Goal: Task Accomplishment & Management: Use online tool/utility

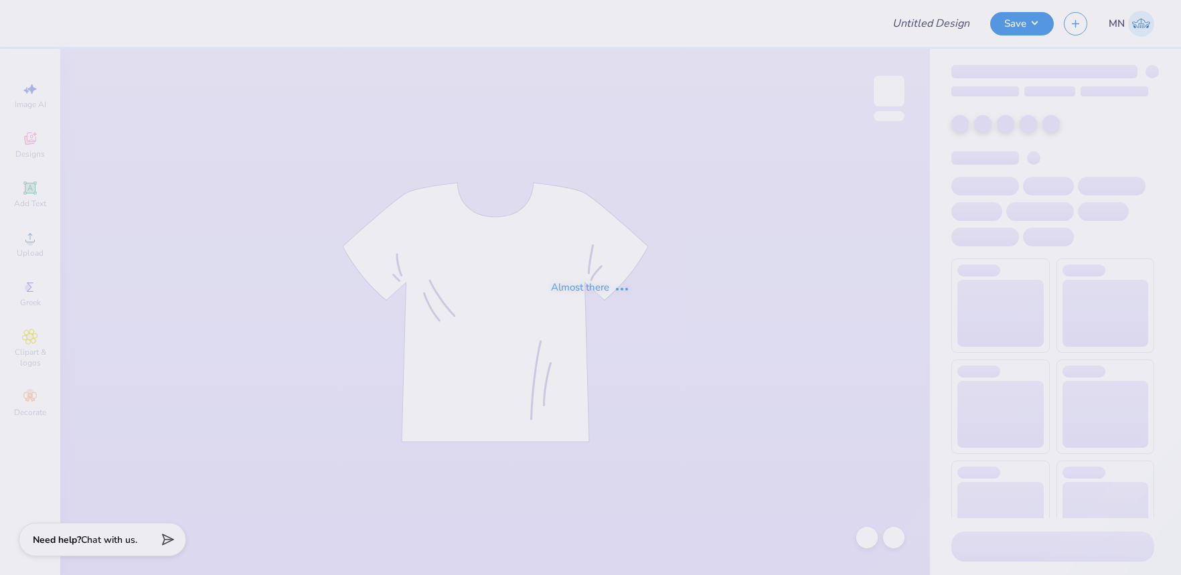
type input "patch kkg"
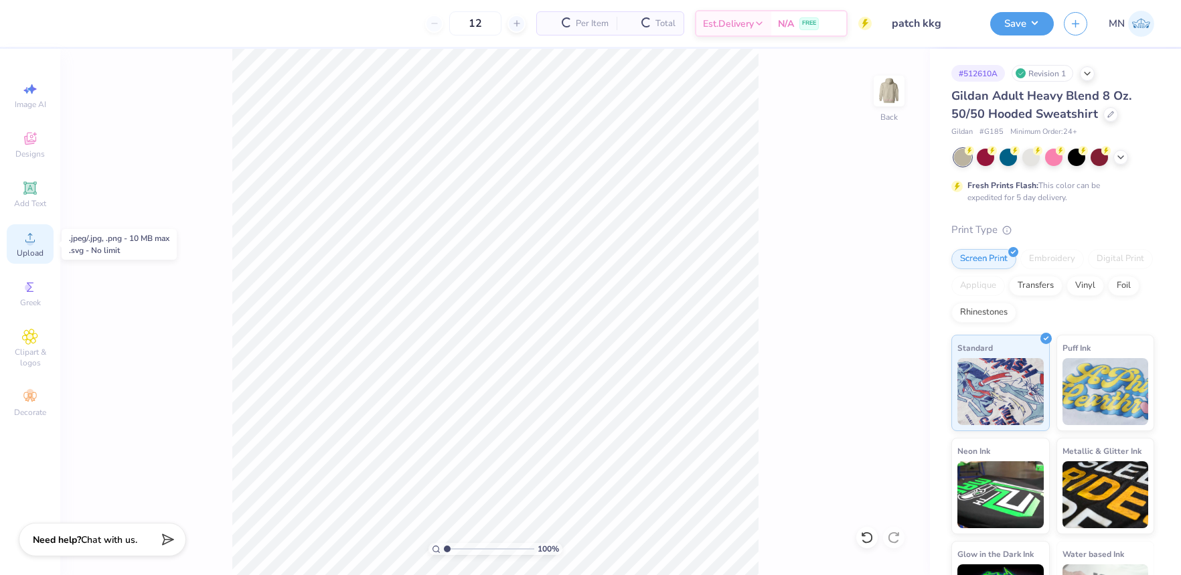
click at [45, 245] on div "Upload" at bounding box center [30, 243] width 47 height 39
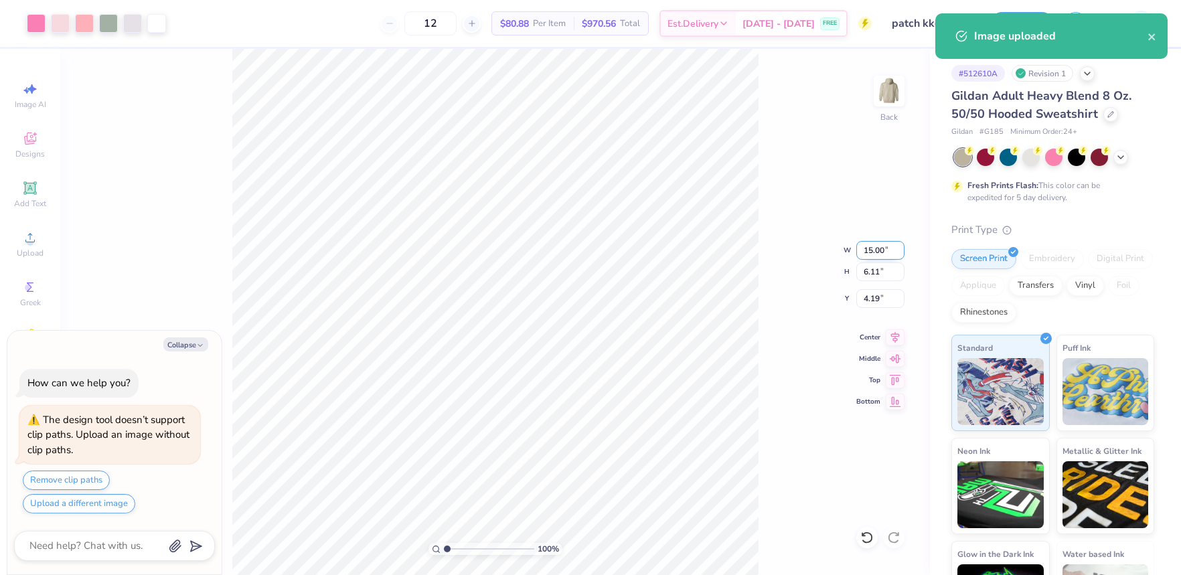
click at [878, 254] on input "15.00" at bounding box center [880, 250] width 48 height 19
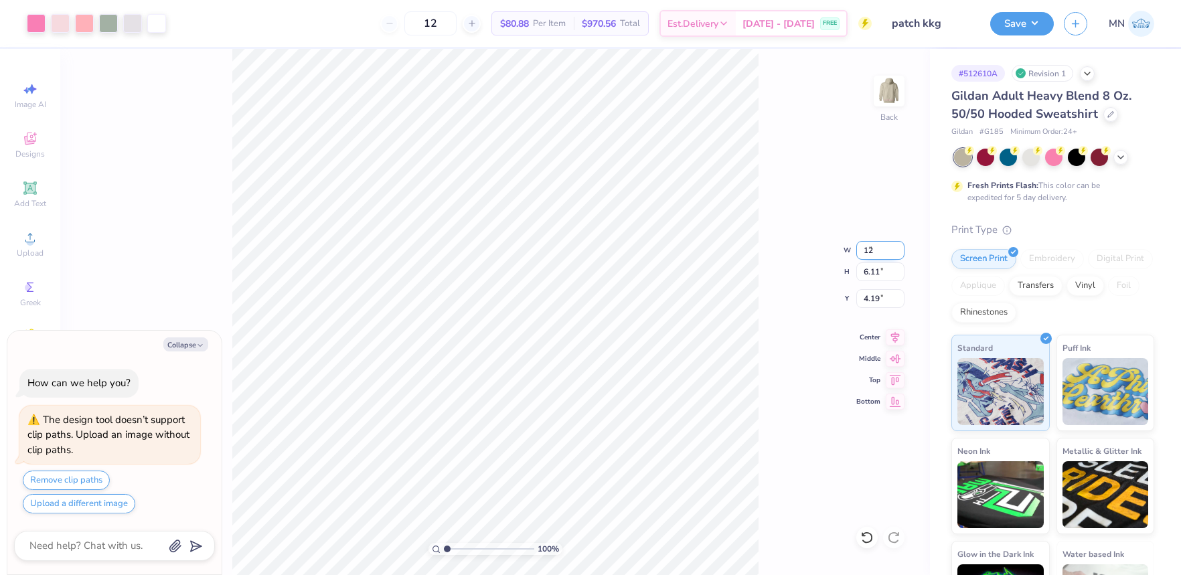
type input "12.00"
type input "4.89"
type input "4.80"
type textarea "x"
click at [875, 300] on input "4.80" at bounding box center [880, 298] width 48 height 19
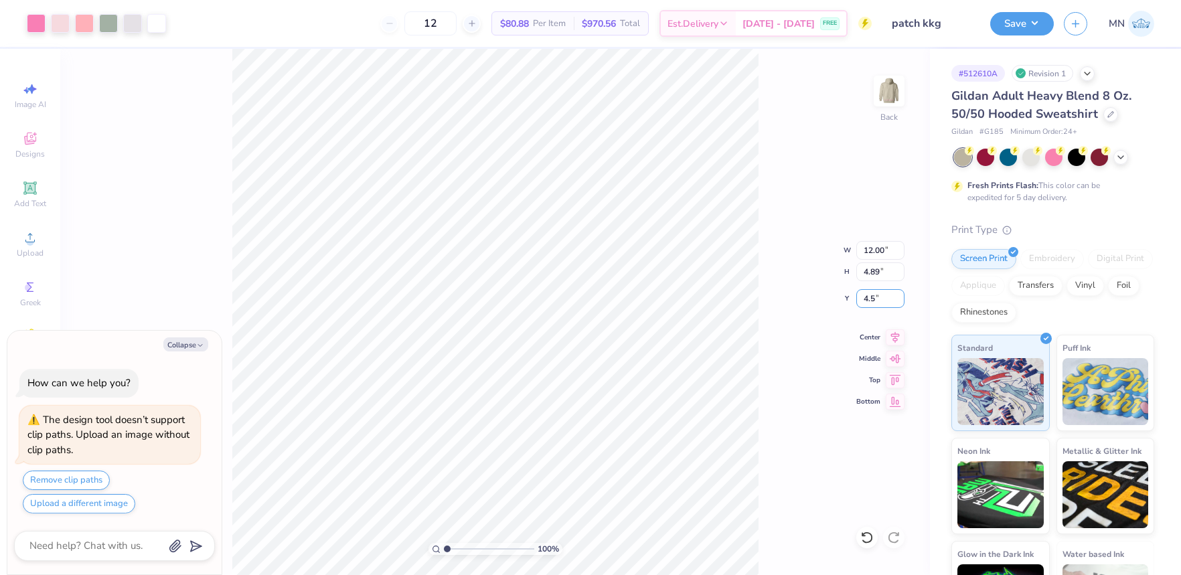
type input "4.50"
type textarea "x"
type input "4.48"
type textarea "x"
click at [877, 300] on input "4.48" at bounding box center [880, 298] width 48 height 19
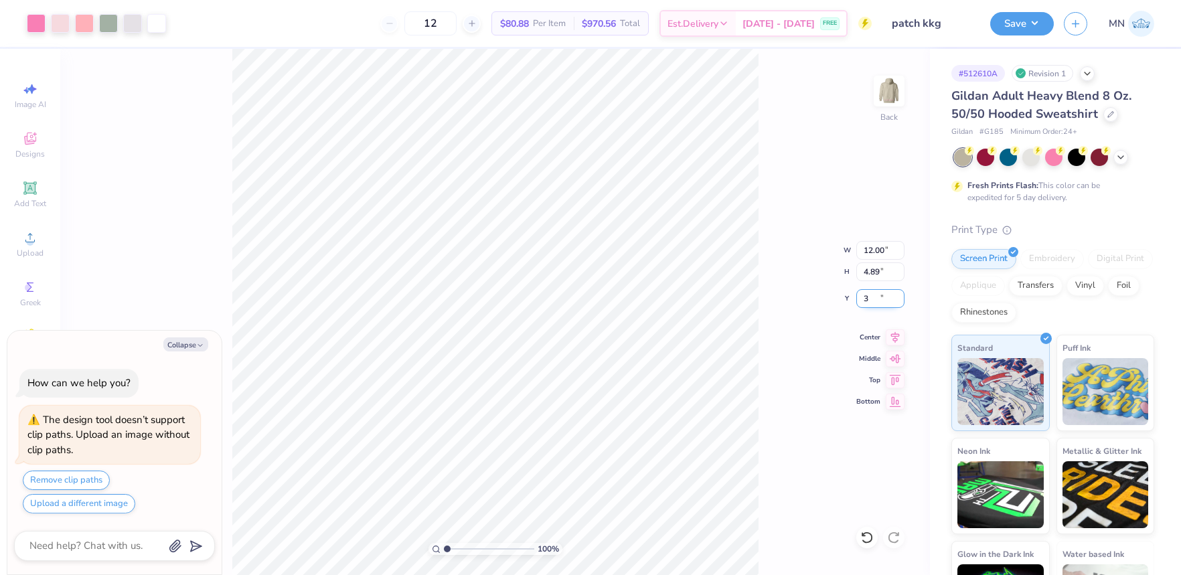
type input "3"
type textarea "x"
type input "3.00"
click at [879, 89] on img at bounding box center [889, 91] width 54 height 54
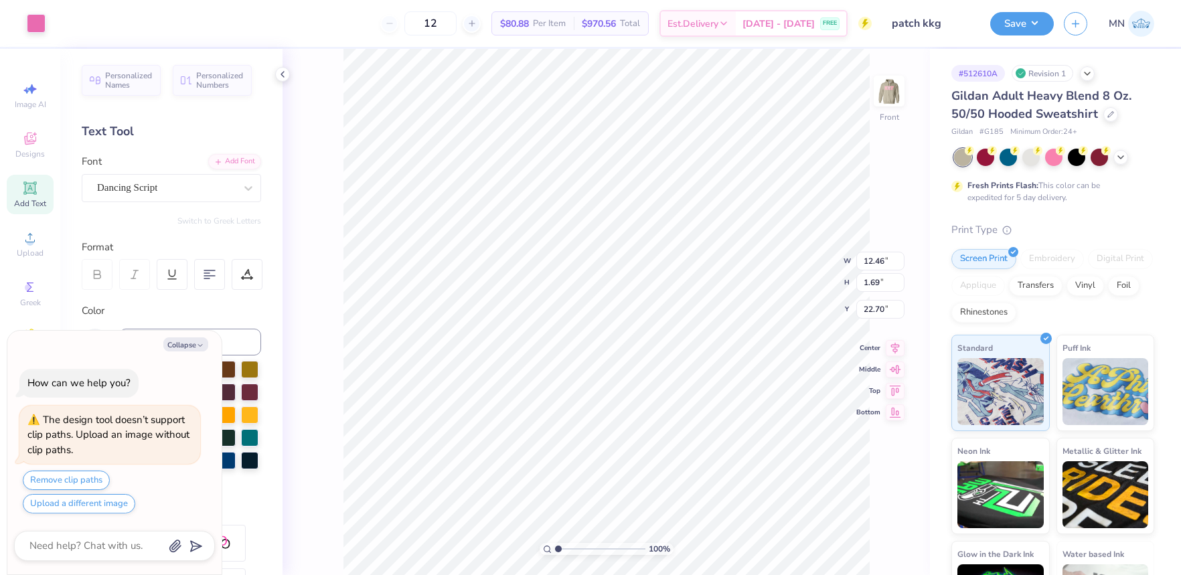
type textarea "x"
click at [878, 248] on input "12.46" at bounding box center [880, 250] width 48 height 19
type input "12.5"
type textarea "x"
type input "12.50"
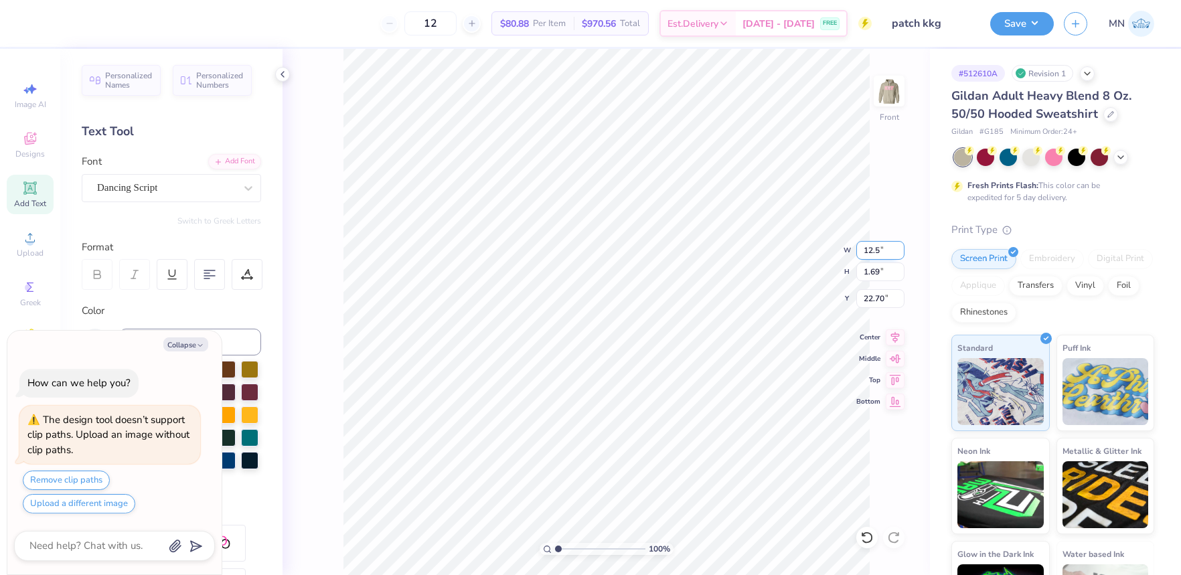
type input "1.70"
click at [877, 299] on input "22.70" at bounding box center [880, 298] width 48 height 19
type input "6.00"
click at [1028, 15] on button "Save" at bounding box center [1022, 21] width 64 height 23
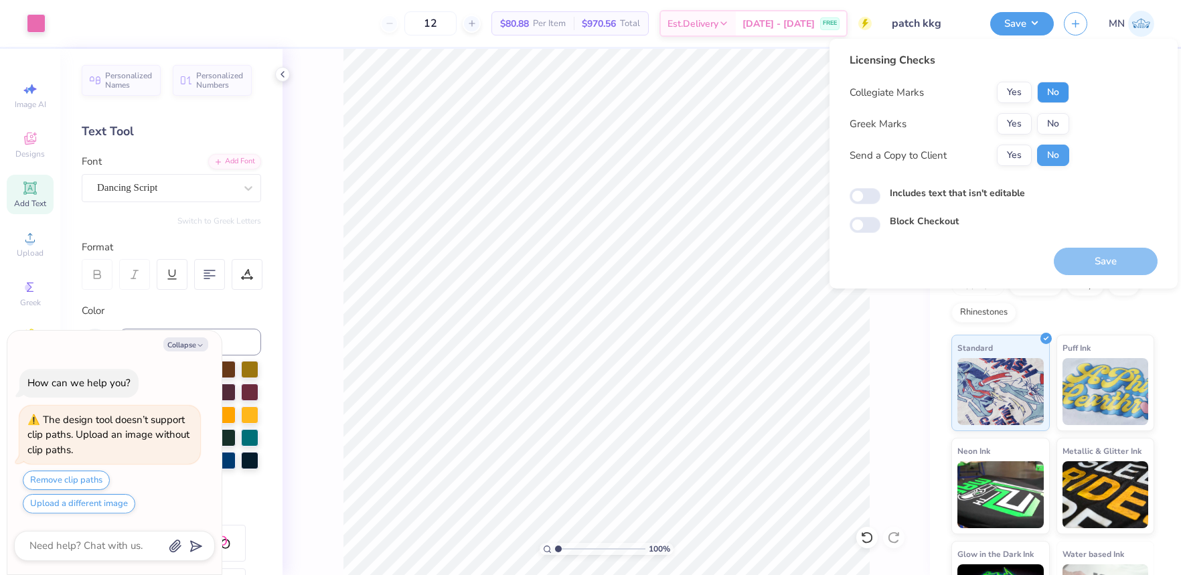
click at [1049, 89] on button "No" at bounding box center [1053, 92] width 32 height 21
click at [1027, 120] on button "Yes" at bounding box center [1014, 123] width 35 height 21
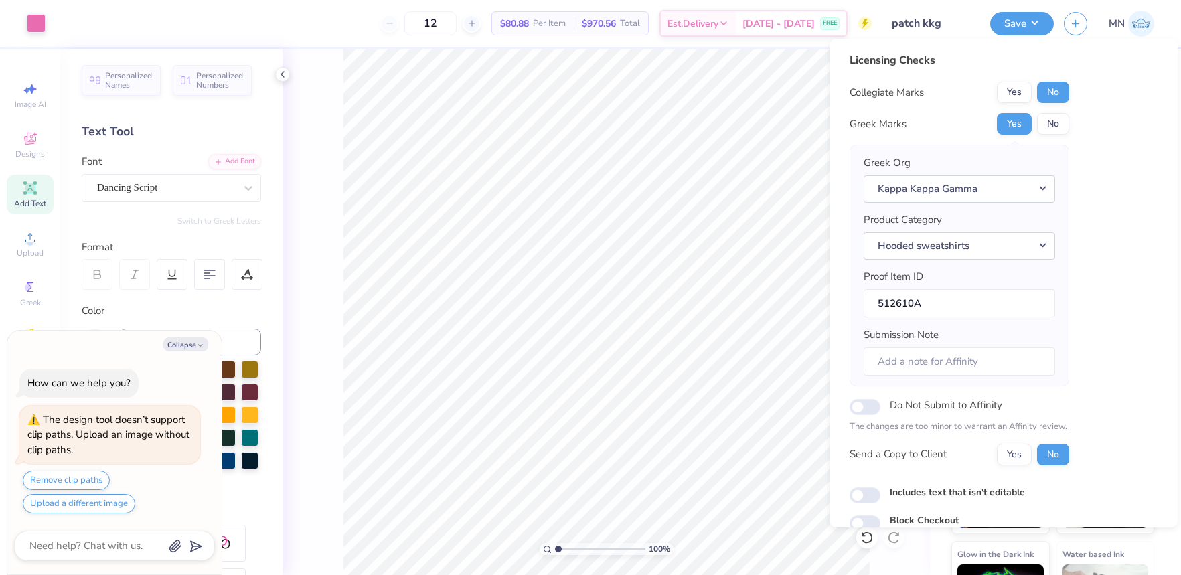
scroll to position [60, 0]
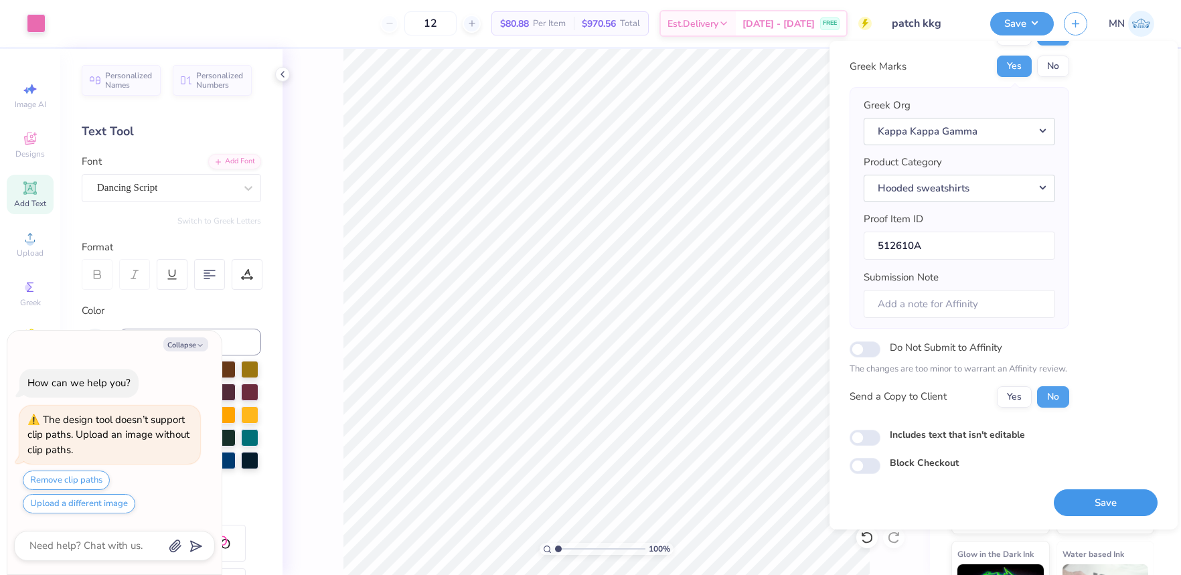
click at [1103, 516] on button "Save" at bounding box center [1105, 502] width 104 height 27
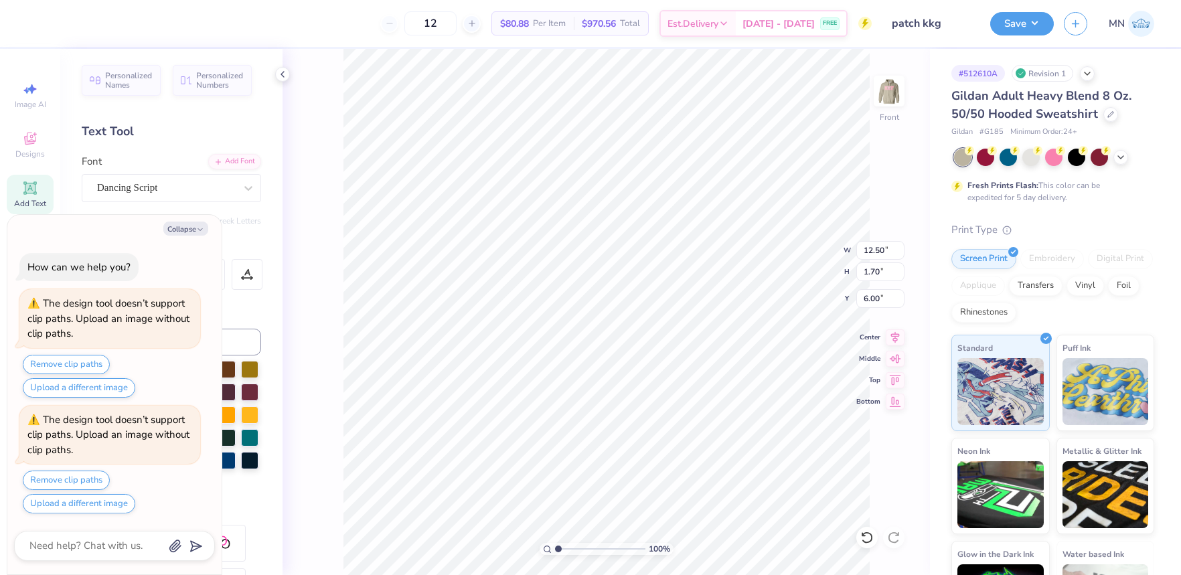
drag, startPoint x: 187, startPoint y: 232, endPoint x: 193, endPoint y: 313, distance: 81.9
click at [186, 233] on button "Collapse" at bounding box center [185, 229] width 45 height 14
type textarea "x"
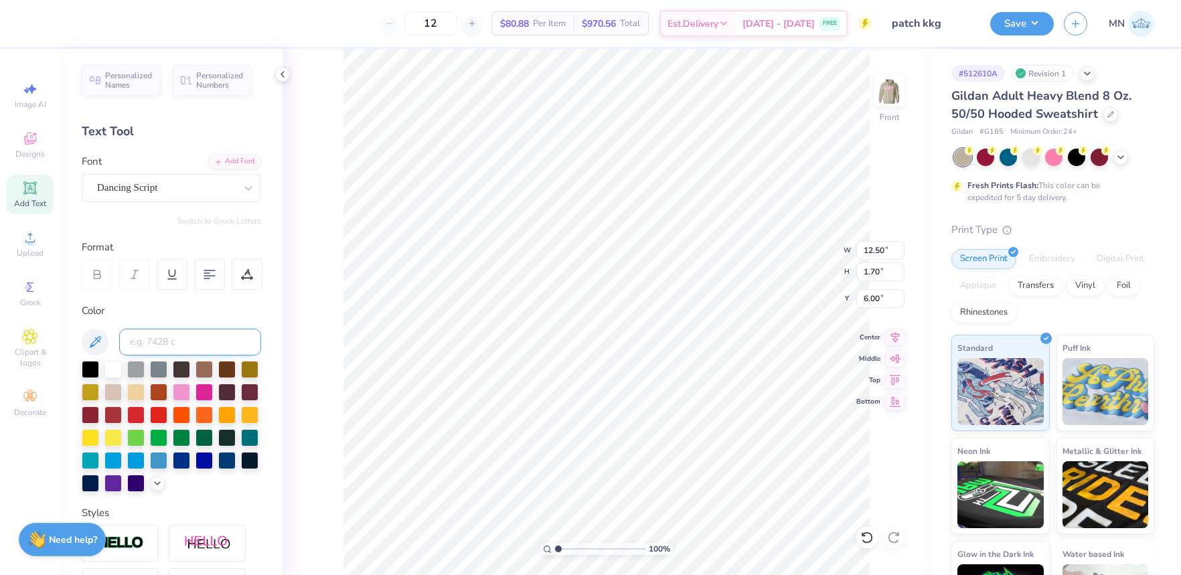
click at [195, 345] on input at bounding box center [190, 342] width 142 height 27
type input "211"
drag, startPoint x: 1022, startPoint y: 21, endPoint x: 1029, endPoint y: 31, distance: 12.4
click at [1022, 21] on button "Save" at bounding box center [1022, 21] width 64 height 23
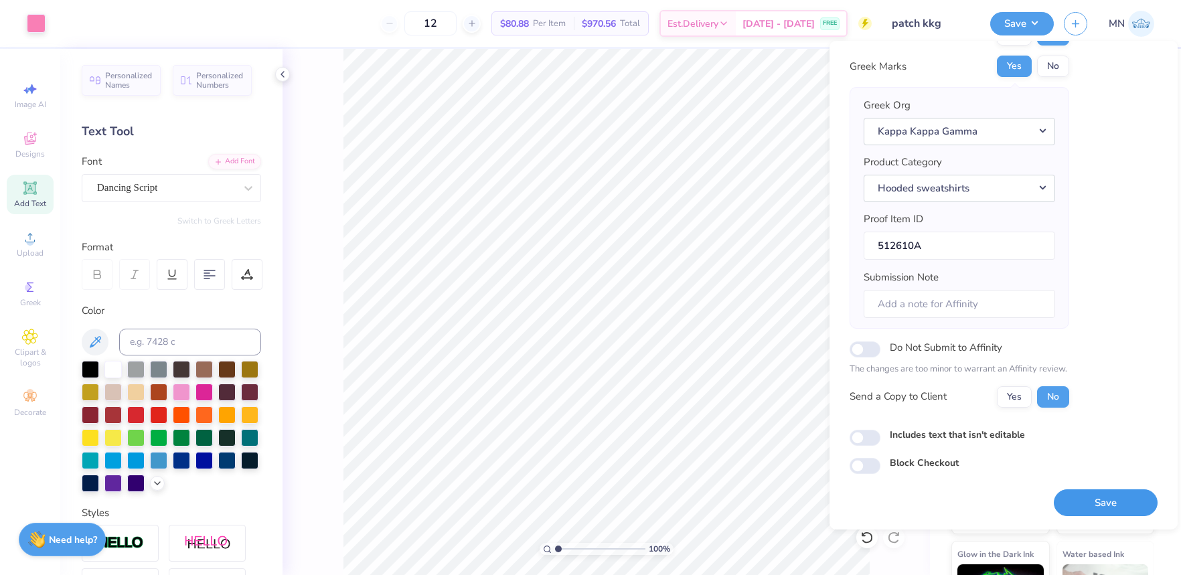
click at [1120, 501] on button "Save" at bounding box center [1105, 502] width 104 height 27
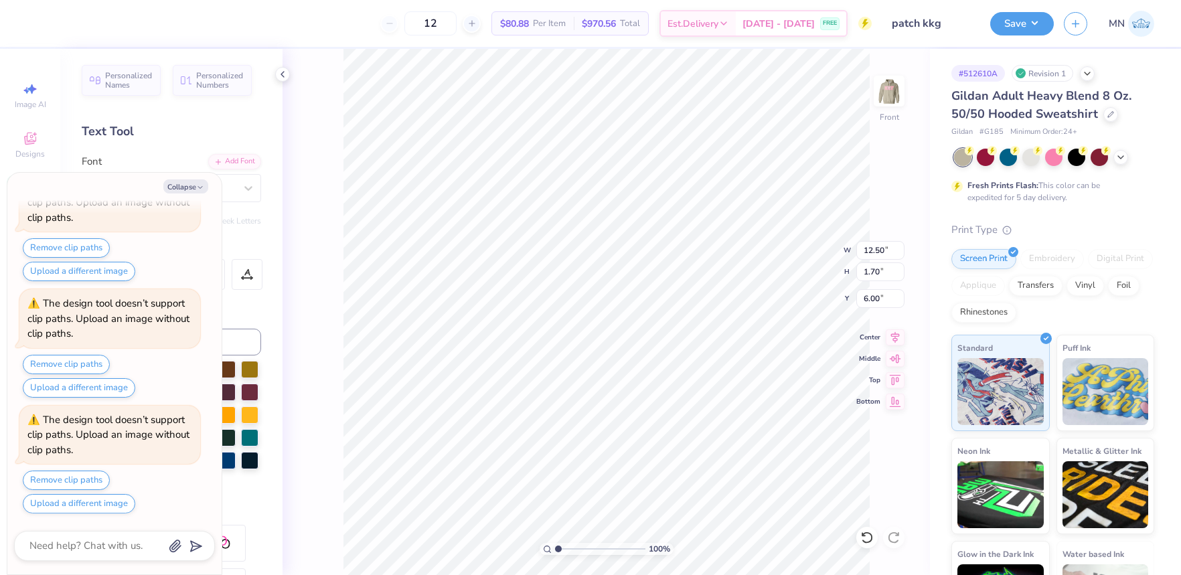
scroll to position [0, 1]
drag, startPoint x: 196, startPoint y: 188, endPoint x: 229, endPoint y: 198, distance: 34.3
click at [196, 188] on icon "button" at bounding box center [200, 187] width 8 height 8
type textarea "x"
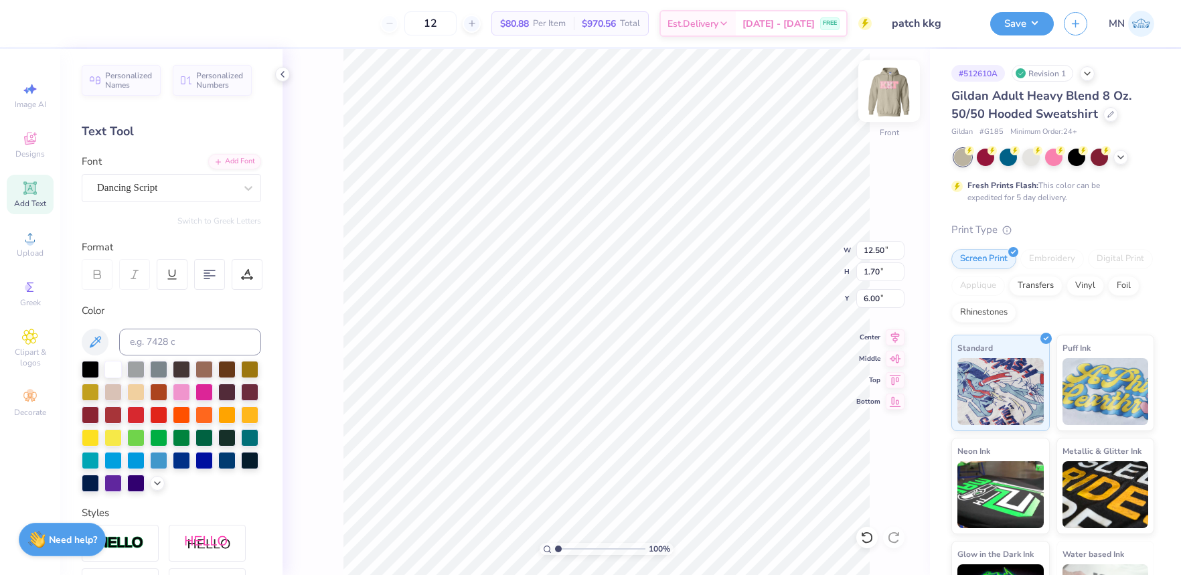
click at [891, 109] on img at bounding box center [889, 91] width 54 height 54
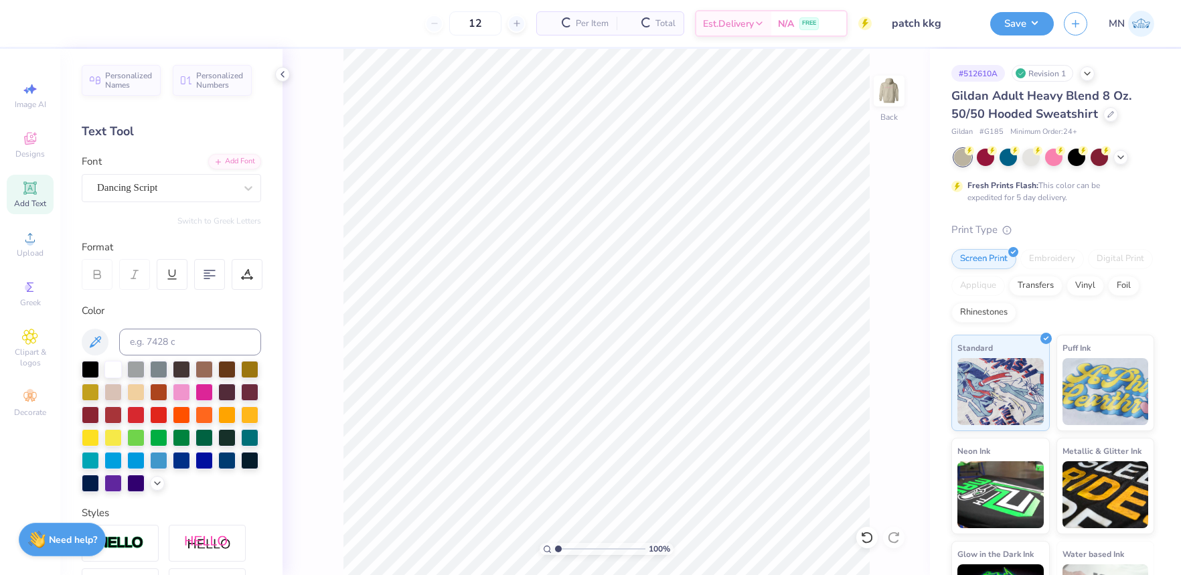
drag, startPoint x: 37, startPoint y: 205, endPoint x: 48, endPoint y: 217, distance: 15.7
click at [37, 205] on span "Add Text" at bounding box center [30, 203] width 32 height 11
click at [27, 239] on circle at bounding box center [29, 241] width 7 height 7
click at [25, 238] on icon at bounding box center [30, 238] width 16 height 16
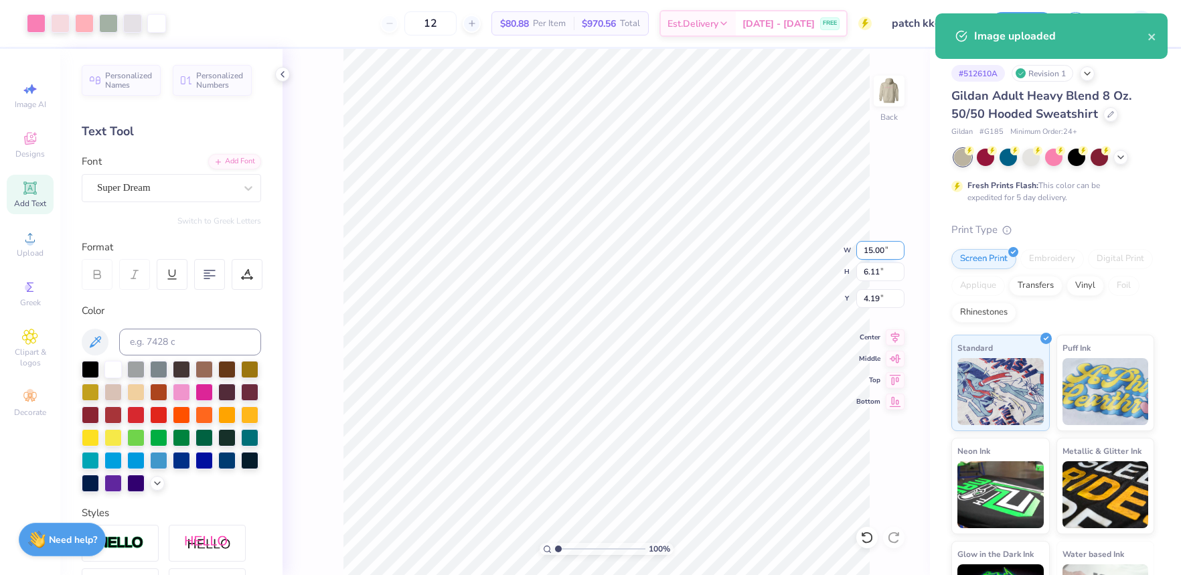
click at [871, 256] on input "15.00" at bounding box center [880, 250] width 48 height 19
click at [876, 300] on input "4.19" at bounding box center [880, 298] width 48 height 19
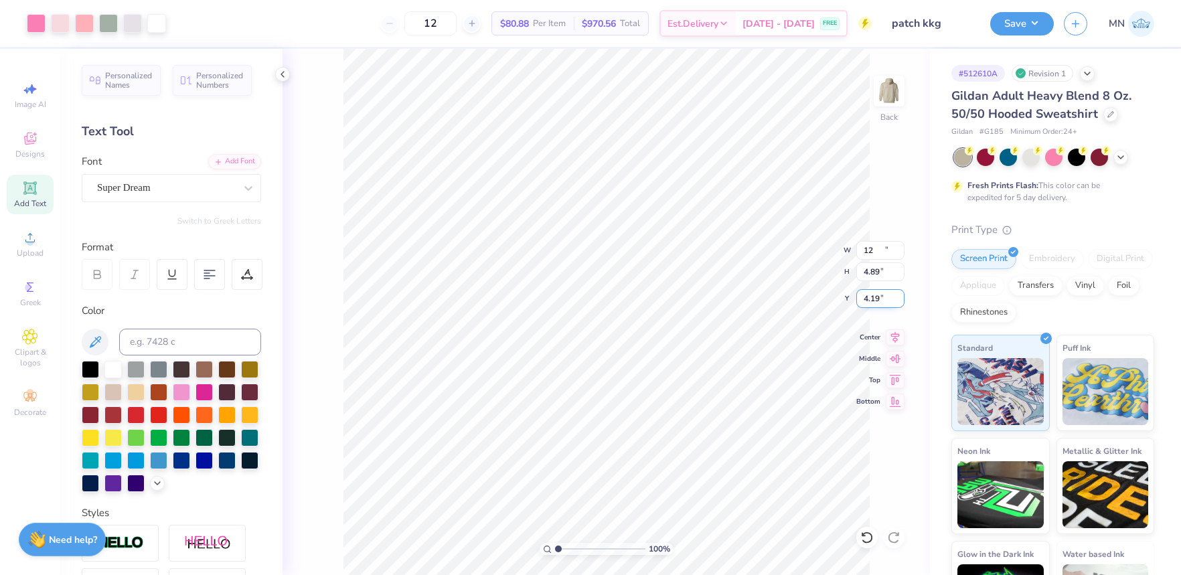
type input "12.00"
type input "4.89"
type input "3.00"
drag, startPoint x: 1028, startPoint y: 26, endPoint x: 1025, endPoint y: 35, distance: 9.7
click at [1028, 26] on button "Save" at bounding box center [1022, 21] width 64 height 23
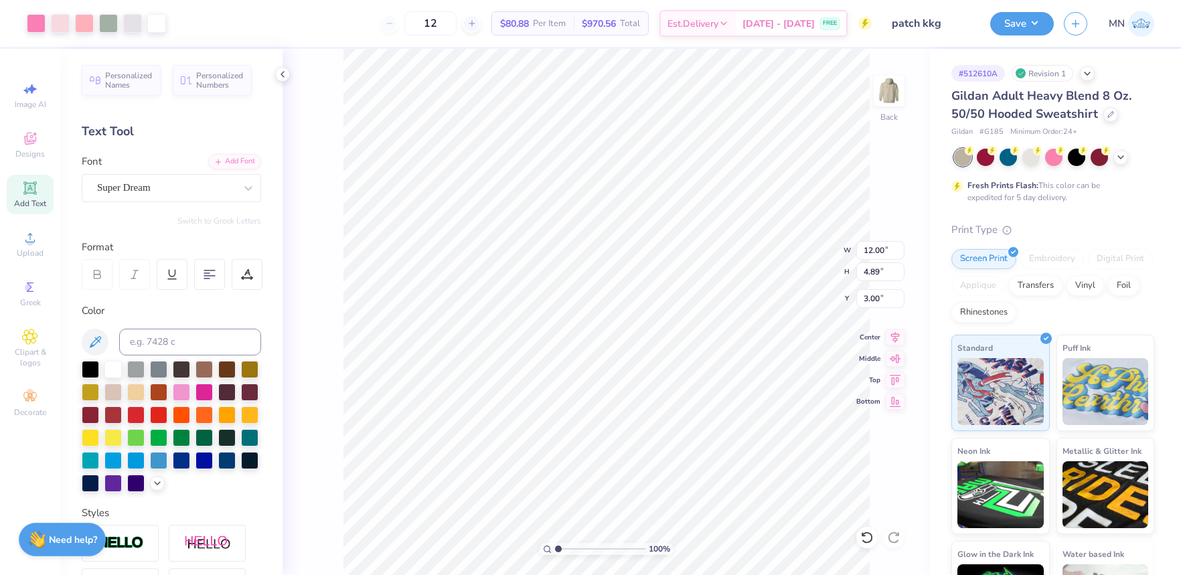
drag, startPoint x: 1026, startPoint y: 22, endPoint x: 1028, endPoint y: 35, distance: 13.5
click at [1026, 22] on button "Save" at bounding box center [1022, 23] width 64 height 23
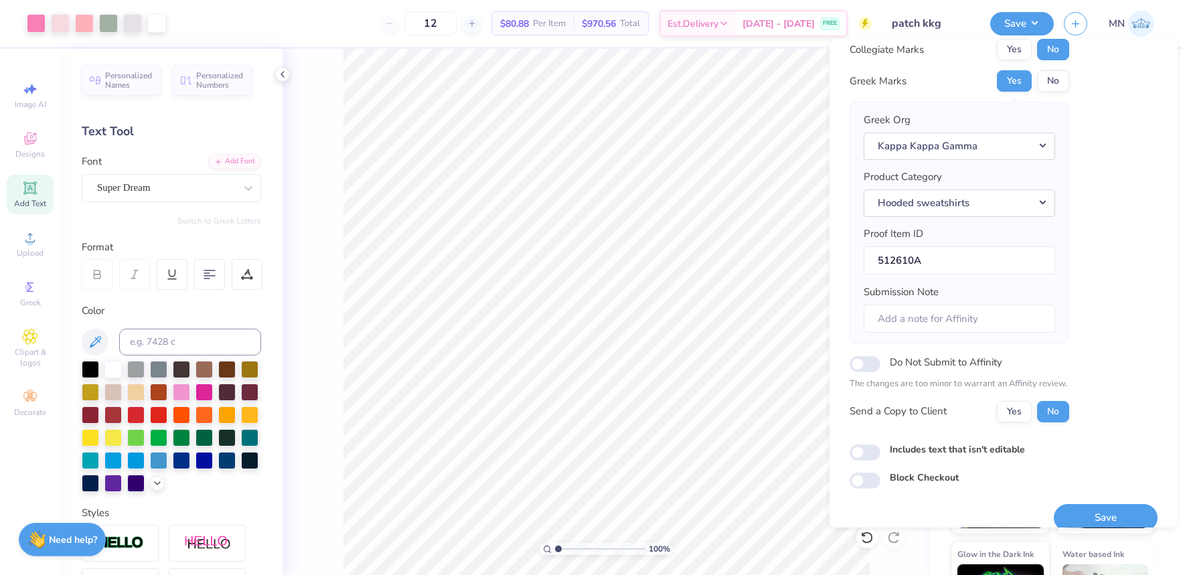
scroll to position [60, 0]
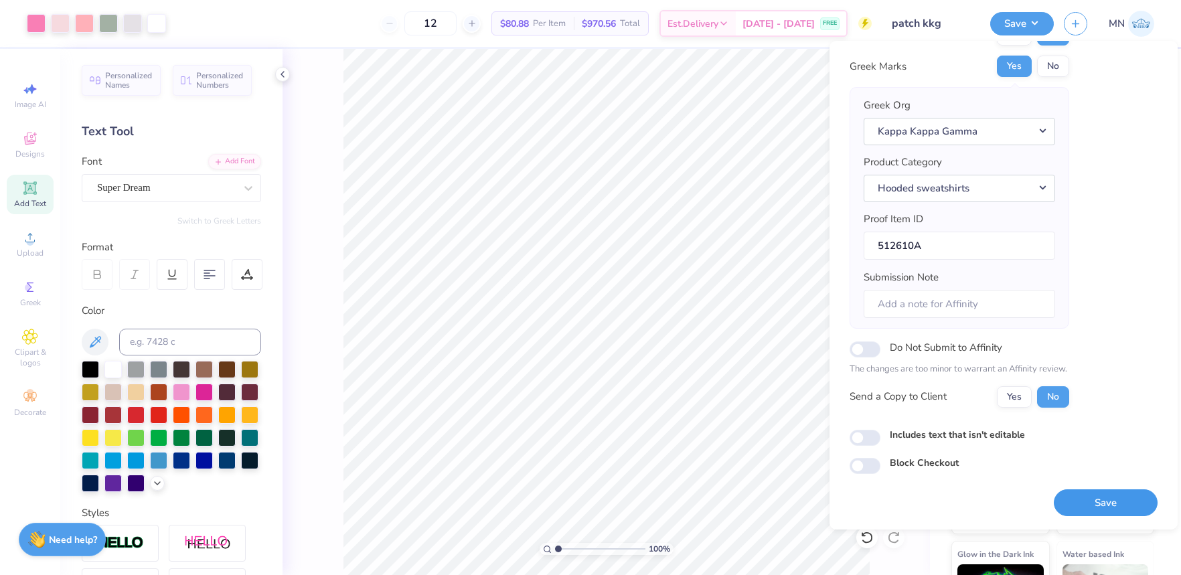
click at [1078, 501] on button "Save" at bounding box center [1105, 502] width 104 height 27
click at [169, 37] on div "Art colors 12 $80.88 Per Item $970.56 Total Est. Delivery Sep 12 - 15 FREE Desi…" at bounding box center [590, 23] width 1181 height 47
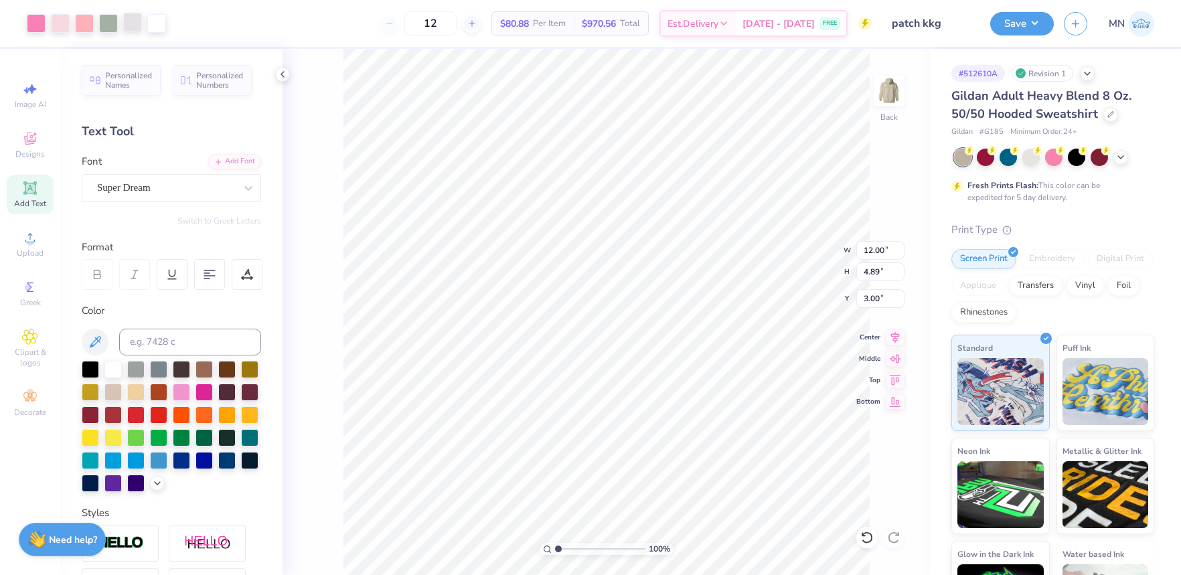
click at [134, 22] on div at bounding box center [132, 22] width 19 height 19
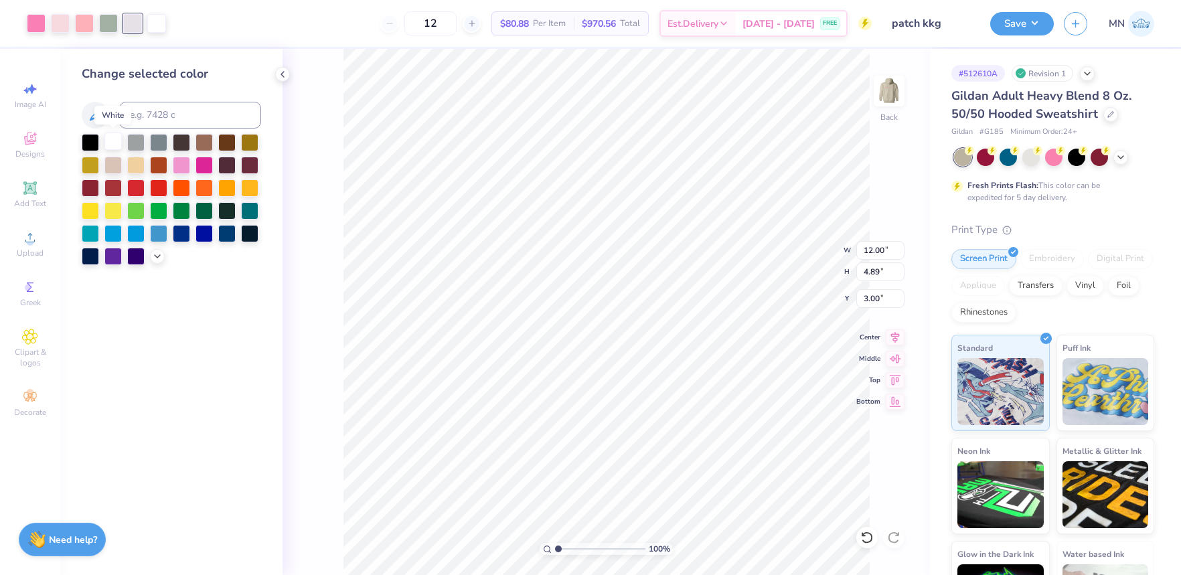
click at [116, 142] on div at bounding box center [112, 141] width 17 height 17
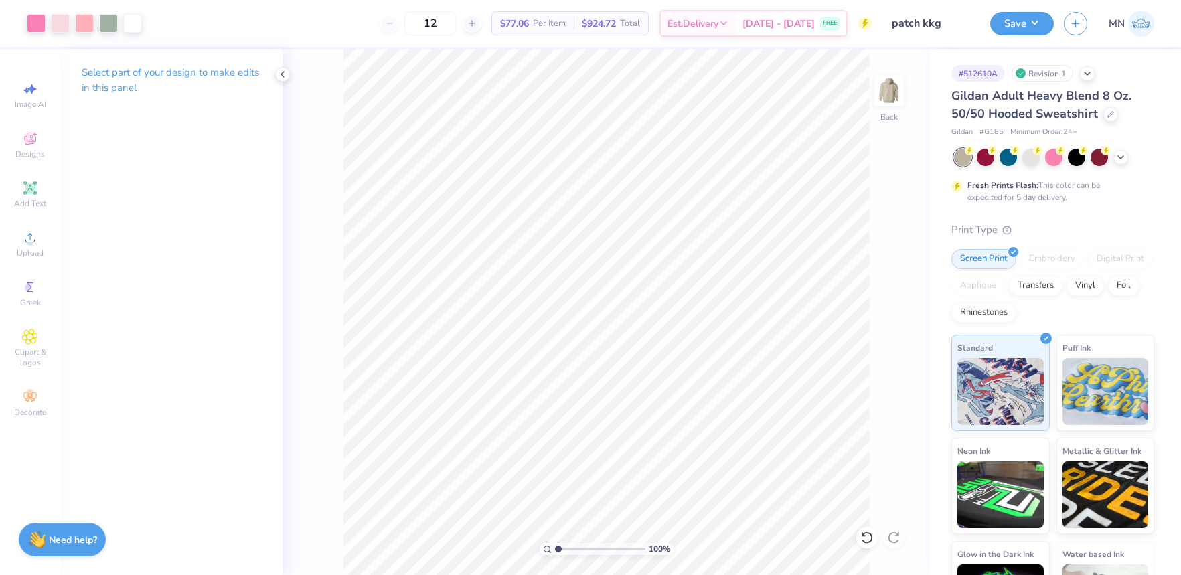
drag, startPoint x: 1008, startPoint y: 23, endPoint x: 988, endPoint y: 37, distance: 24.0
click at [1008, 23] on button "Save" at bounding box center [1022, 23] width 64 height 23
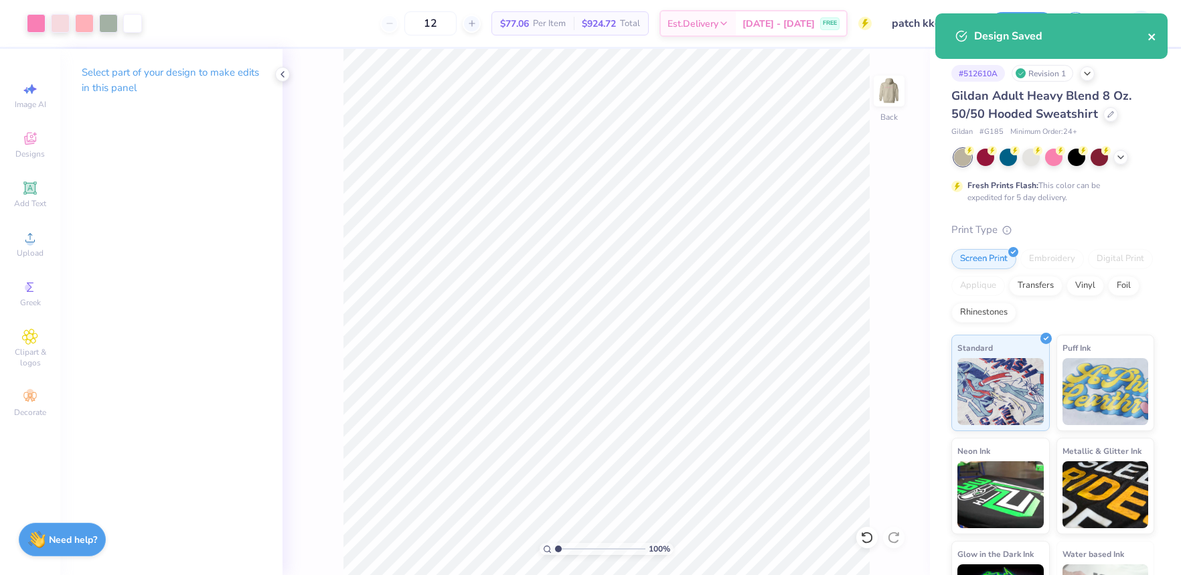
click at [1148, 37] on icon "close" at bounding box center [1151, 36] width 9 height 11
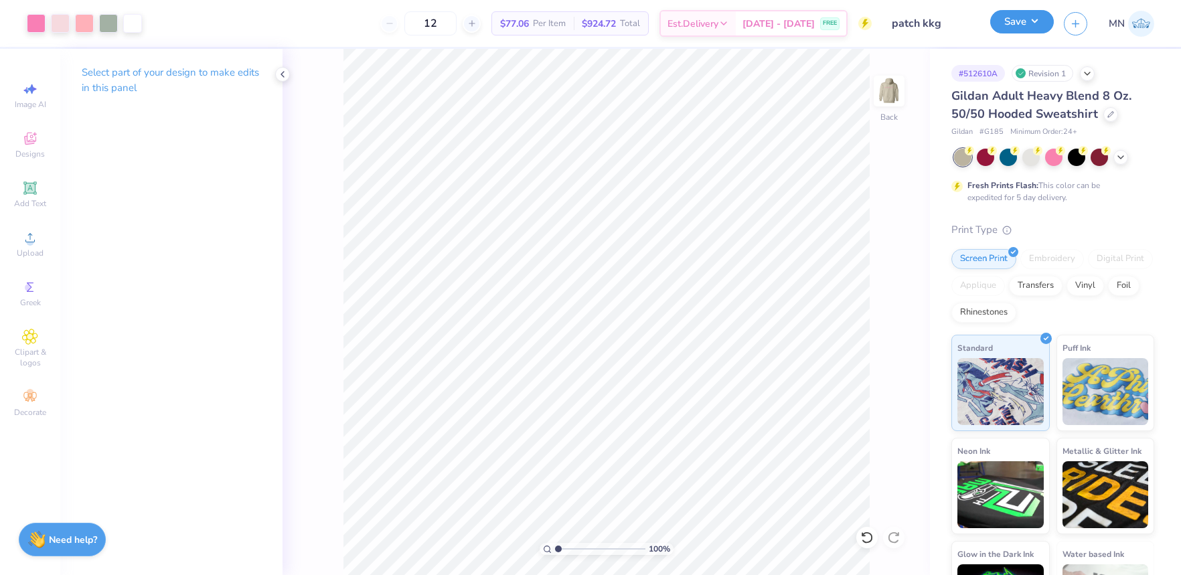
click at [1031, 21] on button "Save" at bounding box center [1022, 21] width 64 height 23
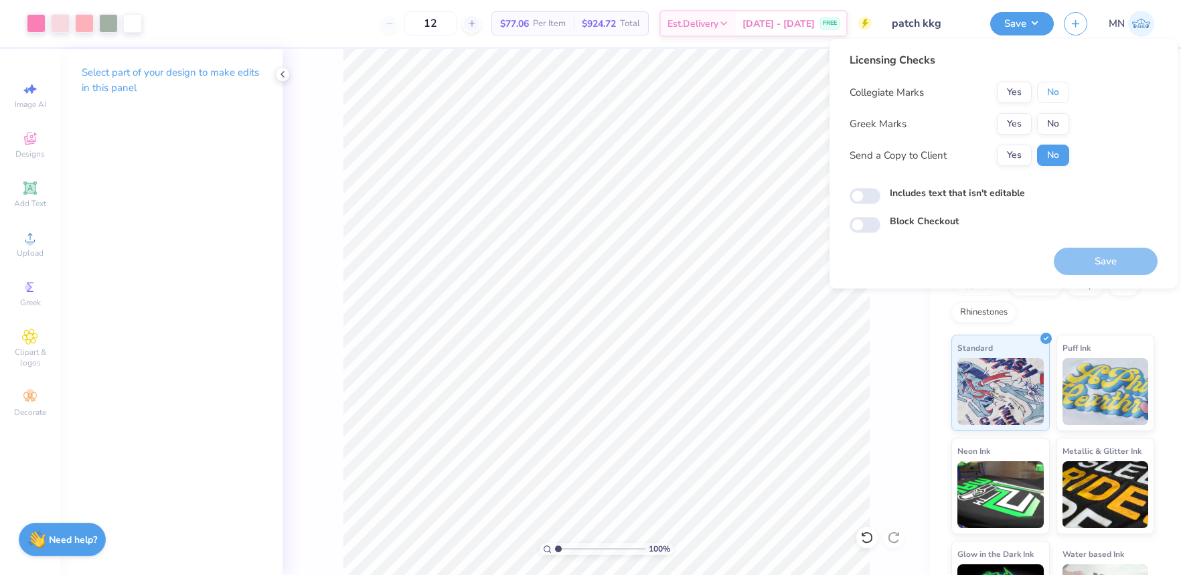
click at [1056, 99] on button "No" at bounding box center [1053, 92] width 32 height 21
click at [1027, 126] on button "Yes" at bounding box center [1014, 123] width 35 height 21
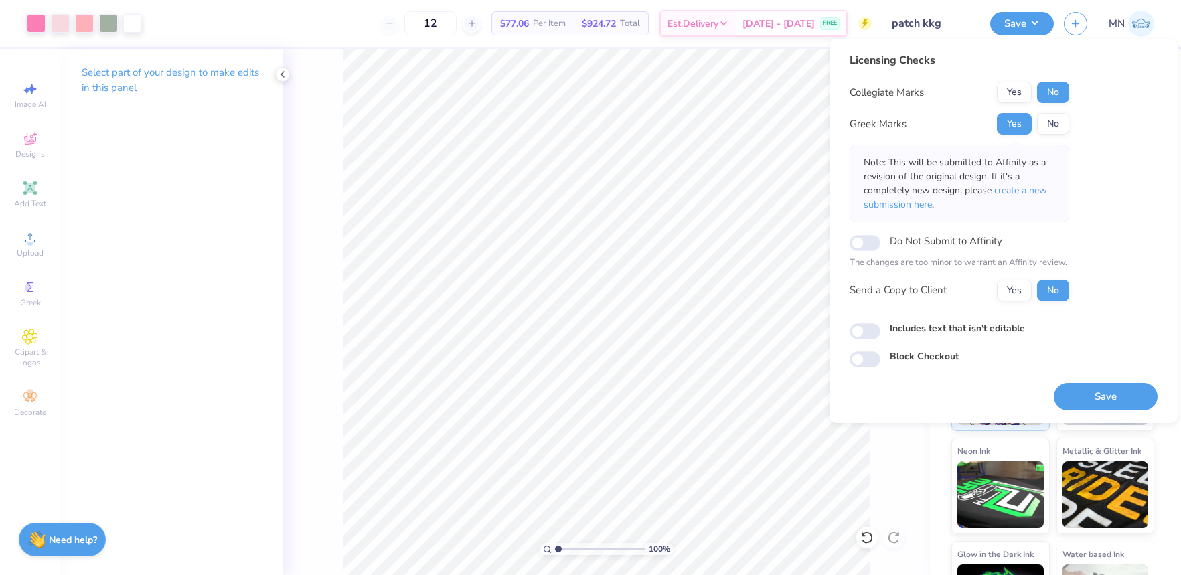
click at [1113, 381] on div "Save" at bounding box center [1105, 388] width 104 height 42
click at [1109, 392] on button "Save" at bounding box center [1105, 396] width 104 height 27
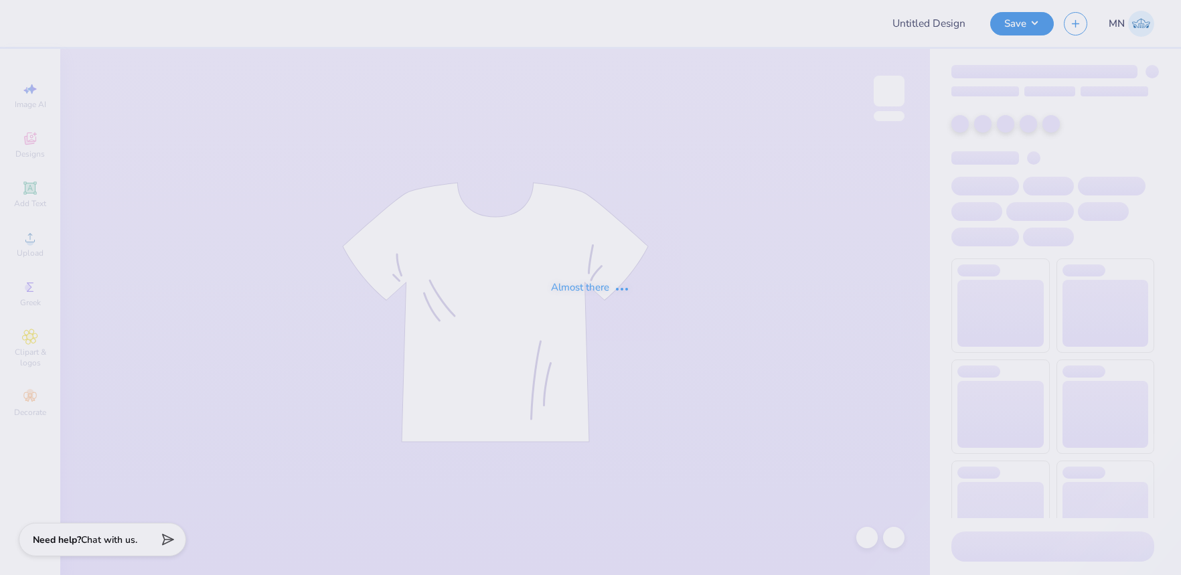
type input "Sigma Pi Santa Clara Fall Rush 2025"
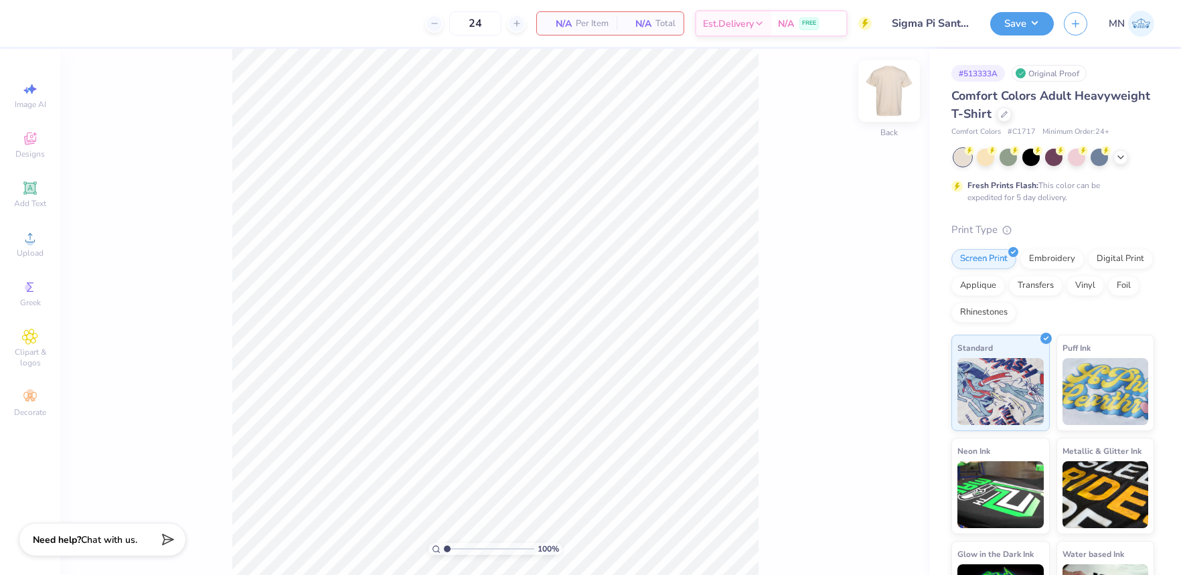
click at [901, 90] on img at bounding box center [889, 91] width 54 height 54
drag, startPoint x: 887, startPoint y: 112, endPoint x: 869, endPoint y: 111, distance: 17.5
click at [886, 104] on img at bounding box center [888, 91] width 27 height 27
click at [39, 240] on div "Upload" at bounding box center [30, 243] width 47 height 39
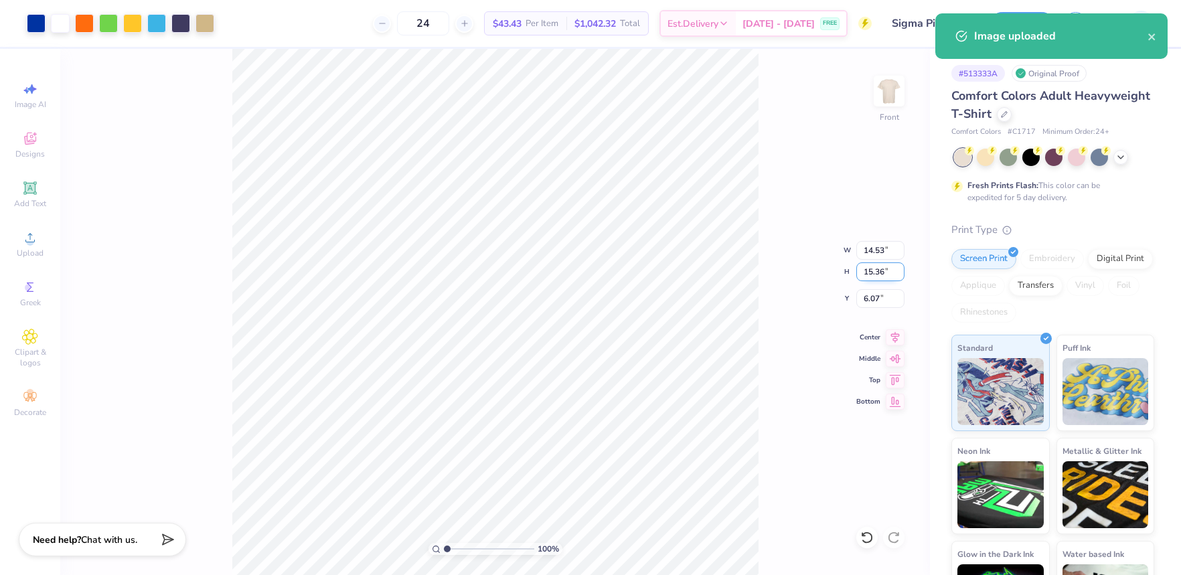
click at [873, 274] on input "15.36" at bounding box center [880, 271] width 48 height 19
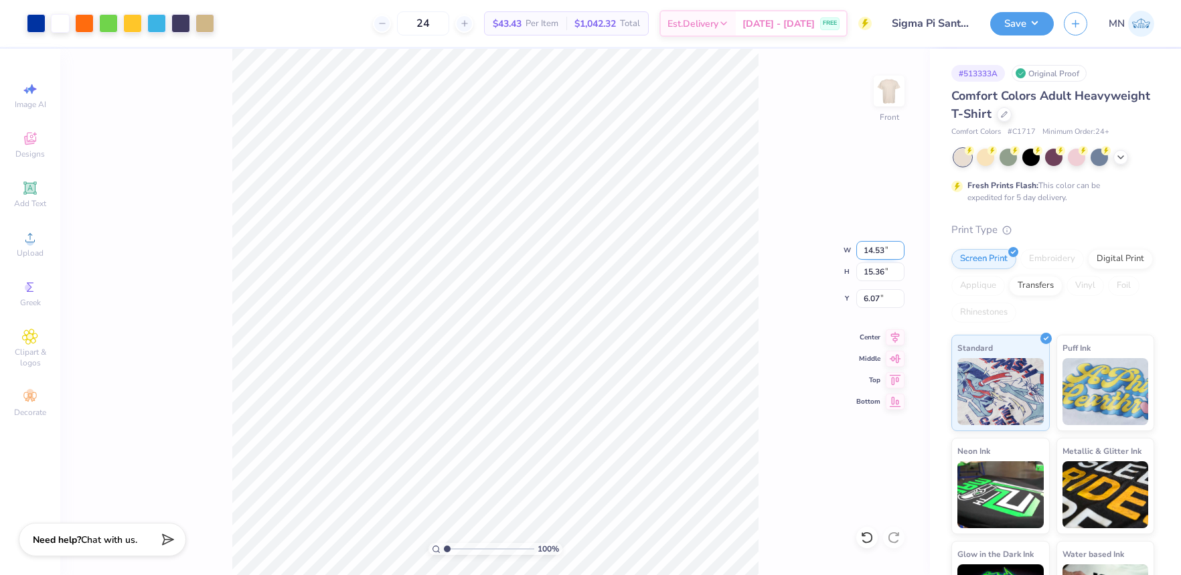
click at [879, 255] on input "14.53" at bounding box center [880, 250] width 48 height 19
type input "12.00"
type input "12.68"
type input "7.41"
drag, startPoint x: 37, startPoint y: 183, endPoint x: 96, endPoint y: 153, distance: 65.6
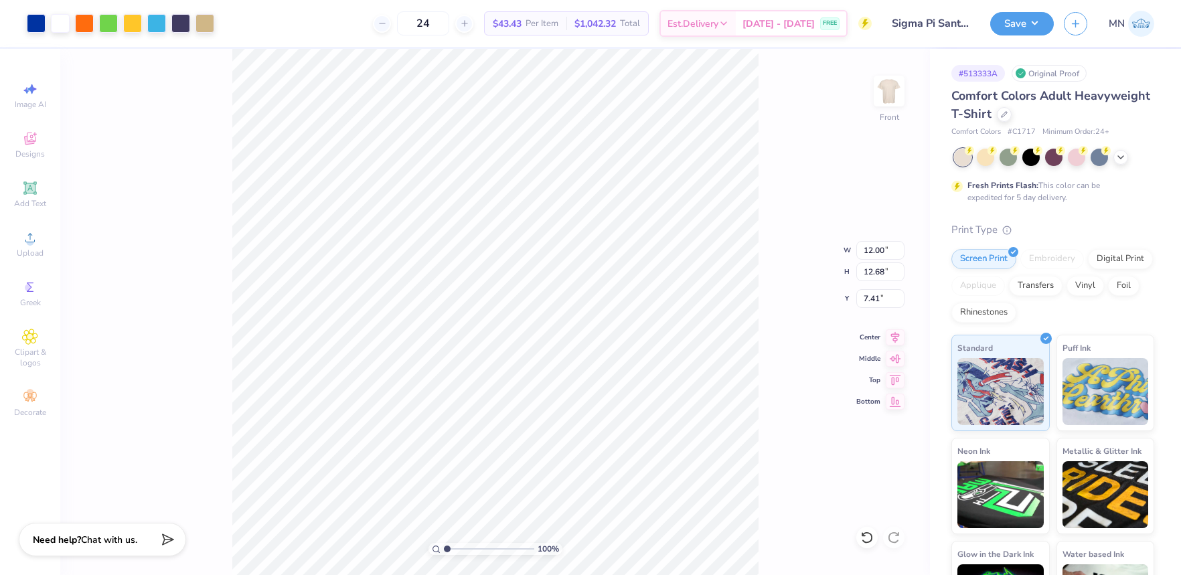
click at [37, 183] on icon at bounding box center [30, 188] width 16 height 16
type input "5.69"
type input "1.65"
type input "12.93"
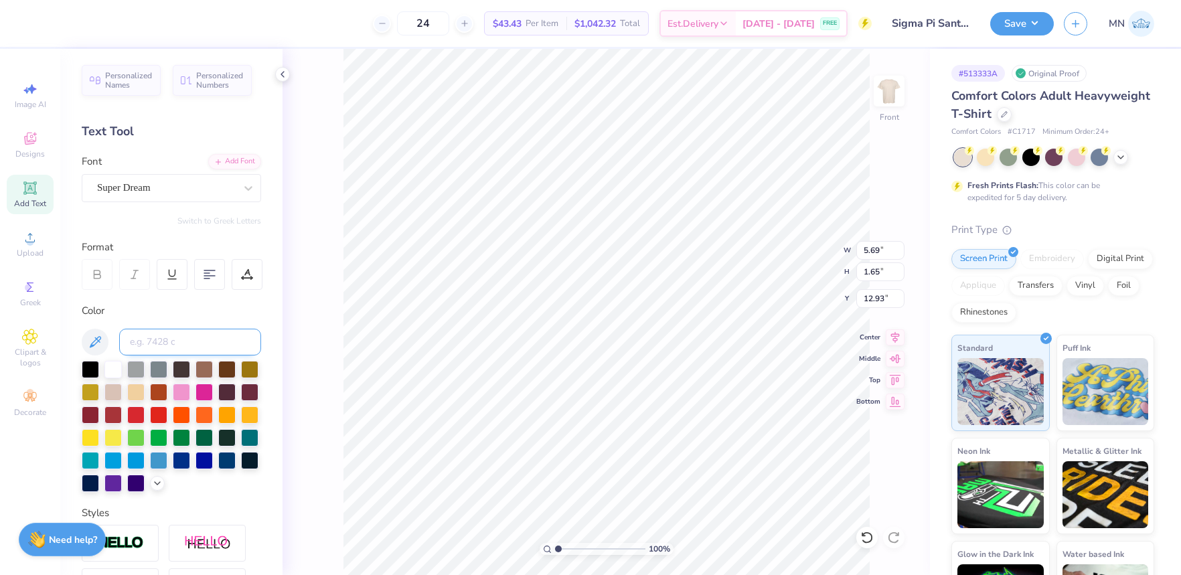
click at [179, 343] on input at bounding box center [190, 342] width 142 height 27
type input "1585"
click at [233, 164] on div "Add Font" at bounding box center [234, 160] width 53 height 15
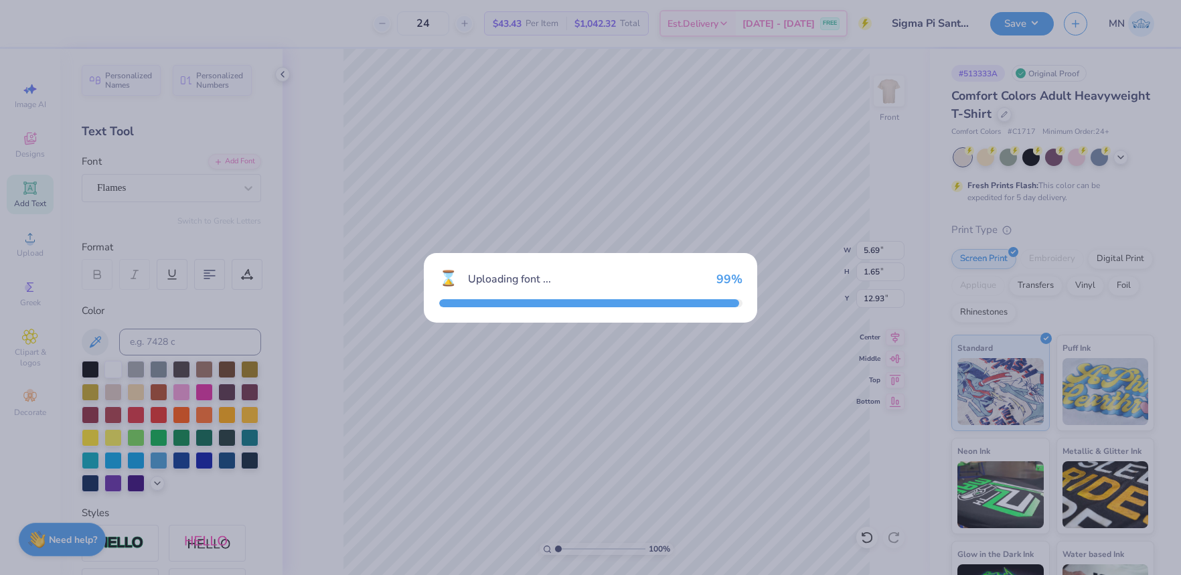
type input "3.88"
type input "1.97"
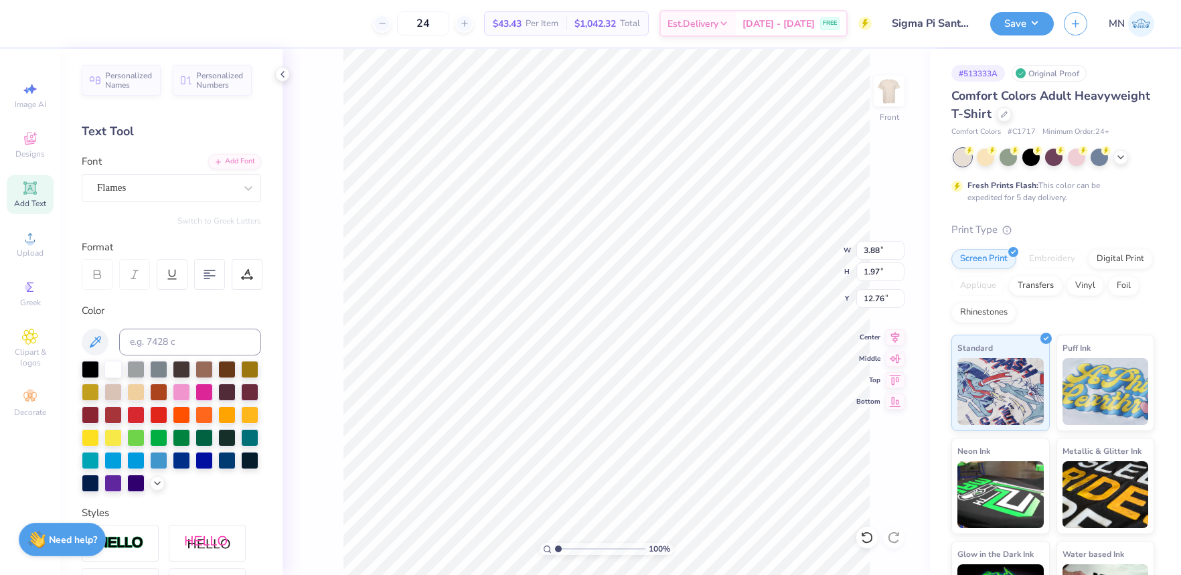
type input "20.09"
type textarea "Santa Clara, California"
drag, startPoint x: 250, startPoint y: 272, endPoint x: 239, endPoint y: 342, distance: 70.5
click at [250, 272] on icon at bounding box center [247, 274] width 12 height 12
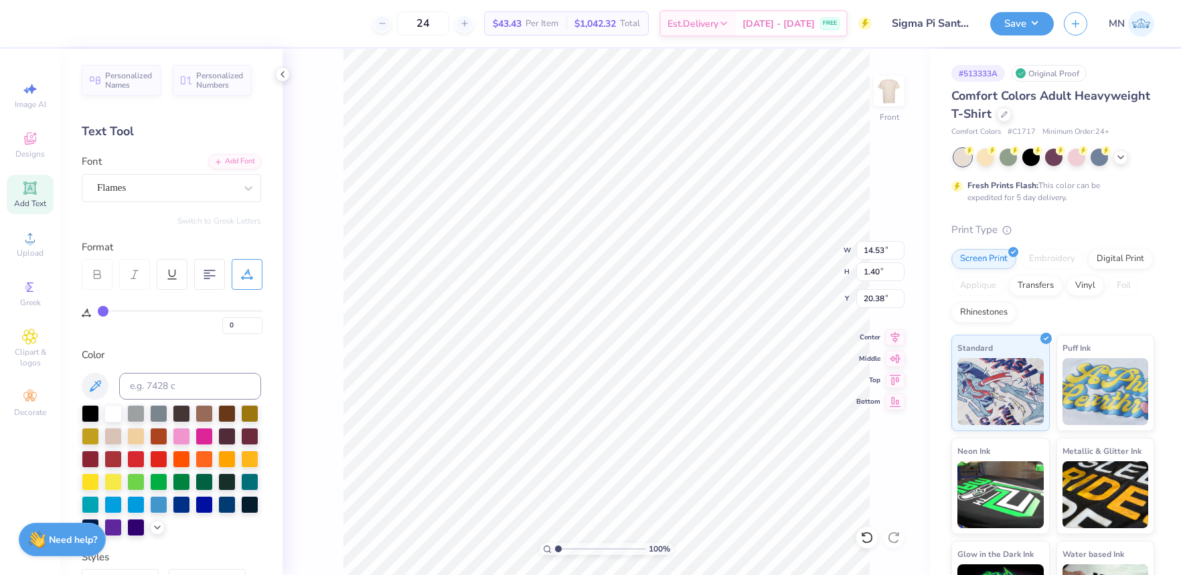
type input "1"
click at [104, 312] on input "range" at bounding box center [180, 311] width 165 height 2
type input "1.36"
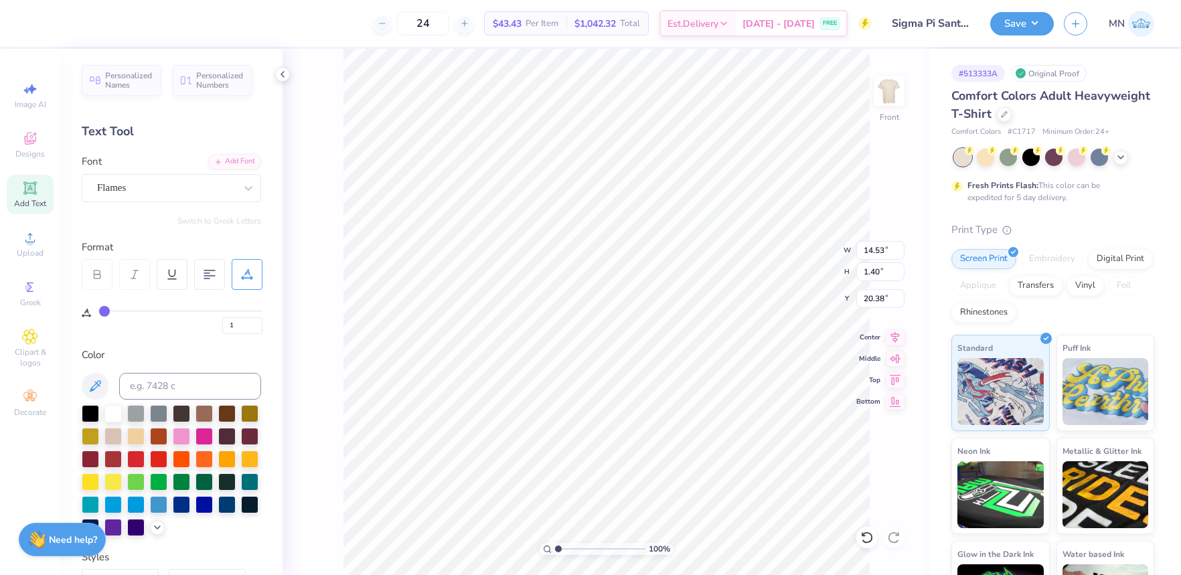
type input "20.40"
type input "2"
click at [106, 312] on input "range" at bounding box center [180, 311] width 165 height 2
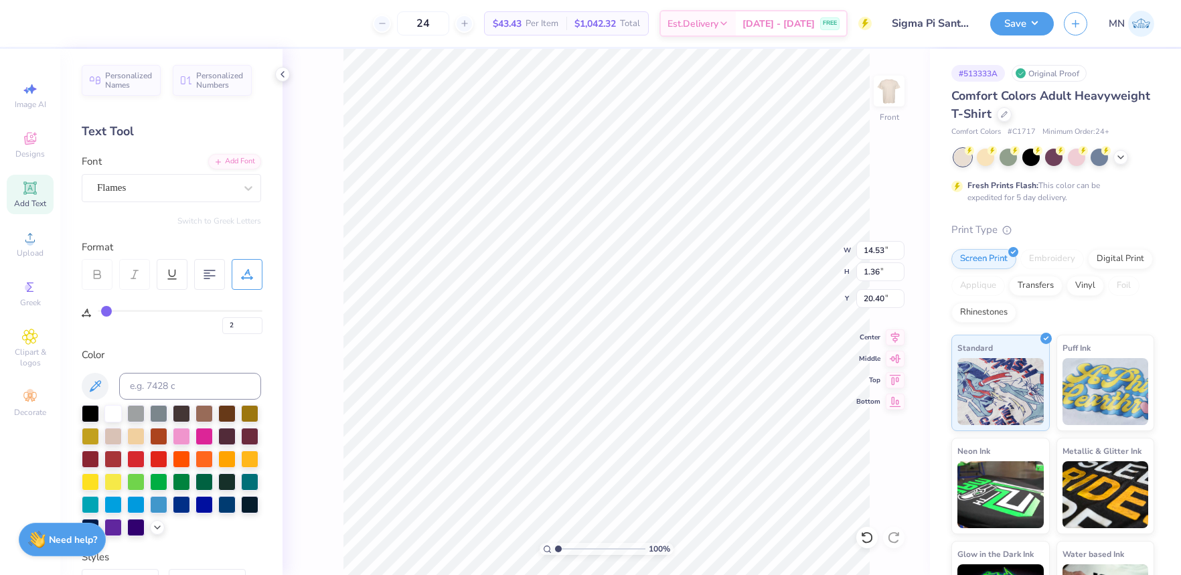
type input "1.33"
type input "20.41"
type input "3"
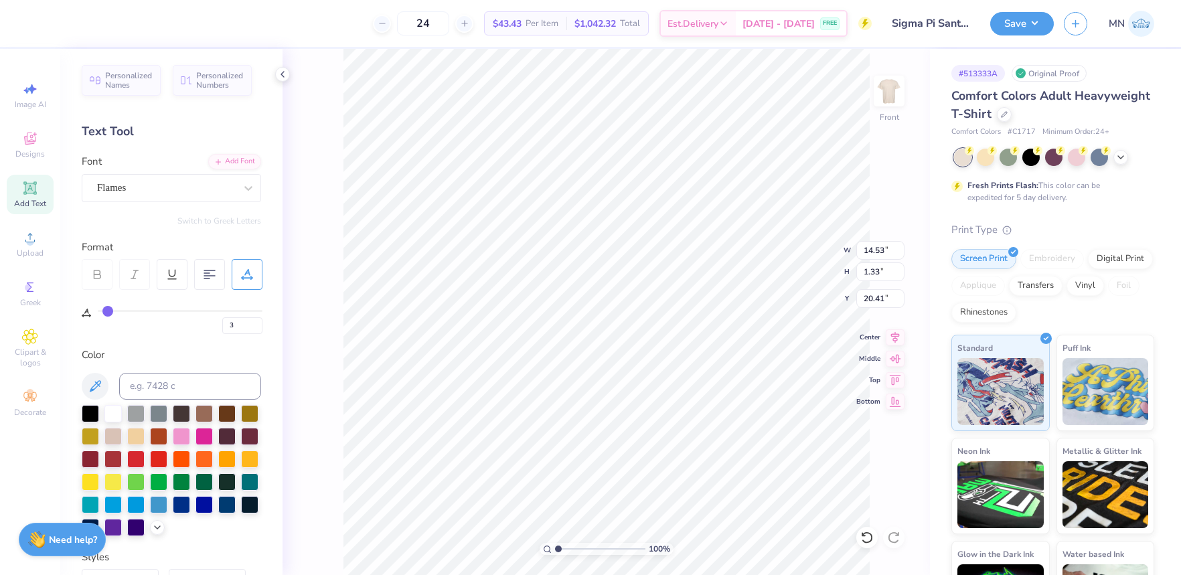
click at [107, 311] on input "range" at bounding box center [180, 311] width 165 height 2
type input "1.30"
type input "20.43"
type input "2"
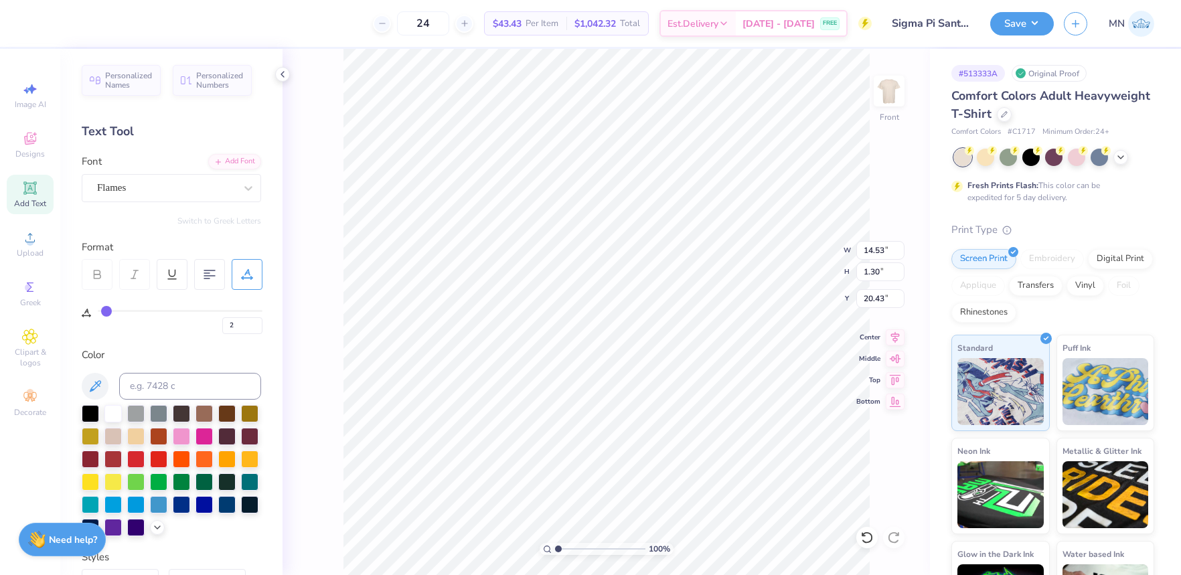
type input "3"
click at [108, 311] on input "range" at bounding box center [180, 311] width 165 height 2
type input "5.99"
type input "0.54"
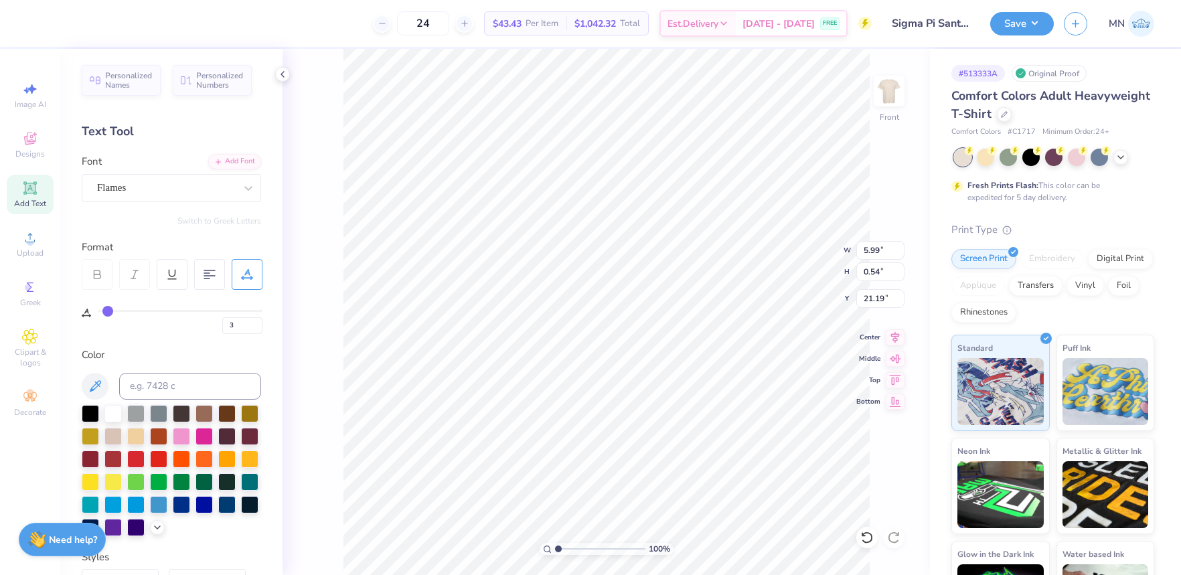
type input "20.09"
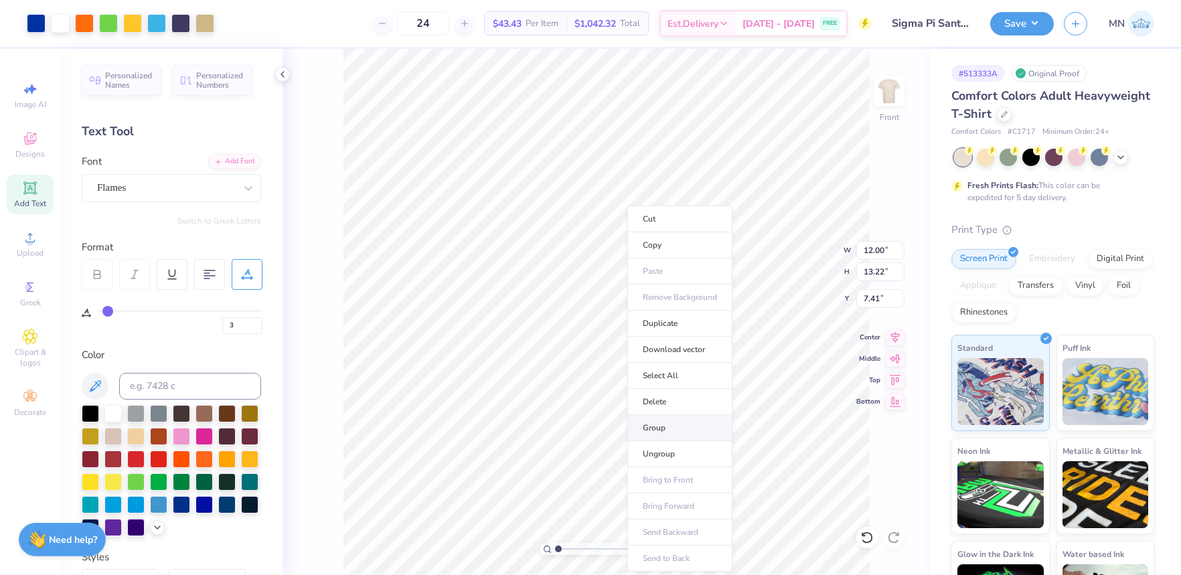
click at [667, 428] on li "Group" at bounding box center [679, 428] width 105 height 26
click at [884, 303] on input "7.41" at bounding box center [880, 298] width 48 height 19
click at [876, 247] on input "12.00" at bounding box center [880, 250] width 48 height 19
type input "12.50"
type input "13.77"
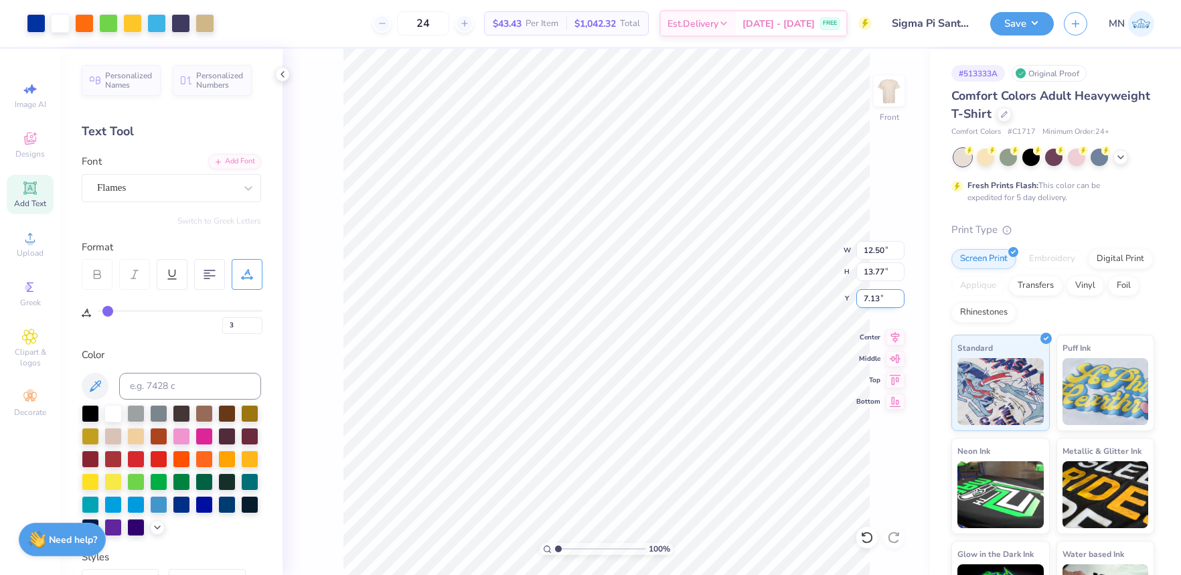
click at [873, 297] on input "7.13" at bounding box center [880, 298] width 48 height 19
type input "3.00"
click at [904, 89] on div "100 % Front" at bounding box center [605, 312] width 647 height 526
click at [895, 89] on img at bounding box center [889, 91] width 54 height 54
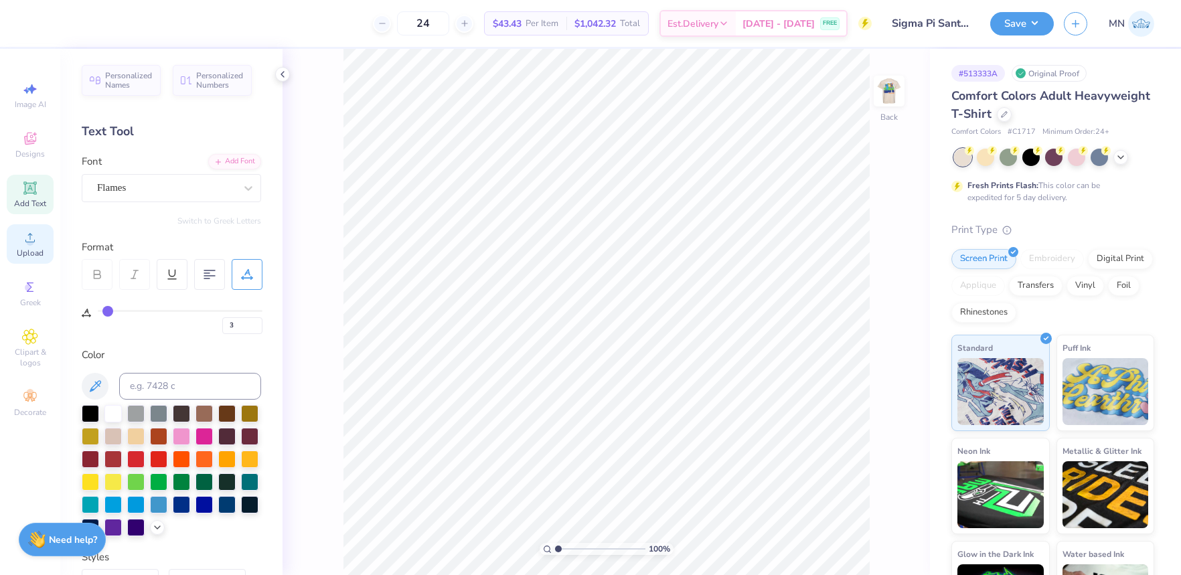
click at [29, 244] on circle at bounding box center [29, 241] width 7 height 7
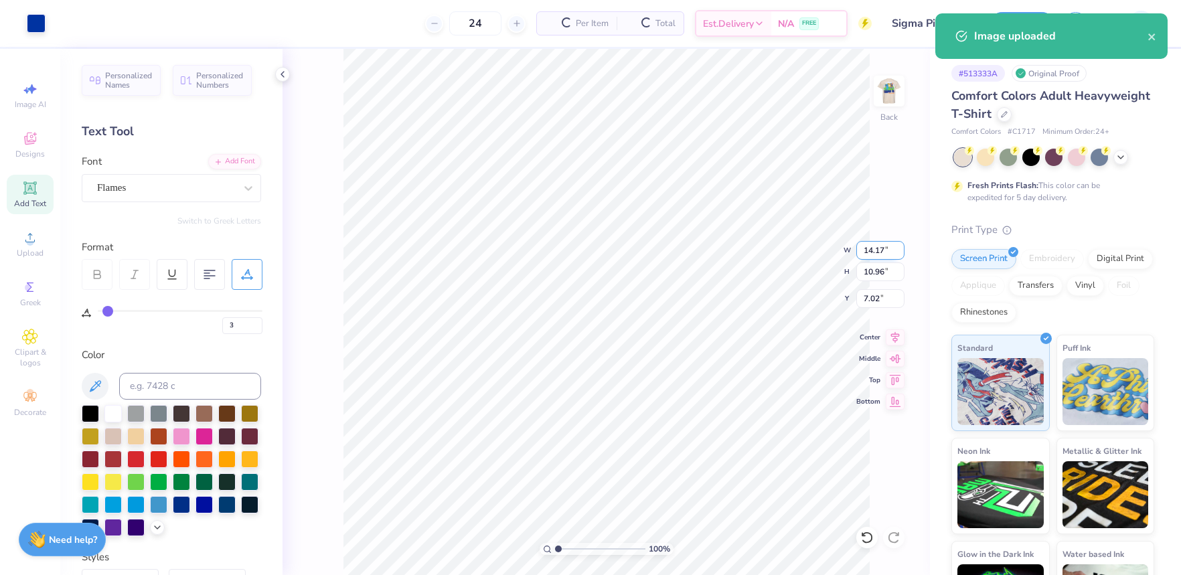
click at [889, 253] on input "14.17" at bounding box center [880, 250] width 48 height 19
type input "4.00"
type input "3.09"
type input "10.95"
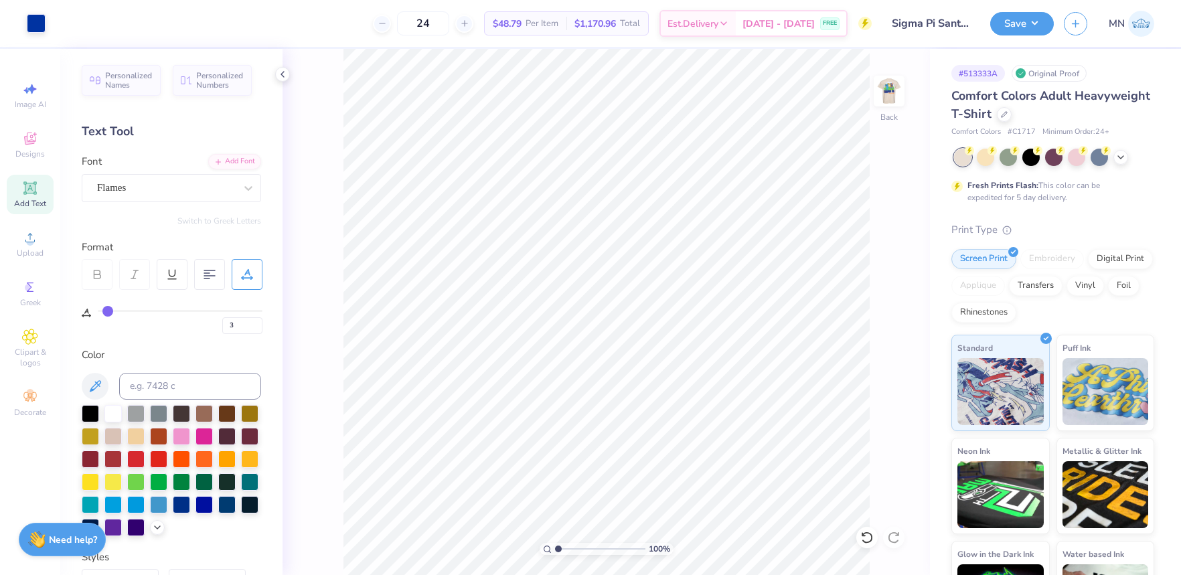
click at [27, 189] on icon at bounding box center [30, 188] width 10 height 10
type input "0"
click at [136, 189] on div "Super Dream" at bounding box center [166, 187] width 141 height 21
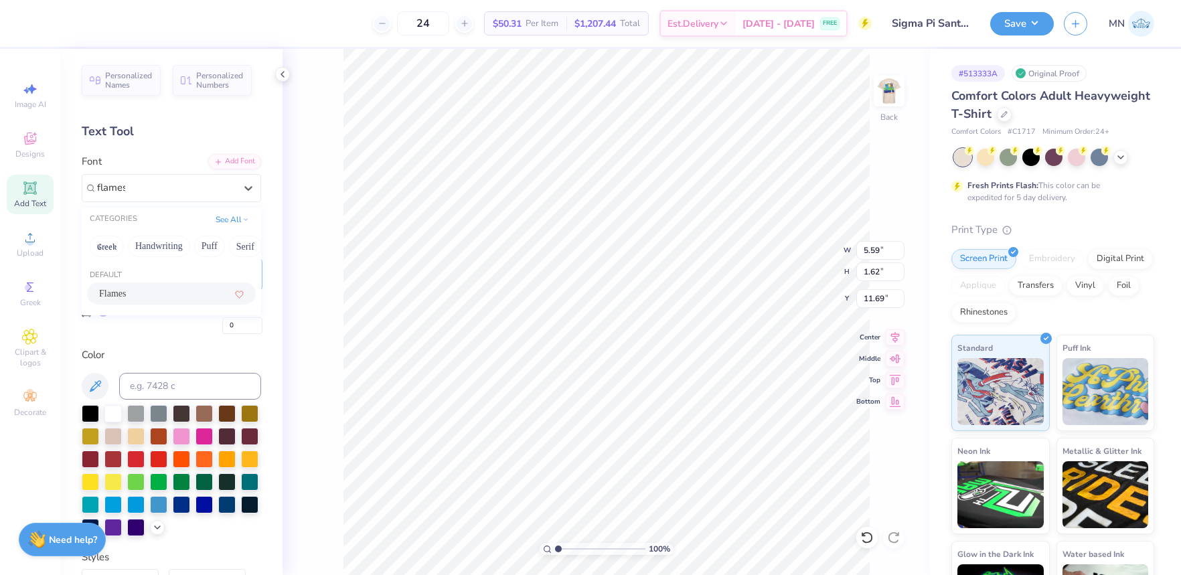
type input "flames"
type input "3.81"
type input "1.94"
type input "14.26"
paste textarea "Fall Rush"
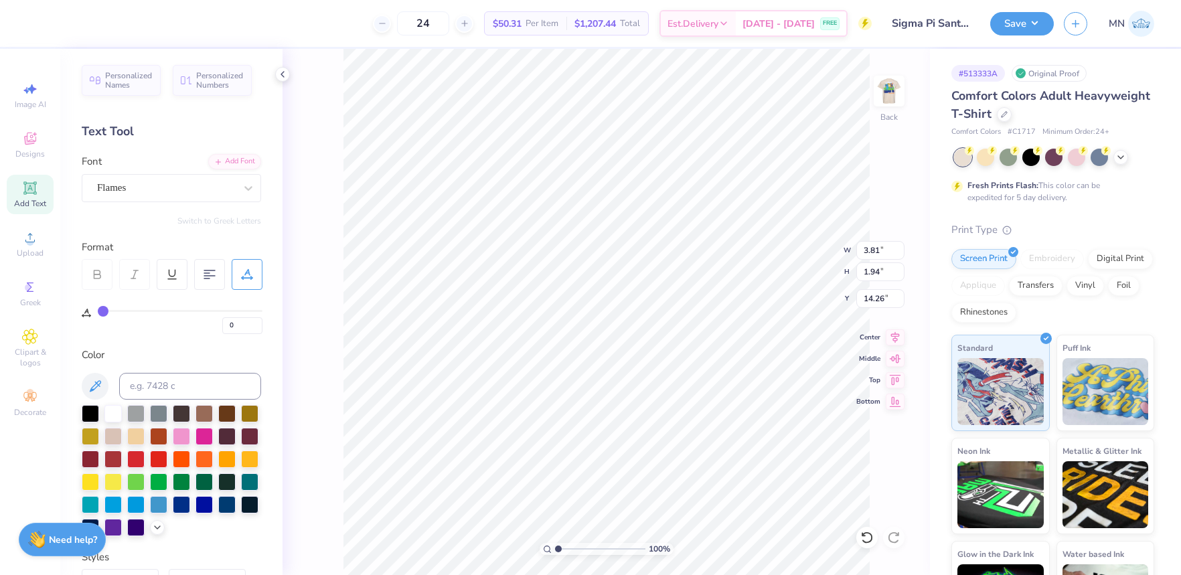
type textarea "Fall Rush"
type input "4.72"
type input "1.12"
type input "14.41"
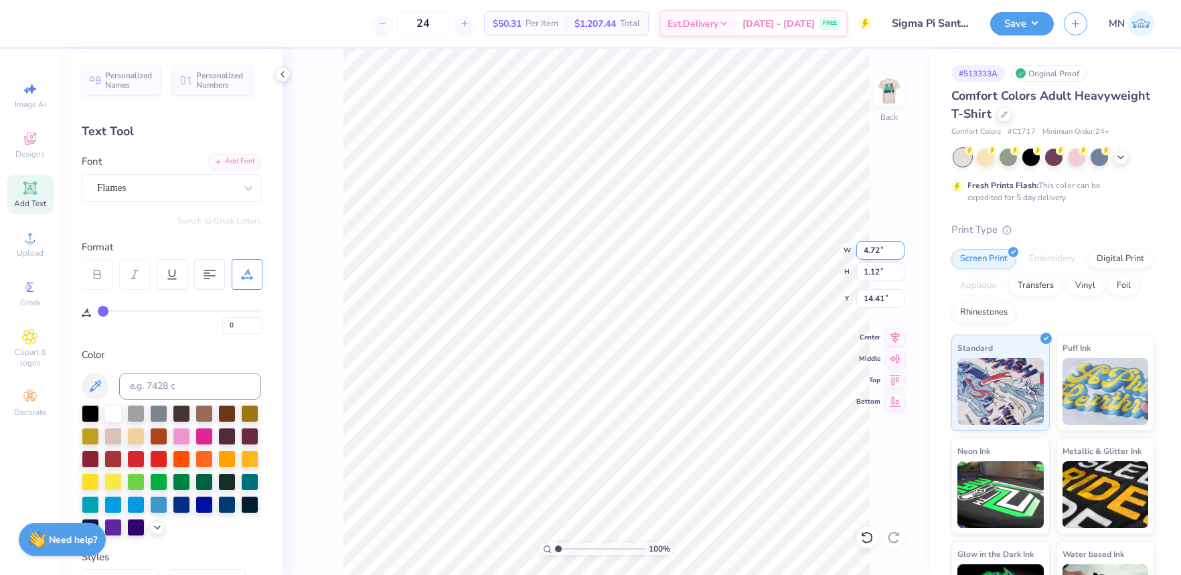
click at [871, 258] on input "4.72" at bounding box center [880, 250] width 48 height 19
type input "4.00"
type input "0.95"
type input "14.28"
click at [184, 387] on input at bounding box center [190, 386] width 142 height 27
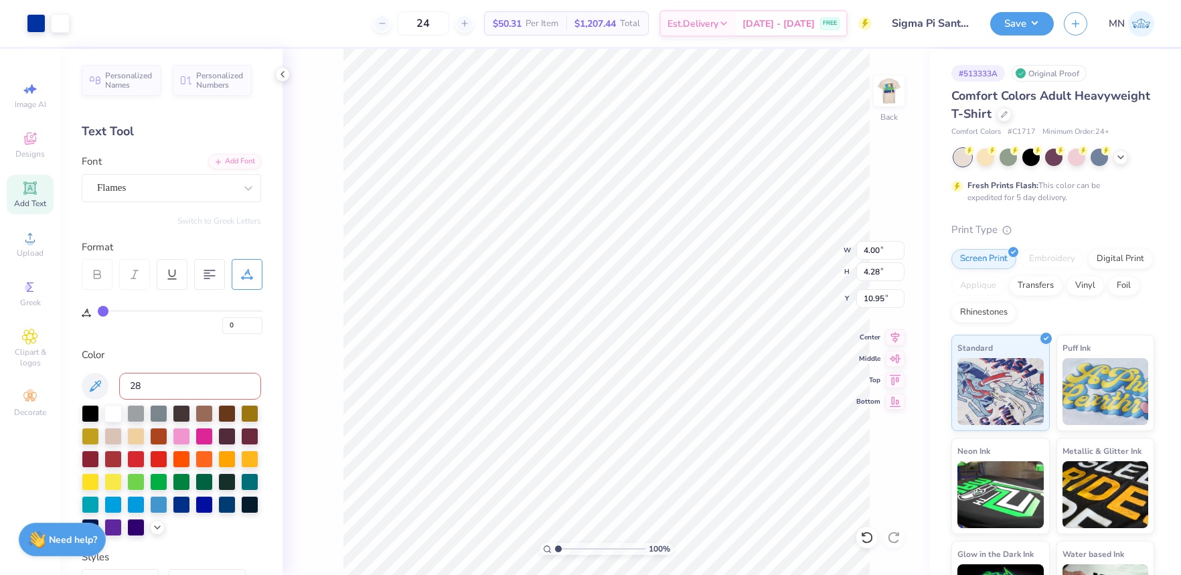
type input "286"
click at [631, 419] on li "Group" at bounding box center [649, 428] width 105 height 26
type input "11.94"
click at [877, 278] on input "4.28" at bounding box center [880, 271] width 48 height 19
type input "3.5"
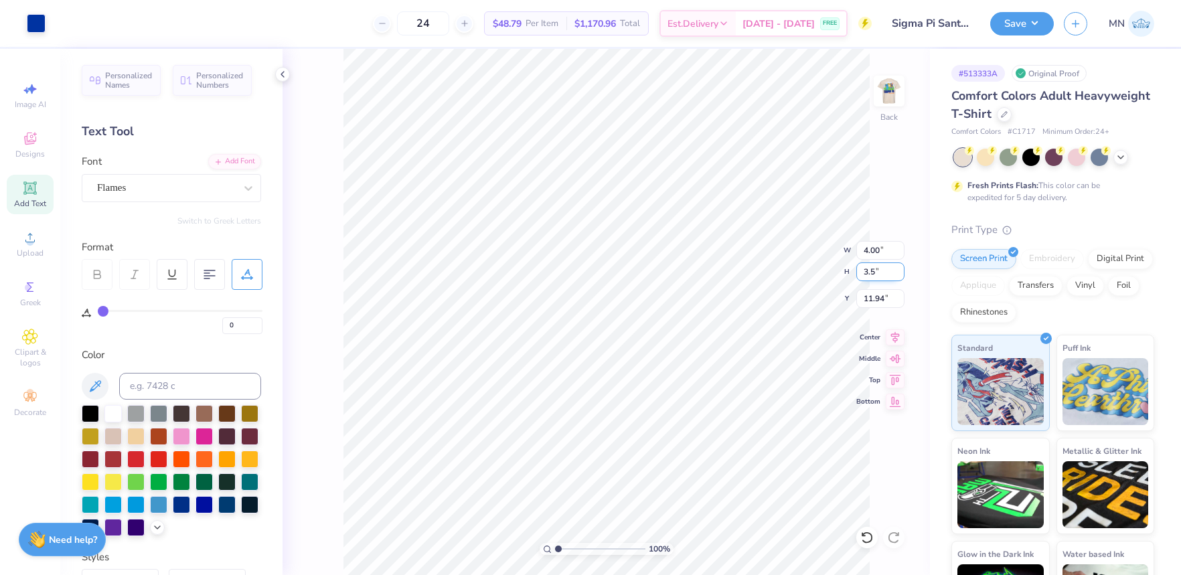
type input "3.27"
type input "3.50"
type input "12.33"
type input "3"
type input "2.80"
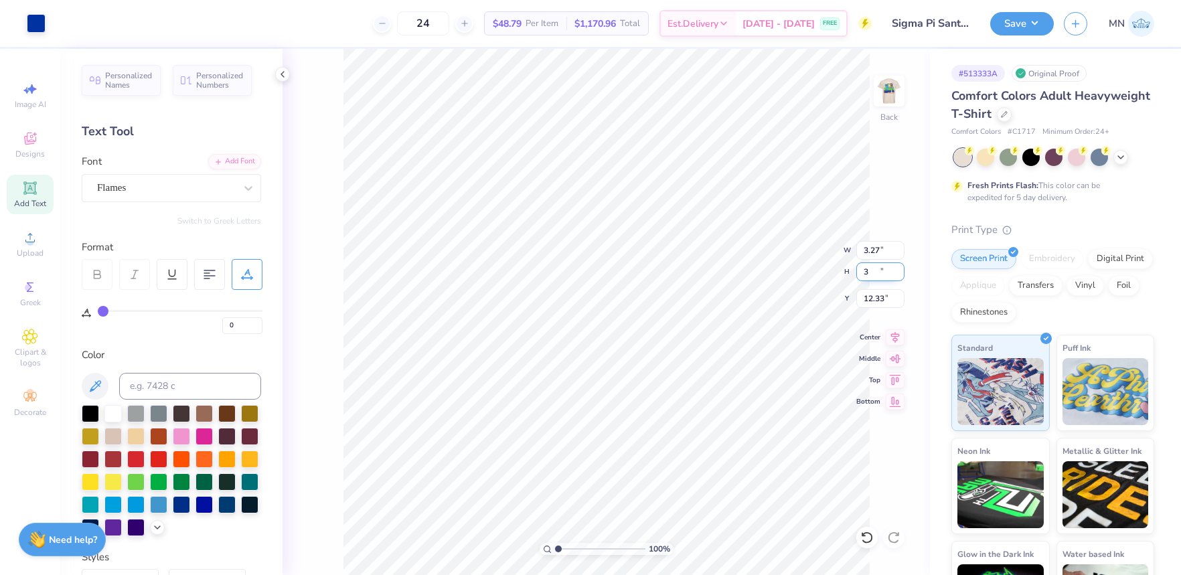
type input "3.00"
click at [888, 299] on input "12.50" at bounding box center [880, 298] width 48 height 19
type input "3.00"
drag, startPoint x: 1029, startPoint y: 25, endPoint x: 1031, endPoint y: 34, distance: 8.8
click at [1029, 25] on button "Save" at bounding box center [1022, 23] width 64 height 23
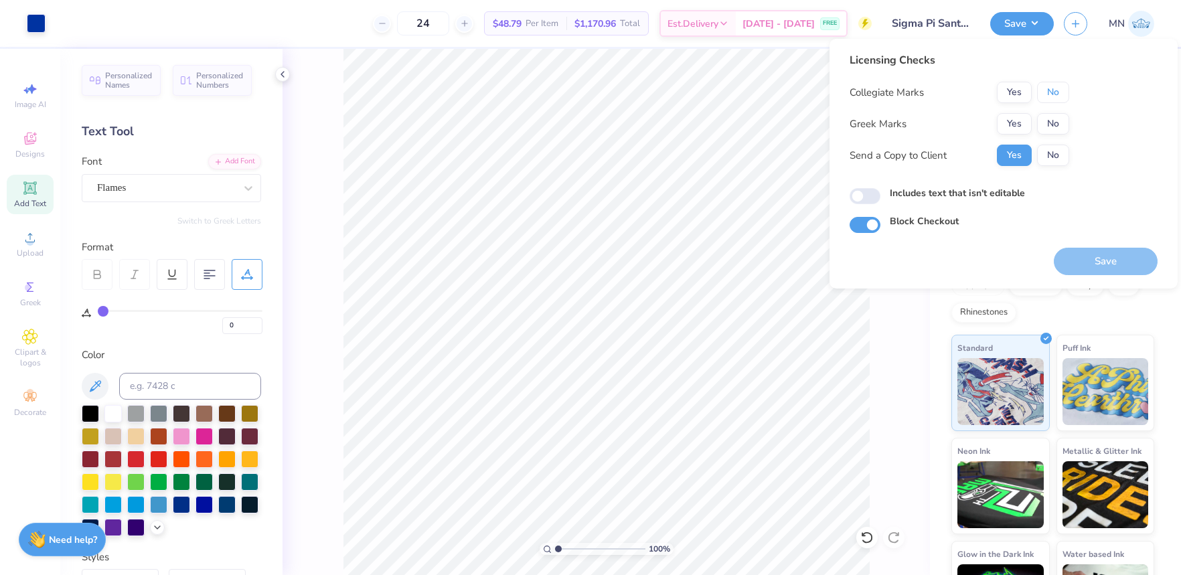
drag, startPoint x: 1059, startPoint y: 97, endPoint x: 1029, endPoint y: 111, distance: 32.6
click at [1057, 98] on button "No" at bounding box center [1053, 92] width 32 height 21
drag, startPoint x: 1019, startPoint y: 119, endPoint x: 1017, endPoint y: 128, distance: 9.6
click at [1017, 128] on button "Yes" at bounding box center [1014, 123] width 35 height 21
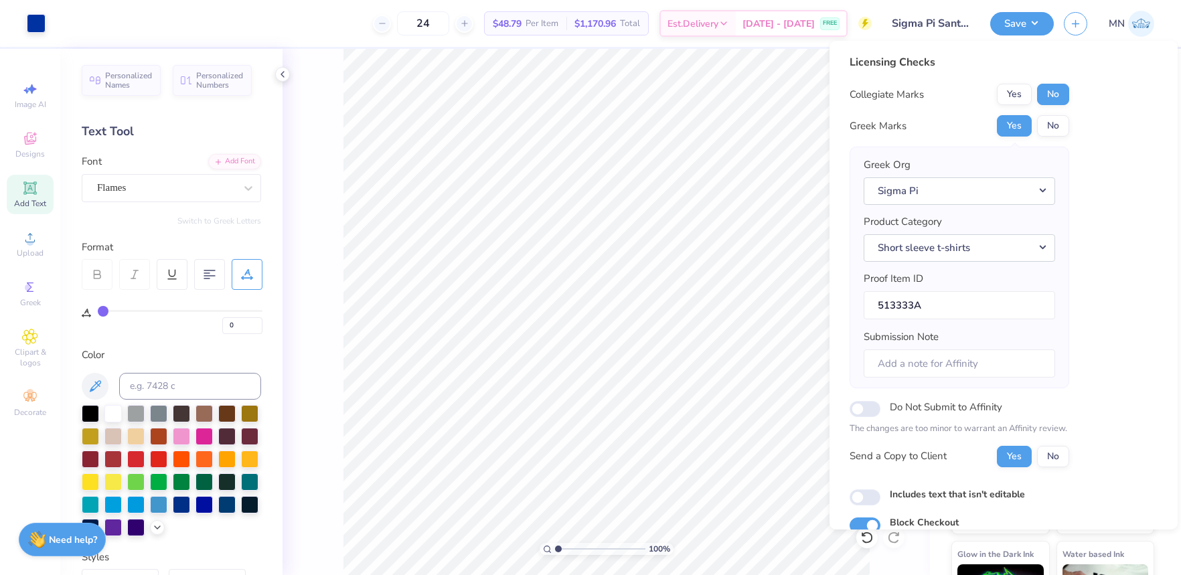
scroll to position [60, 0]
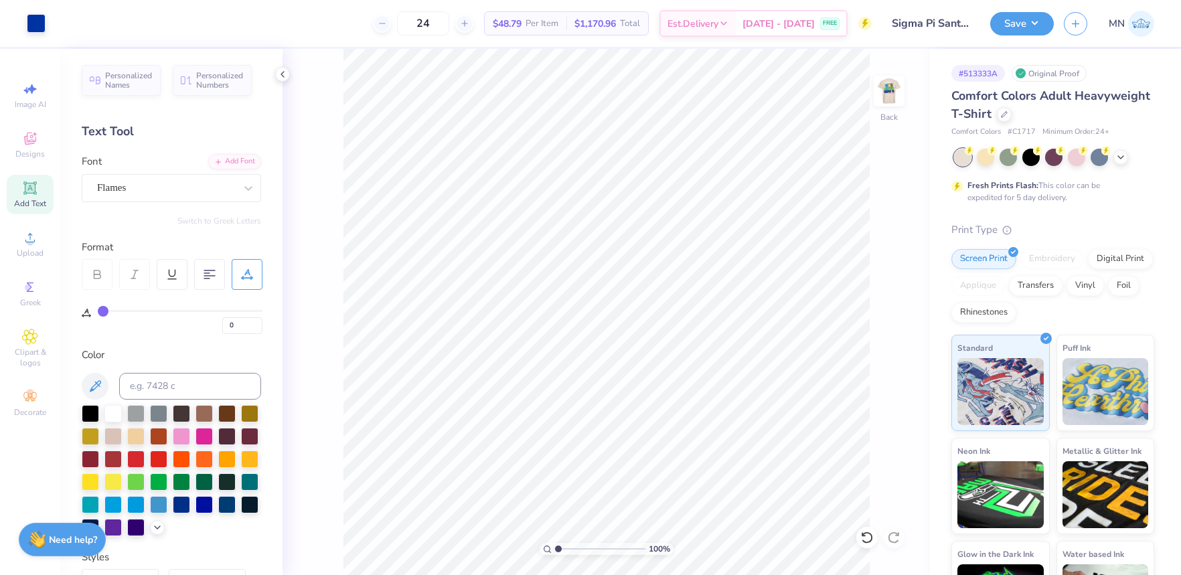
click at [891, 96] on img at bounding box center [888, 91] width 27 height 27
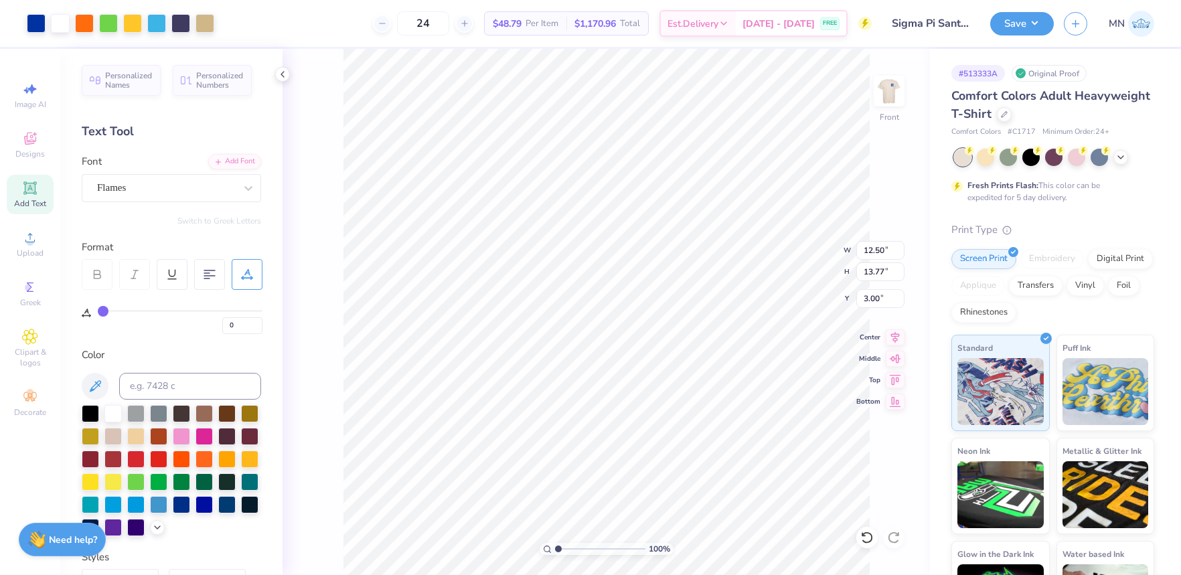
drag, startPoint x: 1015, startPoint y: 30, endPoint x: 1016, endPoint y: 37, distance: 6.7
click at [1015, 30] on button "Save" at bounding box center [1022, 23] width 64 height 23
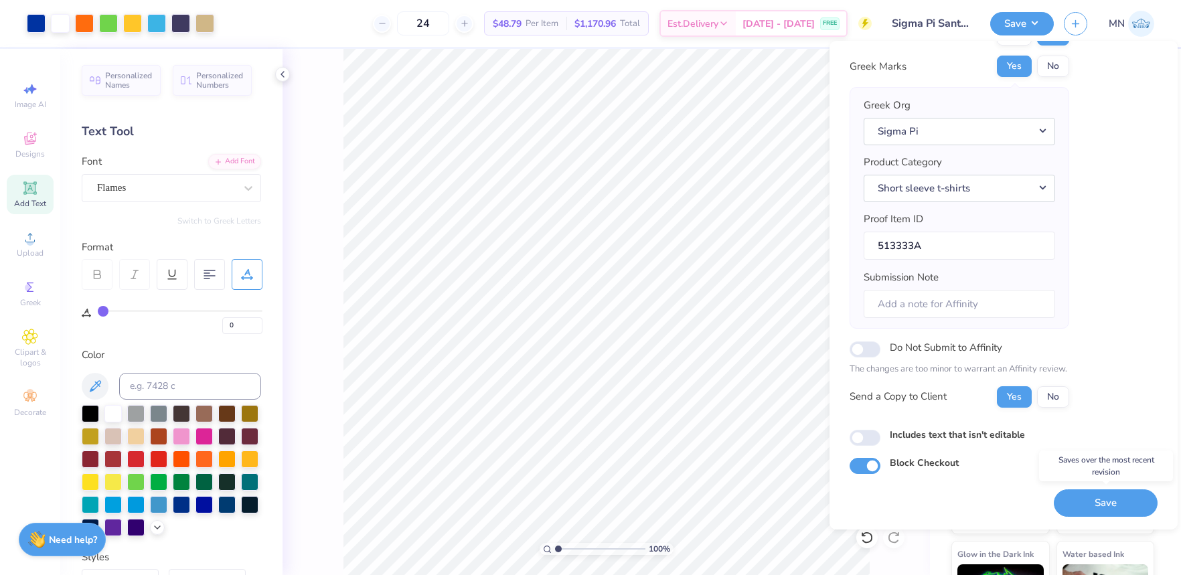
drag, startPoint x: 1098, startPoint y: 509, endPoint x: 656, endPoint y: 31, distance: 650.2
click at [1097, 507] on button "Save" at bounding box center [1105, 502] width 104 height 27
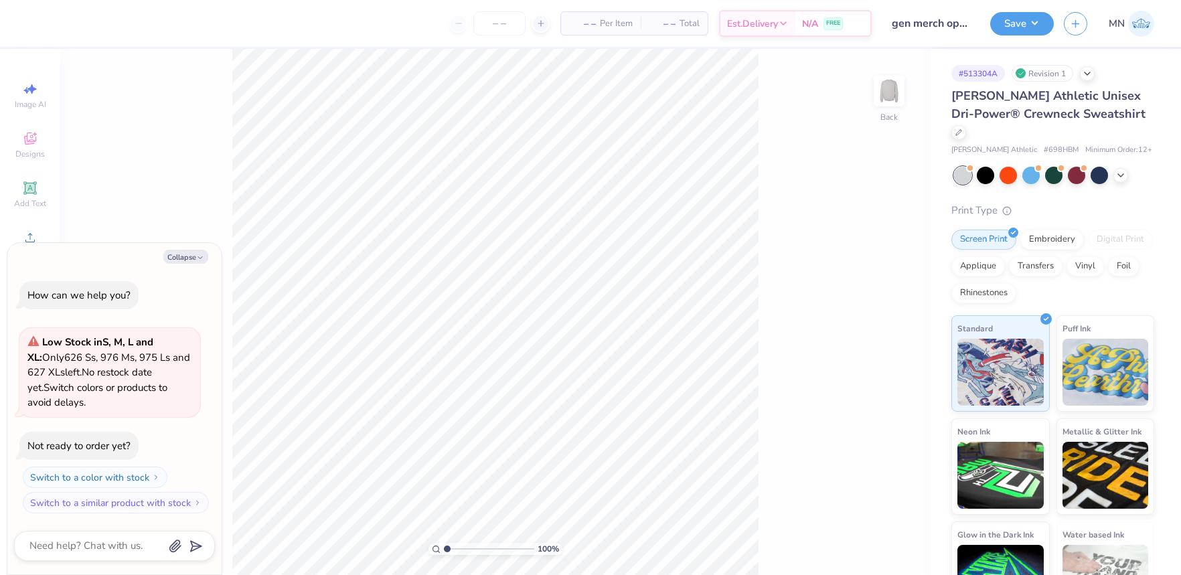
drag, startPoint x: 179, startPoint y: 258, endPoint x: 120, endPoint y: 260, distance: 58.9
click at [179, 258] on button "Collapse" at bounding box center [185, 257] width 45 height 14
type textarea "x"
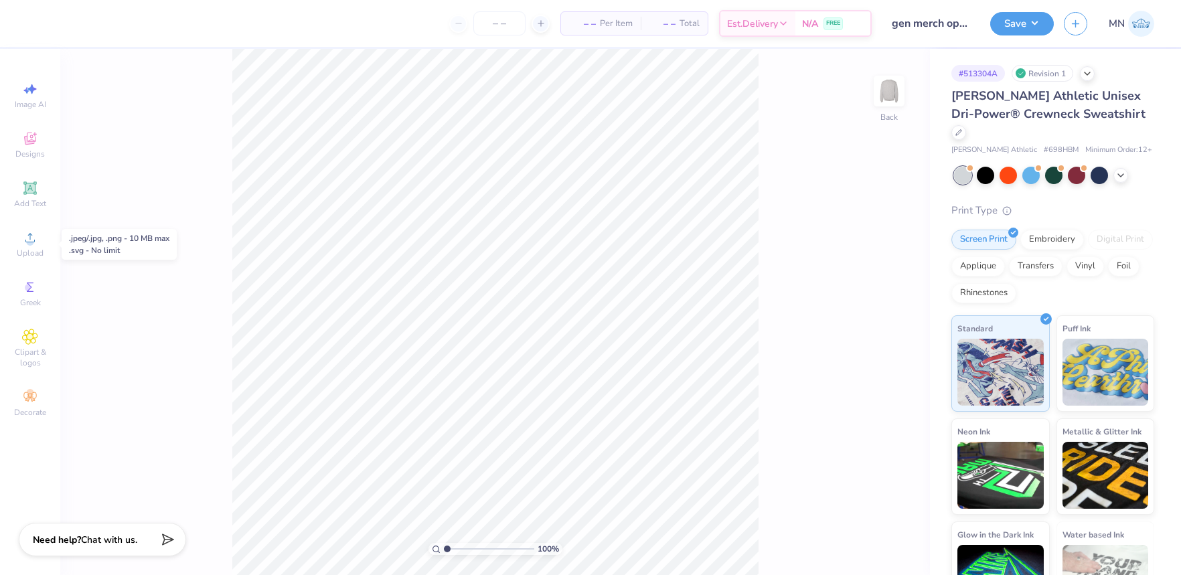
drag, startPoint x: 35, startPoint y: 249, endPoint x: 62, endPoint y: 248, distance: 26.8
click at [39, 248] on span "Upload" at bounding box center [30, 253] width 27 height 11
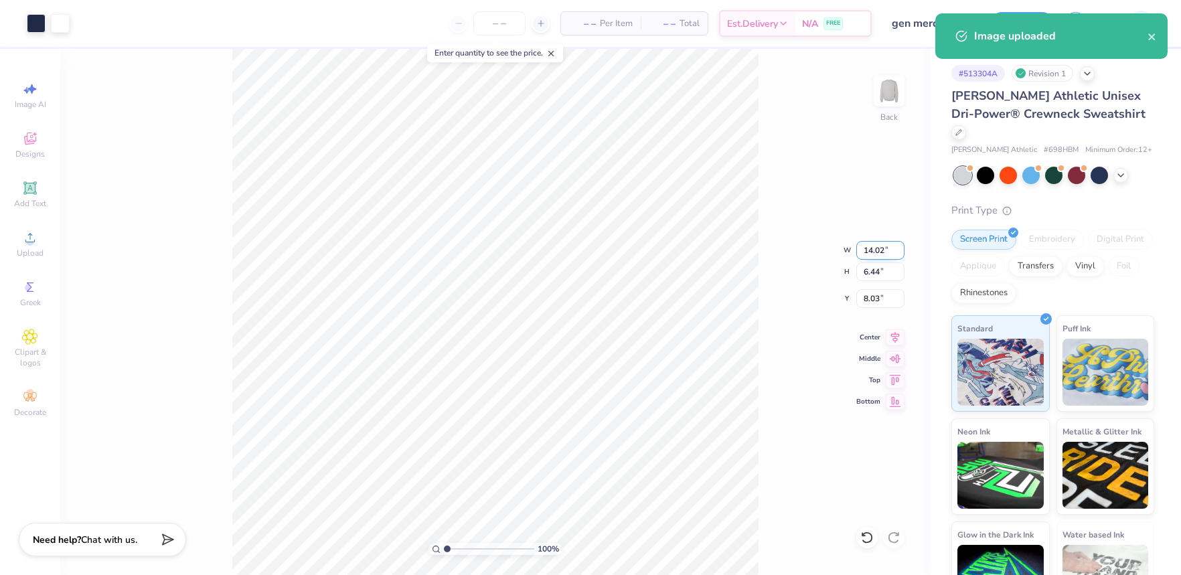
click at [874, 249] on input "14.02" at bounding box center [880, 250] width 48 height 19
type input "12.00"
type input "5.52"
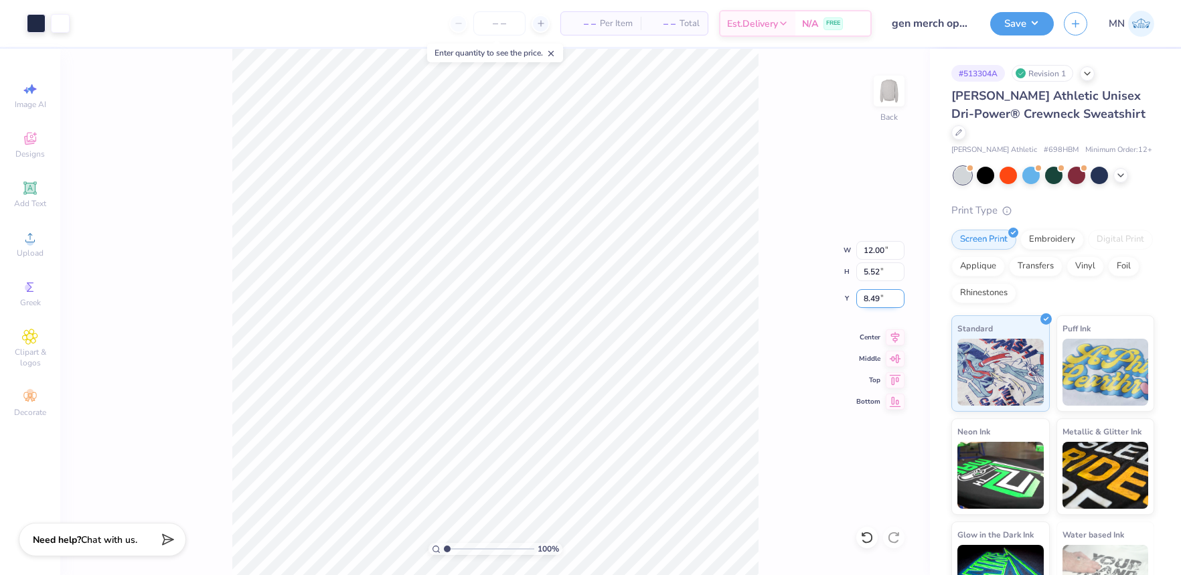
click at [877, 295] on input "8.49" at bounding box center [880, 298] width 48 height 19
click at [879, 293] on input "3.00" at bounding box center [880, 298] width 48 height 19
type input "2.00"
click at [871, 298] on input "2.01" at bounding box center [880, 298] width 48 height 19
type input "2.00"
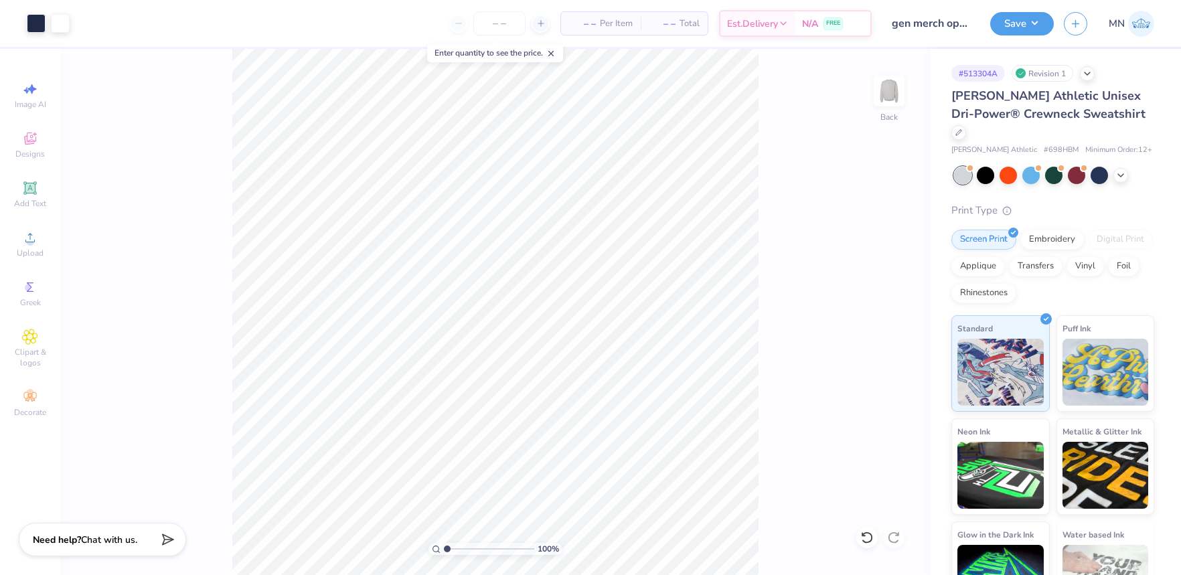
drag, startPoint x: 1022, startPoint y: 28, endPoint x: 1027, endPoint y: 37, distance: 9.9
click at [1022, 28] on button "Save" at bounding box center [1022, 23] width 64 height 23
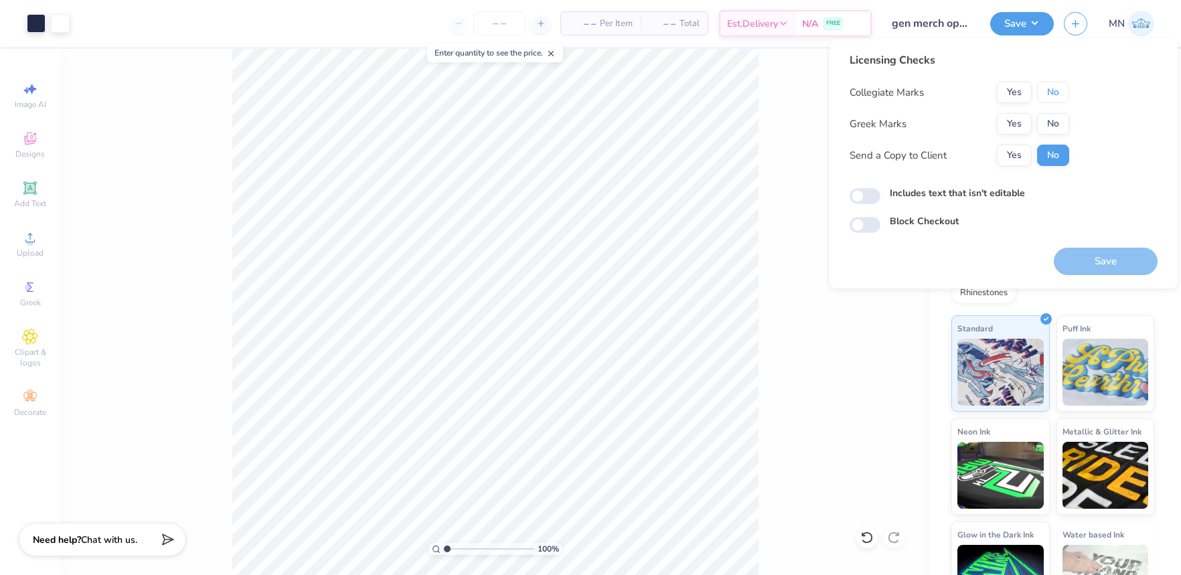
drag, startPoint x: 1057, startPoint y: 90, endPoint x: 1046, endPoint y: 112, distance: 24.8
click at [1057, 90] on button "No" at bounding box center [1053, 92] width 32 height 21
drag, startPoint x: 1027, startPoint y: 126, endPoint x: 1025, endPoint y: 135, distance: 8.3
click at [1027, 128] on button "Yes" at bounding box center [1014, 123] width 35 height 21
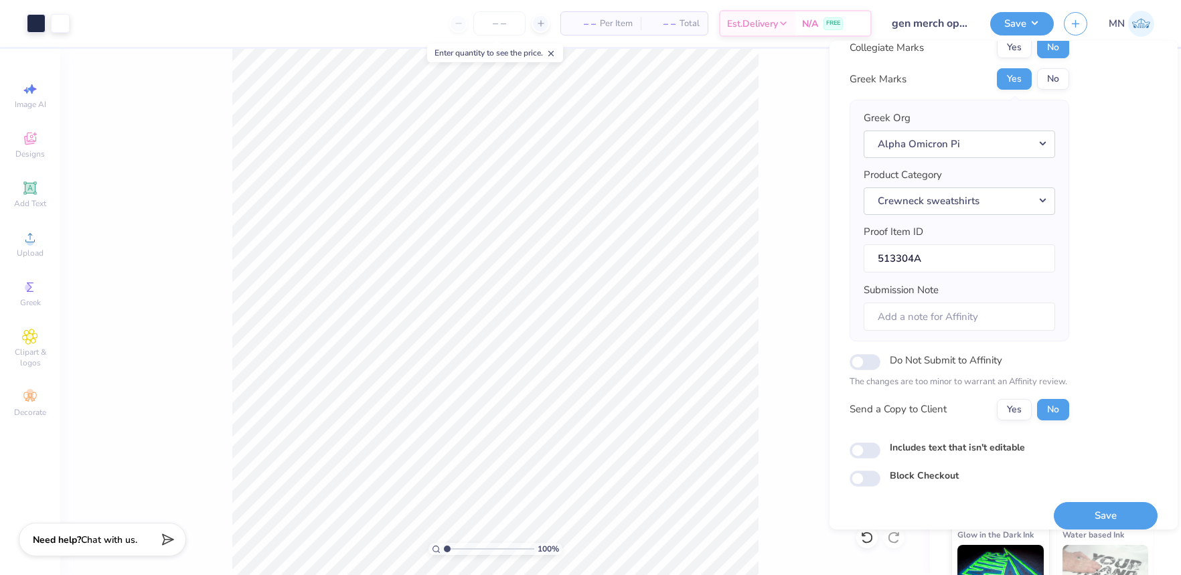
scroll to position [60, 0]
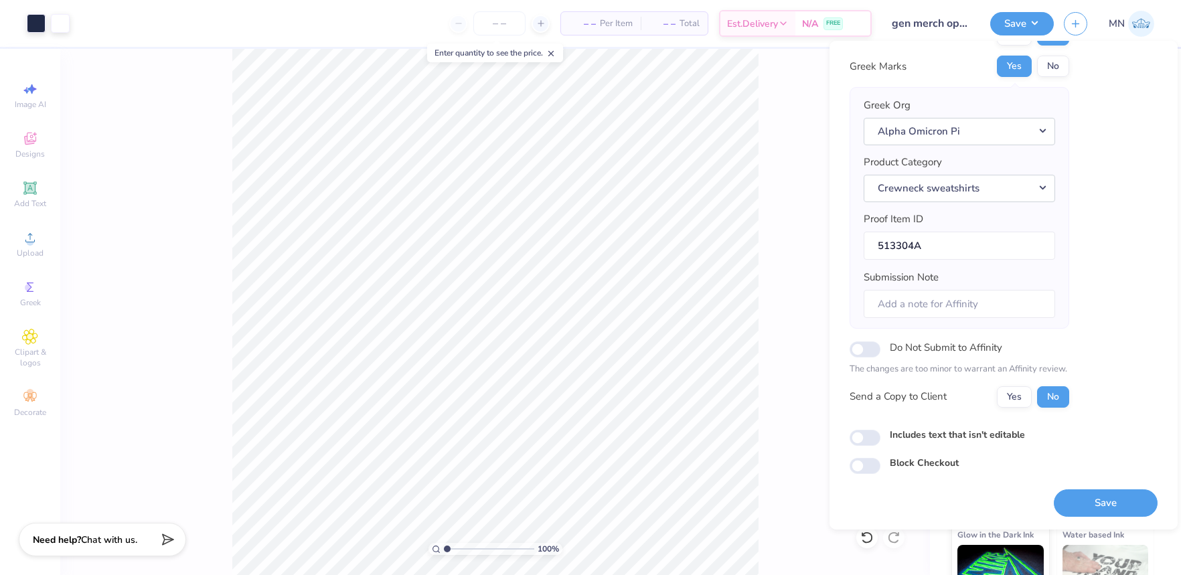
drag, startPoint x: 1110, startPoint y: 501, endPoint x: 1012, endPoint y: 337, distance: 190.3
click at [1110, 499] on button "Save" at bounding box center [1105, 502] width 104 height 27
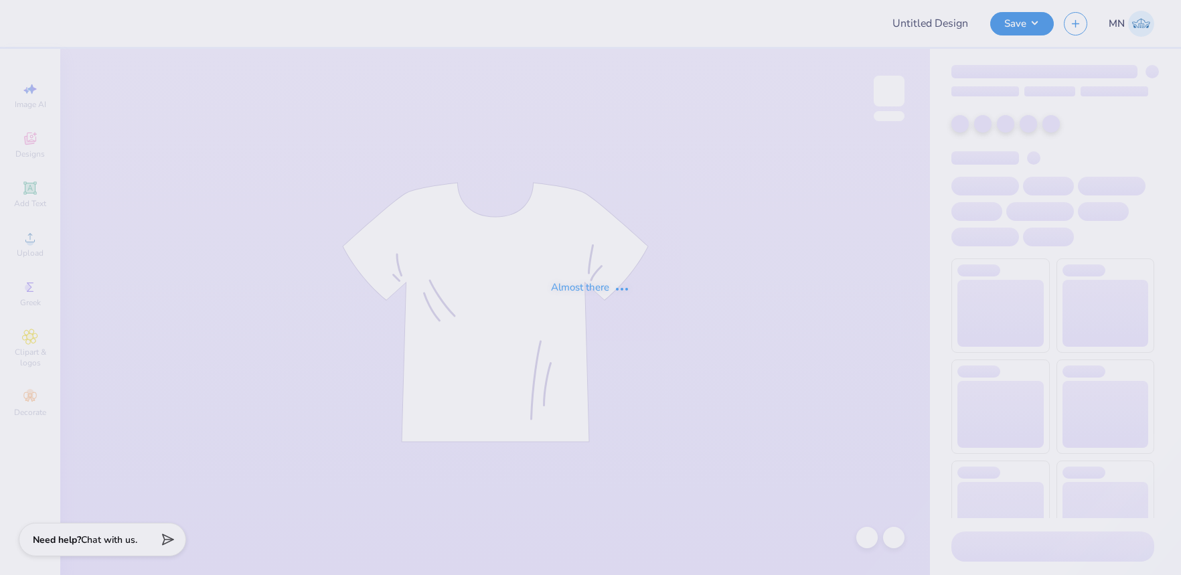
type input "OLAWNpics Fall 2025 Shirt"
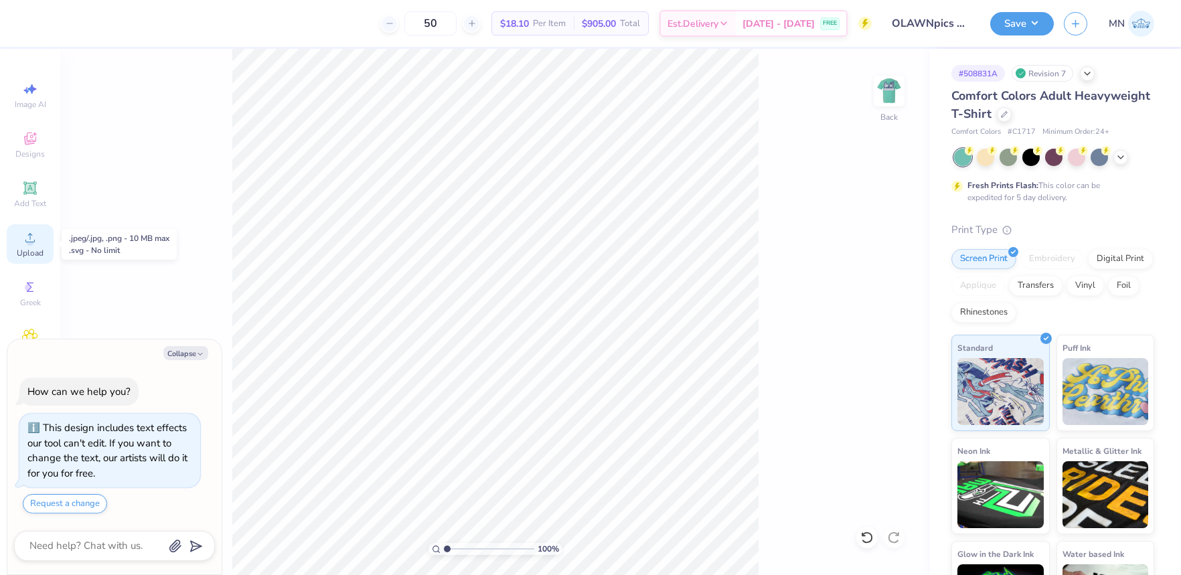
click at [47, 227] on div "Upload" at bounding box center [30, 243] width 47 height 39
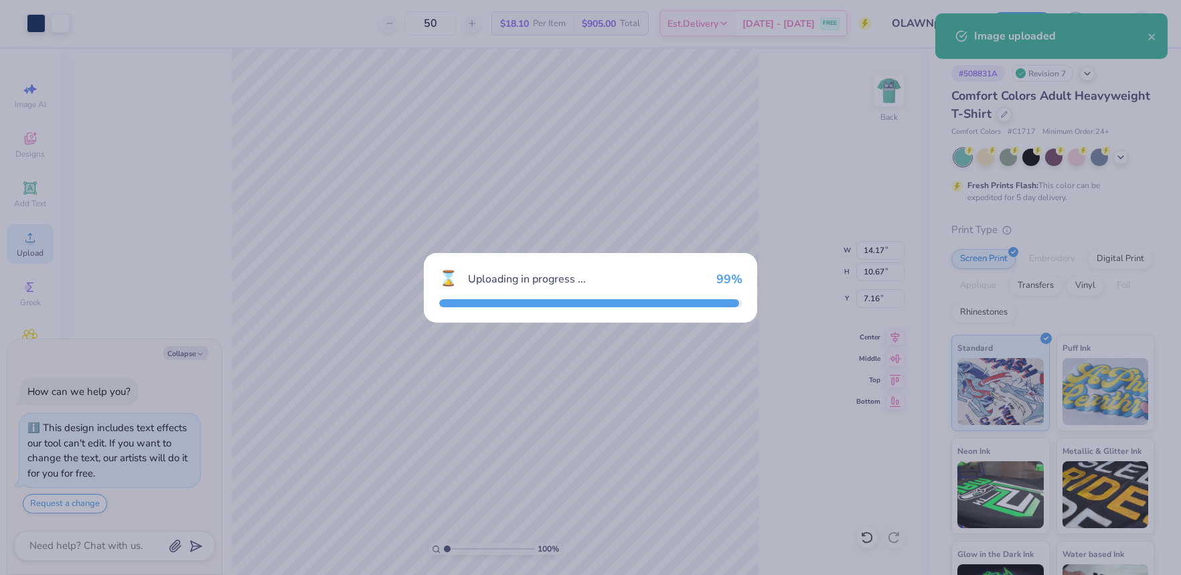
type textarea "x"
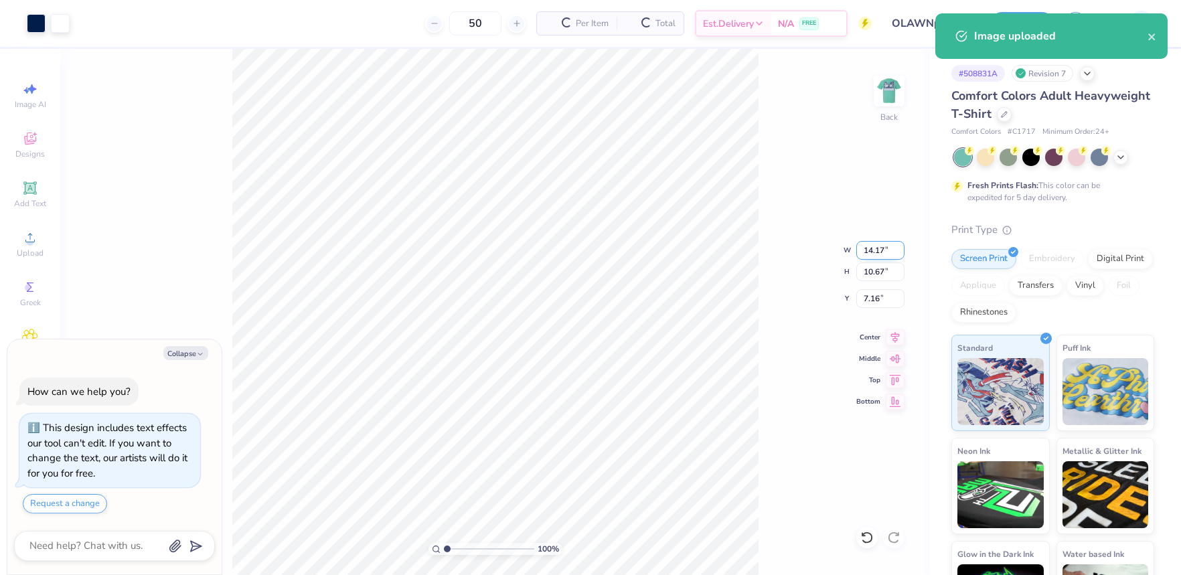
click at [885, 246] on input "14.17" at bounding box center [880, 250] width 48 height 19
type input "11"
type textarea "x"
type input "11.00"
type input "8.28"
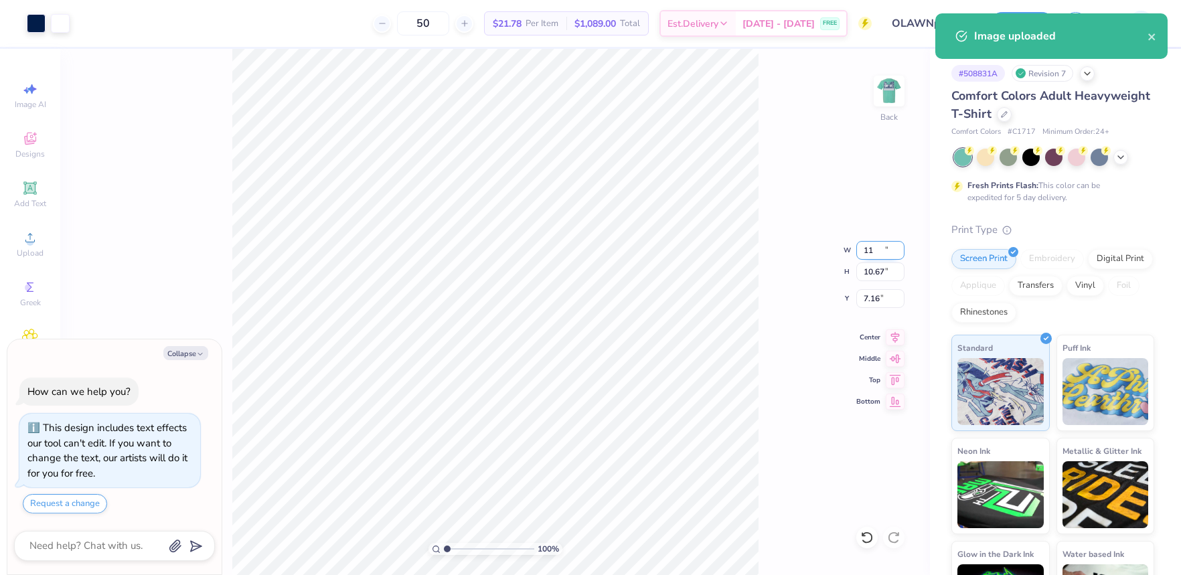
type input "8.36"
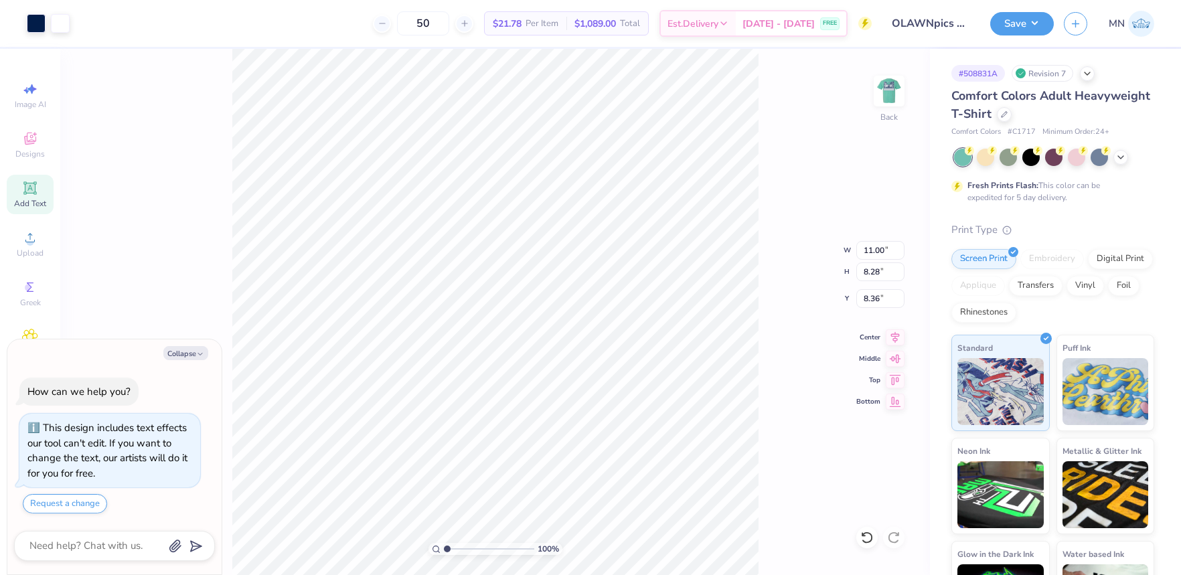
click at [39, 181] on div "Add Text" at bounding box center [30, 194] width 47 height 39
type textarea "x"
type input "5.59"
type input "1.62"
type input "11.69"
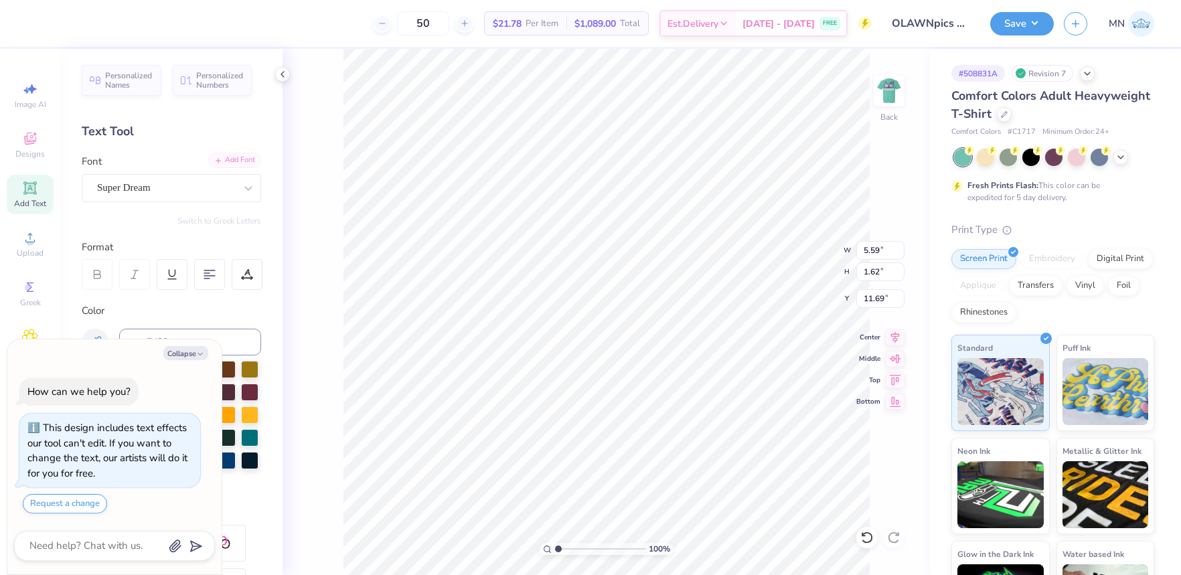
drag, startPoint x: 218, startPoint y: 156, endPoint x: 226, endPoint y: 164, distance: 11.8
click at [220, 159] on icon at bounding box center [218, 161] width 8 height 8
type textarea "x"
type input "15.02"
click at [246, 164] on div "Add Font" at bounding box center [234, 160] width 53 height 15
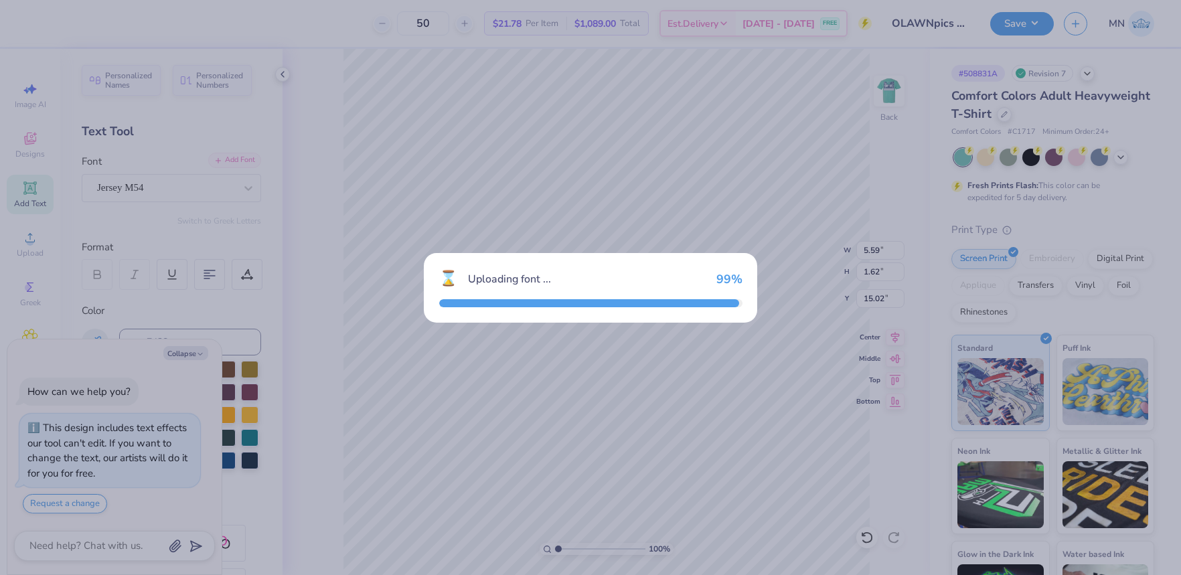
type textarea "x"
type input "4.42"
type input "1.77"
type input "14.94"
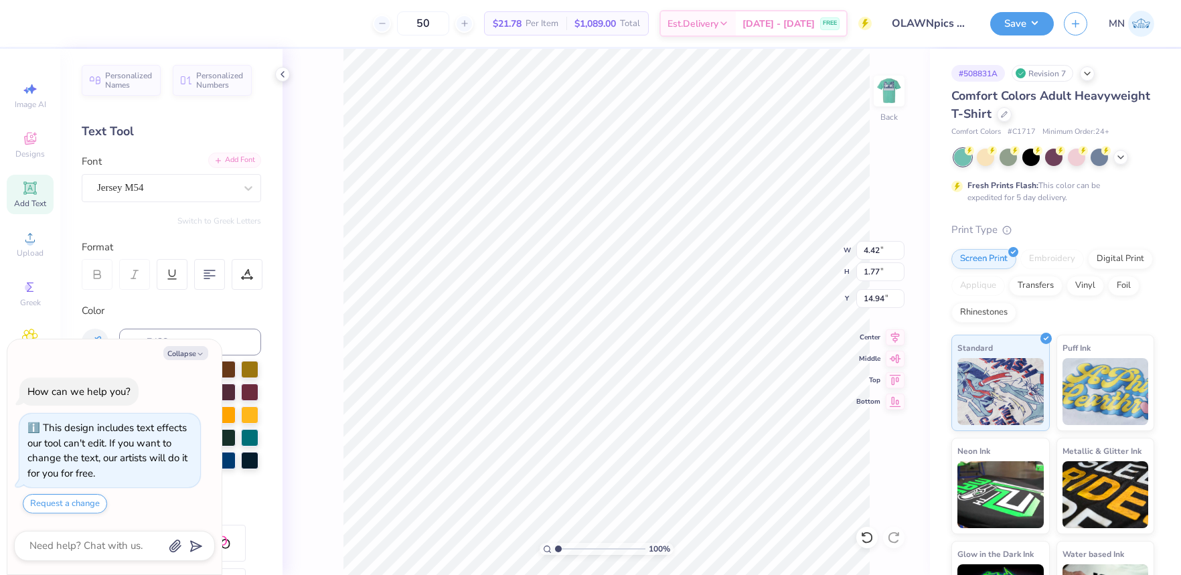
type textarea "x"
type input "16.84"
type textarea "x"
type input "16.64"
type textarea "x"
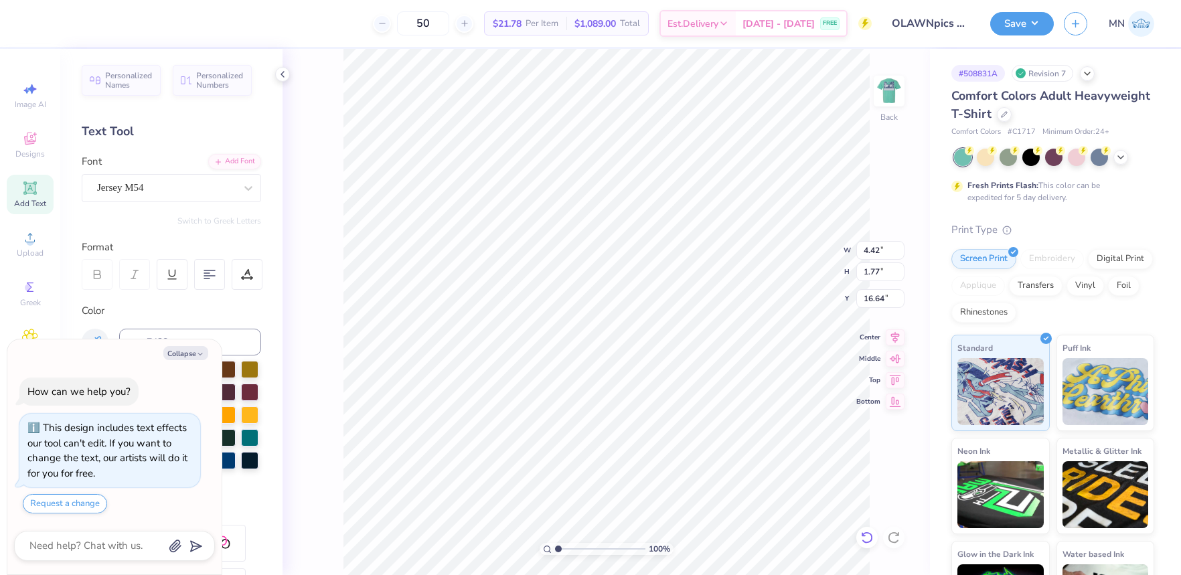
type textarea "W"
type textarea "x"
type textarea "WE"
type textarea "x"
type textarea "WES"
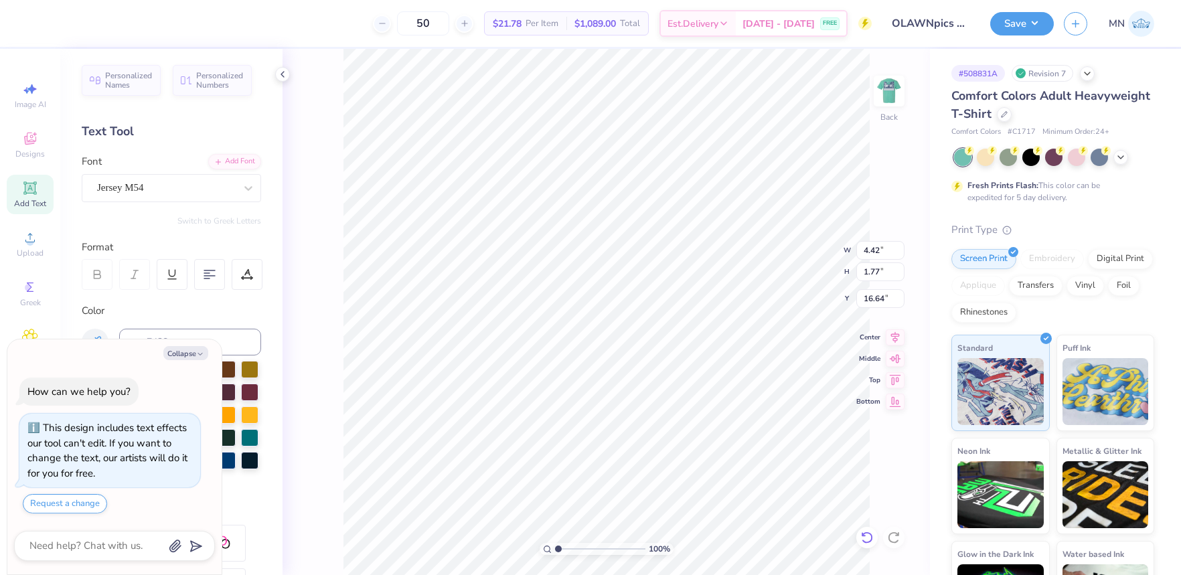
type textarea "x"
type textarea "WEST"
type textarea "x"
type textarea "WEST"
type textarea "x"
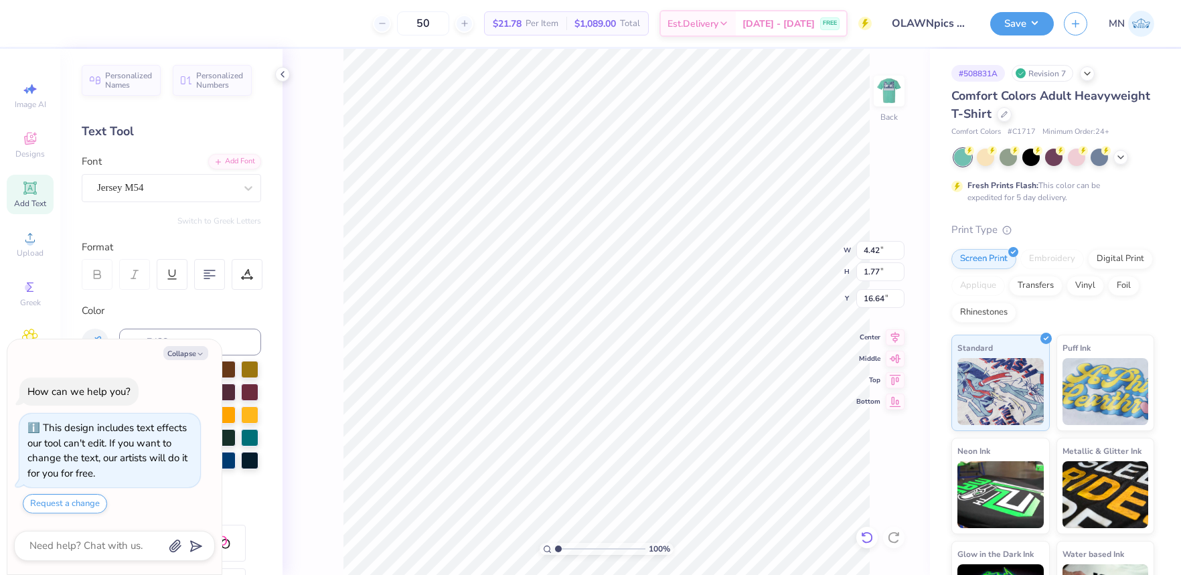
type textarea "WEST L"
type textarea "x"
type textarea "WEST LA"
type textarea "x"
type textarea "WEST LAW"
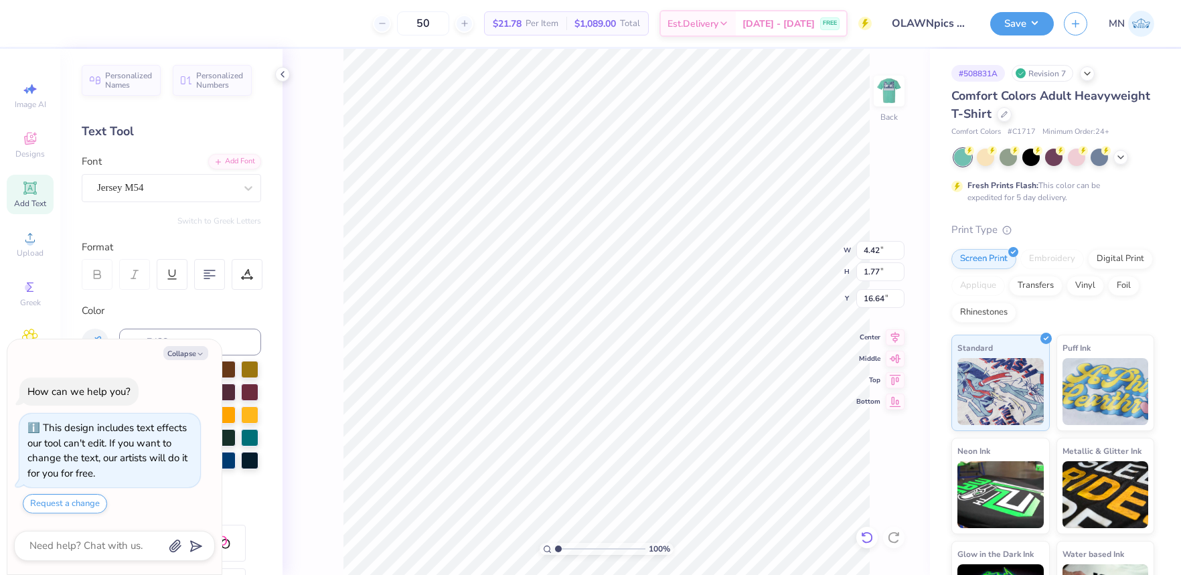
type textarea "x"
type textarea "WEST LAWN"
click at [189, 358] on button "Collapse" at bounding box center [185, 353] width 45 height 14
type textarea "x"
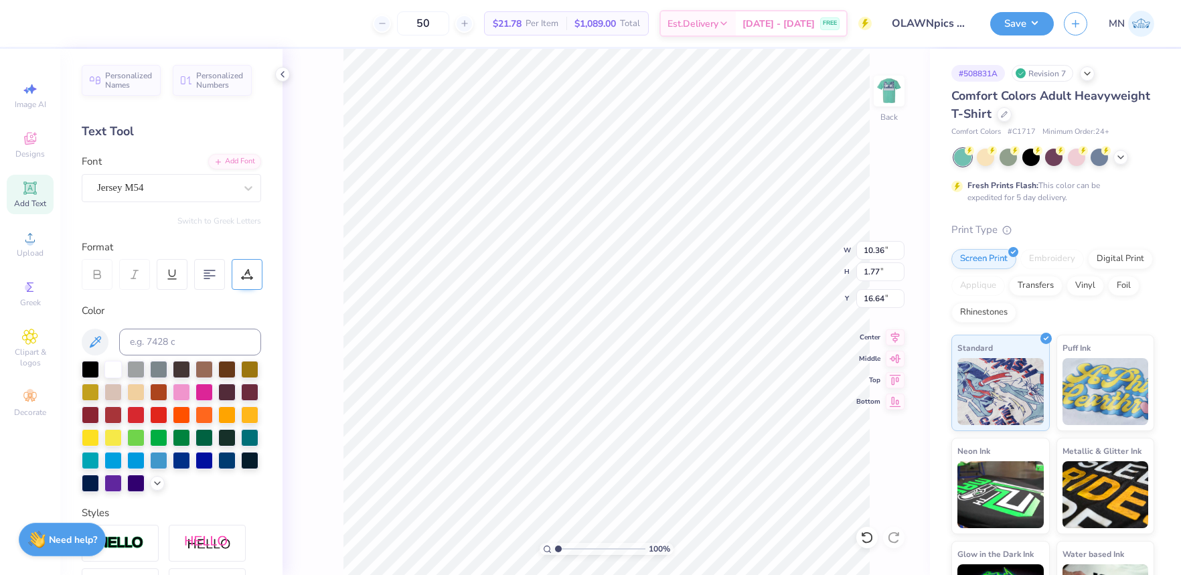
click at [243, 278] on icon at bounding box center [242, 278] width 1 height 1
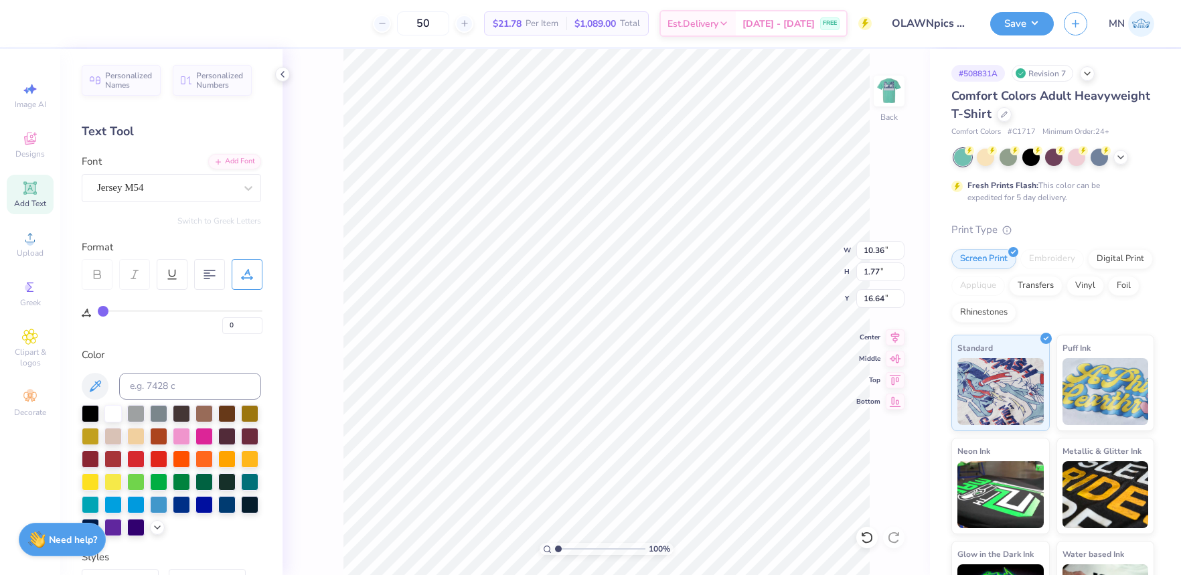
type input "24"
click at [139, 310] on input "range" at bounding box center [180, 311] width 165 height 2
type input "14.17"
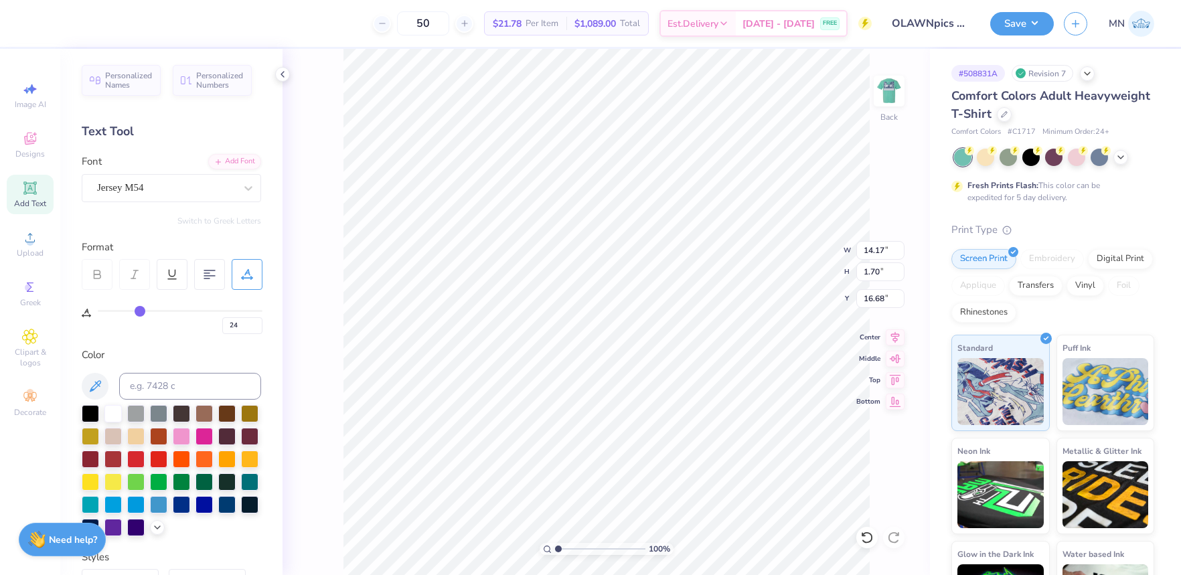
type input "1.70"
type input "16.68"
type input "23"
type input "22"
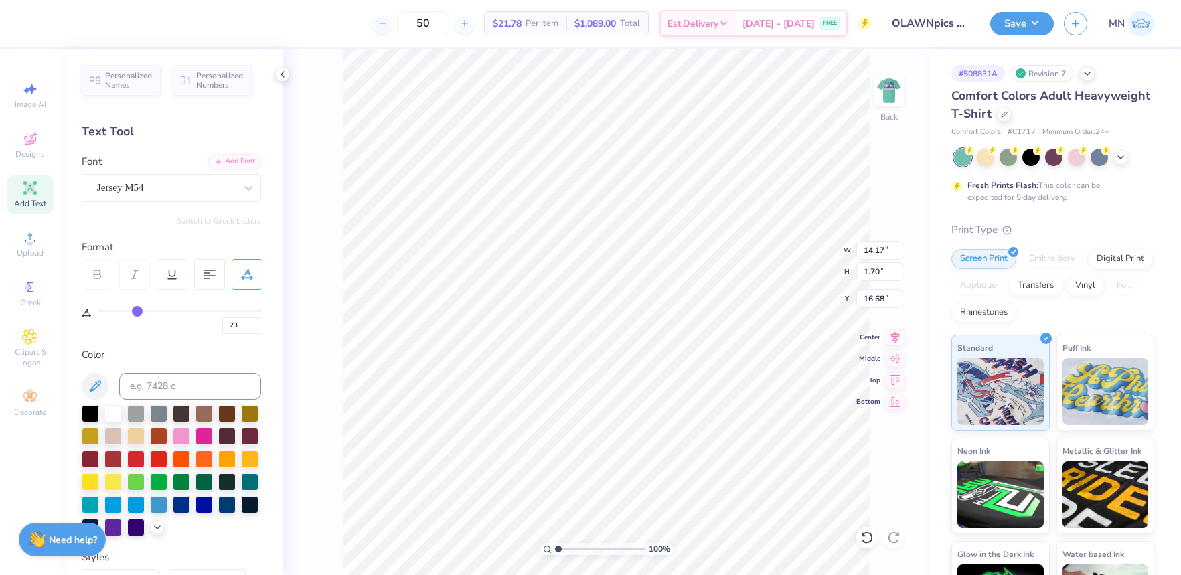
type input "22"
type input "21"
type input "20"
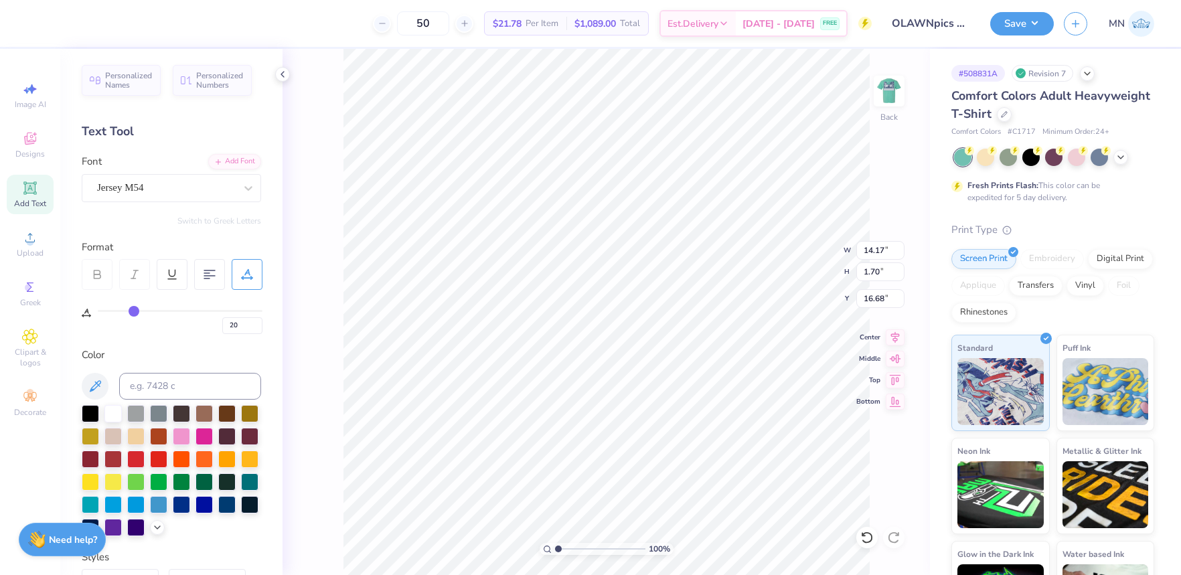
type input "19"
type input "18"
type input "17"
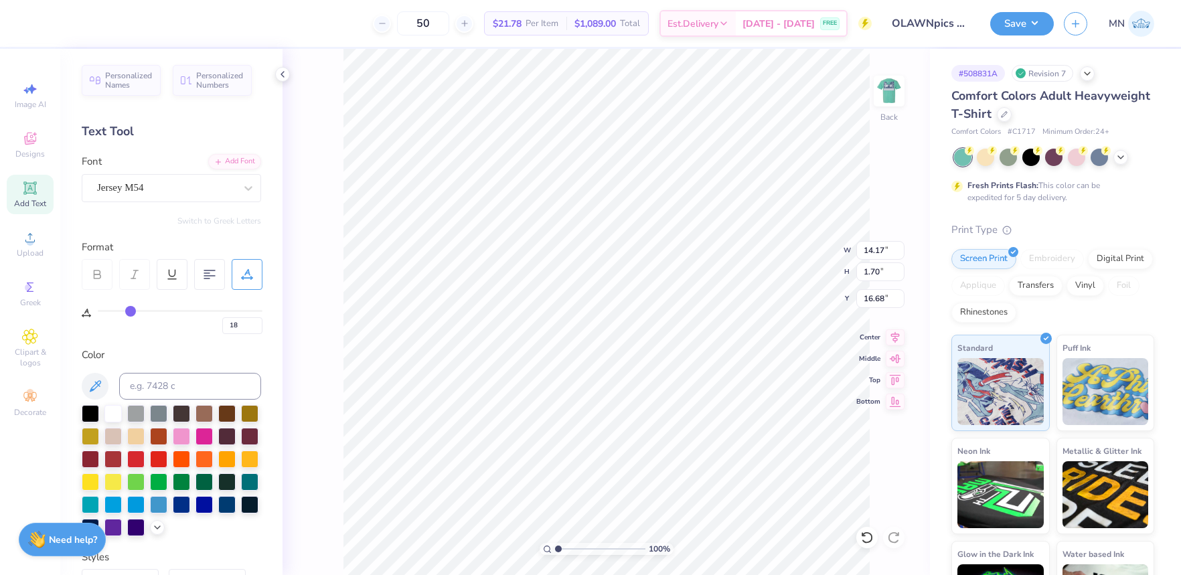
type input "17"
type input "16"
type input "15"
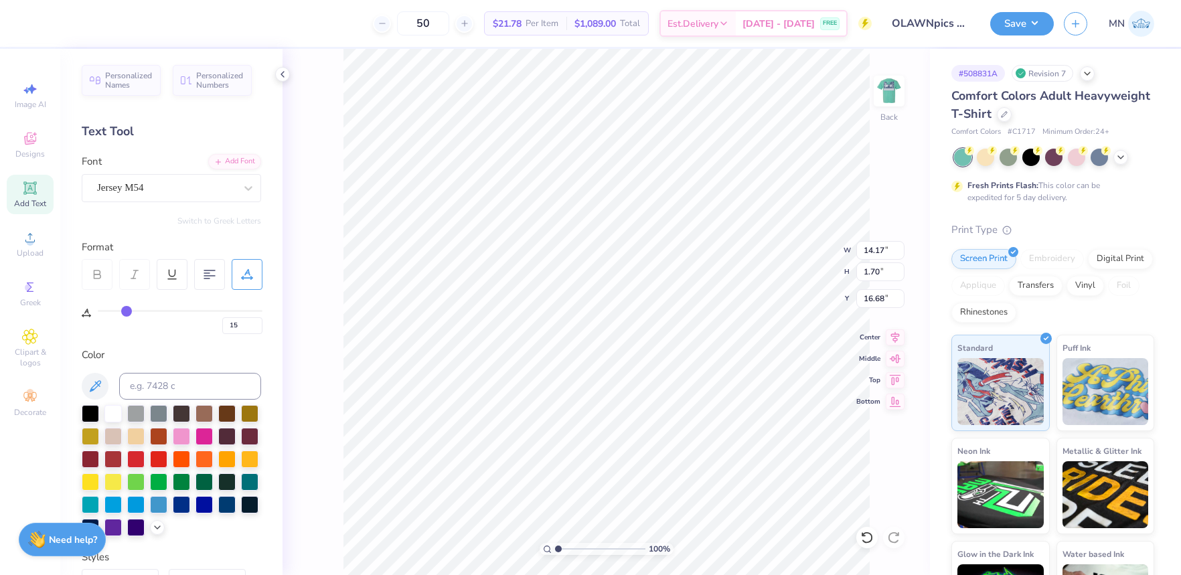
type input "14"
type input "13"
type input "12"
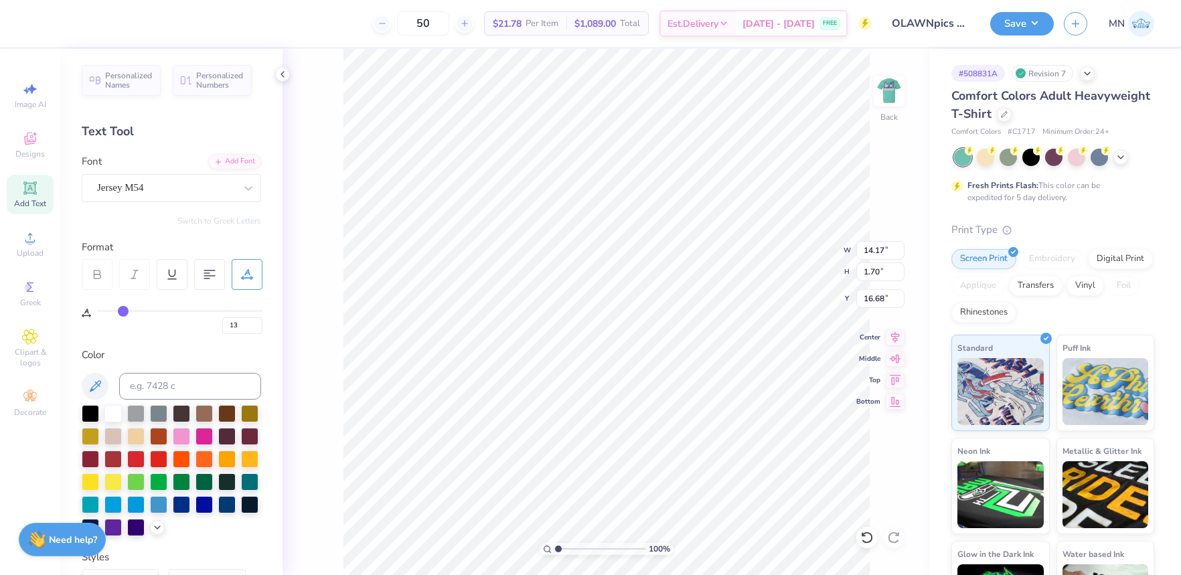
type input "12"
type input "11"
type input "10"
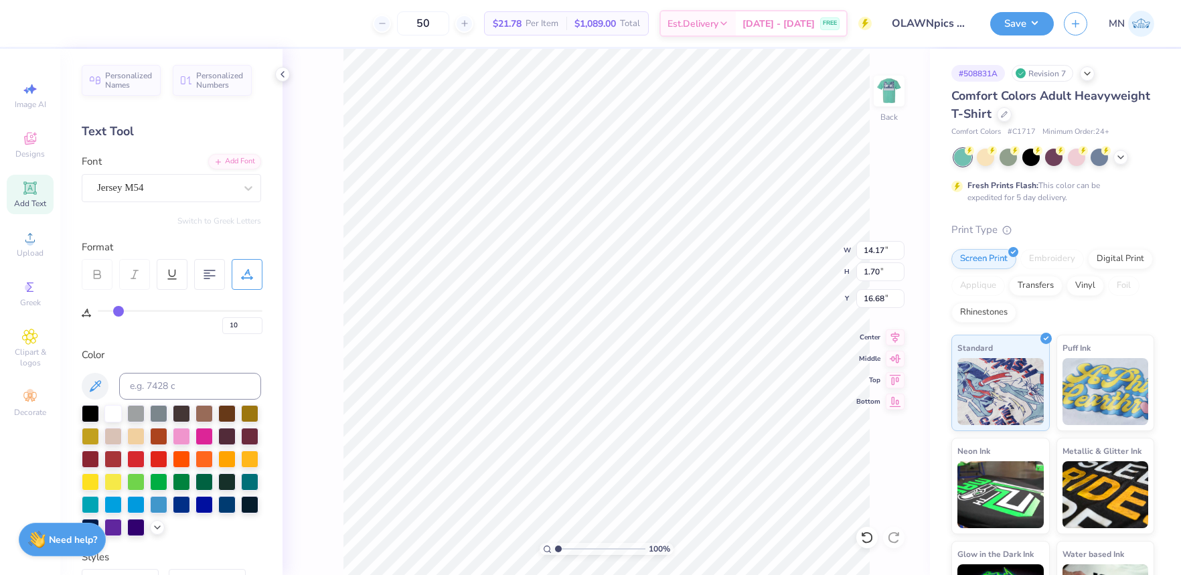
type input "9"
drag, startPoint x: 138, startPoint y: 310, endPoint x: 117, endPoint y: 309, distance: 20.8
type input "9"
click at [117, 310] on input "range" at bounding box center [180, 311] width 165 height 2
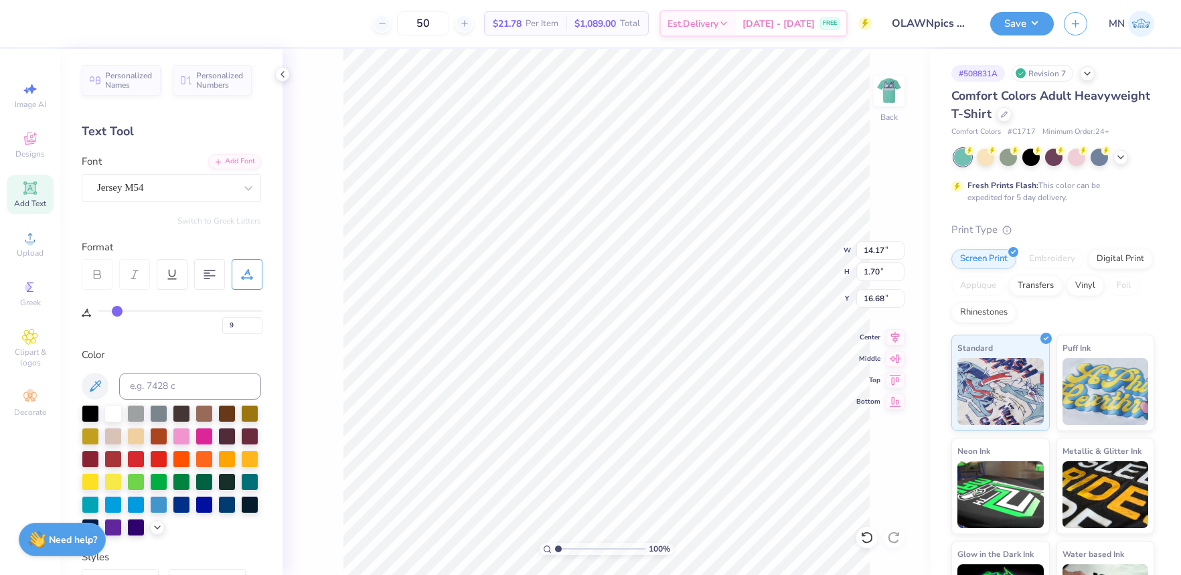
type input "11.52"
type input "19"
drag, startPoint x: 132, startPoint y: 311, endPoint x: 244, endPoint y: 343, distance: 116.9
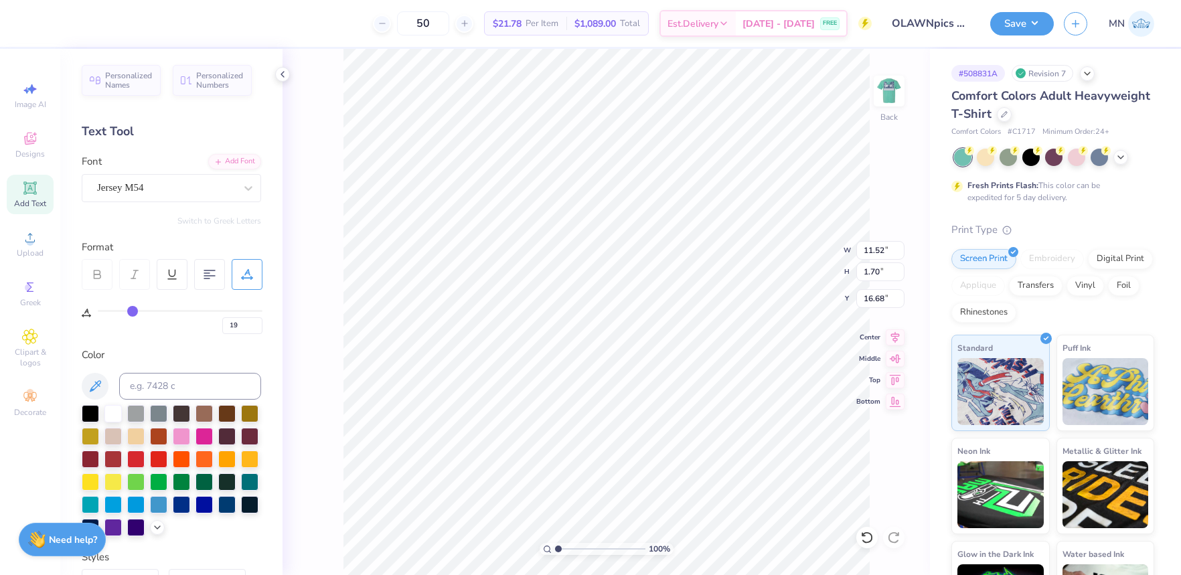
click at [132, 311] on input "range" at bounding box center [180, 311] width 165 height 2
type input "13.29"
click at [883, 247] on input "13.29" at bounding box center [880, 250] width 48 height 19
type input "12.00"
type input "1.53"
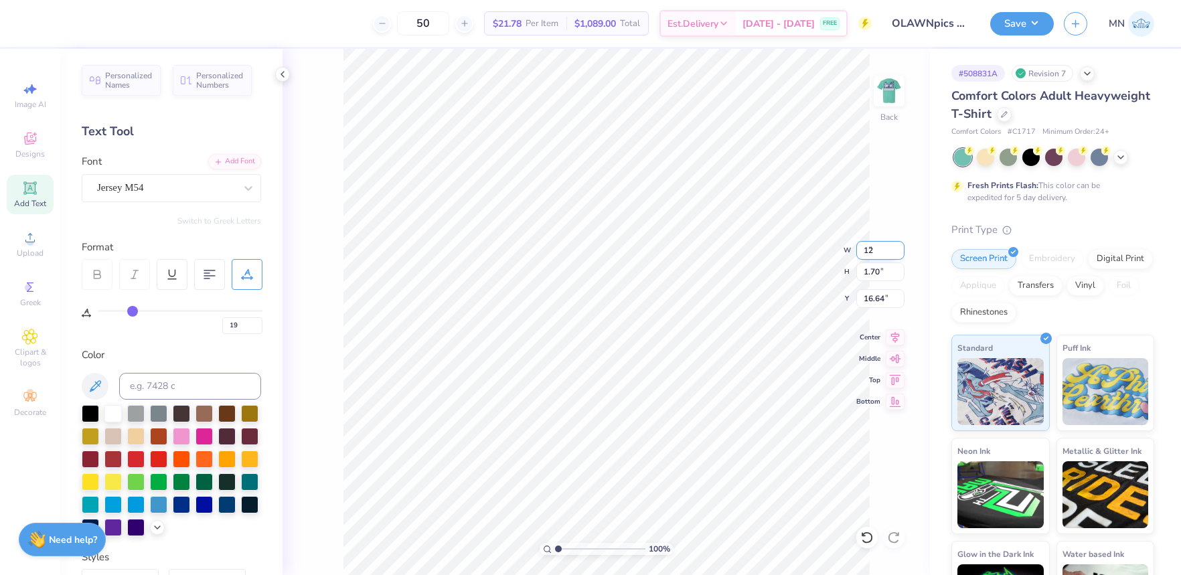
type input "16.72"
type input "11.00"
type input "8.28"
type input "8.36"
type input "31"
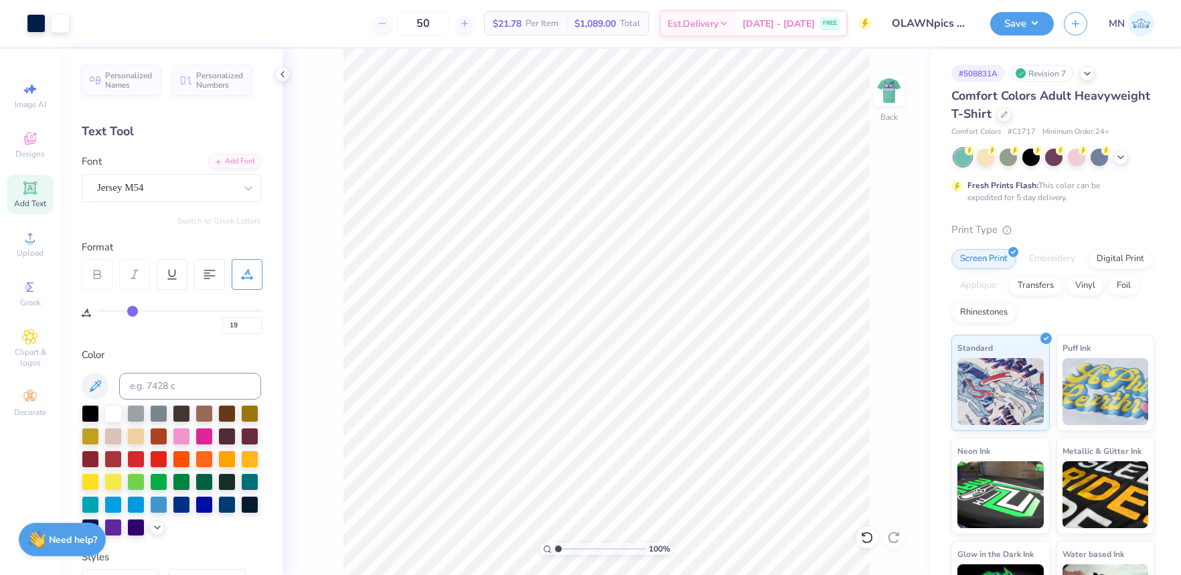
type input "31"
click at [151, 311] on input "range" at bounding box center [180, 311] width 165 height 2
click at [884, 250] on input "13.92" at bounding box center [880, 250] width 48 height 19
type input "12.00"
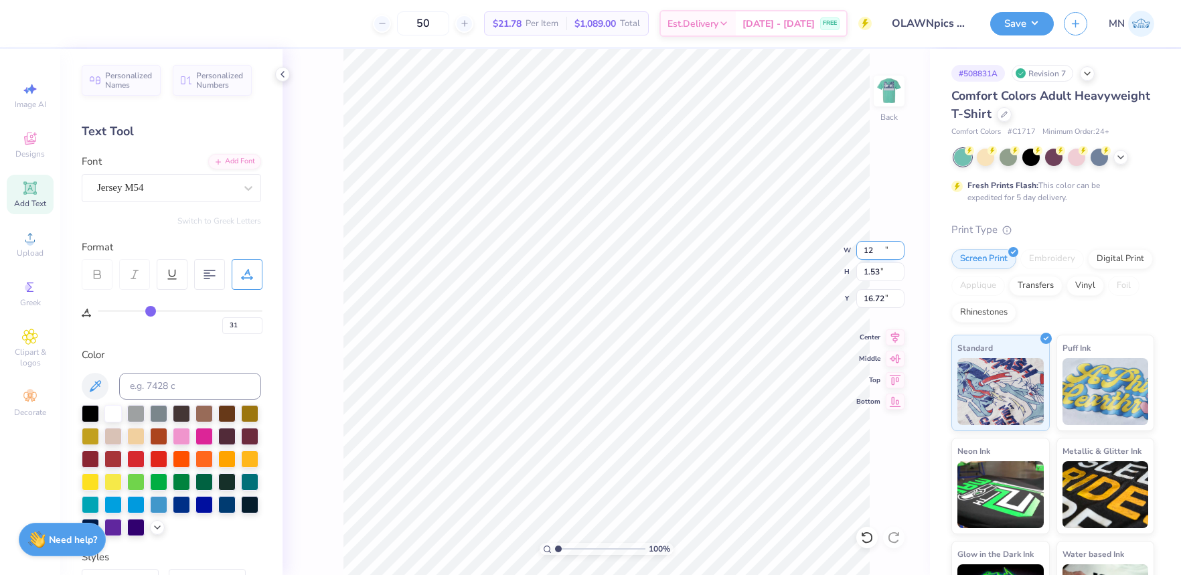
type input "1.32"
type input "16.83"
type input "12.00"
type input "1.32"
type input "16.83"
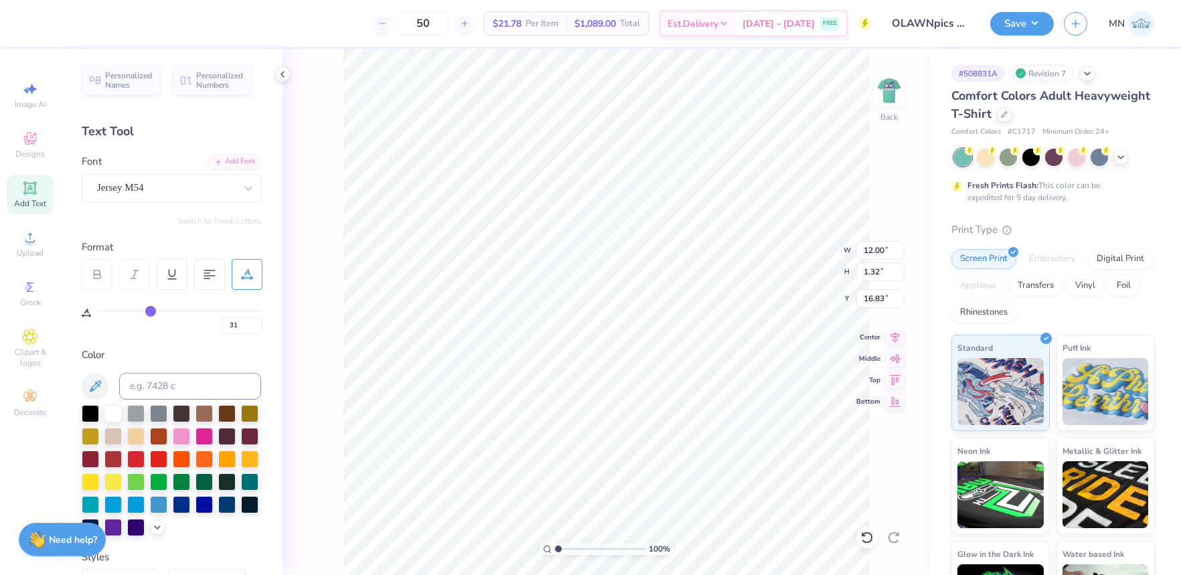
type input "11.00"
type input "8.28"
type input "8.36"
type input "12.00"
type input "1.32"
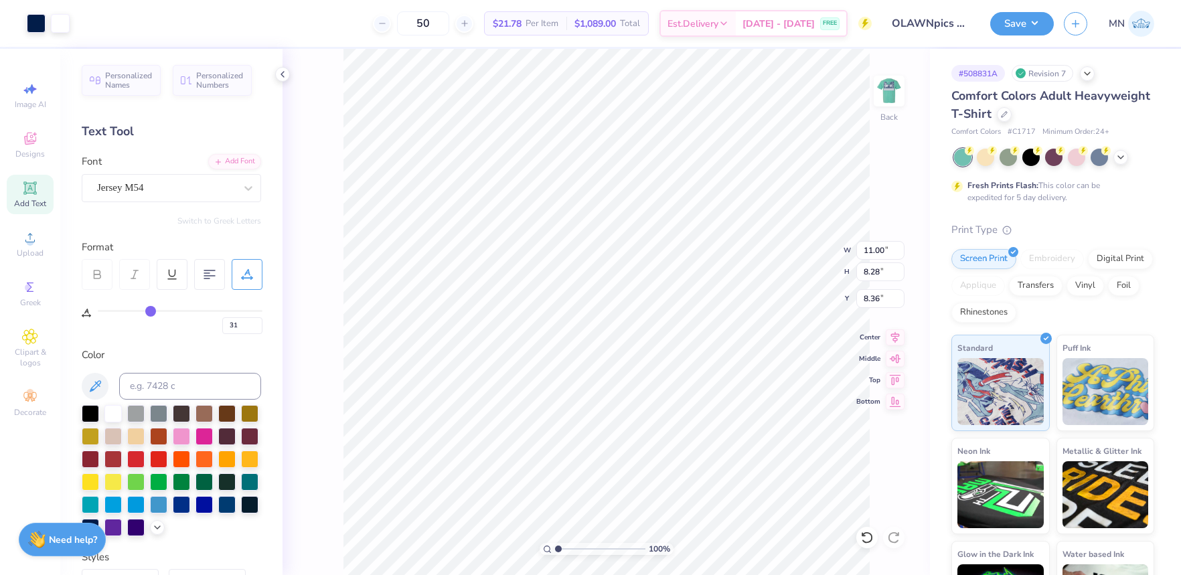
type input "16.83"
type input "9.31"
type input "1.03"
type input "16.95"
type input "11.00"
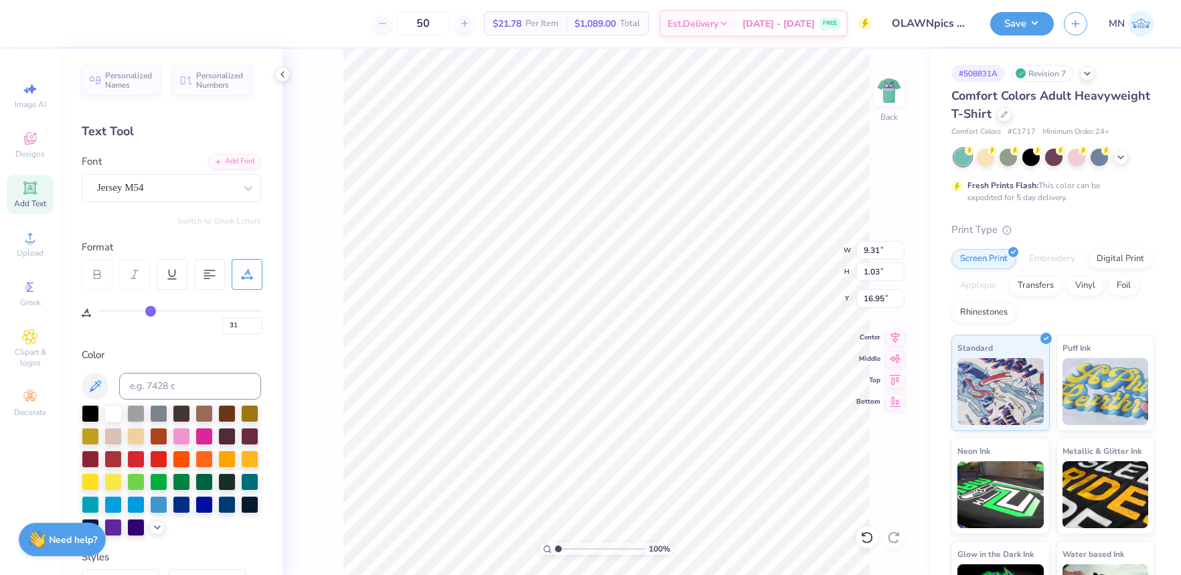
type input "8.28"
type input "8.36"
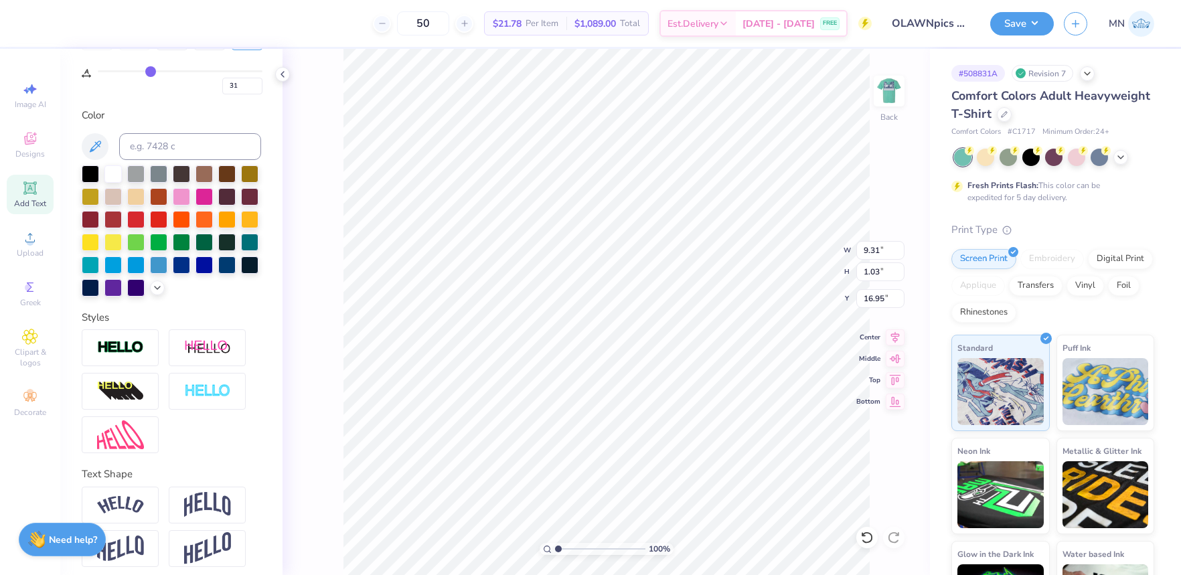
scroll to position [248, 0]
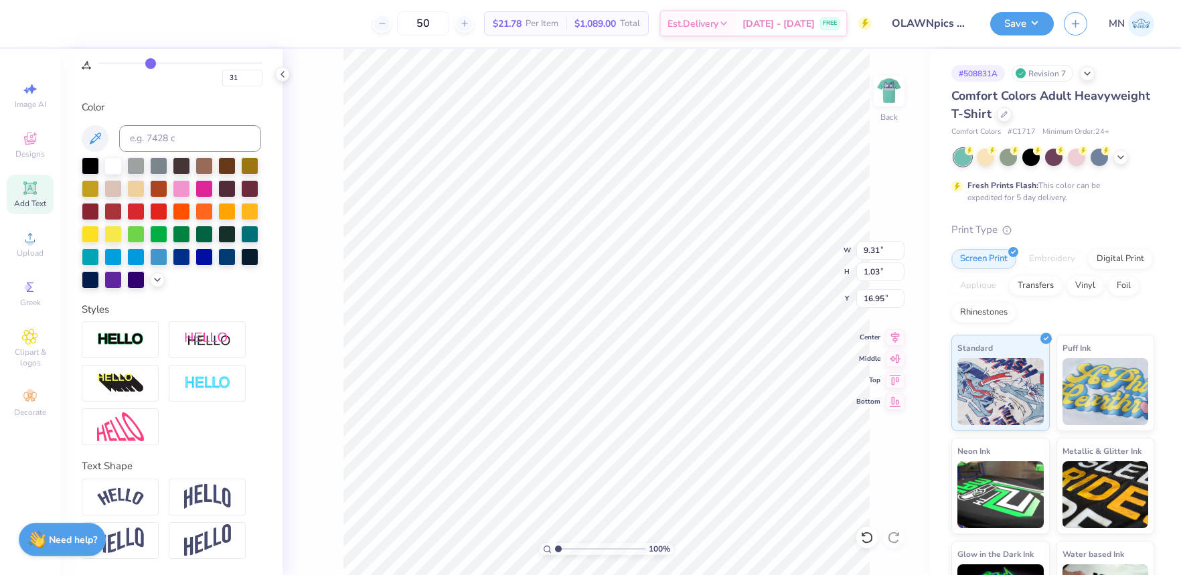
drag, startPoint x: 133, startPoint y: 344, endPoint x: 140, endPoint y: 349, distance: 9.1
click at [133, 345] on img at bounding box center [120, 339] width 47 height 15
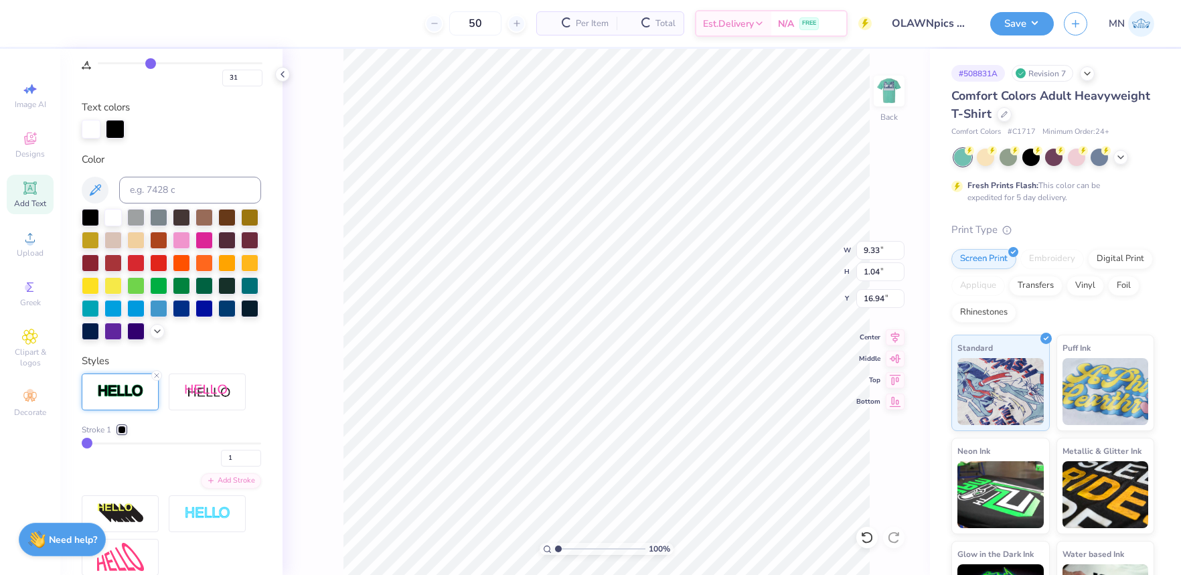
type input "9.33"
type input "1.04"
type input "16.94"
click at [124, 426] on div at bounding box center [122, 430] width 8 height 8
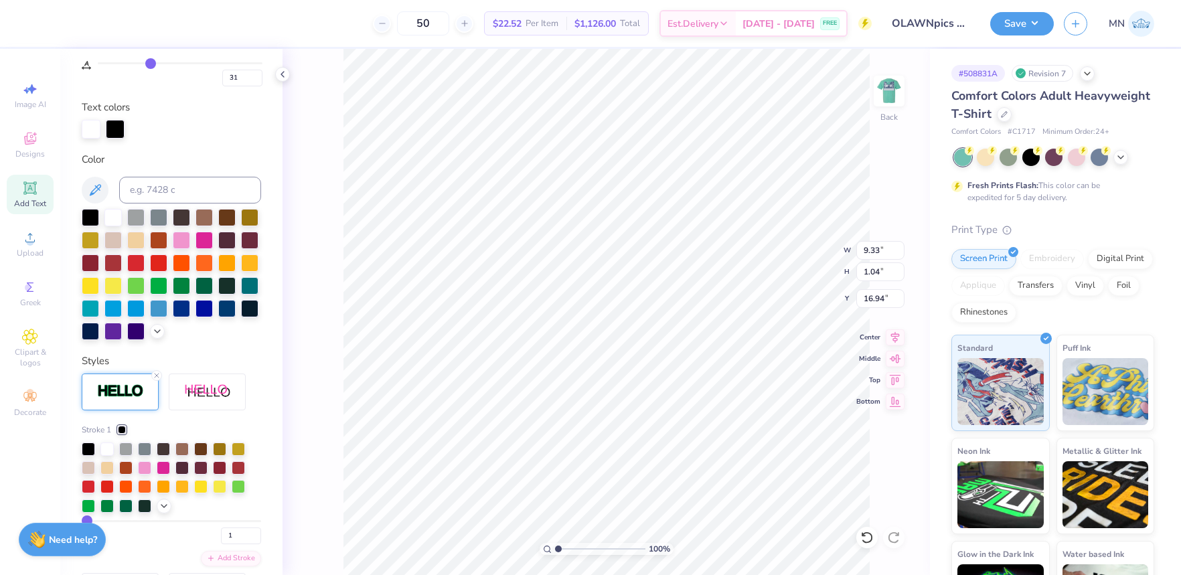
scroll to position [252, 0]
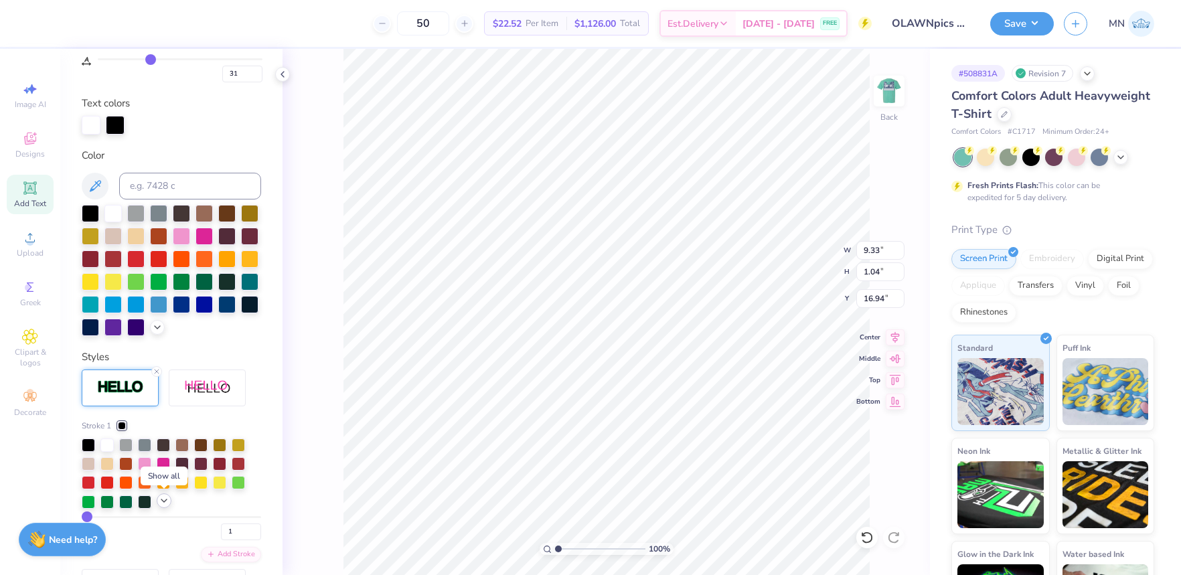
click at [164, 498] on icon at bounding box center [164, 500] width 11 height 11
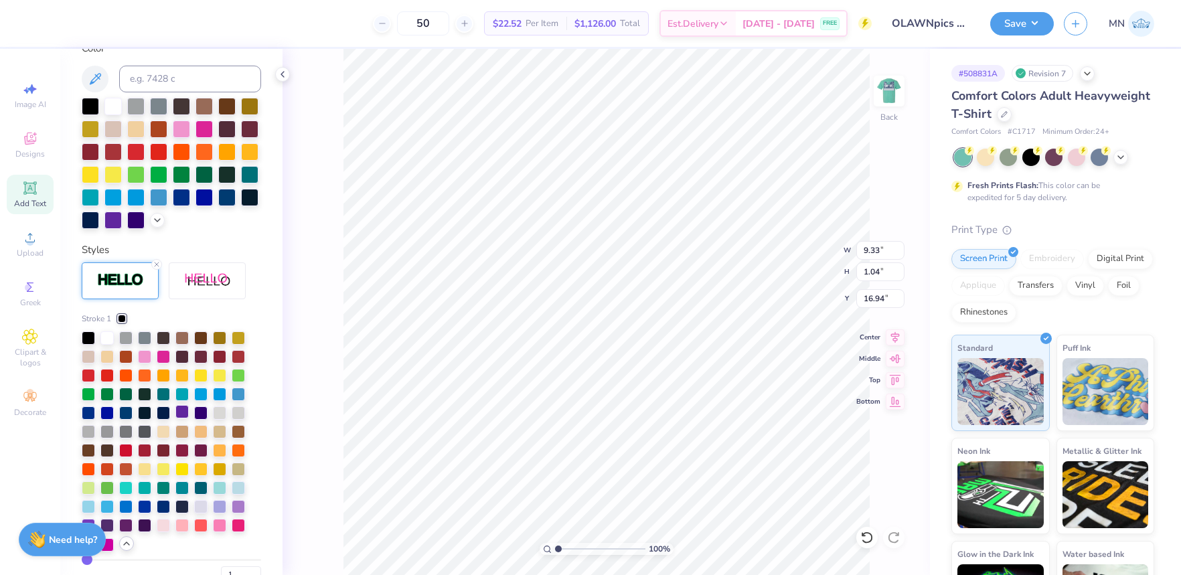
scroll to position [361, 0]
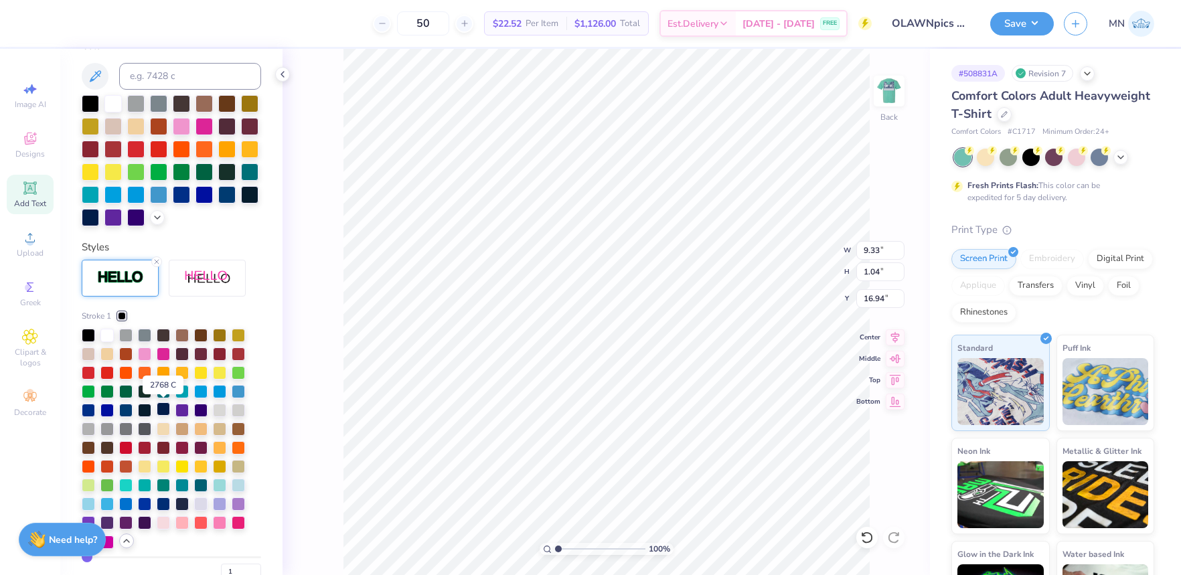
click at [159, 409] on div at bounding box center [163, 408] width 13 height 13
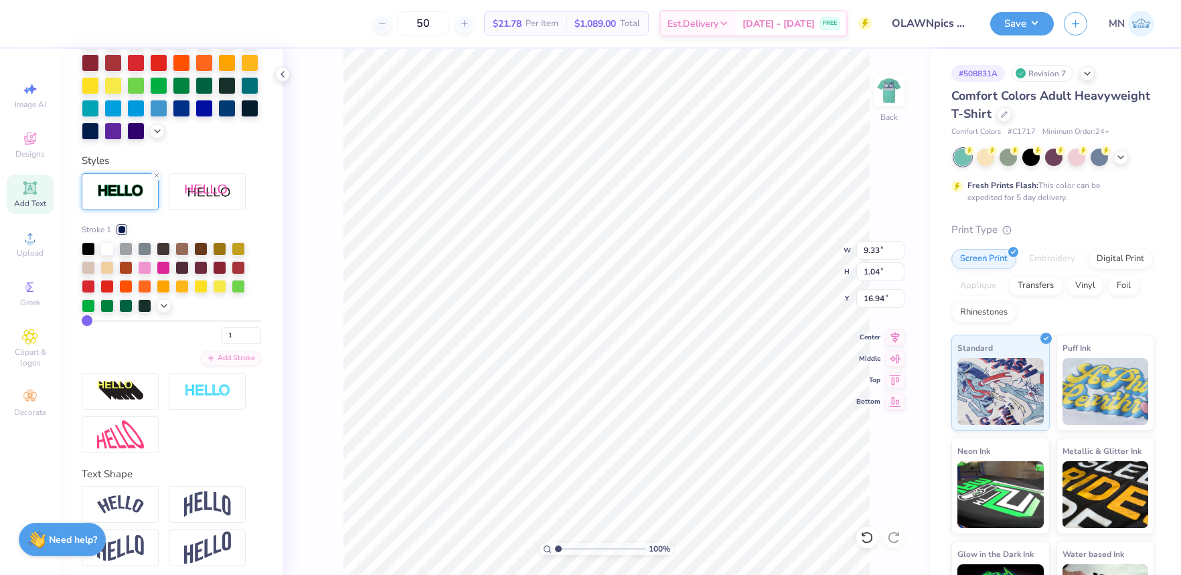
scroll to position [455, 0]
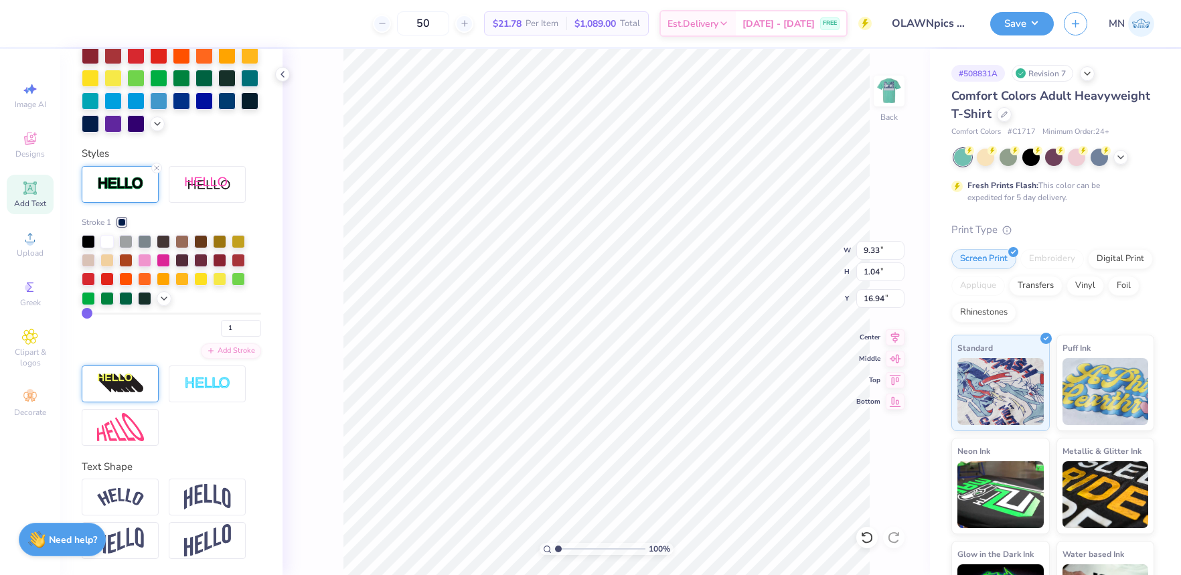
click at [128, 381] on img at bounding box center [120, 383] width 47 height 21
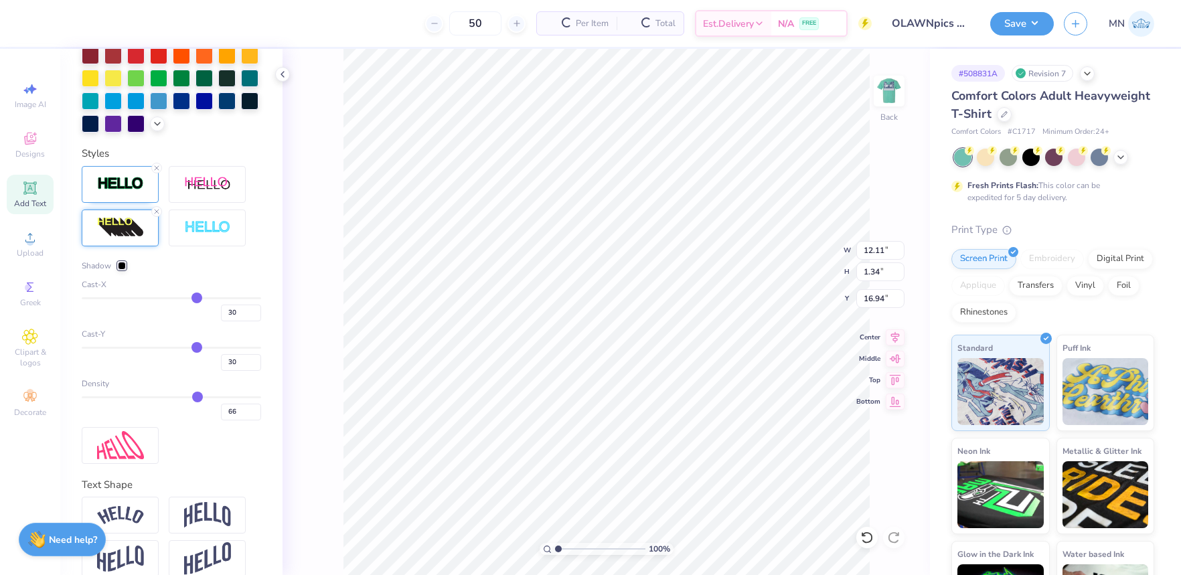
type input "12.11"
type input "1.34"
drag, startPoint x: 244, startPoint y: 409, endPoint x: 216, endPoint y: 409, distance: 28.1
click at [216, 409] on div "66" at bounding box center [171, 408] width 179 height 24
type input "0"
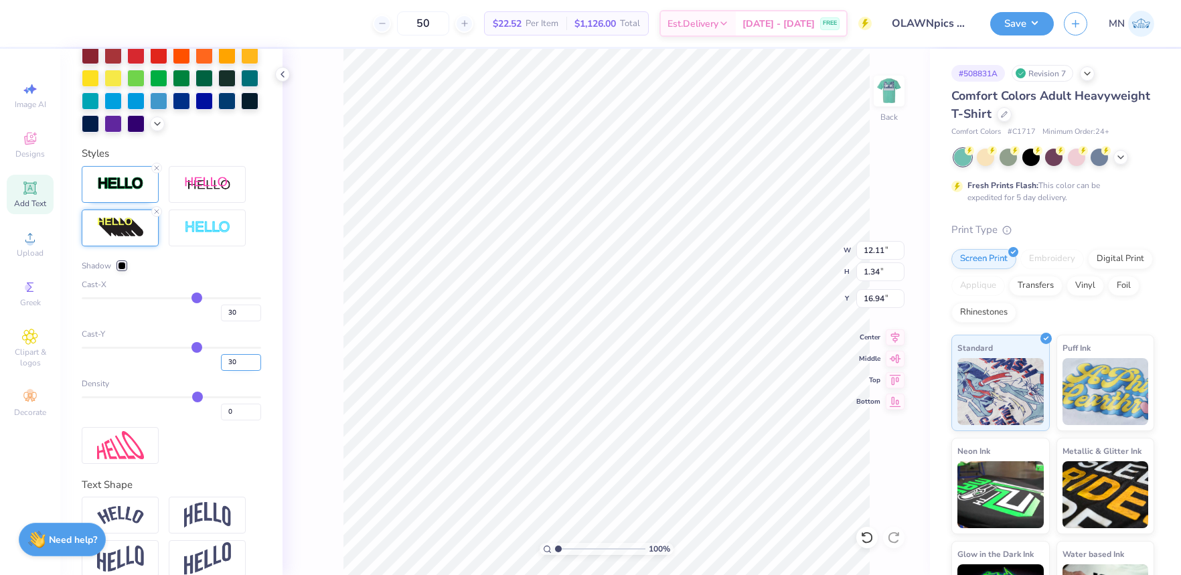
type input "1"
drag, startPoint x: 242, startPoint y: 365, endPoint x: 207, endPoint y: 361, distance: 35.0
click at [206, 360] on div "30" at bounding box center [171, 359] width 179 height 24
type input "0"
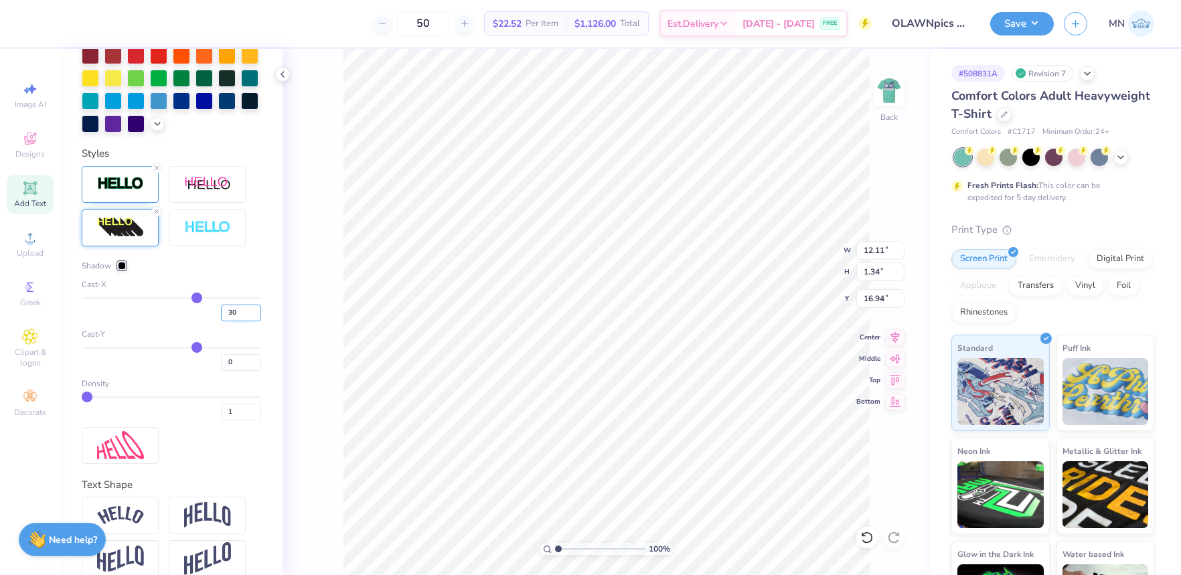
type input "0"
click at [245, 317] on input "30" at bounding box center [241, 313] width 40 height 17
type input "1.04"
drag, startPoint x: 243, startPoint y: 317, endPoint x: 229, endPoint y: 315, distance: 14.1
click at [229, 315] on input "30" at bounding box center [241, 313] width 40 height 17
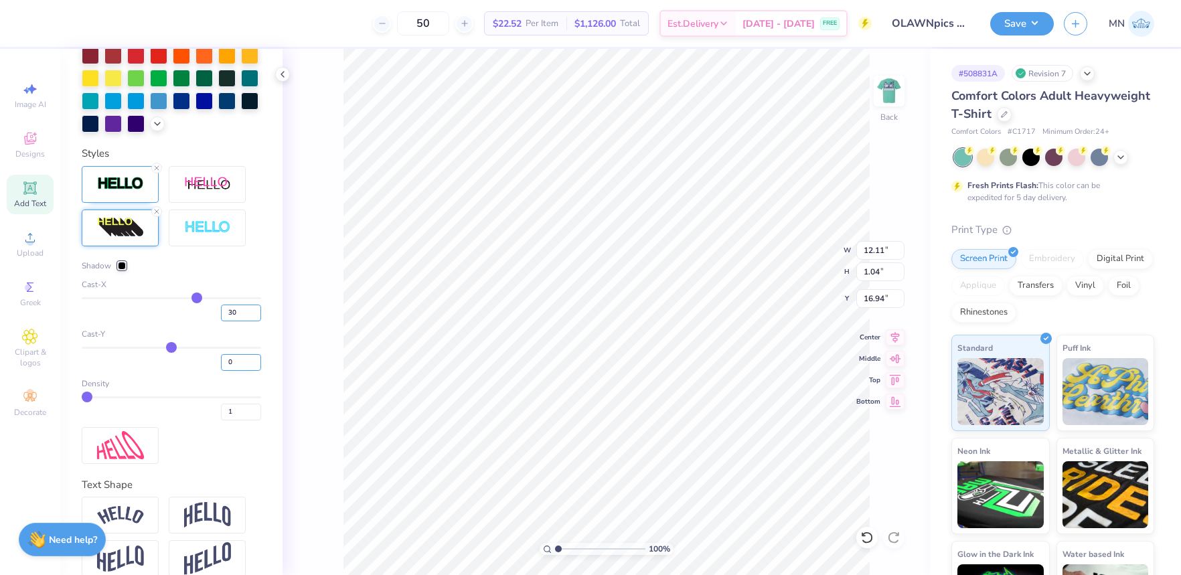
type input "0"
type input "4"
click at [239, 361] on input "0" at bounding box center [241, 362] width 40 height 17
type input "9.69"
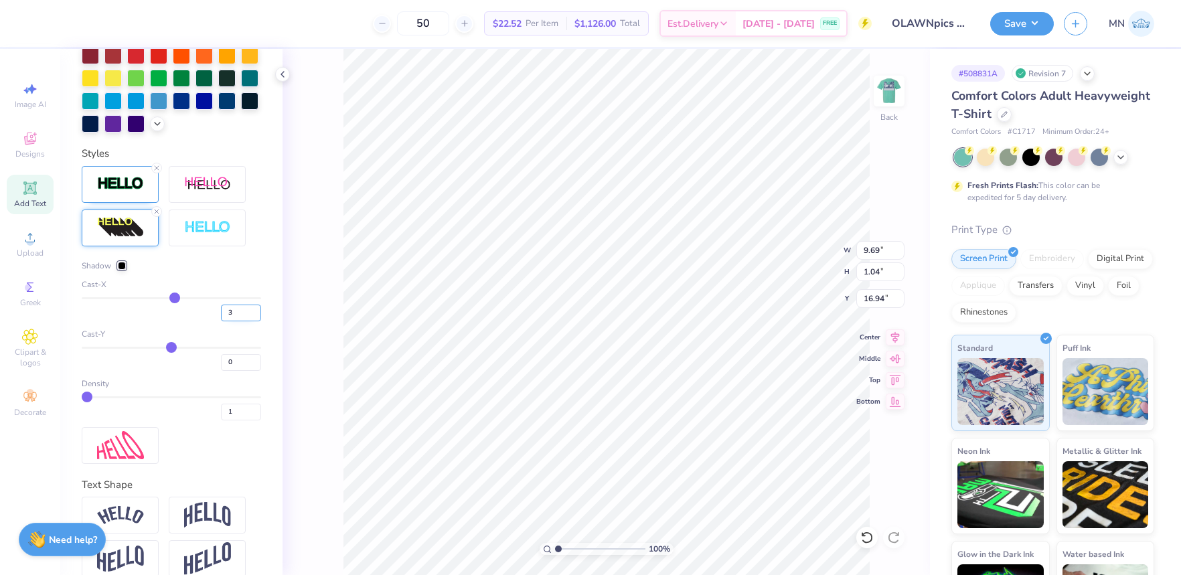
click at [257, 316] on input "3" at bounding box center [241, 313] width 40 height 17
type input "2"
click at [257, 316] on input "2" at bounding box center [241, 313] width 40 height 17
type input "2"
type input "1"
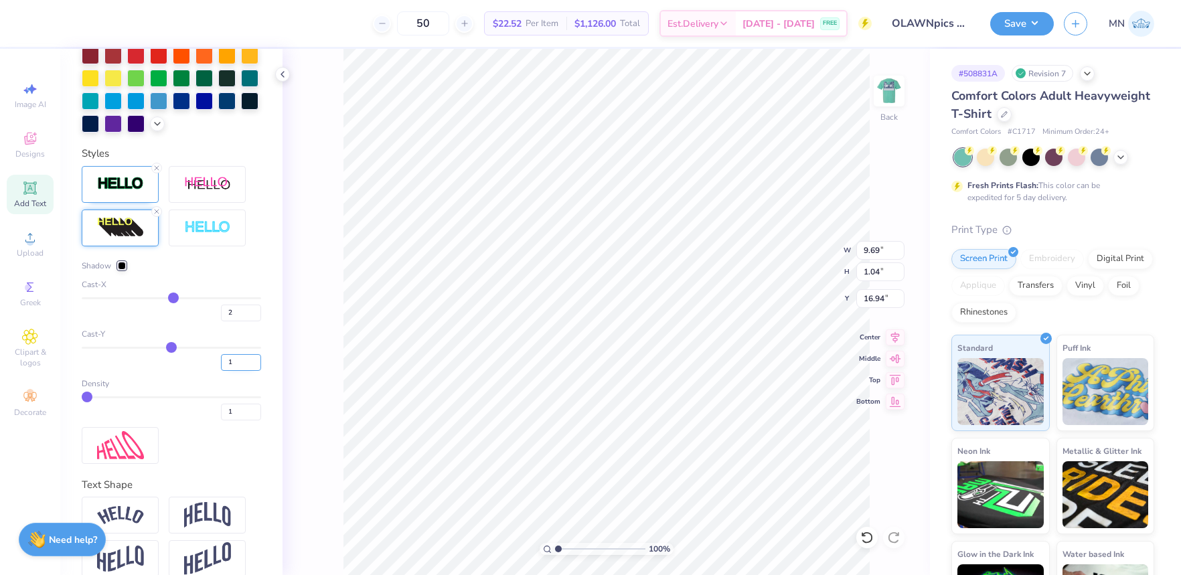
click at [256, 359] on input "1" at bounding box center [241, 362] width 40 height 17
type input "9.51"
type input "1"
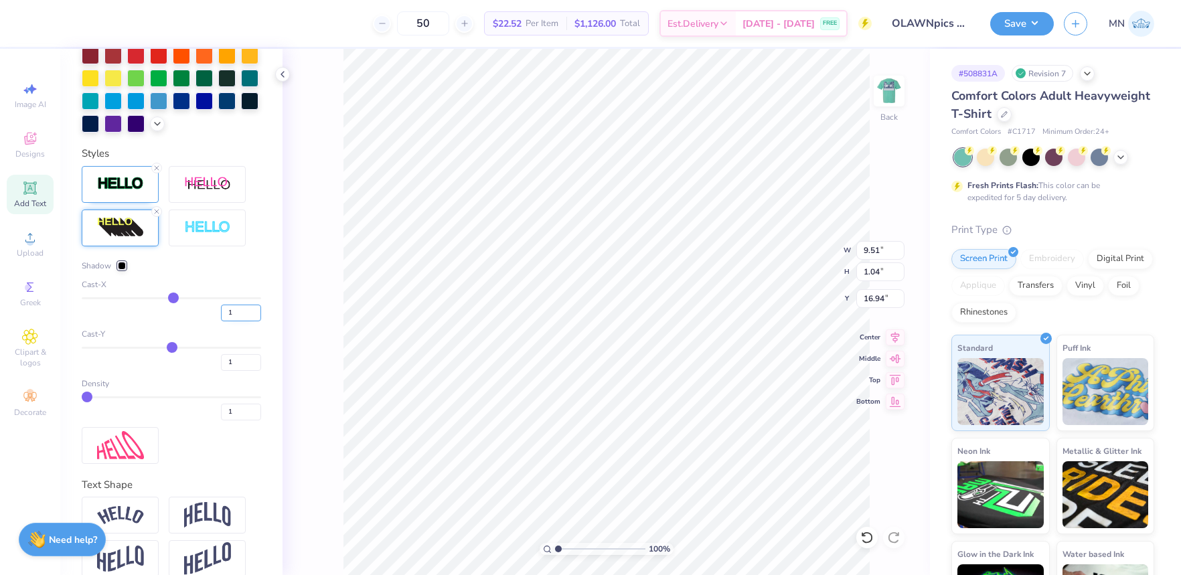
click at [256, 315] on input "1" at bounding box center [241, 313] width 40 height 17
type input "1.05"
type input "1"
click at [237, 367] on input "1" at bounding box center [241, 362] width 40 height 17
type input "9.41"
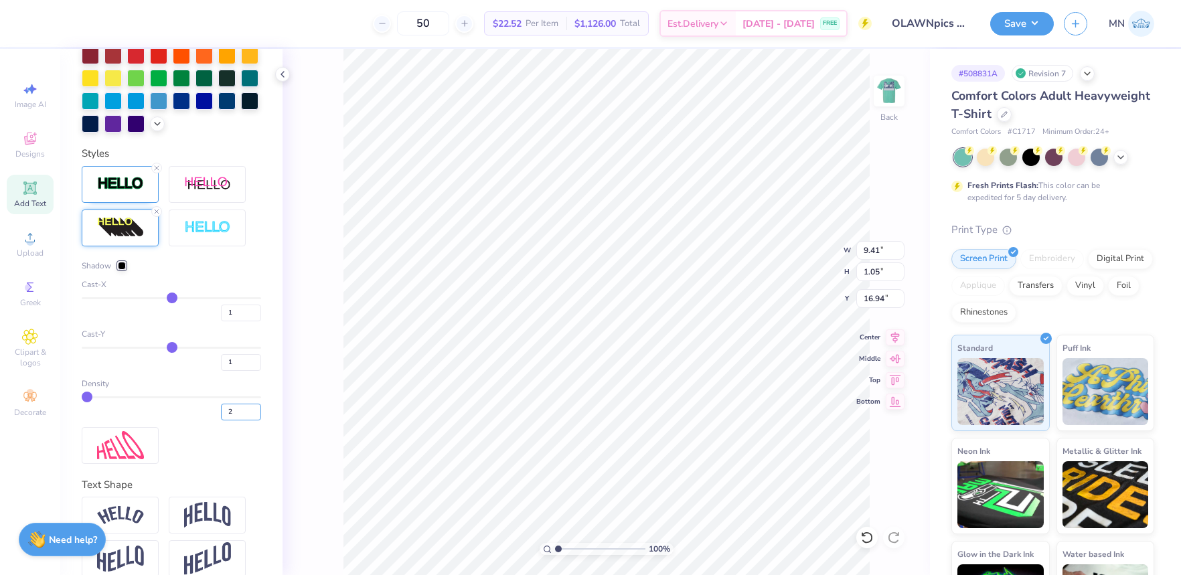
drag, startPoint x: 254, startPoint y: 409, endPoint x: 243, endPoint y: 377, distance: 34.1
type input "2"
click at [254, 408] on input "2" at bounding box center [241, 412] width 40 height 17
type input "2"
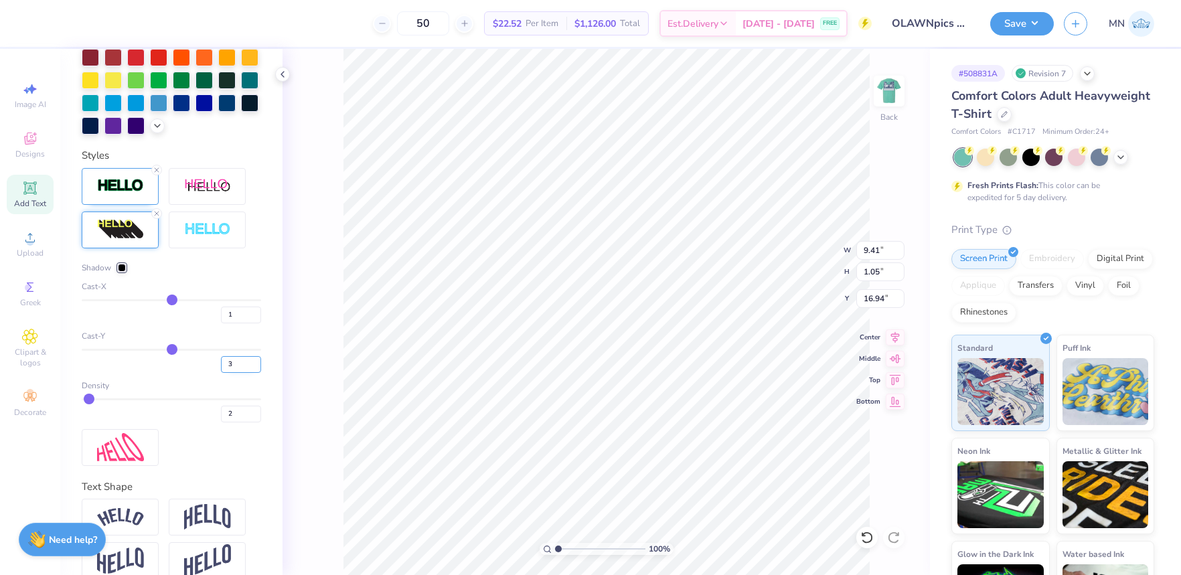
click at [242, 363] on input "3" at bounding box center [241, 364] width 40 height 17
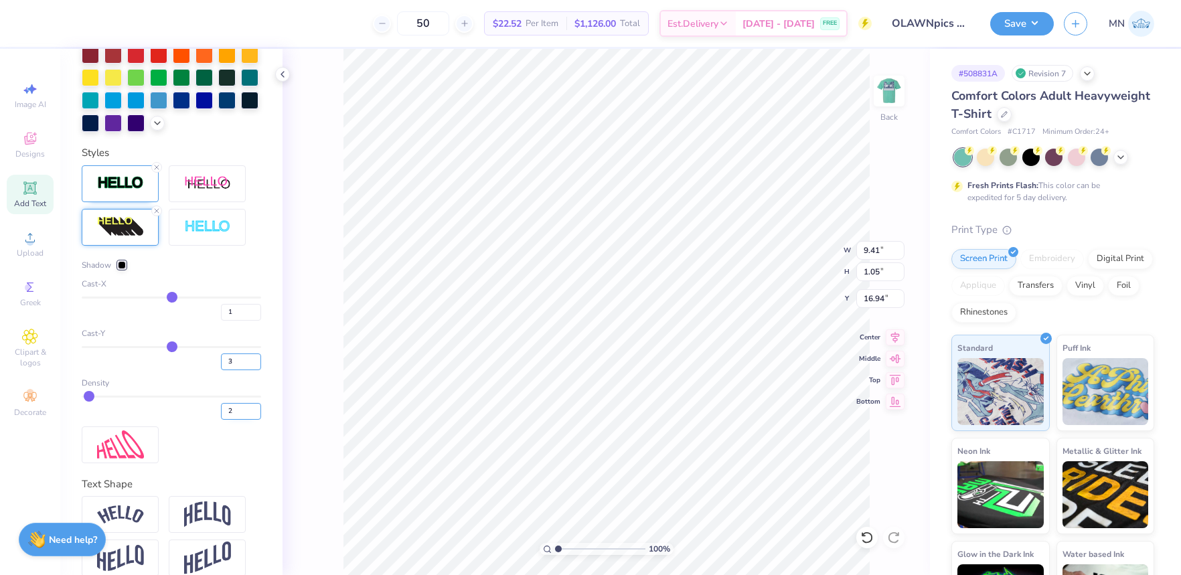
type input "3"
click at [255, 409] on input "3" at bounding box center [241, 412] width 40 height 17
click at [255, 409] on input "8" at bounding box center [241, 411] width 40 height 17
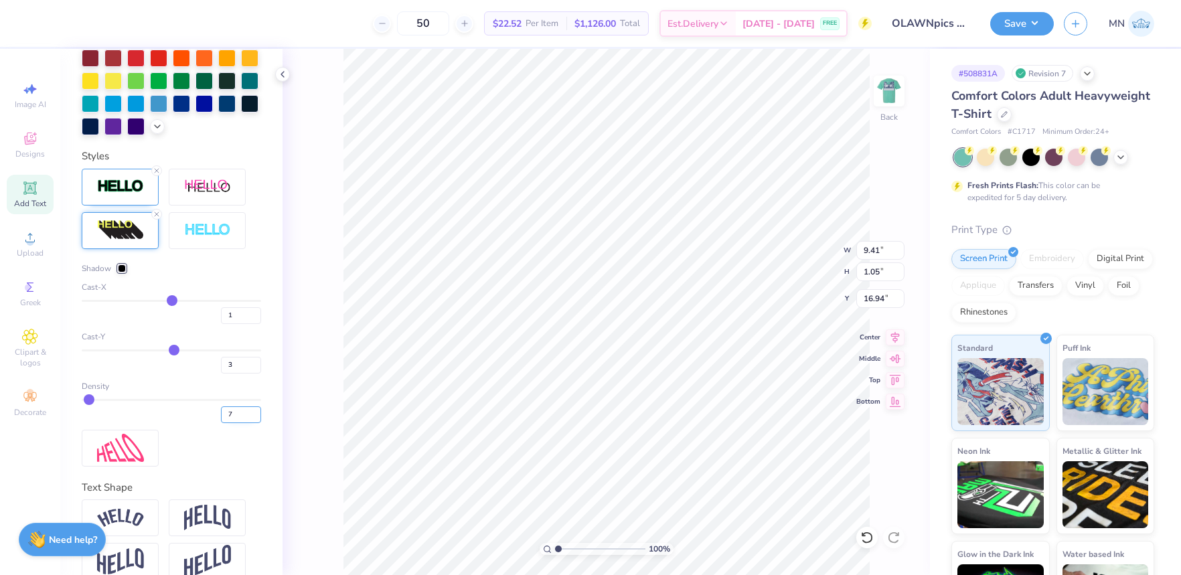
type input "6"
type input "1.07"
click at [254, 418] on input "5" at bounding box center [241, 413] width 40 height 17
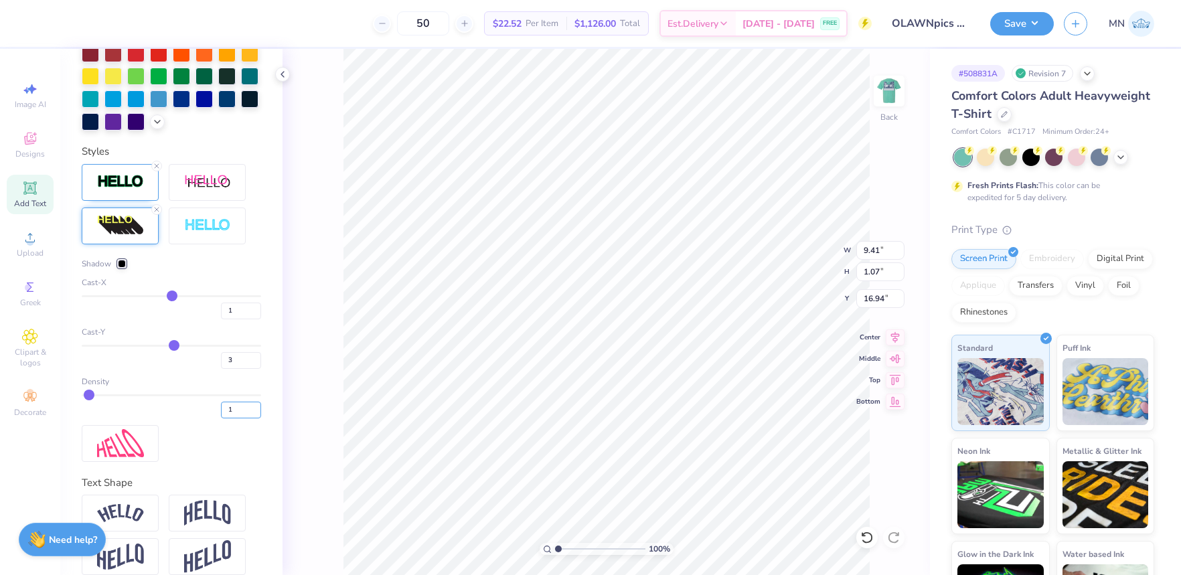
drag, startPoint x: 242, startPoint y: 411, endPoint x: 242, endPoint y: 383, distance: 28.1
click at [242, 410] on input "1" at bounding box center [241, 410] width 40 height 17
type input "1"
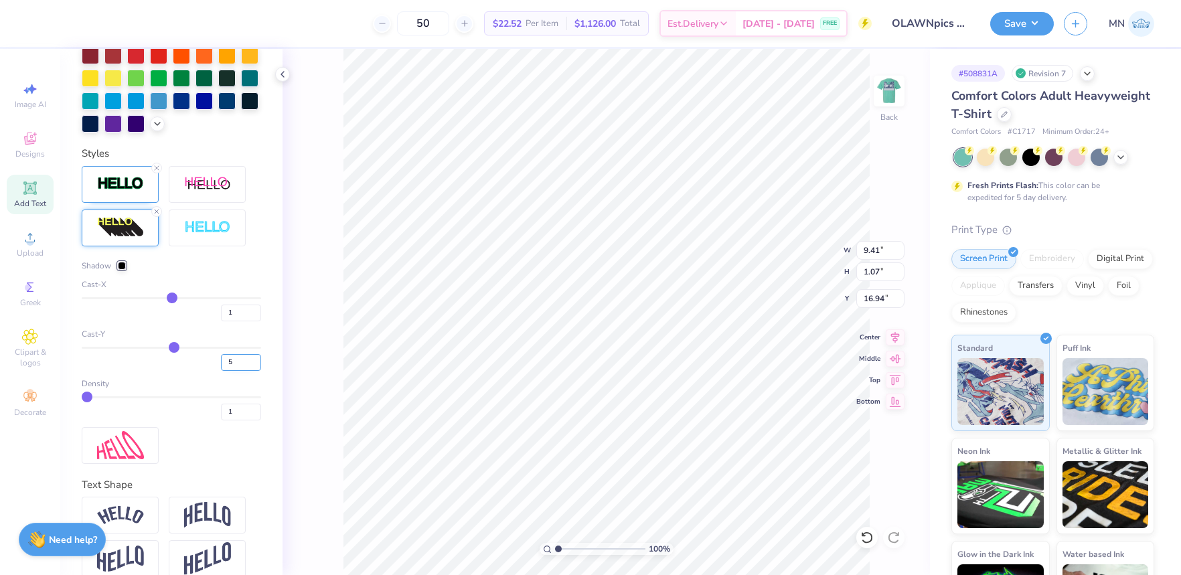
click at [240, 359] on input "5" at bounding box center [241, 362] width 40 height 17
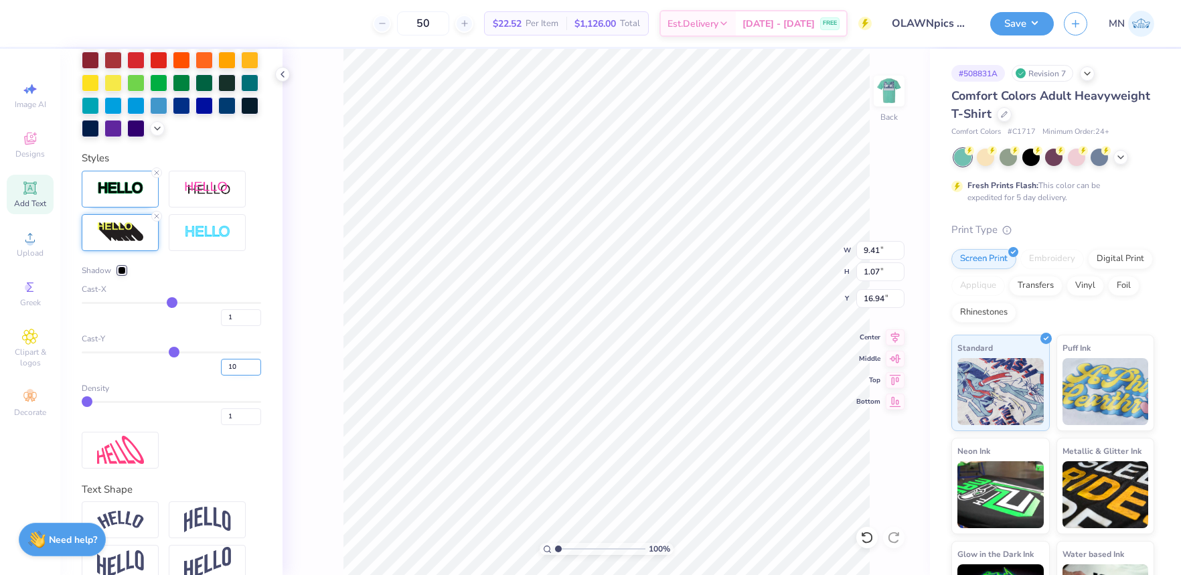
click at [257, 365] on input "10" at bounding box center [241, 367] width 40 height 17
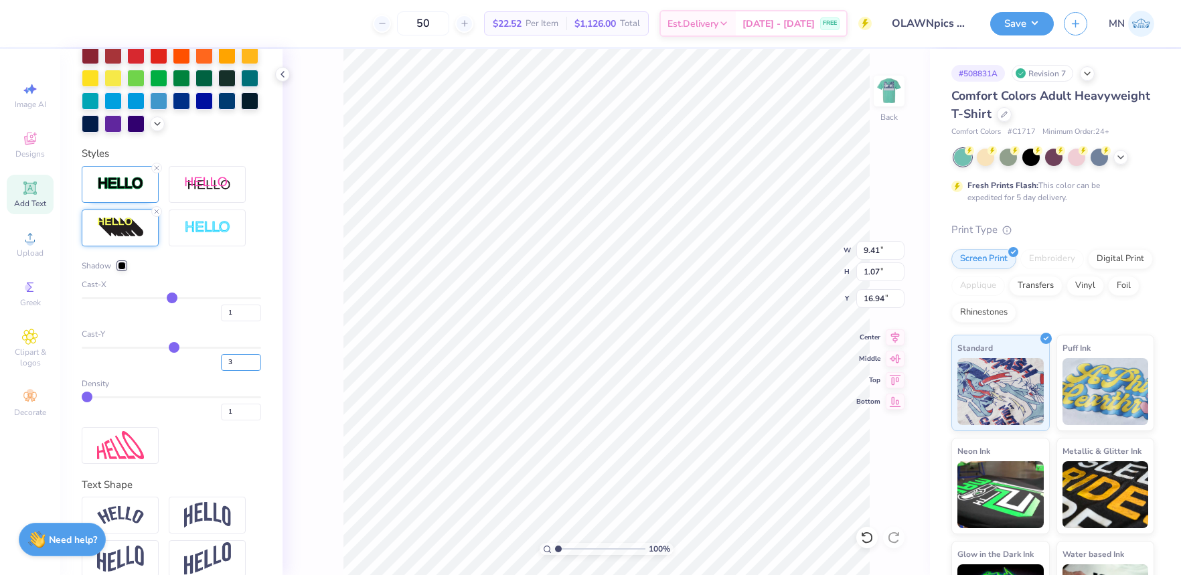
type input "3"
type input "1.79"
click at [565, 548] on input "range" at bounding box center [600, 549] width 90 height 12
type input "8"
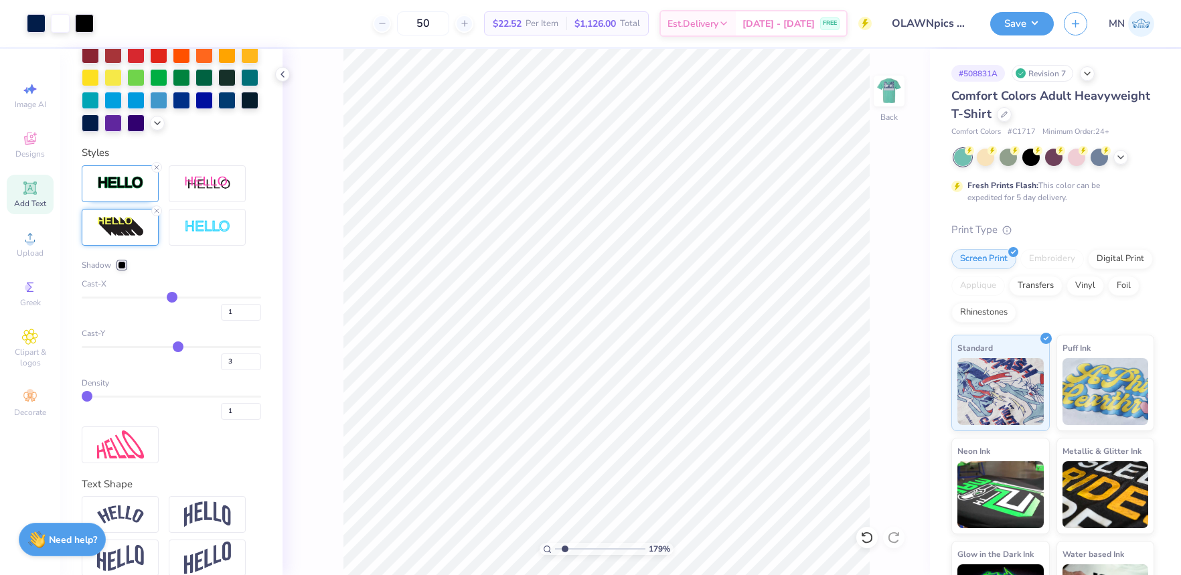
type input "8"
type input "9"
click at [179, 346] on input "range" at bounding box center [171, 347] width 179 height 2
type input "8"
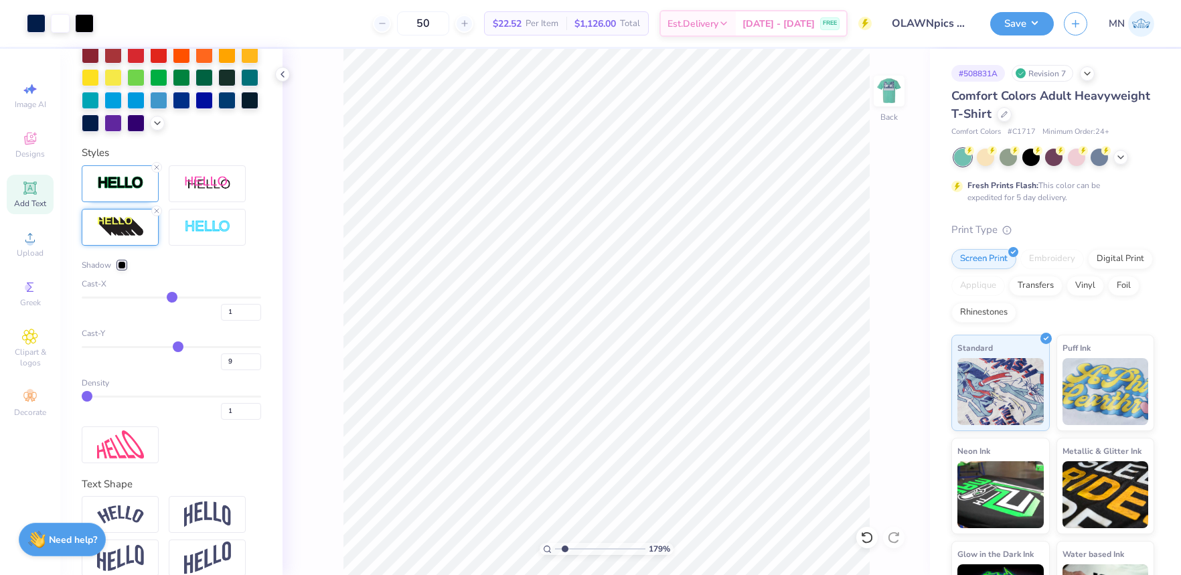
type input "8"
click at [177, 348] on input "range" at bounding box center [171, 347] width 179 height 2
type input "2"
click at [256, 408] on input "2" at bounding box center [241, 411] width 40 height 17
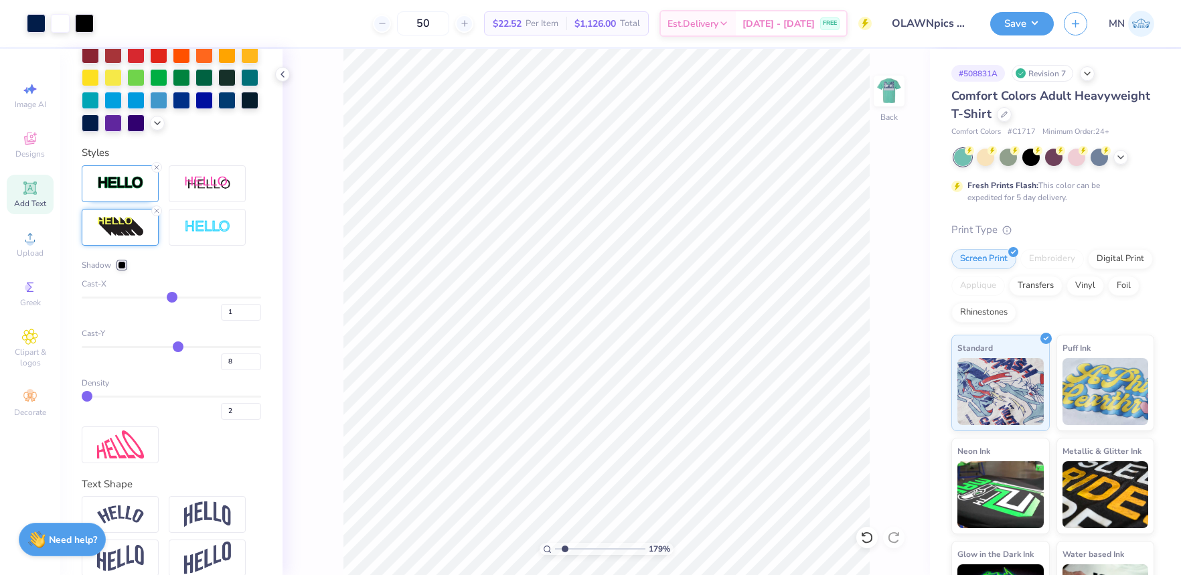
type input "2"
drag, startPoint x: 565, startPoint y: 547, endPoint x: 527, endPoint y: 545, distance: 37.5
type input "1"
click at [555, 545] on input "range" at bounding box center [600, 549] width 90 height 12
type input "9.41"
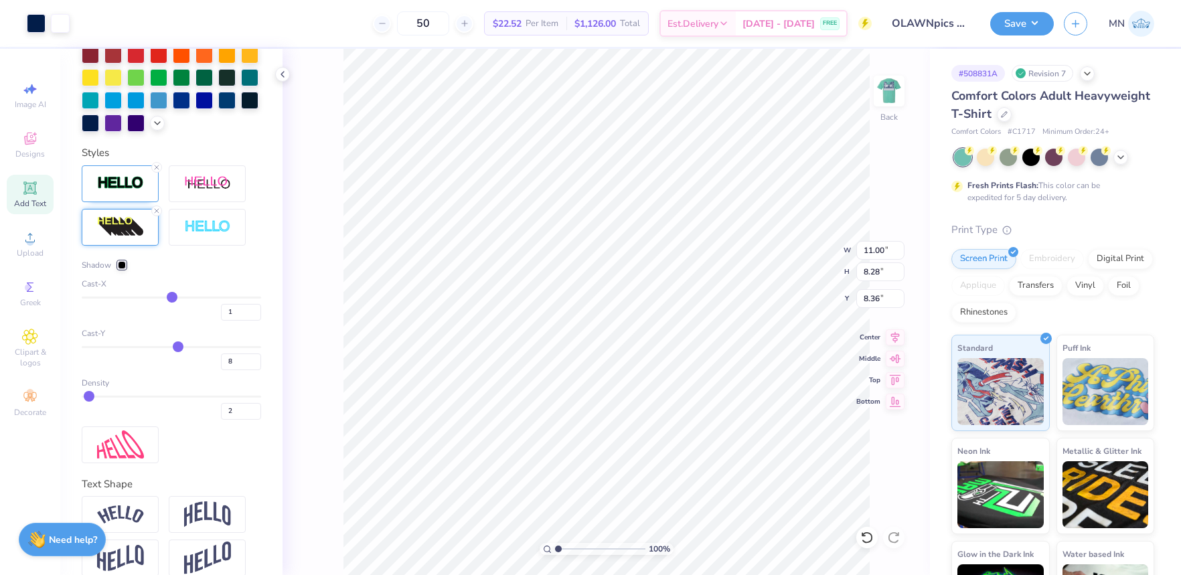
type input "1.12"
type input "16.87"
click at [651, 424] on li "Group" at bounding box center [662, 428] width 105 height 26
click at [880, 257] on input "11.00" at bounding box center [880, 250] width 48 height 19
type input "4.00"
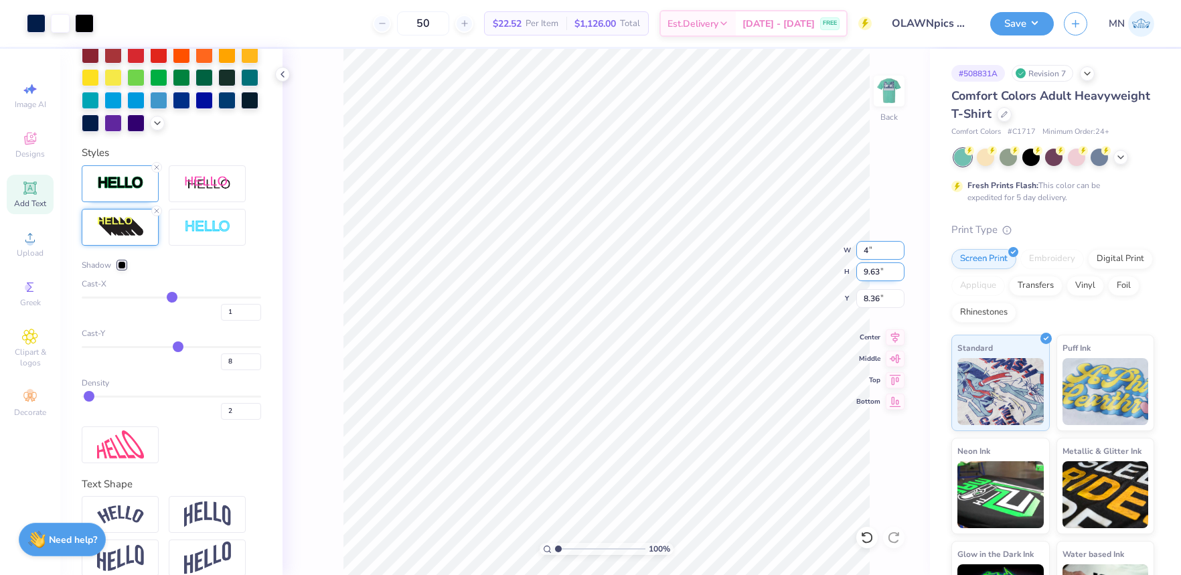
type input "3.50"
type input "11.42"
type input "3.50"
type input "3.06"
click at [875, 299] on input "11.59" at bounding box center [880, 298] width 48 height 19
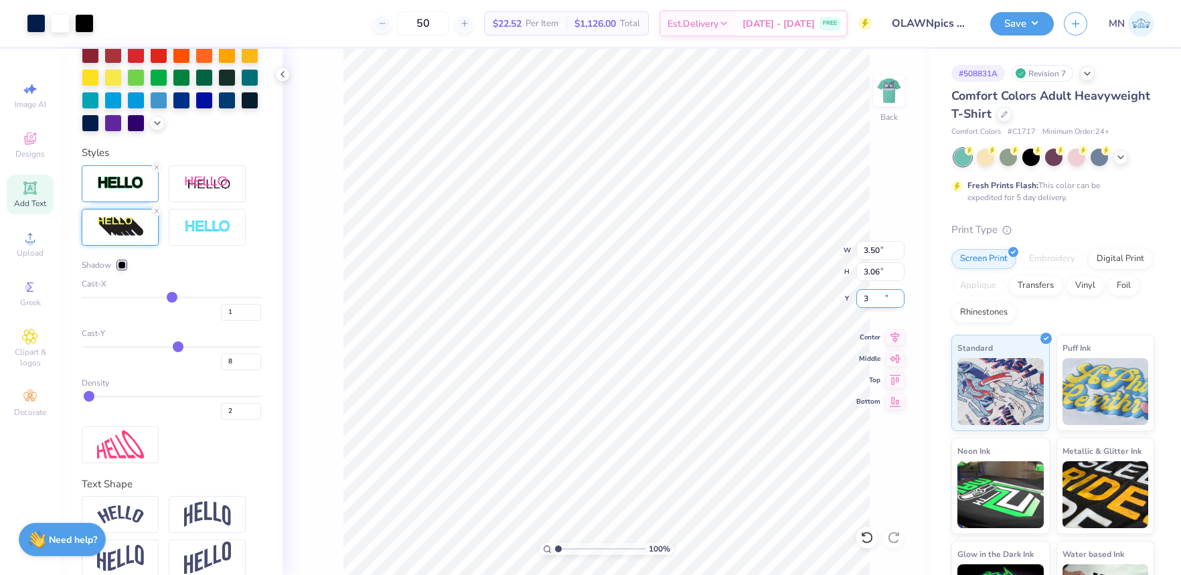
type input "3.00"
click at [886, 89] on img at bounding box center [889, 91] width 54 height 54
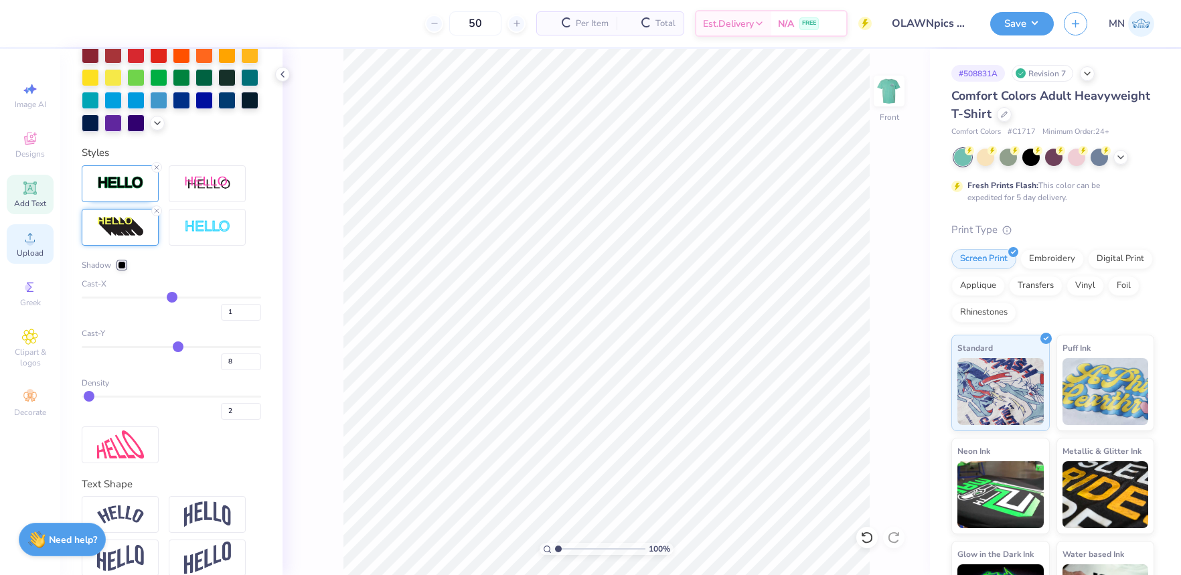
click at [46, 233] on div "Upload" at bounding box center [30, 243] width 47 height 39
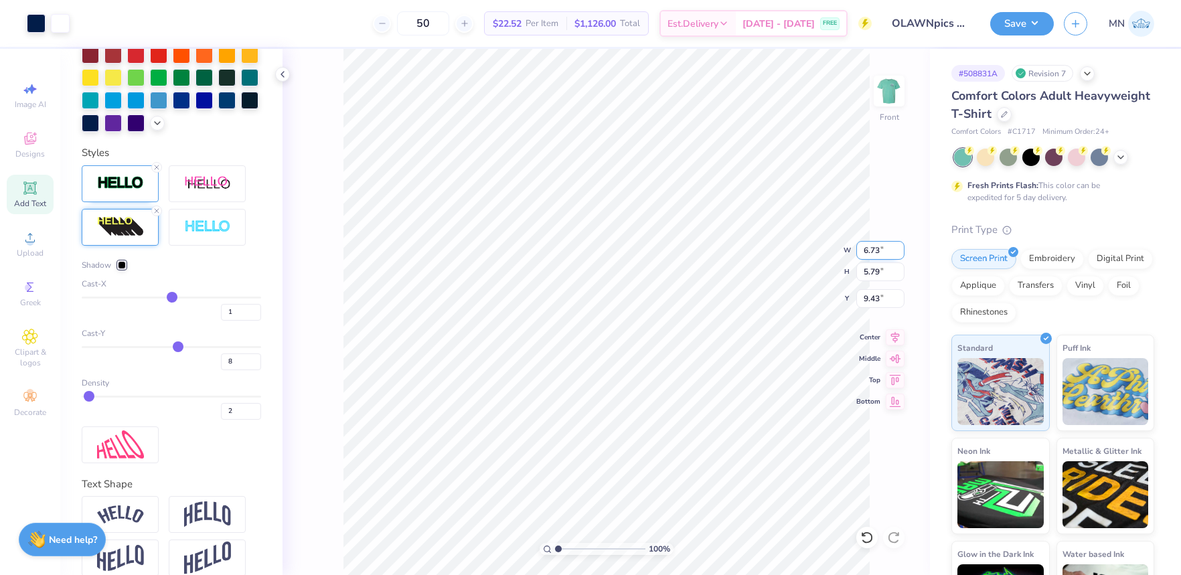
type input "9.39"
drag, startPoint x: 876, startPoint y: 250, endPoint x: 899, endPoint y: 250, distance: 23.4
click at [876, 250] on input "6.73" at bounding box center [880, 250] width 48 height 19
type input "12.00"
type input "10.33"
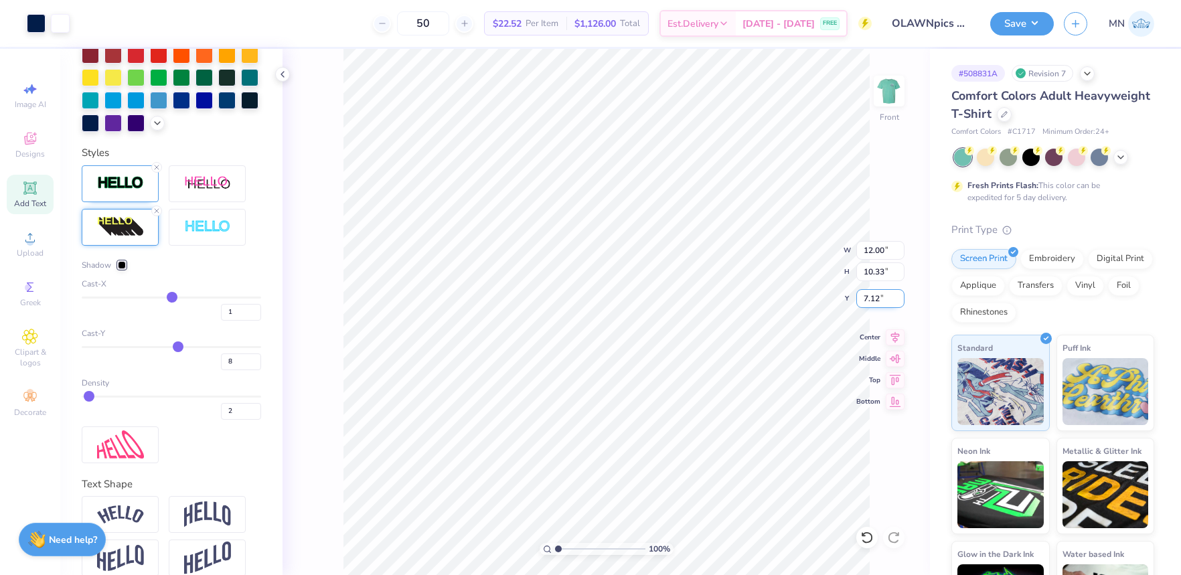
click at [871, 298] on input "7.12" at bounding box center [880, 298] width 48 height 19
type input "3.00"
click at [32, 183] on icon at bounding box center [30, 188] width 10 height 10
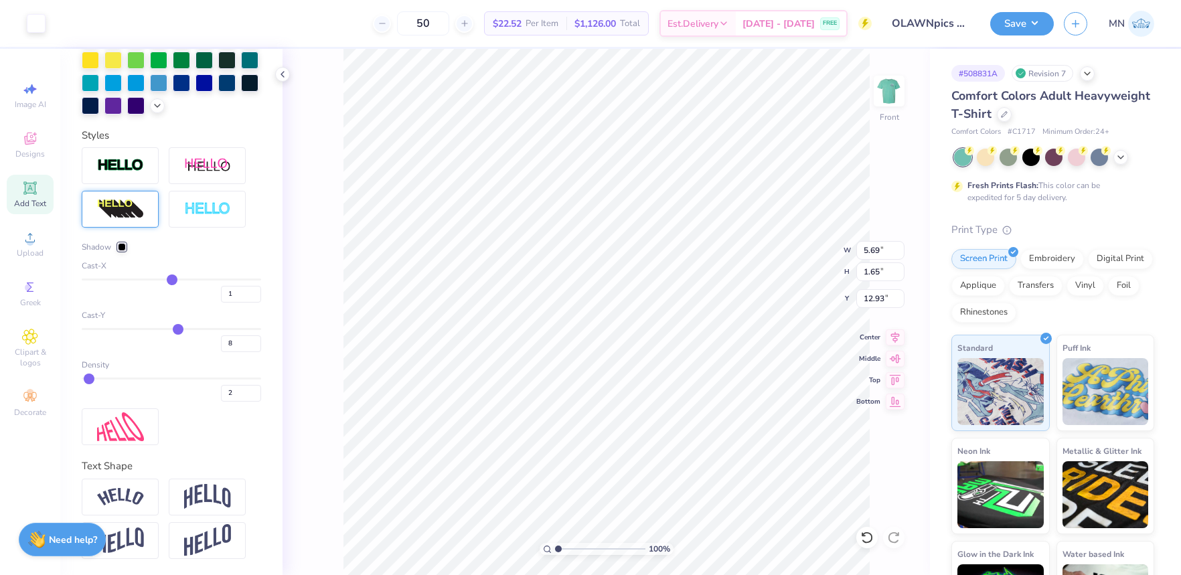
type input "0"
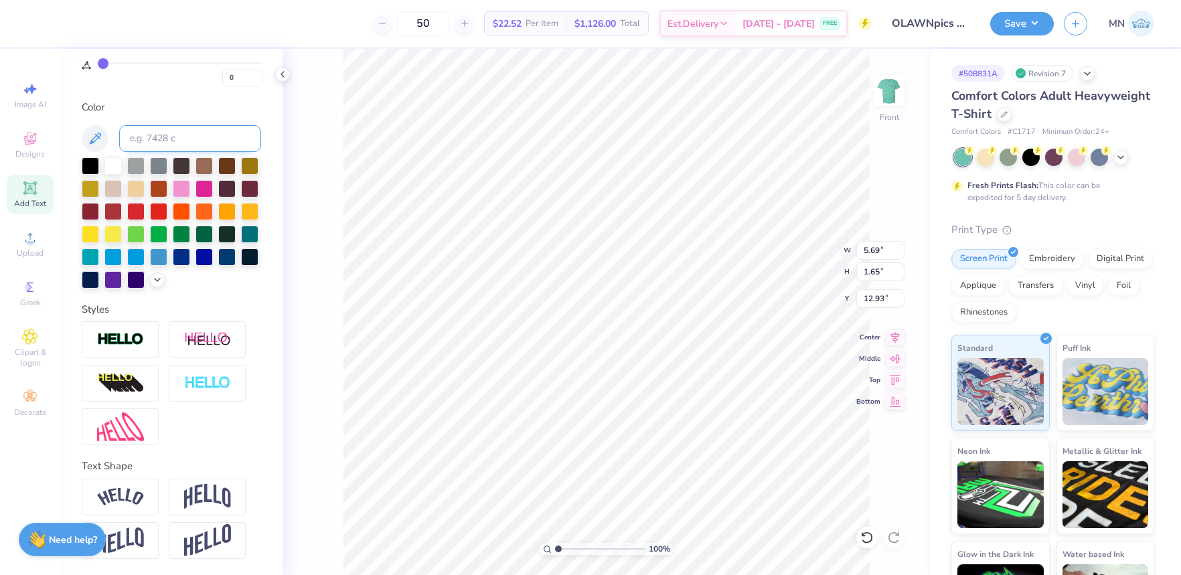
click at [96, 170] on div at bounding box center [90, 165] width 17 height 17
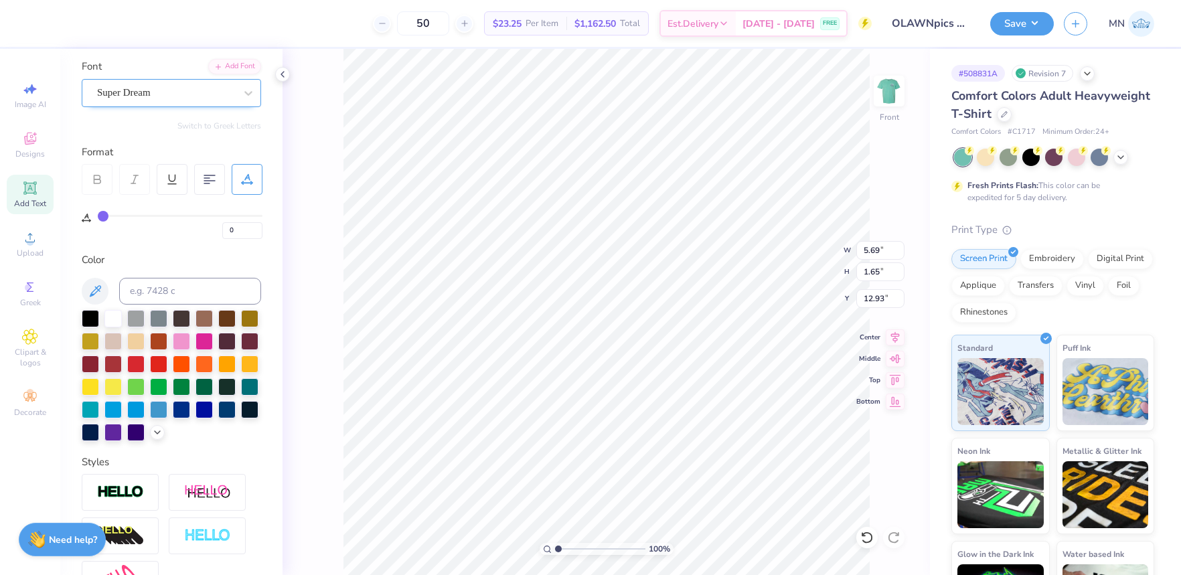
scroll to position [94, 0]
click at [236, 69] on div "Add Font" at bounding box center [234, 65] width 53 height 15
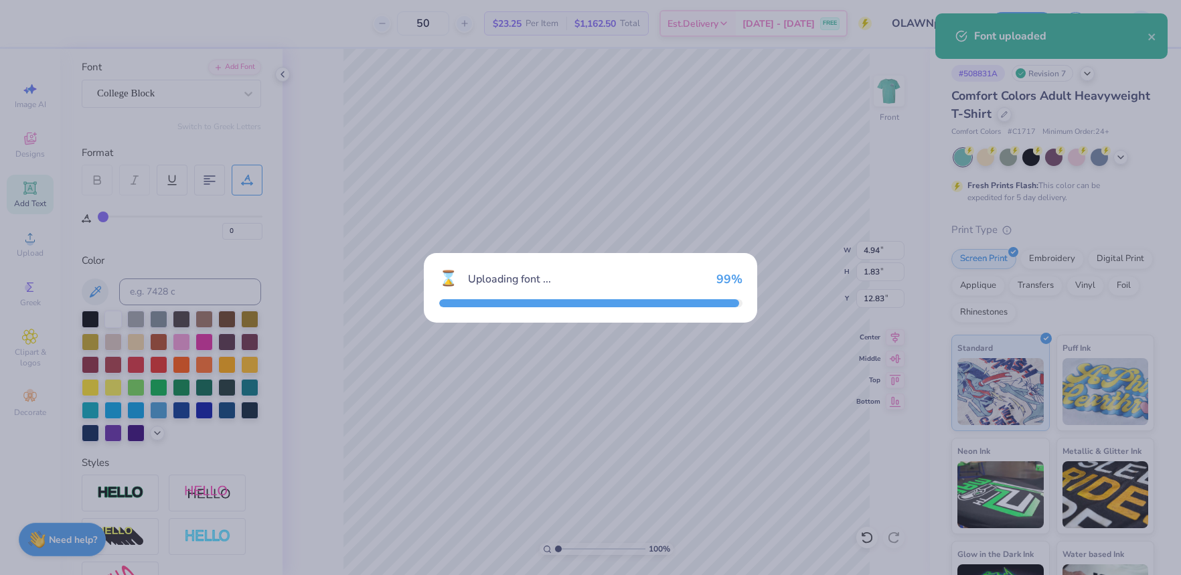
type input "4.94"
type input "1.83"
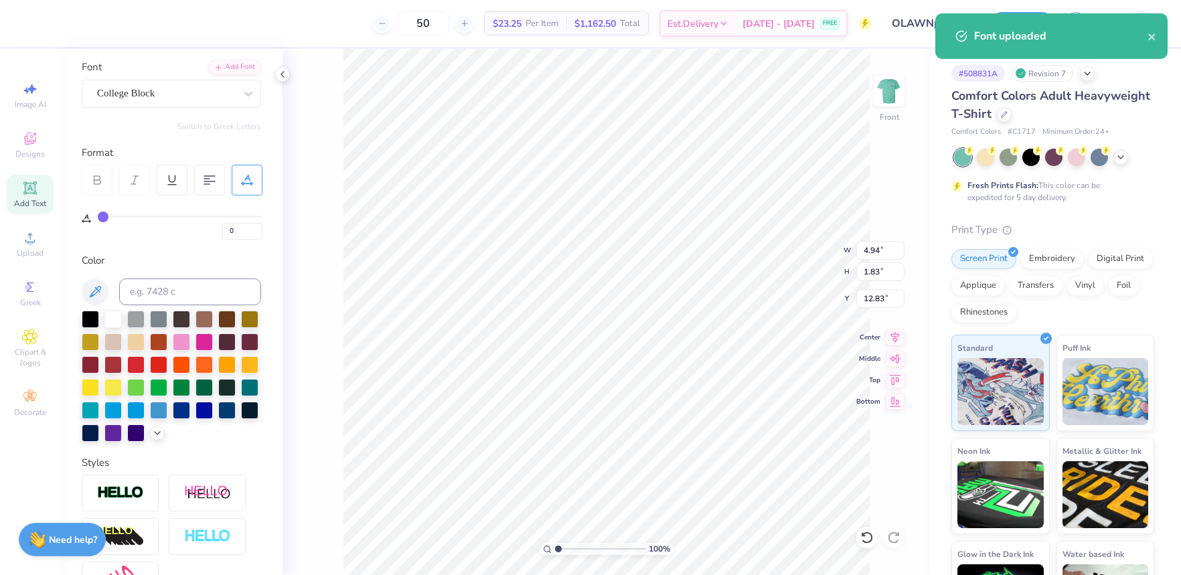
type input "14.44"
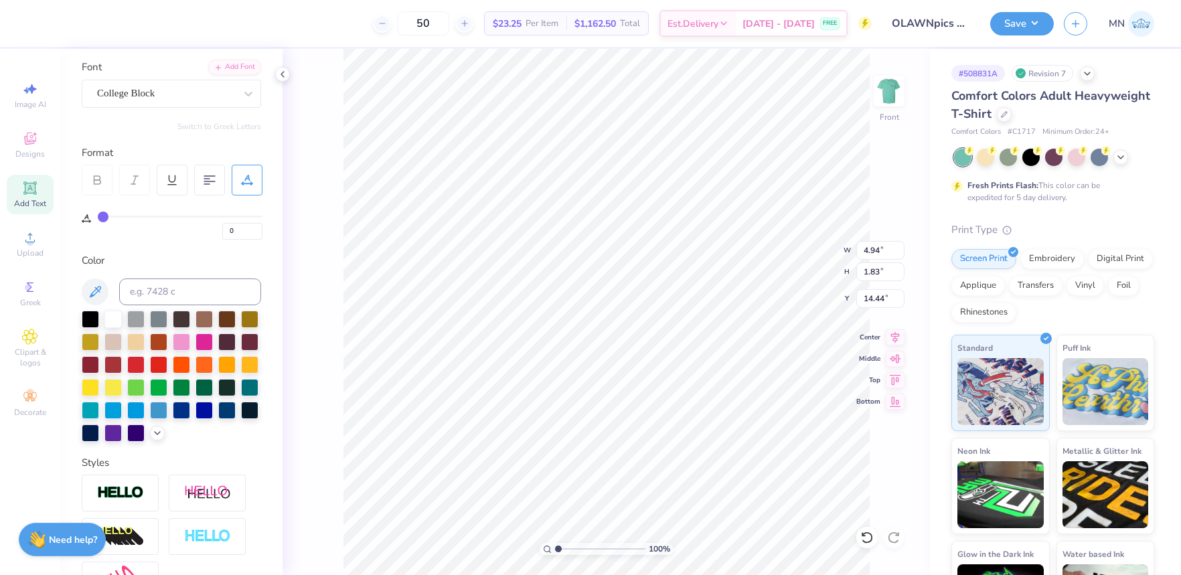
type textarea "2025-2026"
type input "12.00"
type input "10.33"
type input "3.00"
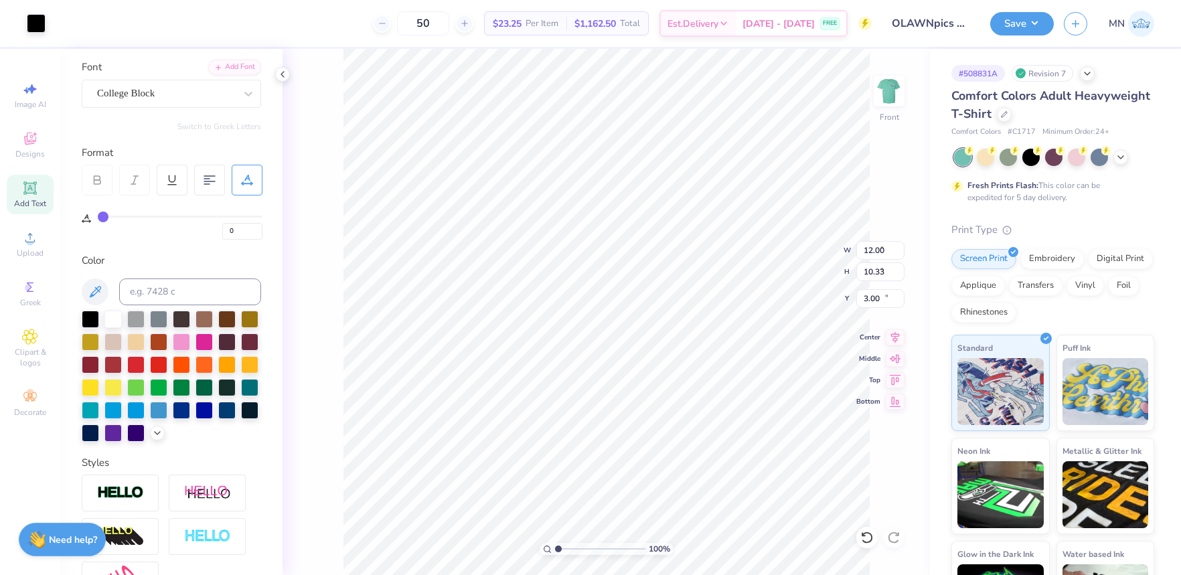
type input "9.97"
type input "1.83"
type input "14.44"
click at [115, 322] on div at bounding box center [112, 317] width 17 height 17
type input "3"
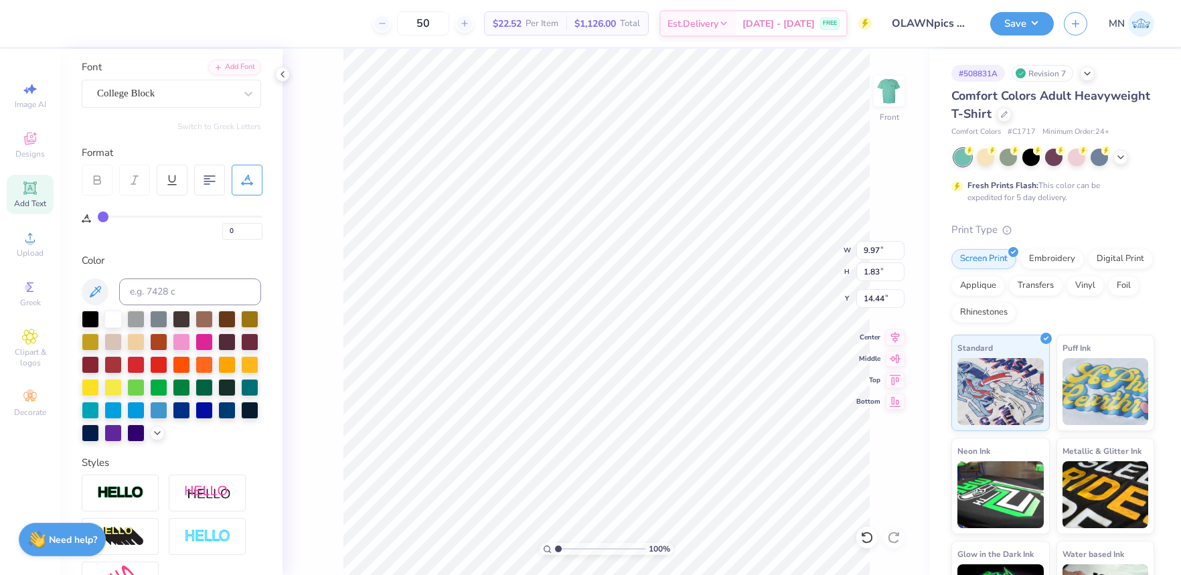
type input "3"
type input "4"
type input "5"
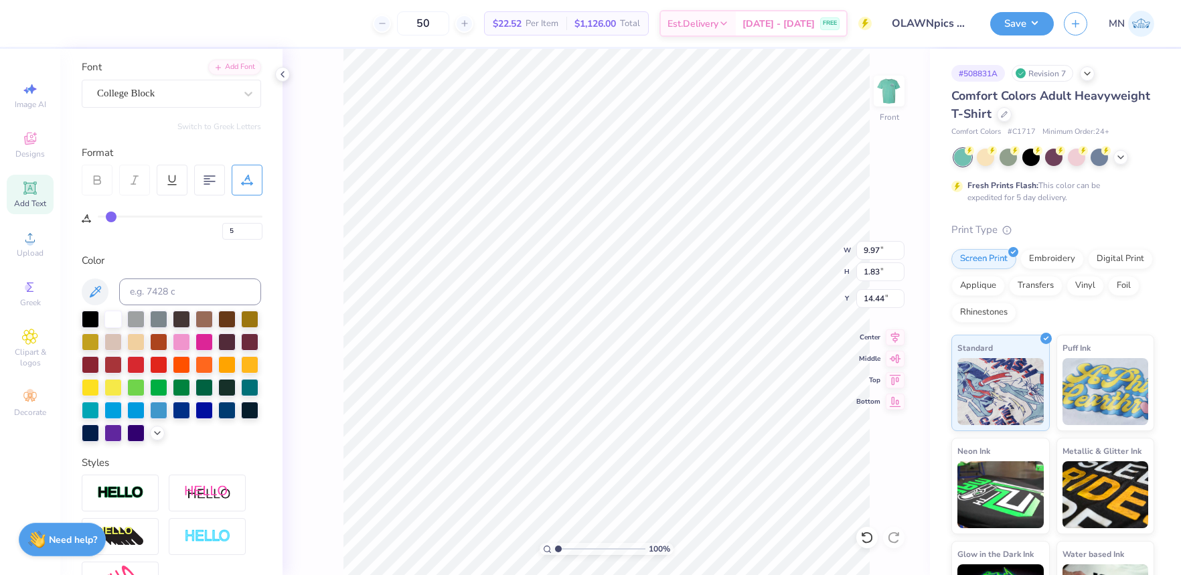
type input "5"
click at [110, 216] on input "range" at bounding box center [180, 217] width 165 height 2
click at [111, 216] on input "range" at bounding box center [180, 217] width 165 height 2
type input "10.91"
type input "4.43"
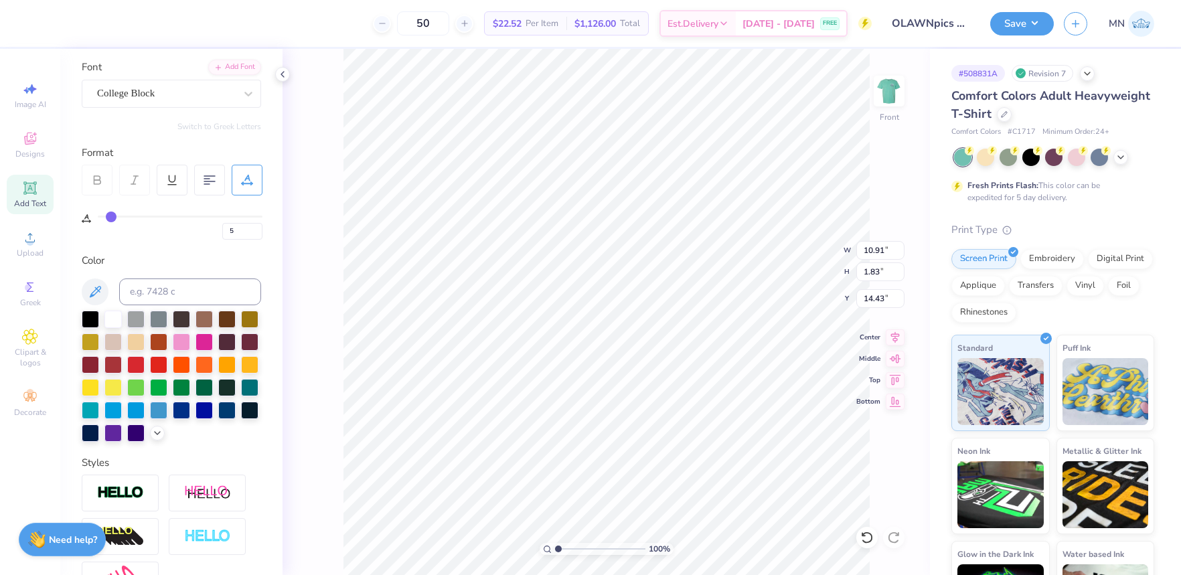
type input "0.74"
type input "4.29"
drag, startPoint x: 563, startPoint y: 549, endPoint x: 573, endPoint y: 545, distance: 10.6
click at [573, 545] on input "range" at bounding box center [600, 549] width 90 height 12
type input "2.73"
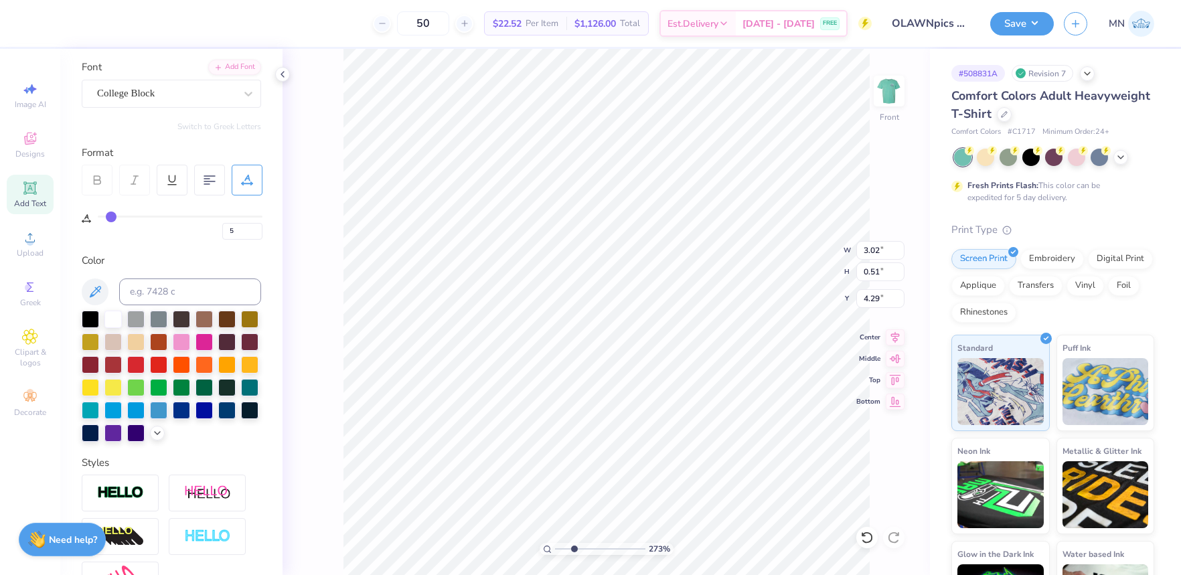
type input "3.02"
type input "0.51"
type input "4.53"
type input "2.14"
type input "0.36"
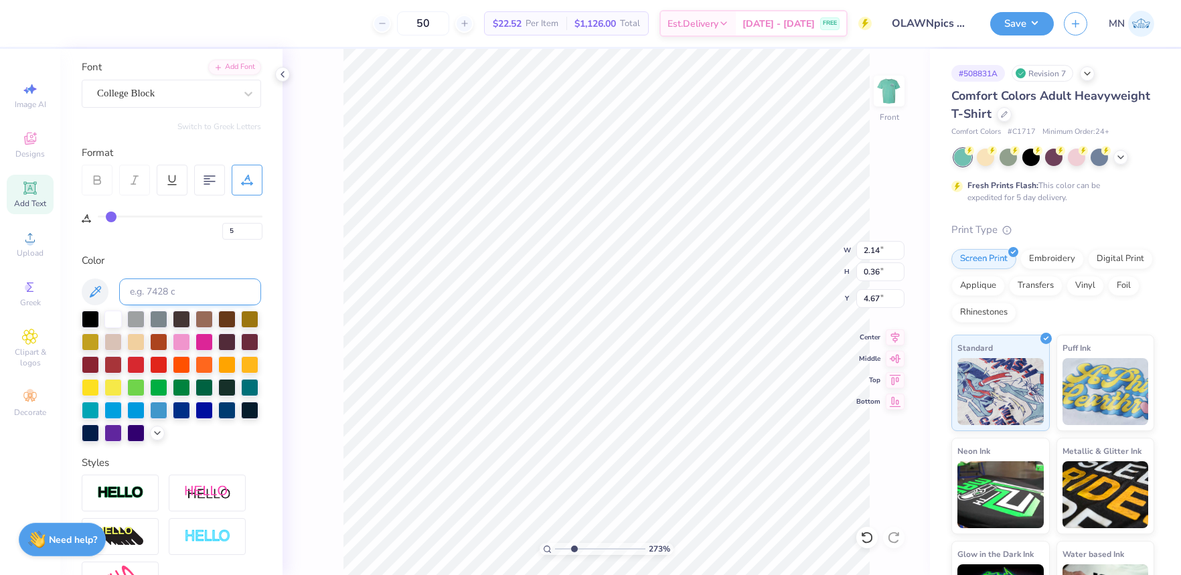
type input "4.17"
click at [254, 230] on input "11" at bounding box center [242, 231] width 40 height 17
click at [254, 230] on input "14" at bounding box center [242, 231] width 40 height 17
click at [254, 230] on input "16" at bounding box center [242, 231] width 40 height 17
click at [236, 230] on input "15" at bounding box center [242, 231] width 40 height 17
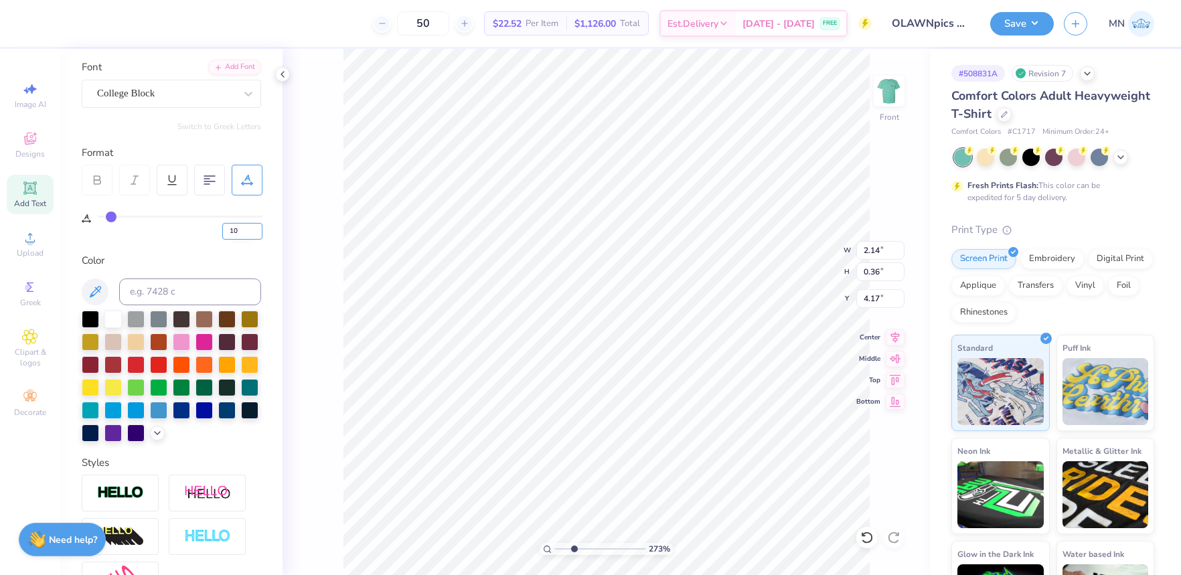
type input "10"
type input "12.00"
drag, startPoint x: 572, startPoint y: 547, endPoint x: 540, endPoint y: 544, distance: 32.3
click at [555, 544] on input "range" at bounding box center [600, 549] width 90 height 12
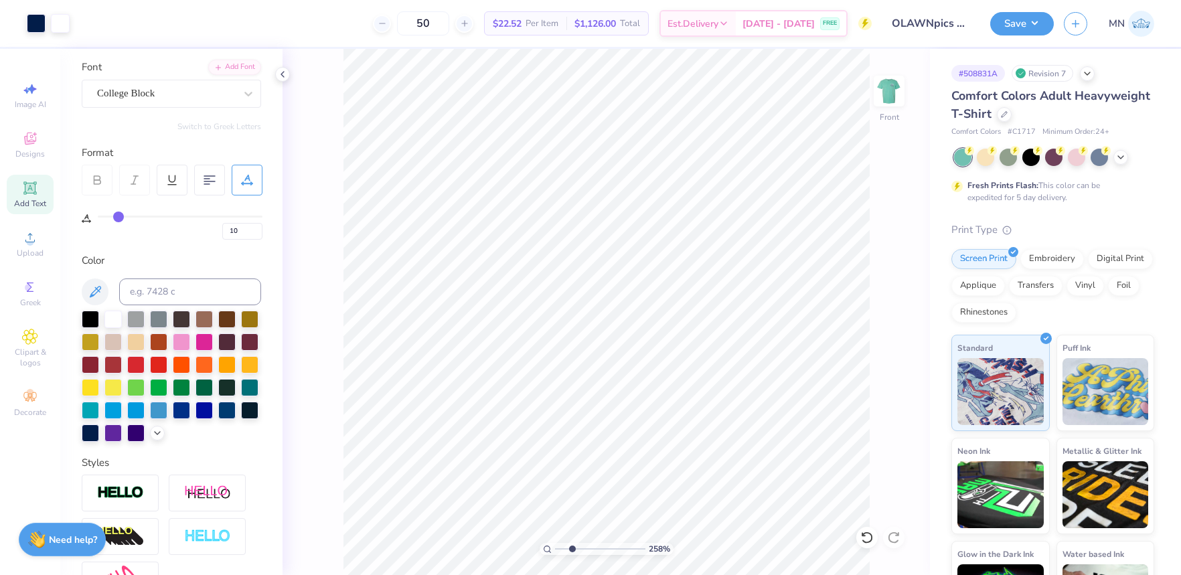
click at [572, 549] on input "range" at bounding box center [600, 549] width 90 height 12
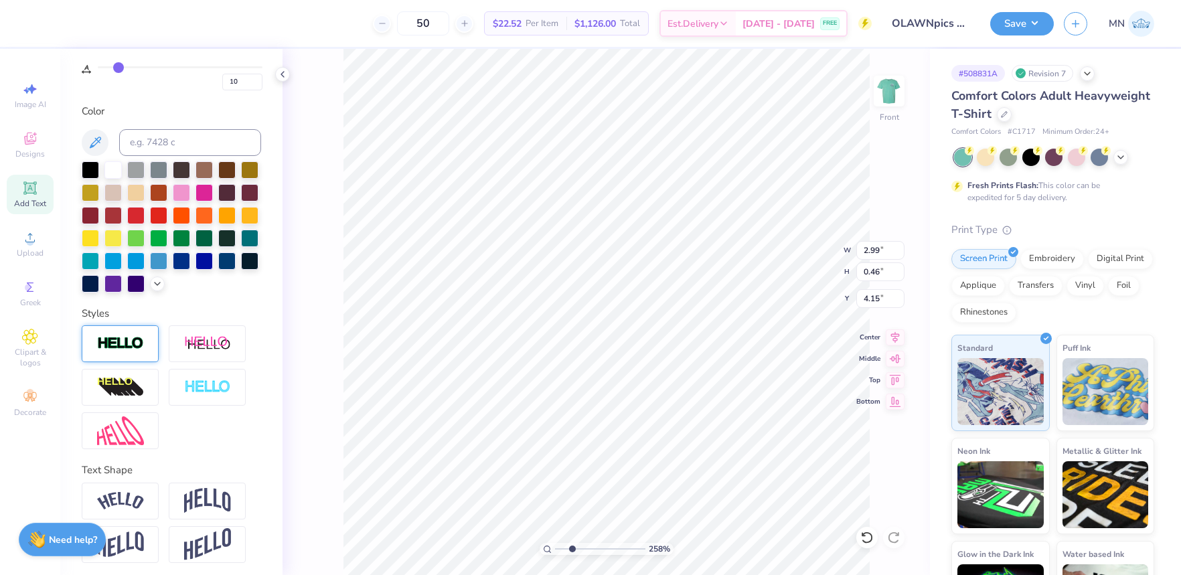
scroll to position [248, 0]
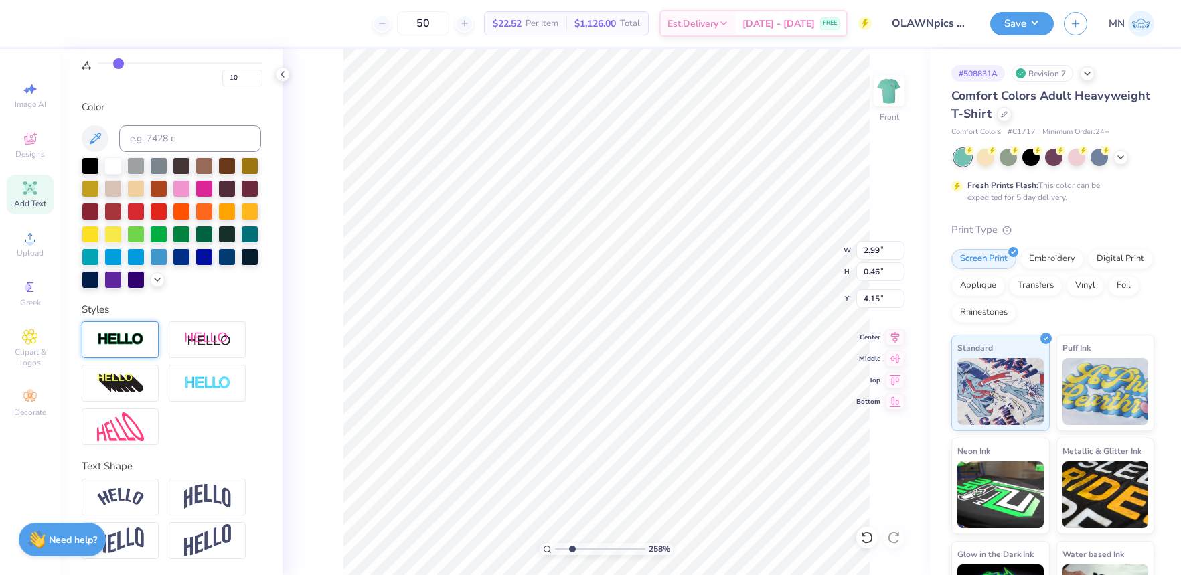
drag, startPoint x: 131, startPoint y: 343, endPoint x: 150, endPoint y: 385, distance: 47.0
click at [130, 343] on img at bounding box center [120, 339] width 47 height 15
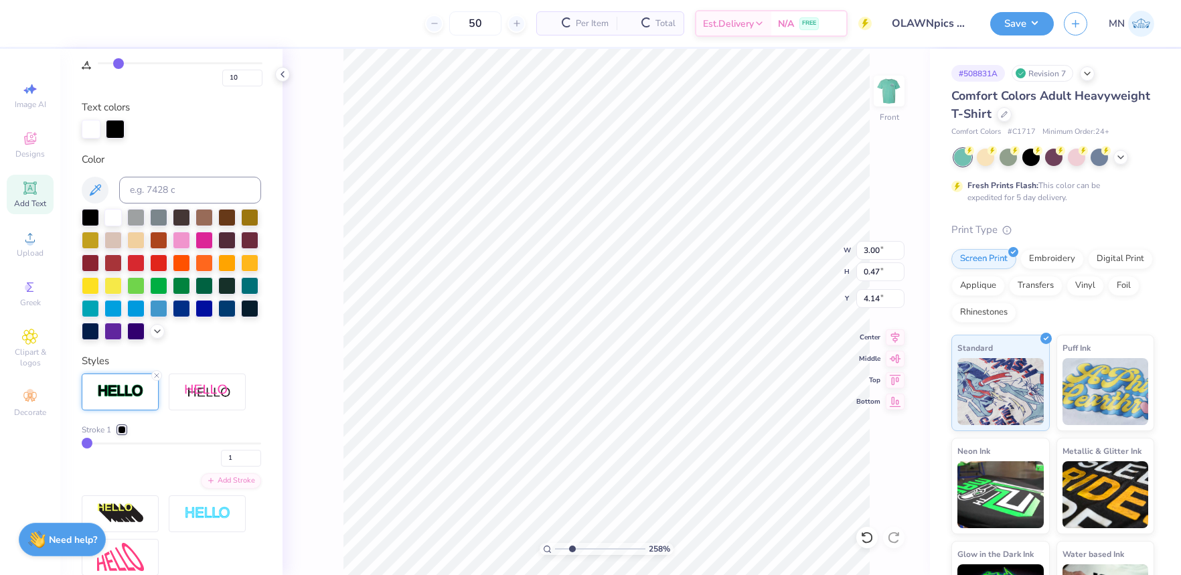
scroll to position [248, 0]
drag, startPoint x: 122, startPoint y: 430, endPoint x: 141, endPoint y: 438, distance: 20.7
click at [122, 429] on div at bounding box center [122, 429] width 8 height 8
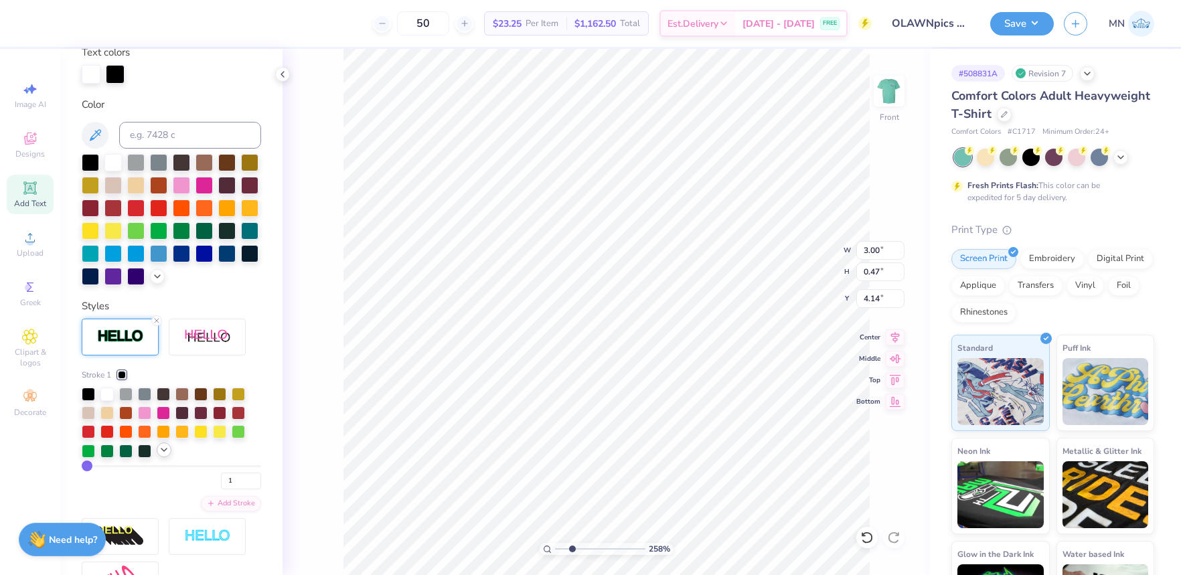
click at [166, 450] on icon at bounding box center [164, 449] width 11 height 11
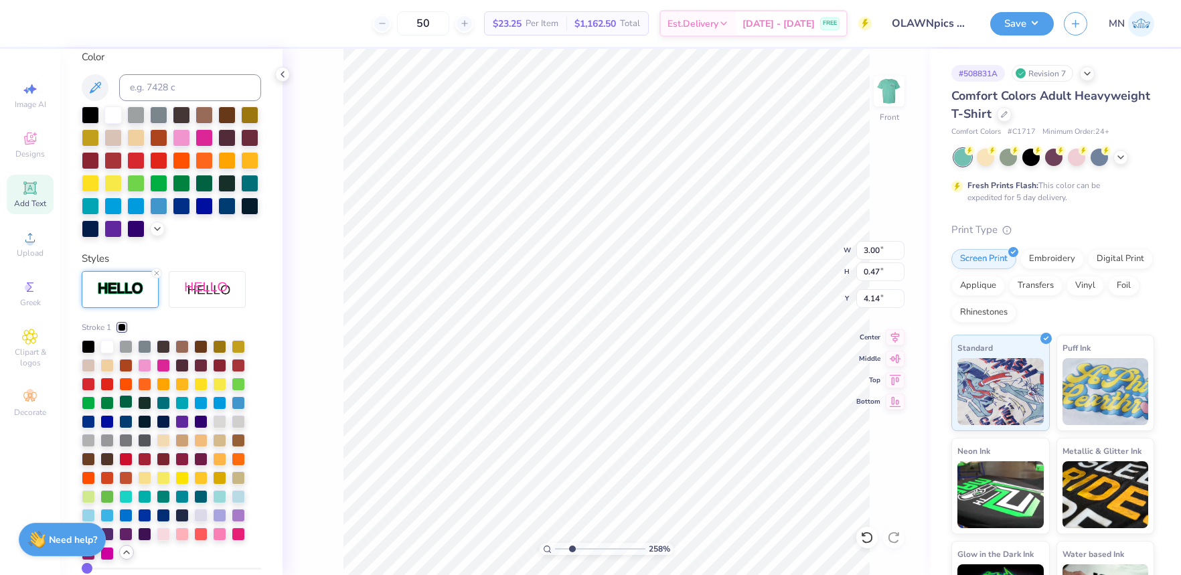
scroll to position [368, 0]
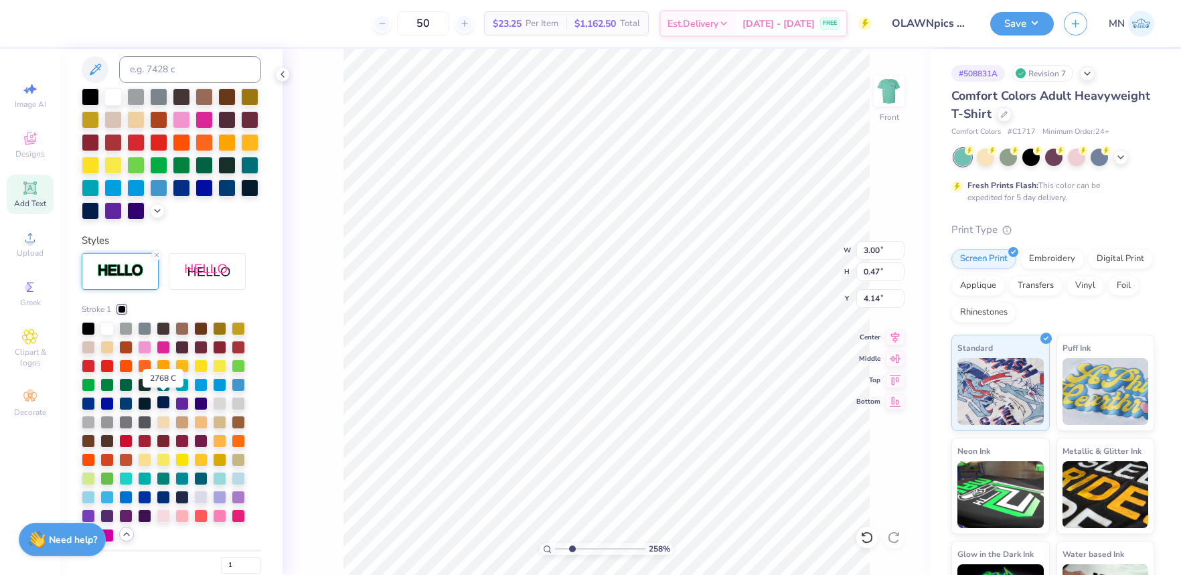
click at [167, 403] on div at bounding box center [163, 402] width 13 height 13
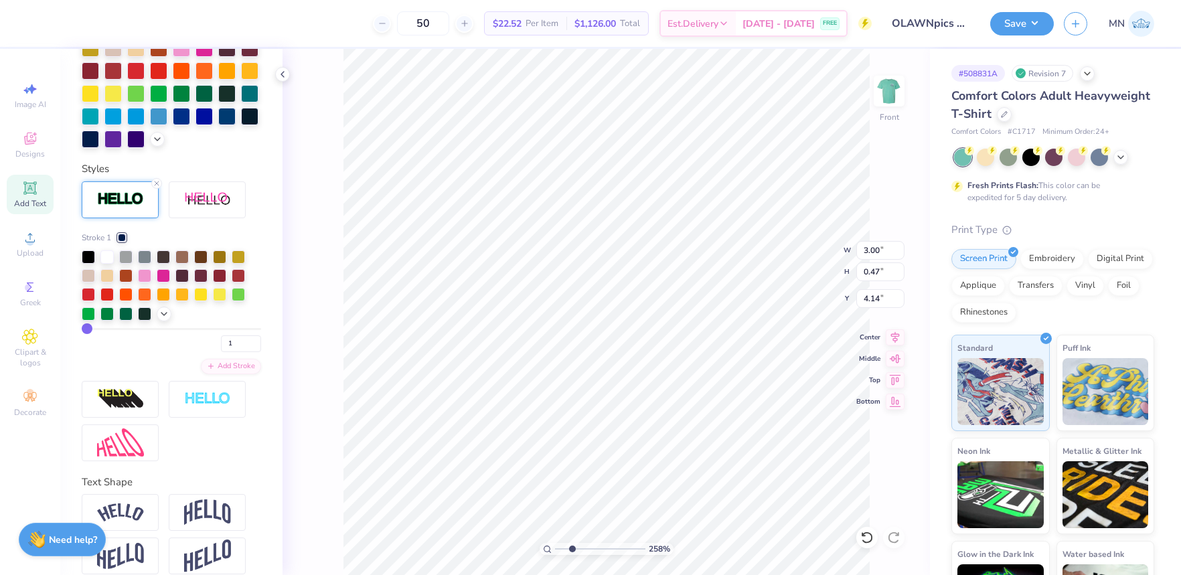
scroll to position [455, 0]
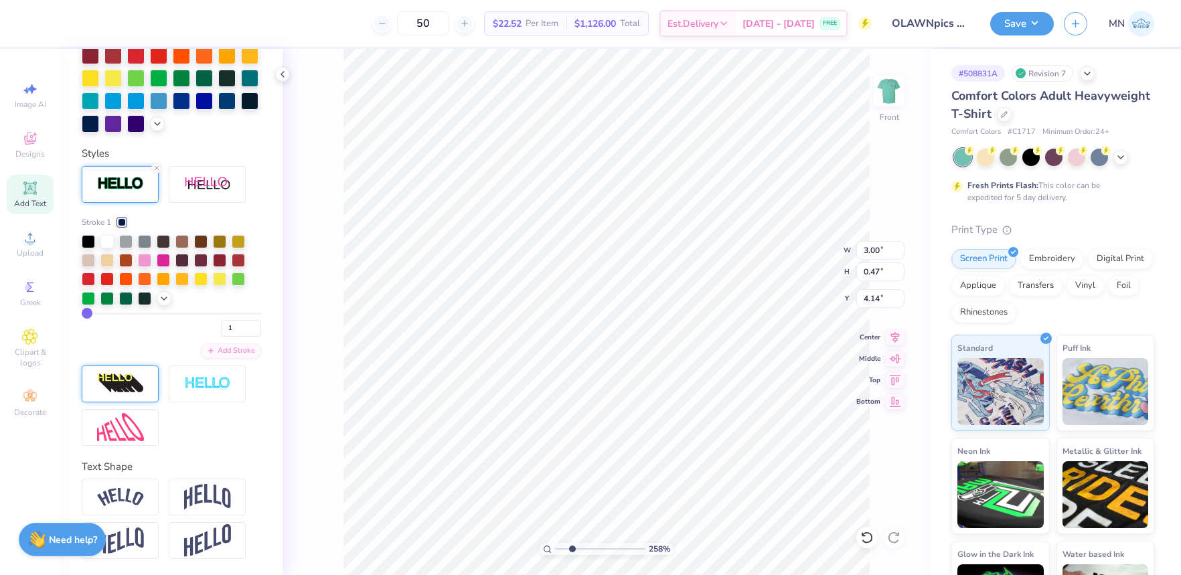
click at [141, 397] on div at bounding box center [120, 383] width 77 height 37
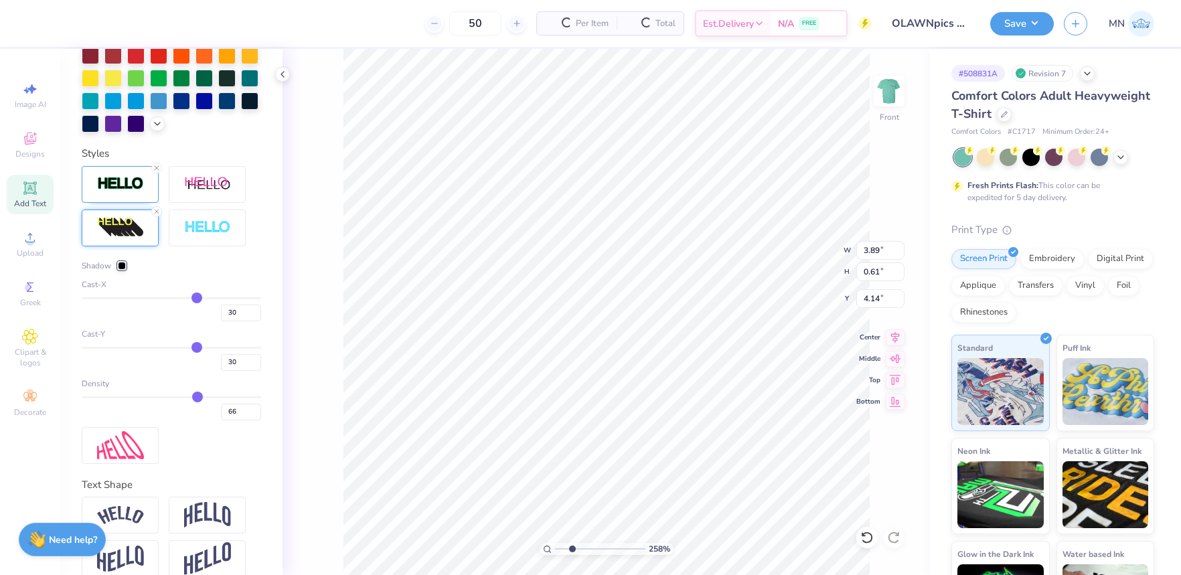
scroll to position [473, 0]
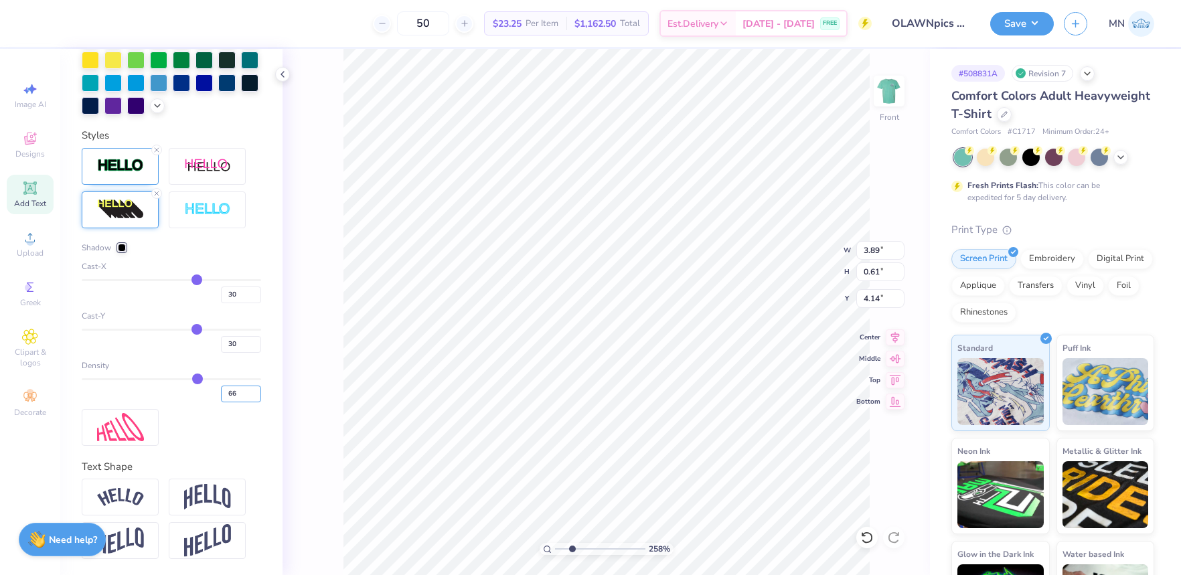
drag, startPoint x: 230, startPoint y: 395, endPoint x: 210, endPoint y: 395, distance: 19.4
click at [215, 395] on div "66" at bounding box center [171, 390] width 179 height 24
drag, startPoint x: 242, startPoint y: 346, endPoint x: 220, endPoint y: 344, distance: 21.5
click at [221, 344] on input "30" at bounding box center [241, 344] width 40 height 17
drag, startPoint x: 238, startPoint y: 297, endPoint x: 223, endPoint y: 296, distance: 15.5
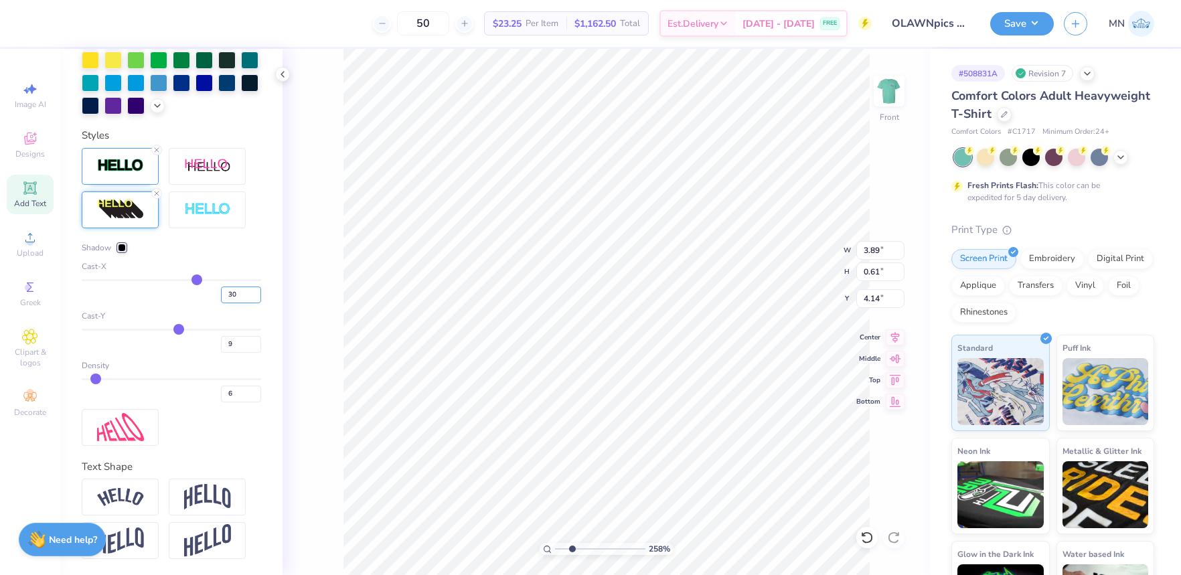
click at [223, 296] on input "30" at bounding box center [241, 294] width 40 height 17
click at [236, 346] on input "9" at bounding box center [241, 344] width 40 height 17
click at [257, 342] on input "10" at bounding box center [241, 344] width 40 height 17
drag, startPoint x: 257, startPoint y: 342, endPoint x: 254, endPoint y: 375, distance: 33.6
click at [257, 342] on input "11" at bounding box center [241, 344] width 40 height 17
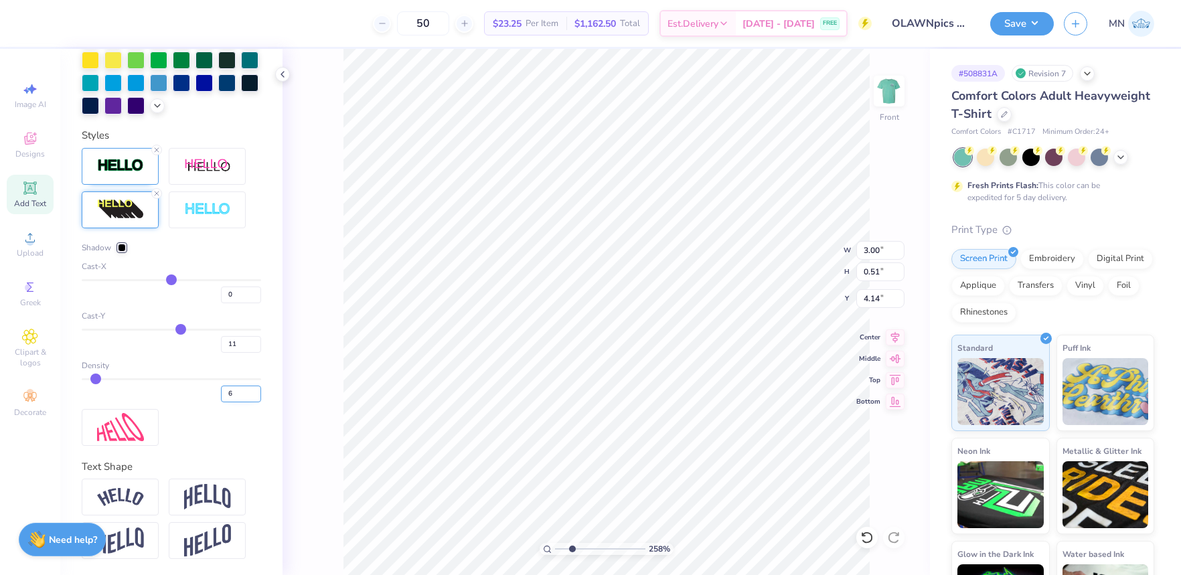
click at [244, 394] on input "6" at bounding box center [241, 393] width 40 height 17
drag, startPoint x: 572, startPoint y: 549, endPoint x: 593, endPoint y: 549, distance: 20.8
click at [593, 549] on input "range" at bounding box center [600, 549] width 90 height 12
click at [118, 250] on div at bounding box center [122, 248] width 8 height 8
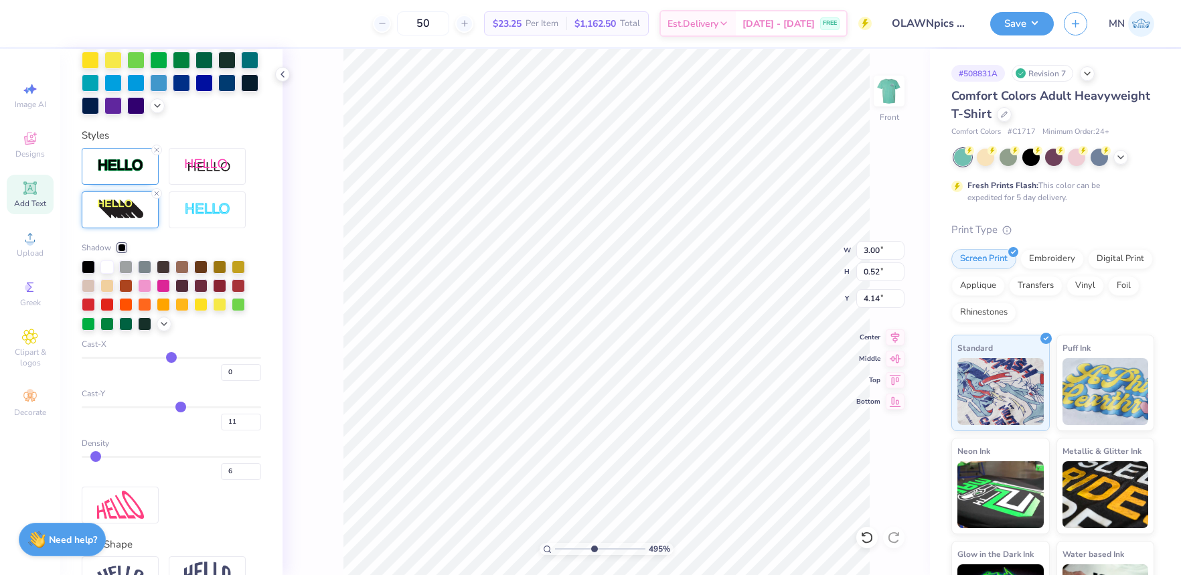
drag, startPoint x: 162, startPoint y: 323, endPoint x: 162, endPoint y: 331, distance: 8.0
click at [162, 323] on icon at bounding box center [164, 324] width 11 height 11
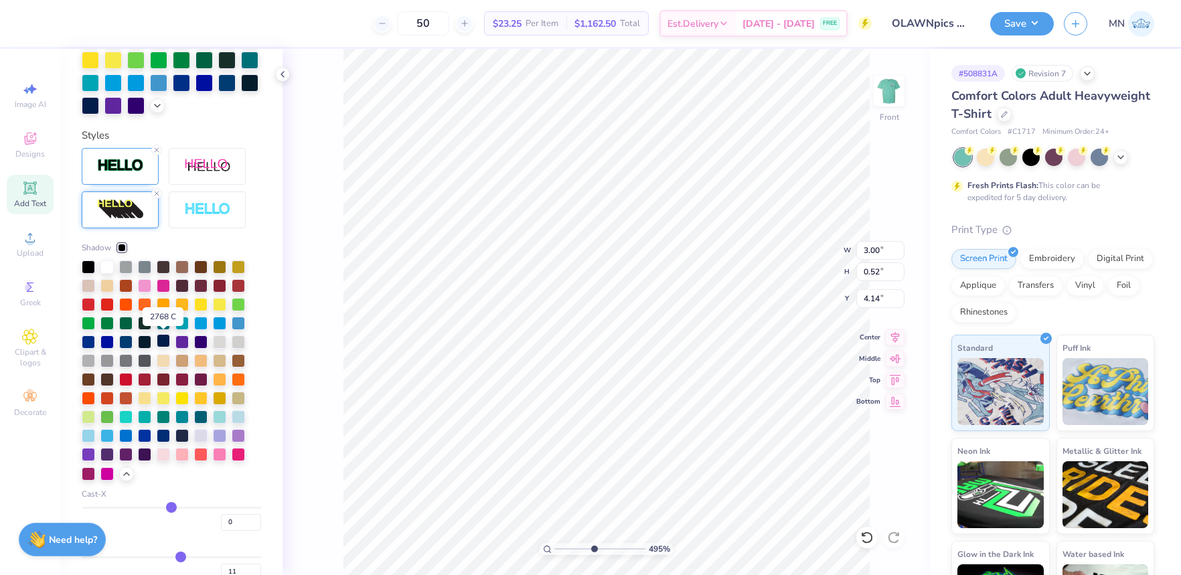
click at [161, 341] on div at bounding box center [163, 340] width 13 height 13
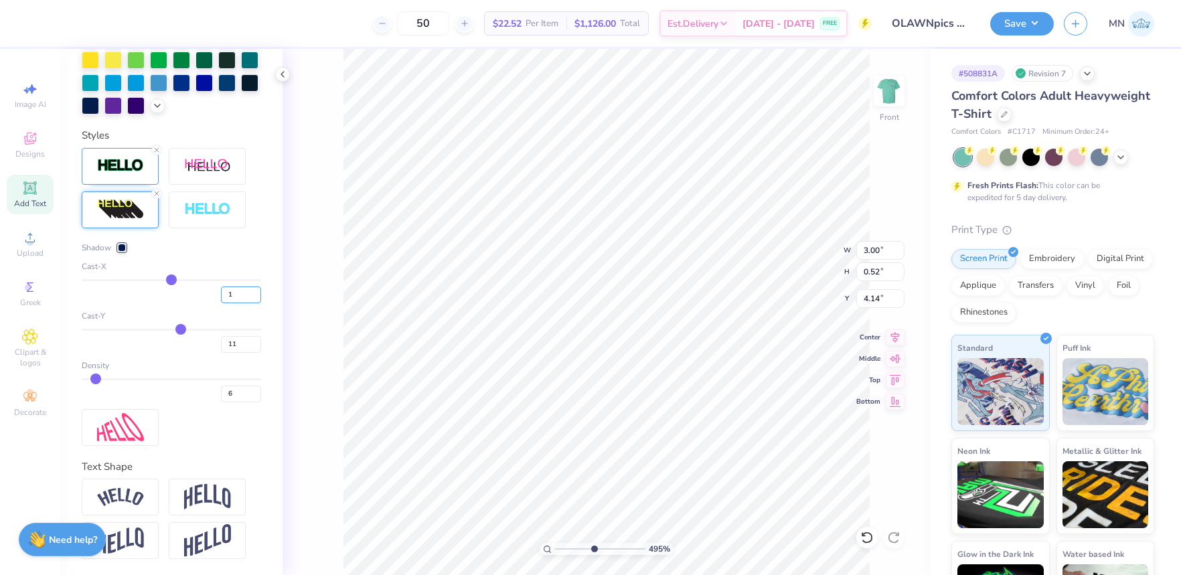
click at [252, 290] on input "1" at bounding box center [241, 294] width 40 height 17
drag, startPoint x: 252, startPoint y: 290, endPoint x: 284, endPoint y: 308, distance: 36.9
click at [252, 290] on input "2" at bounding box center [241, 294] width 40 height 17
drag, startPoint x: 256, startPoint y: 297, endPoint x: 301, endPoint y: 309, distance: 46.9
click at [256, 297] on input "1" at bounding box center [241, 294] width 40 height 17
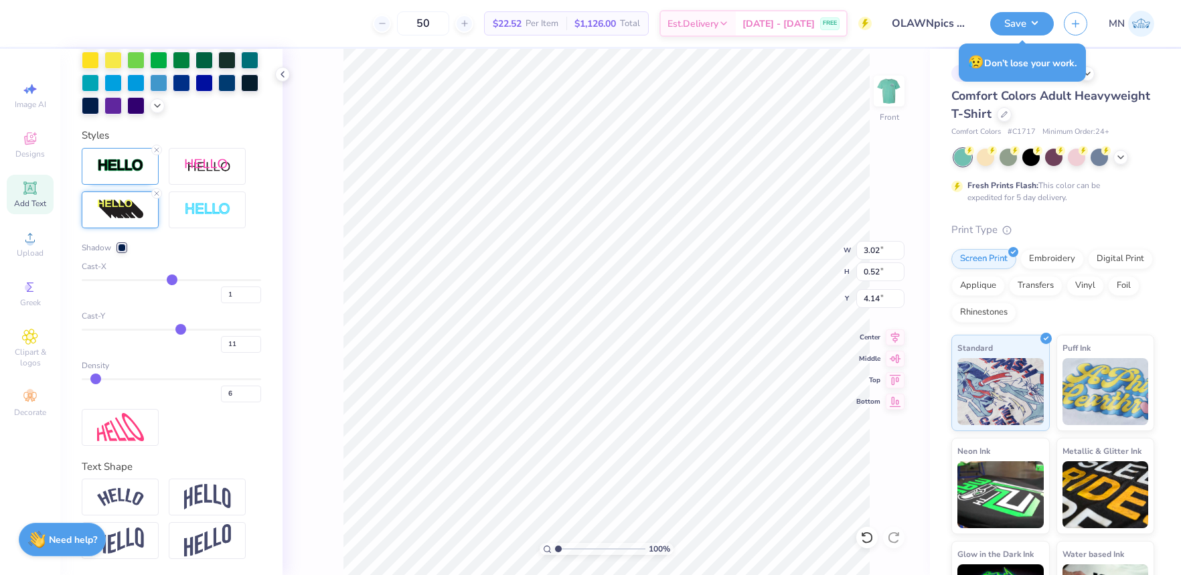
drag, startPoint x: 593, startPoint y: 548, endPoint x: 533, endPoint y: 543, distance: 59.8
click at [555, 543] on input "range" at bounding box center [600, 549] width 90 height 12
drag, startPoint x: 887, startPoint y: 95, endPoint x: 999, endPoint y: 2, distance: 145.4
click at [887, 95] on img at bounding box center [888, 91] width 27 height 27
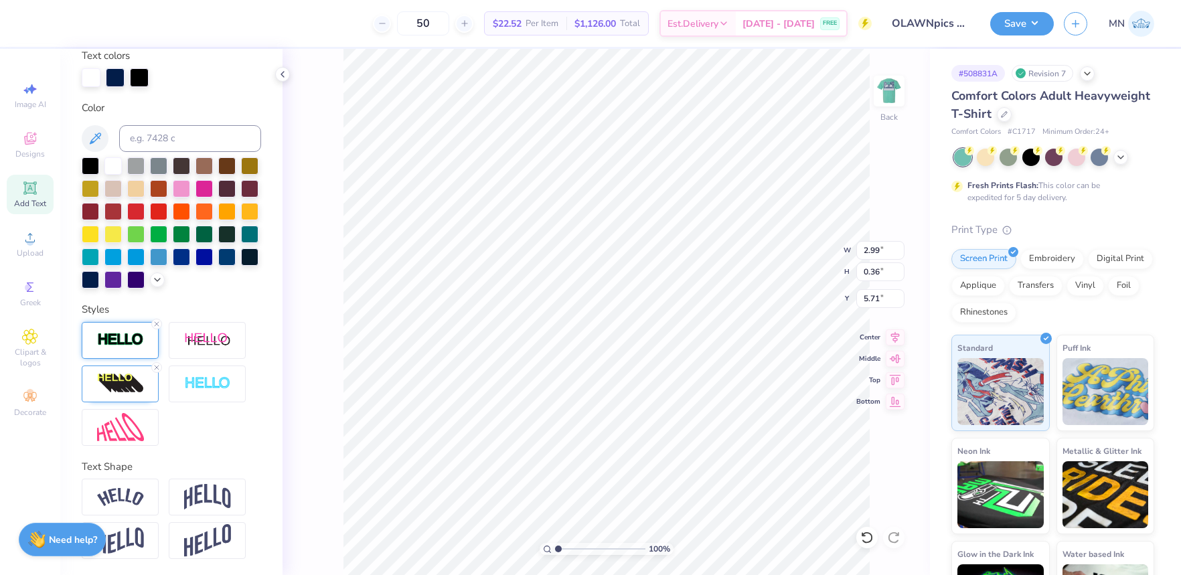
drag, startPoint x: 128, startPoint y: 348, endPoint x: 136, endPoint y: 349, distance: 8.1
click at [128, 348] on div at bounding box center [120, 340] width 77 height 37
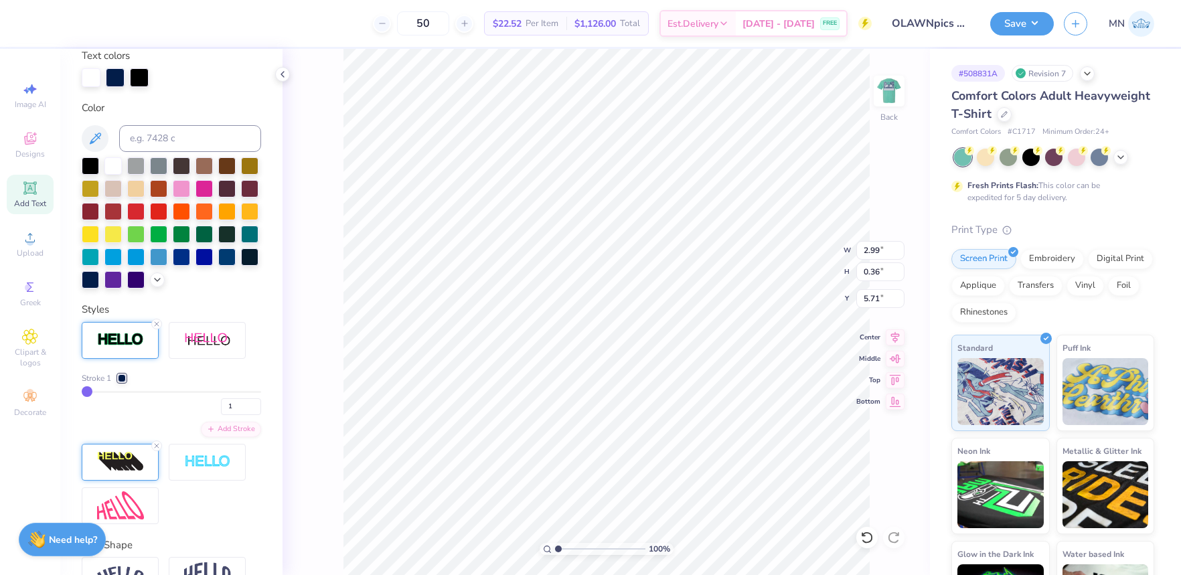
click at [120, 462] on img at bounding box center [120, 461] width 47 height 21
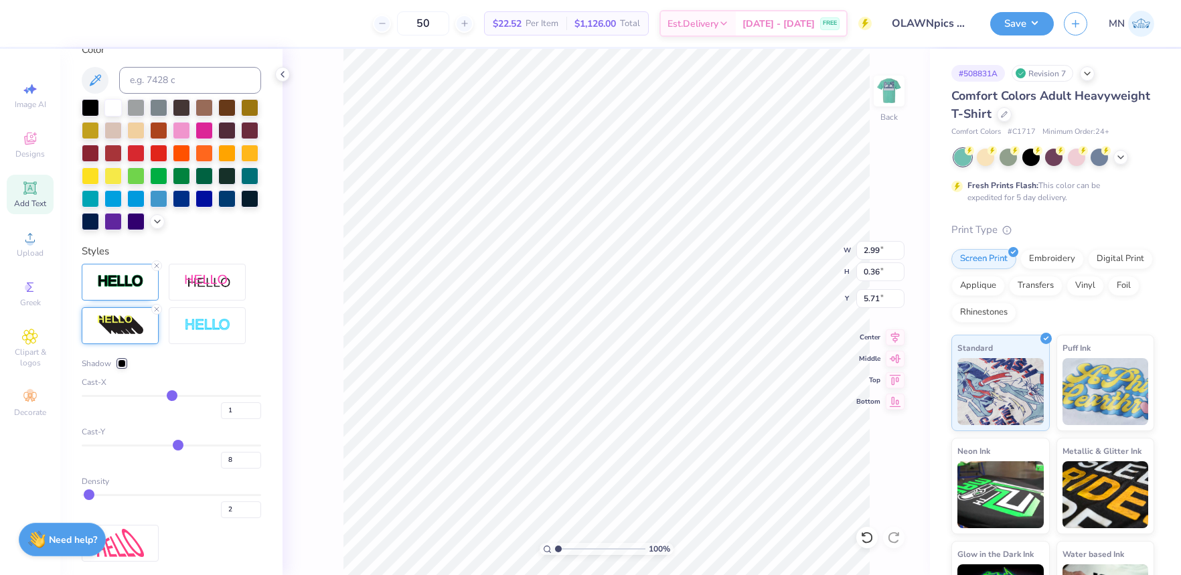
scroll to position [359, 0]
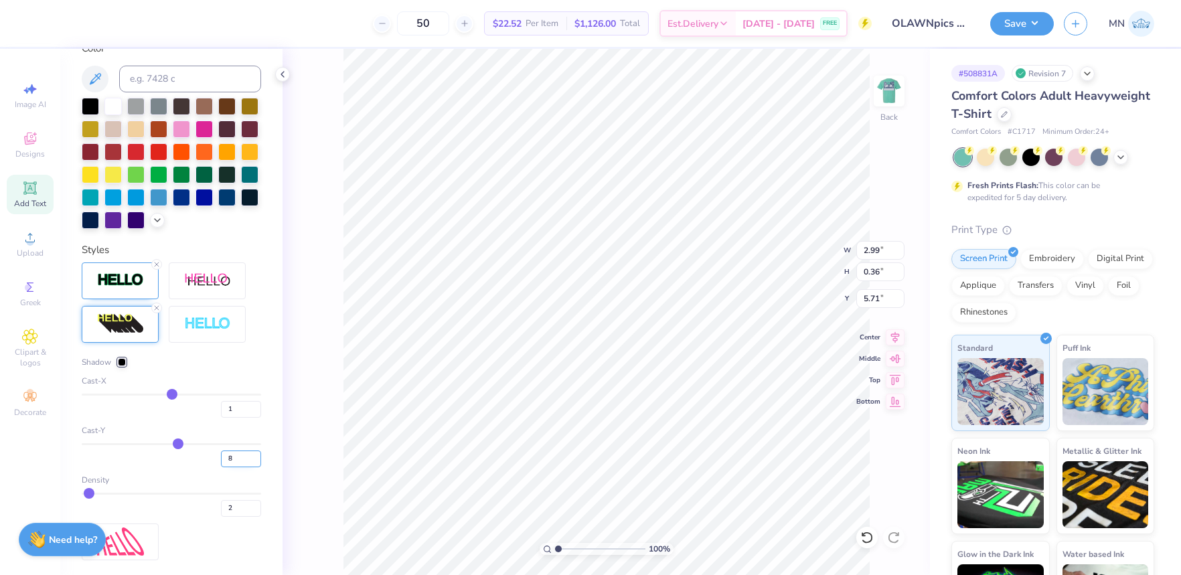
drag, startPoint x: 236, startPoint y: 458, endPoint x: 226, endPoint y: 461, distance: 10.4
click at [224, 458] on input "8" at bounding box center [241, 458] width 40 height 17
drag, startPoint x: 236, startPoint y: 508, endPoint x: 221, endPoint y: 507, distance: 15.4
click at [222, 507] on input "2" at bounding box center [241, 508] width 40 height 17
click at [122, 362] on div at bounding box center [122, 362] width 8 height 8
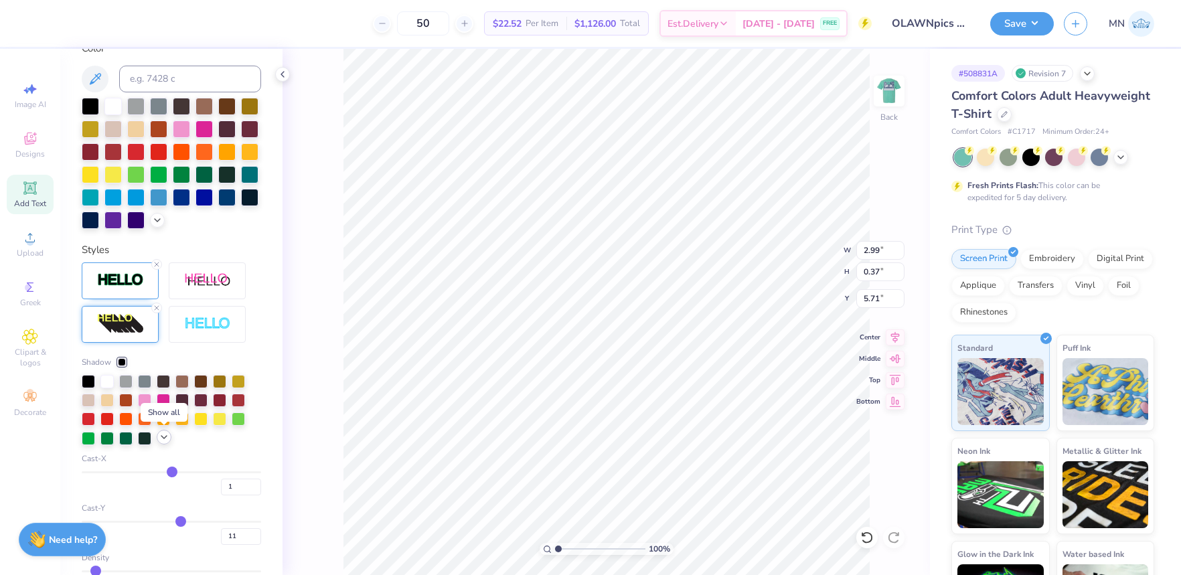
click at [163, 436] on icon at bounding box center [164, 437] width 11 height 11
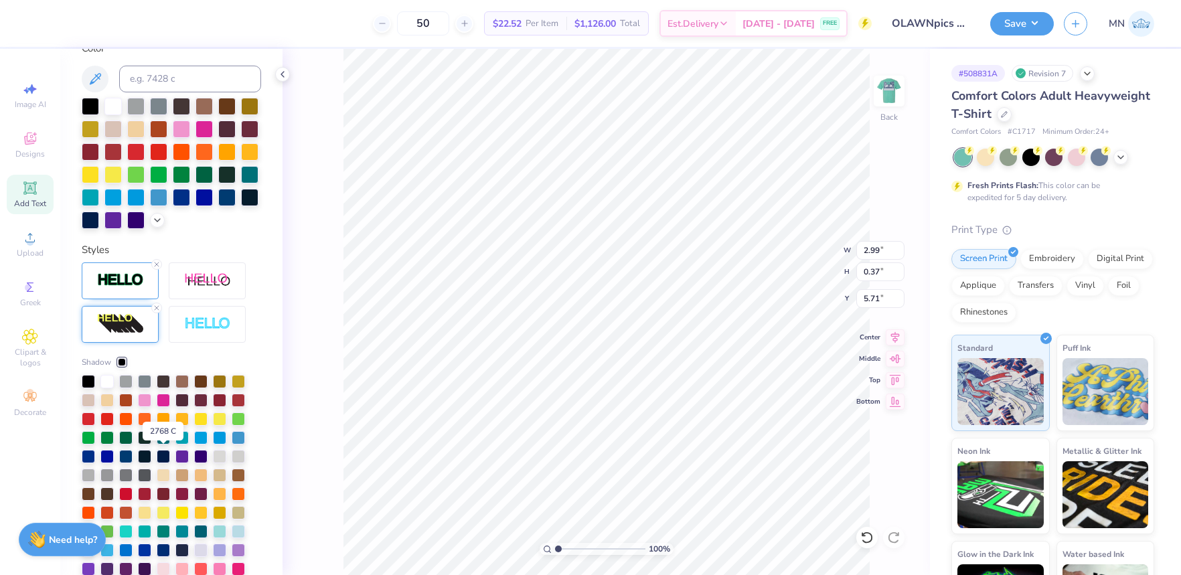
click at [158, 457] on div at bounding box center [163, 456] width 13 height 13
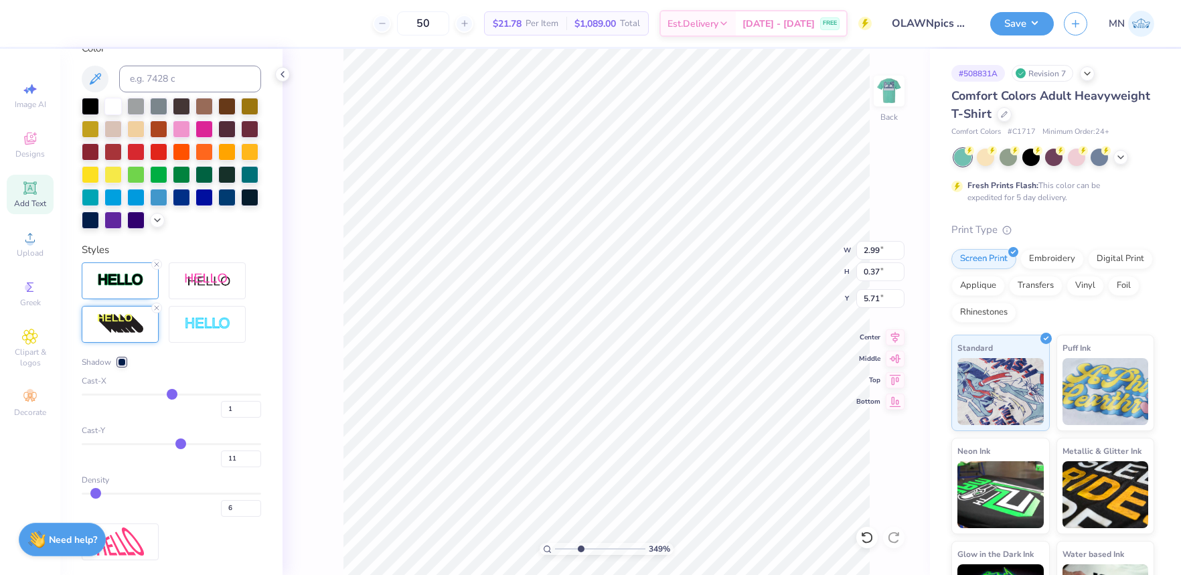
drag, startPoint x: 560, startPoint y: 548, endPoint x: 582, endPoint y: 545, distance: 22.3
click at [580, 548] on input "range" at bounding box center [600, 549] width 90 height 12
drag, startPoint x: 580, startPoint y: 549, endPoint x: 555, endPoint y: 542, distance: 25.7
click at [555, 543] on div "100 %" at bounding box center [606, 549] width 134 height 12
click at [892, 108] on img at bounding box center [889, 91] width 54 height 54
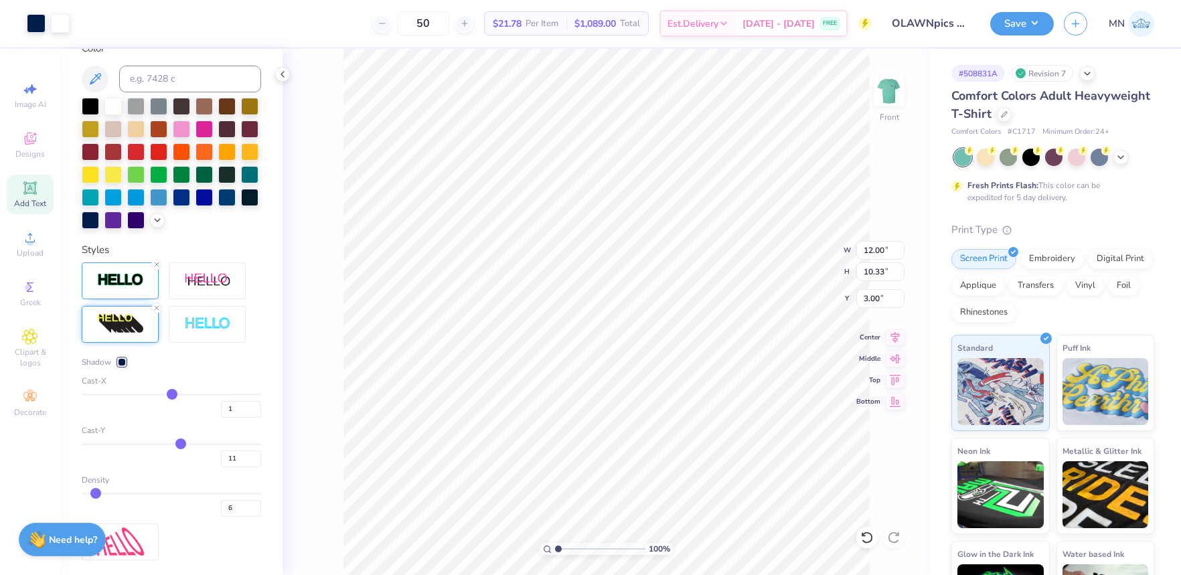
drag, startPoint x: 1017, startPoint y: 25, endPoint x: 1023, endPoint y: 35, distance: 11.4
click at [1017, 25] on button "Save" at bounding box center [1022, 23] width 64 height 23
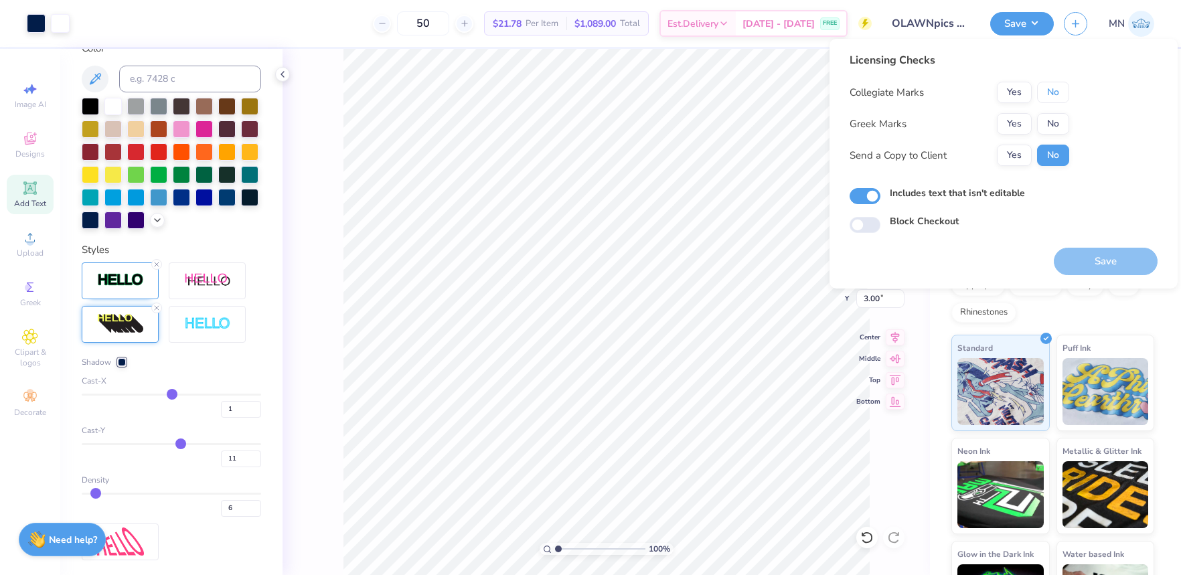
drag, startPoint x: 1060, startPoint y: 88, endPoint x: 1056, endPoint y: 110, distance: 21.8
click at [1059, 98] on button "No" at bounding box center [1053, 92] width 32 height 21
click at [1055, 115] on button "No" at bounding box center [1053, 123] width 32 height 21
click at [1102, 261] on button "Save" at bounding box center [1105, 261] width 104 height 27
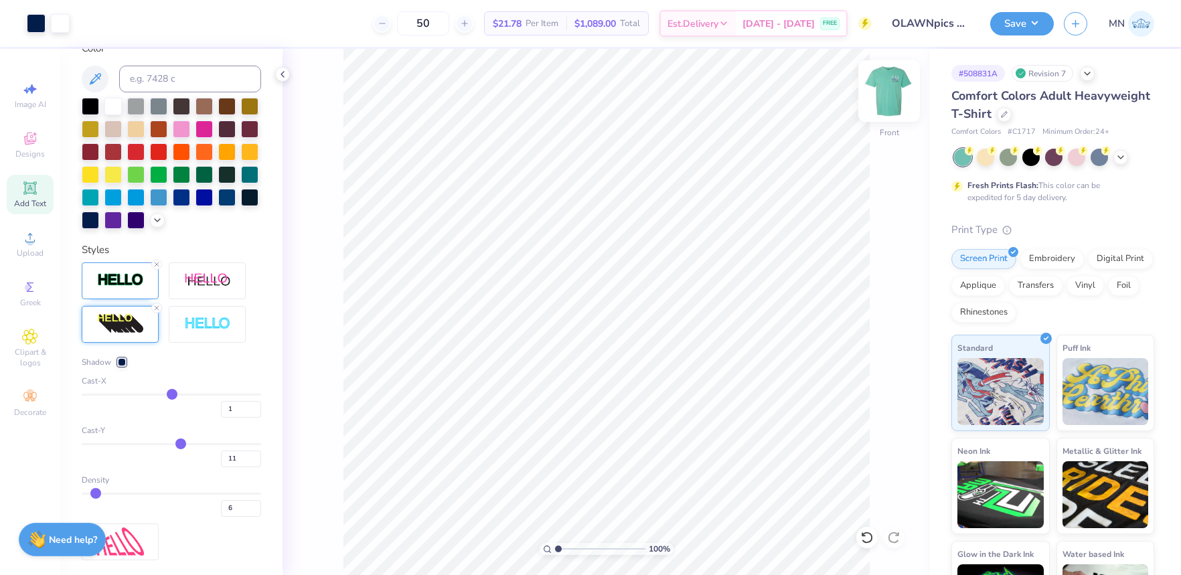
click at [879, 89] on img at bounding box center [889, 91] width 54 height 54
click at [875, 251] on input "3.50" at bounding box center [880, 250] width 48 height 19
click at [128, 290] on div at bounding box center [120, 280] width 77 height 37
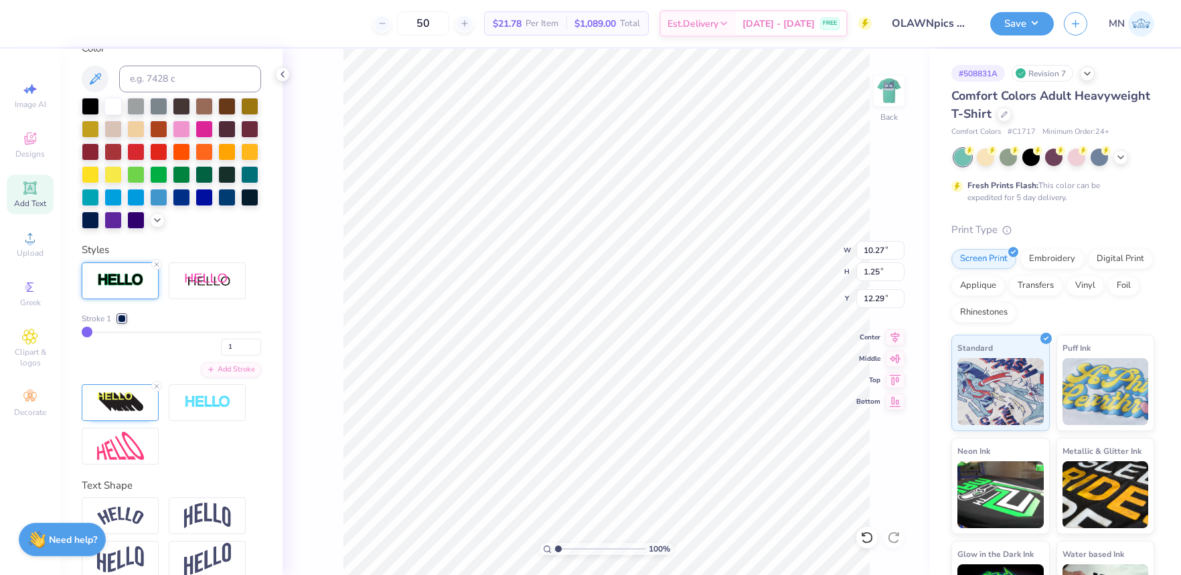
scroll to position [377, 0]
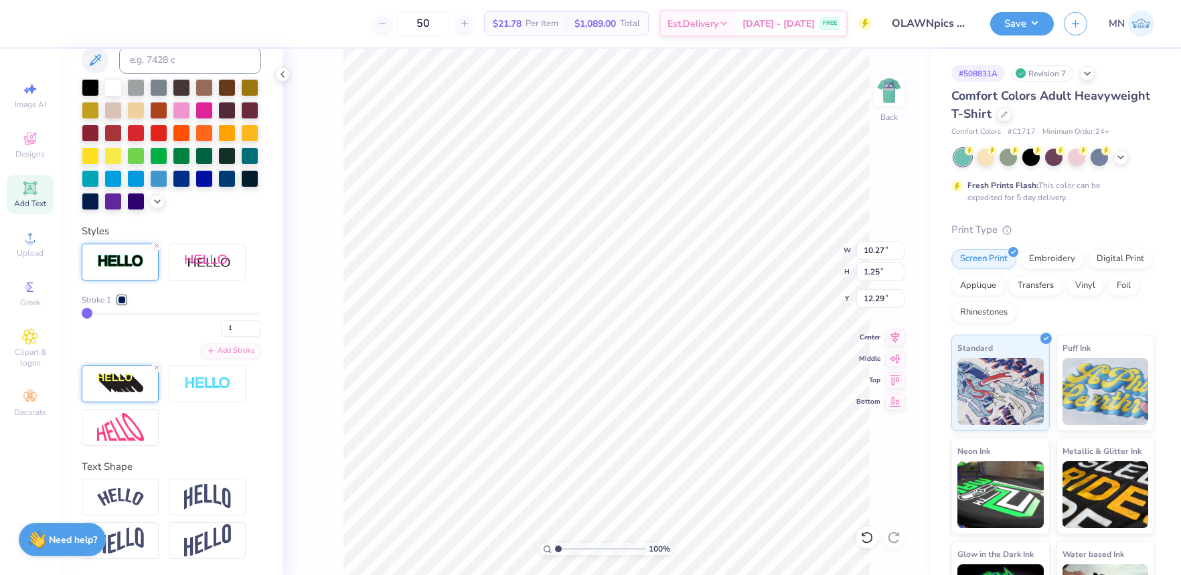
click at [120, 398] on div at bounding box center [120, 383] width 77 height 37
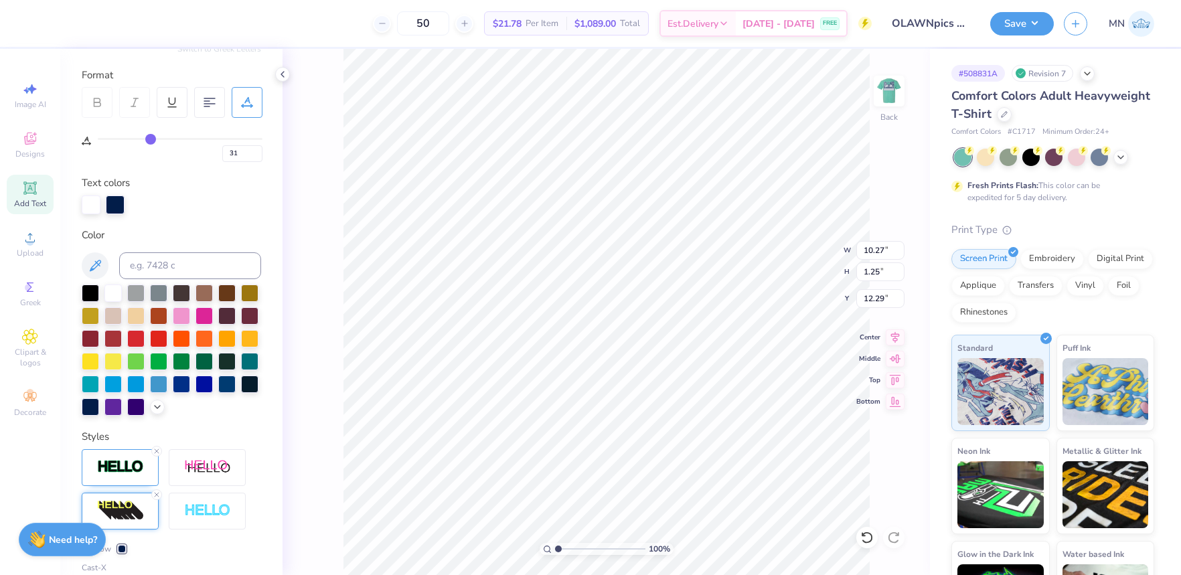
scroll to position [151, 0]
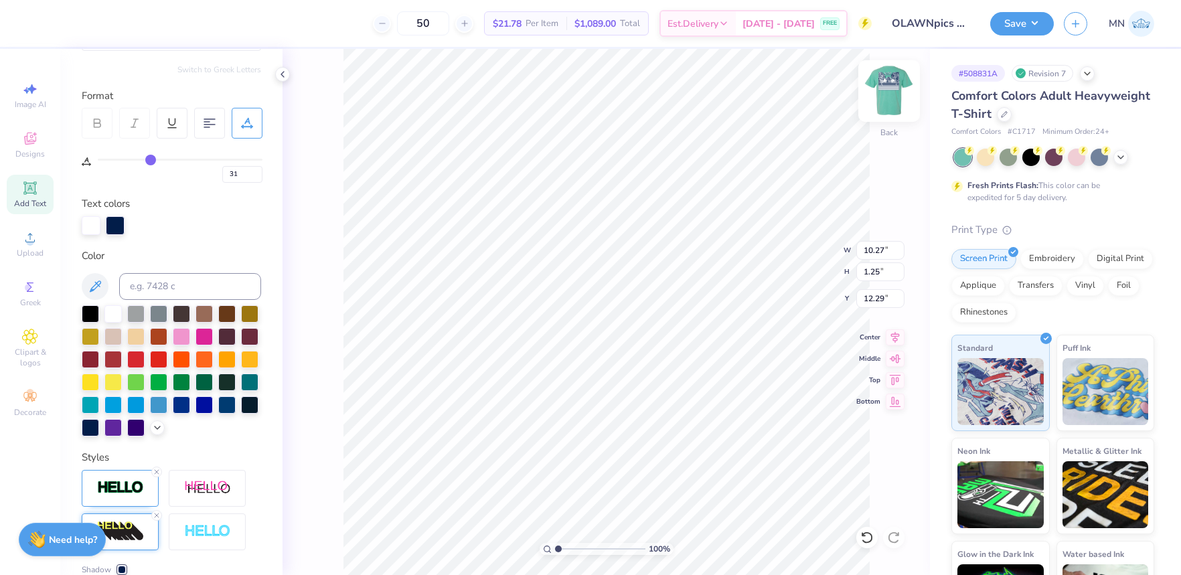
click at [890, 93] on img at bounding box center [889, 91] width 54 height 54
click at [703, 448] on li "Ungroup" at bounding box center [707, 454] width 105 height 26
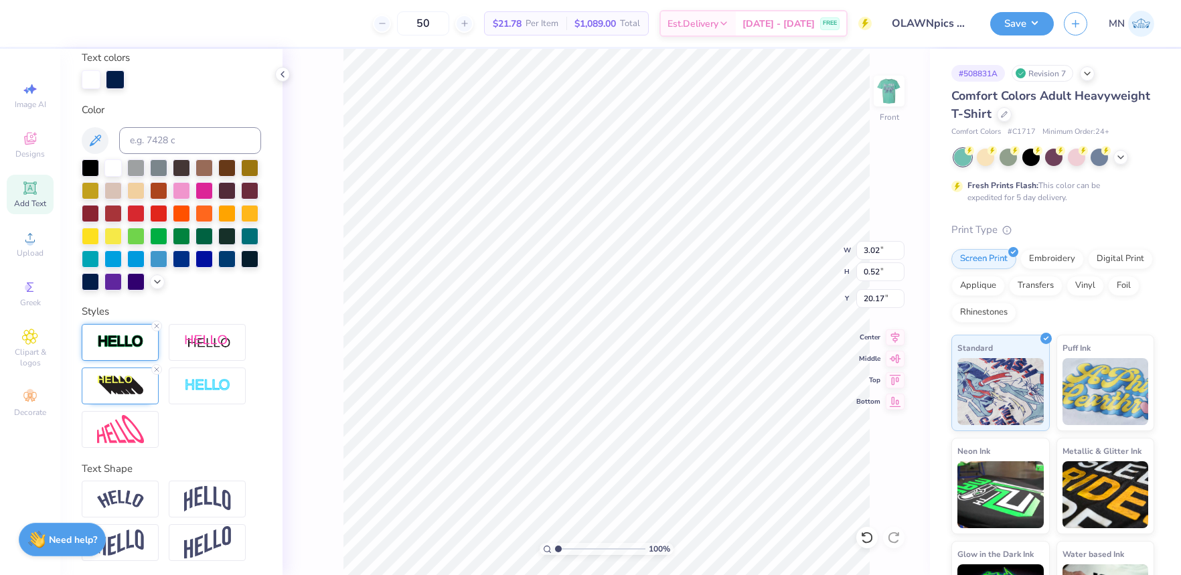
click at [125, 353] on div at bounding box center [120, 342] width 77 height 37
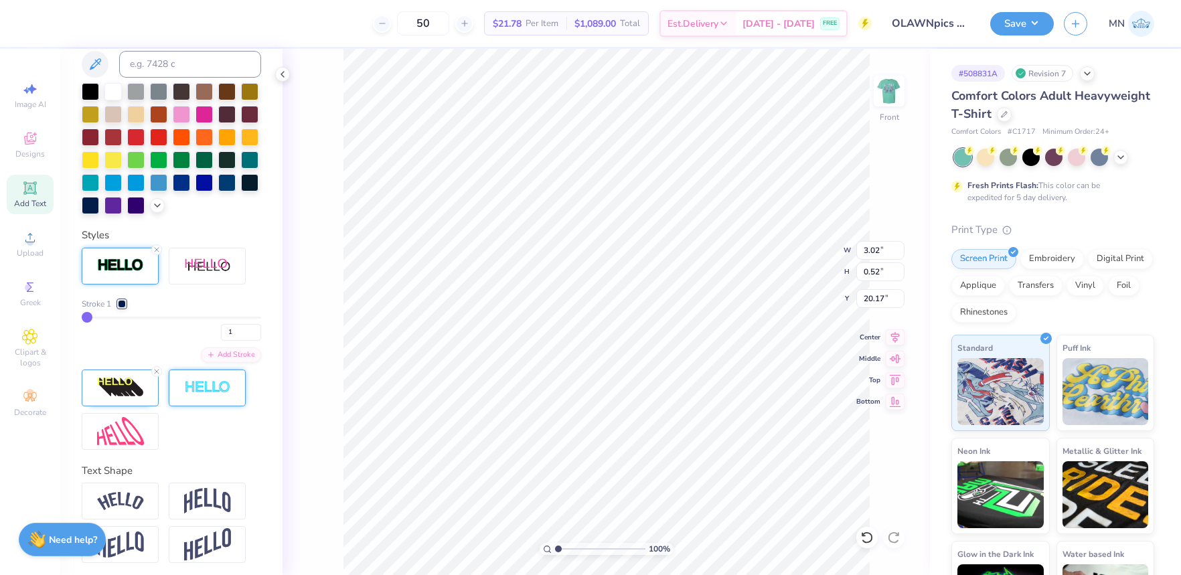
scroll to position [377, 0]
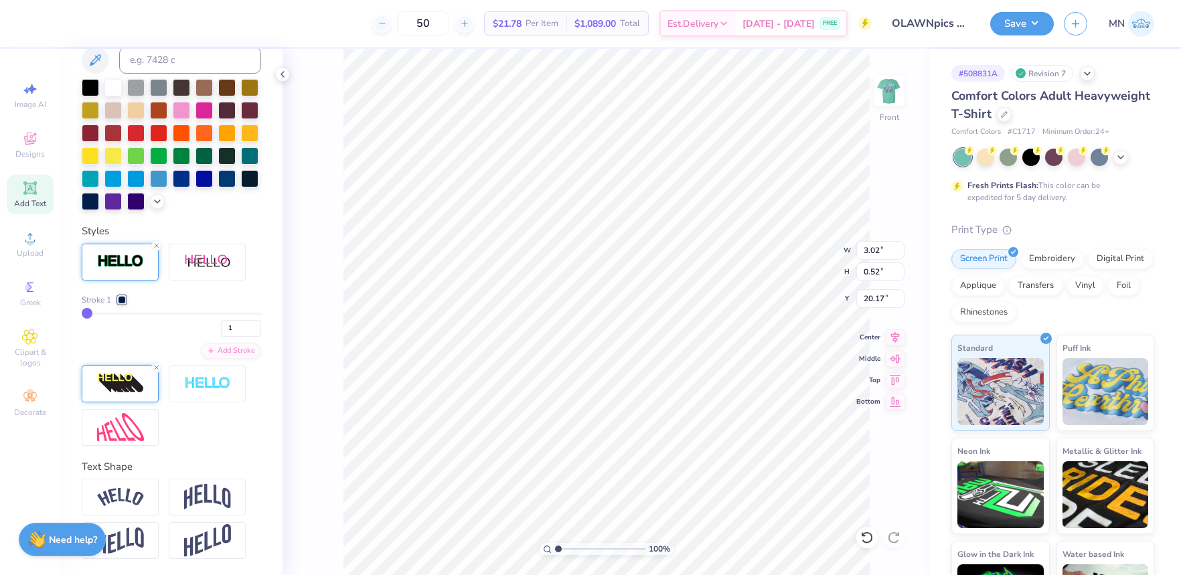
click at [103, 376] on img at bounding box center [120, 383] width 47 height 21
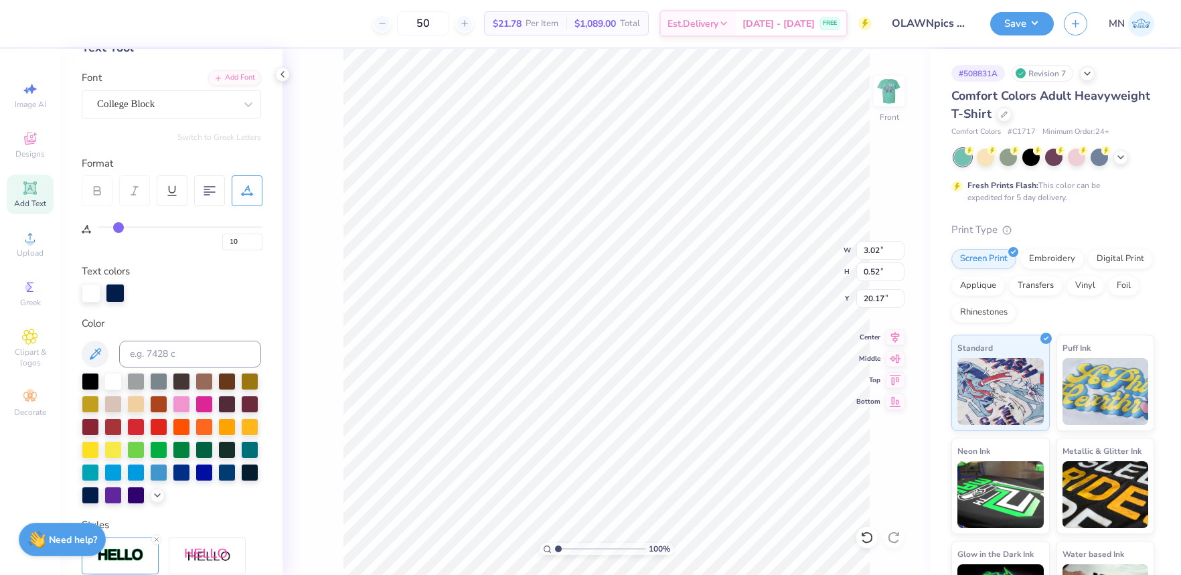
scroll to position [58, 0]
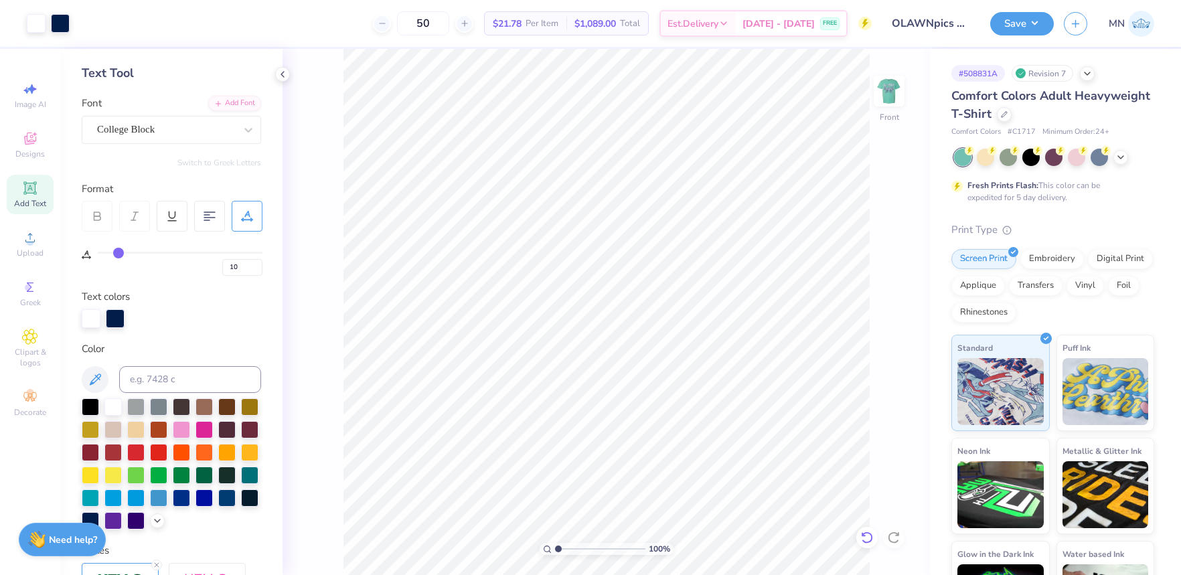
click at [864, 540] on icon at bounding box center [866, 537] width 13 height 13
click at [868, 537] on icon at bounding box center [866, 537] width 13 height 13
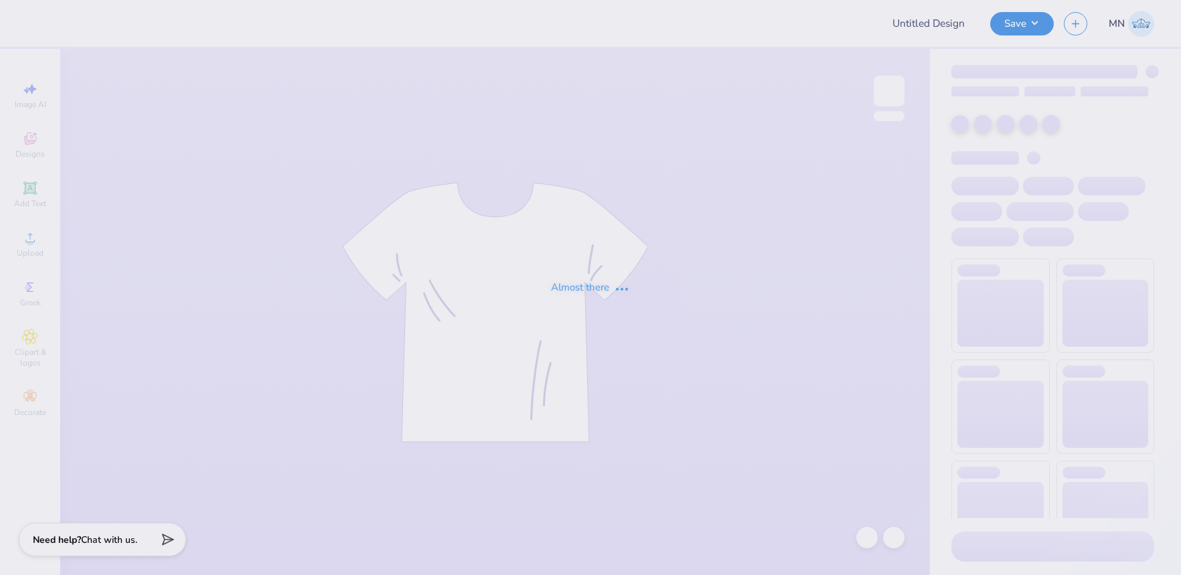
type input "OLAWNpics Fall 2025 Shirt"
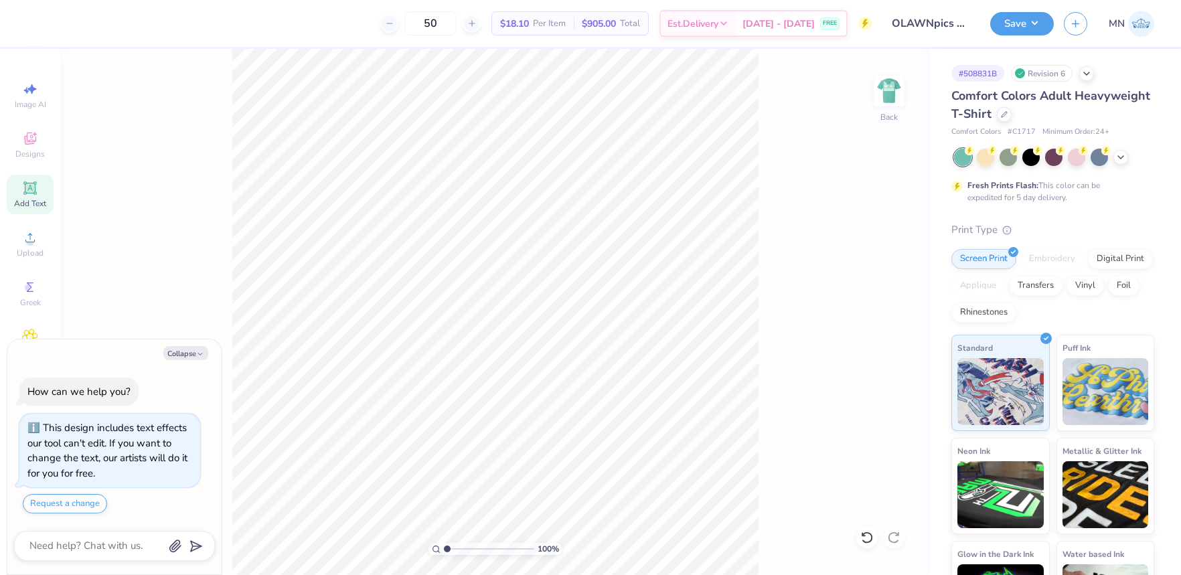
drag, startPoint x: 31, startPoint y: 205, endPoint x: 48, endPoint y: 208, distance: 16.9
click at [31, 205] on span "Add Text" at bounding box center [30, 203] width 32 height 11
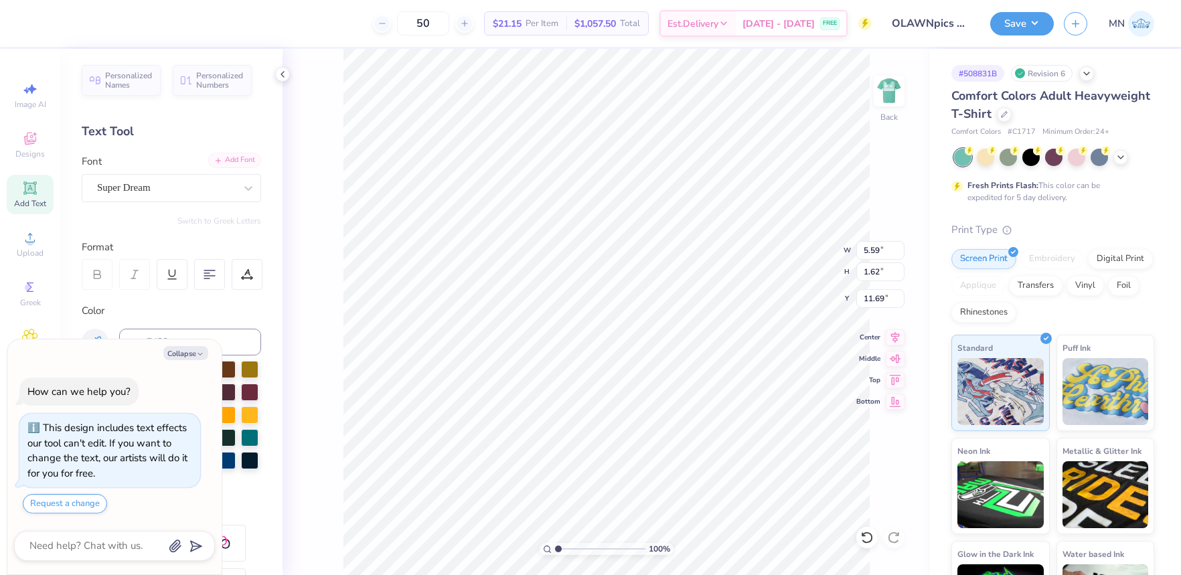
click at [242, 159] on div "Add Font" at bounding box center [234, 160] width 53 height 15
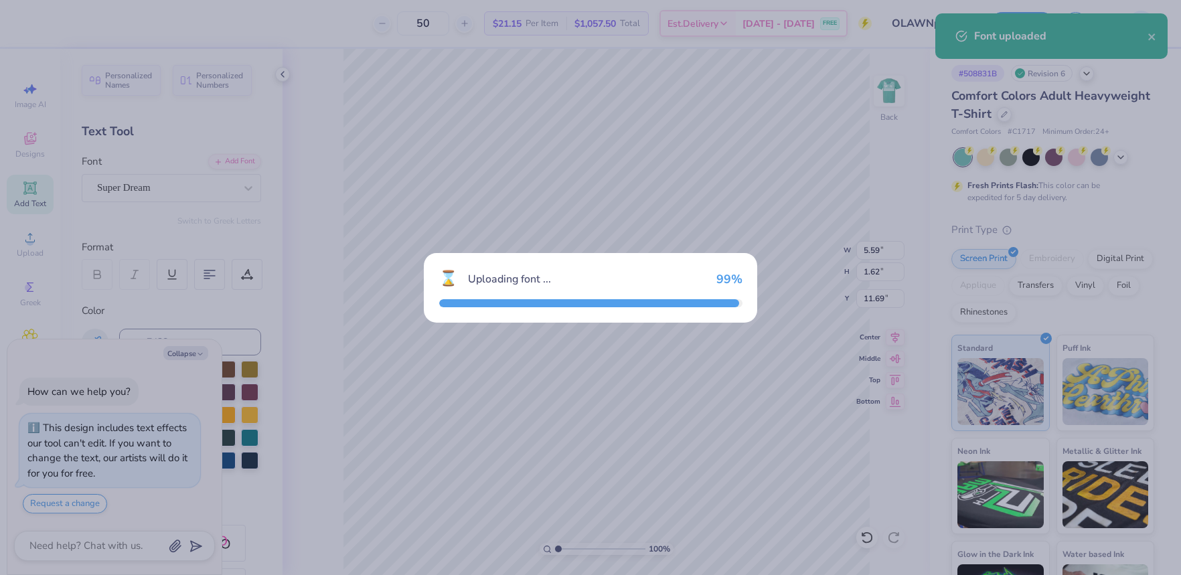
type textarea "x"
type input "4.86"
type input "1.80"
type input "11.60"
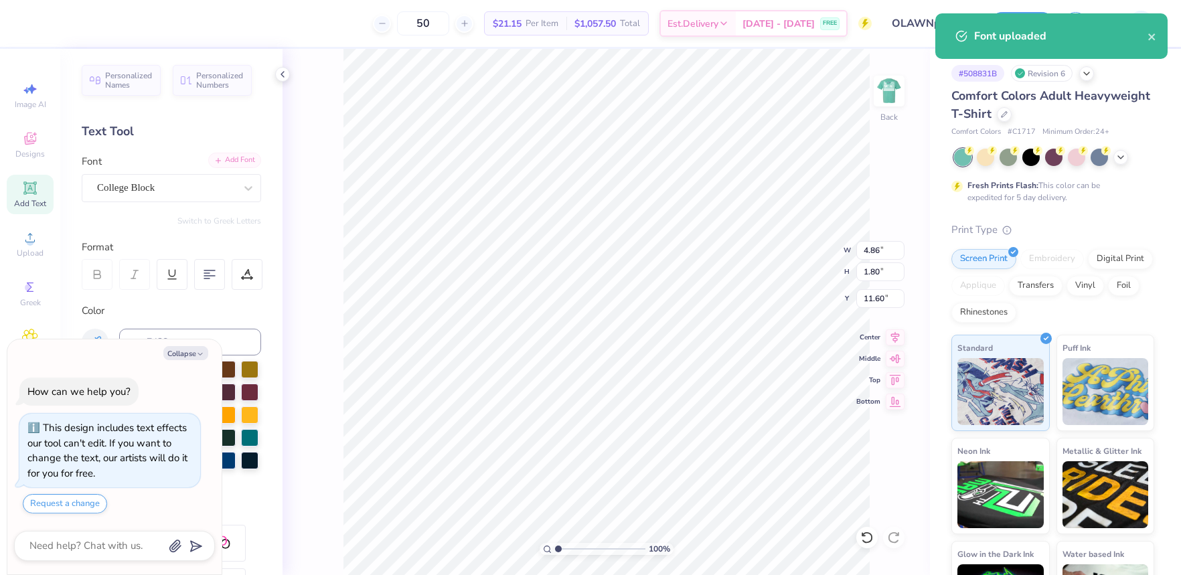
click at [248, 159] on div "Add Font" at bounding box center [234, 160] width 53 height 15
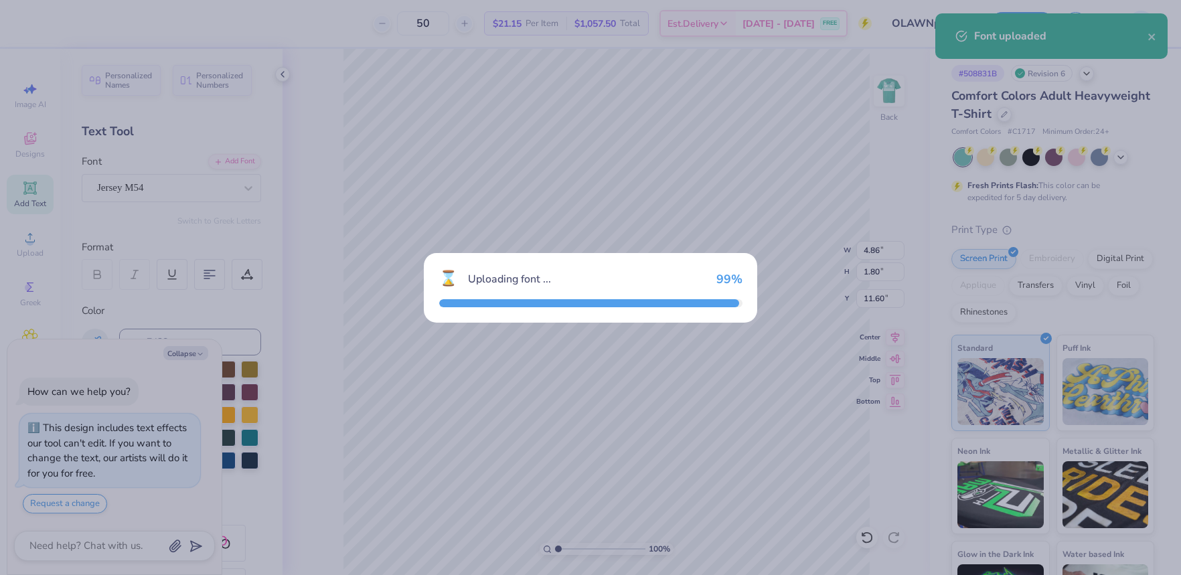
type textarea "x"
type input "4.42"
type input "1.77"
type input "11.61"
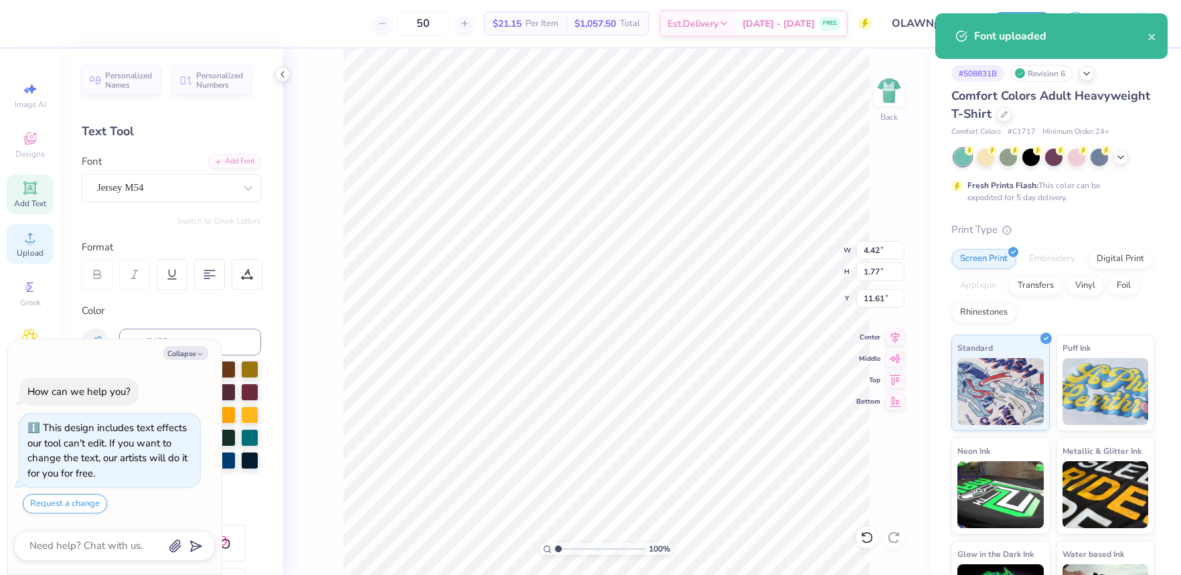
drag, startPoint x: 19, startPoint y: 234, endPoint x: 32, endPoint y: 237, distance: 13.8
click at [21, 235] on div "Upload" at bounding box center [30, 243] width 47 height 39
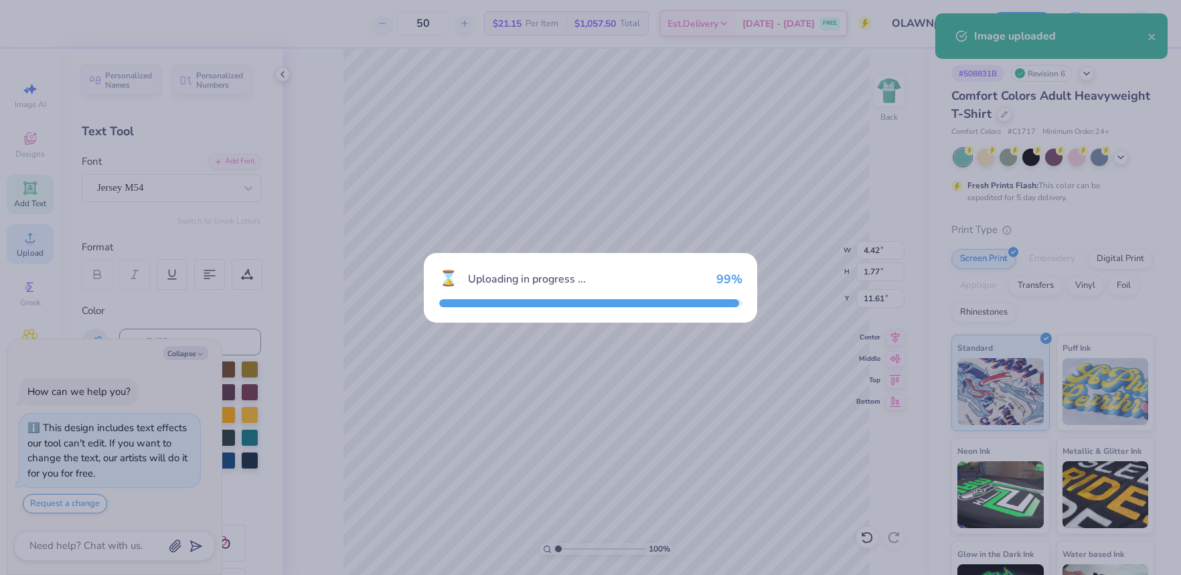
type textarea "x"
type input "14.17"
type input "10.67"
type input "7.16"
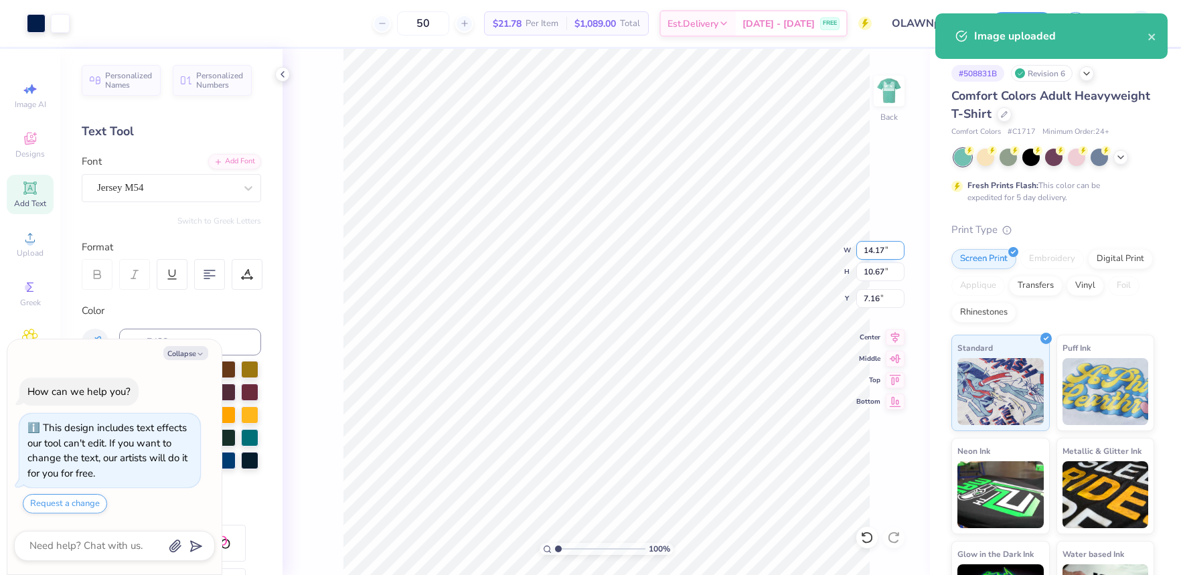
click at [871, 253] on input "14.17" at bounding box center [880, 250] width 48 height 19
type input "12"
type textarea "x"
type input "12.00"
type input "9.04"
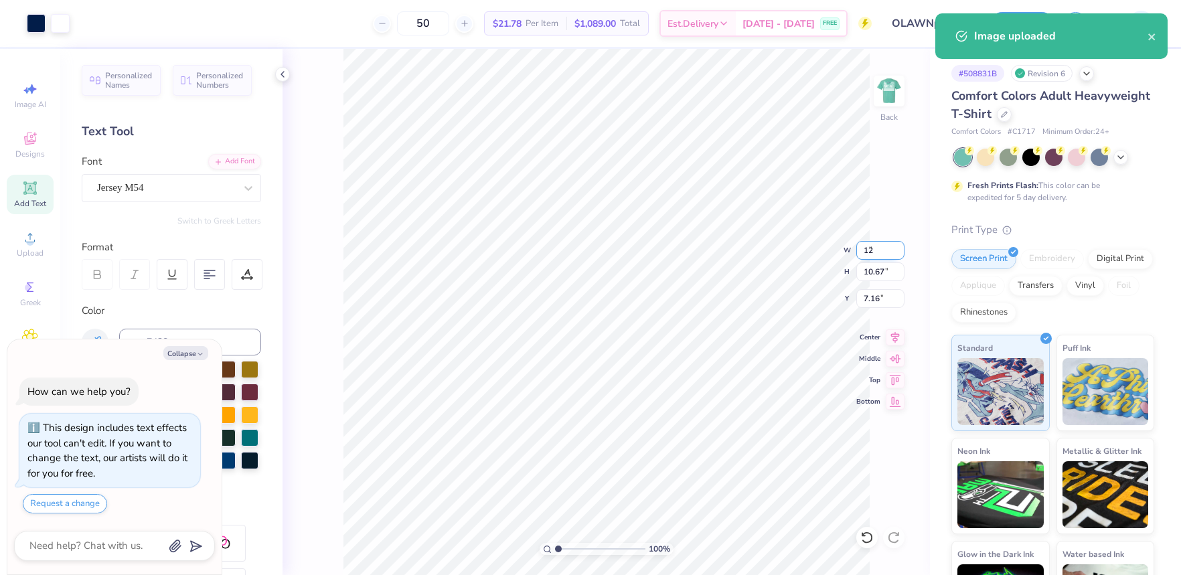
type input "7.98"
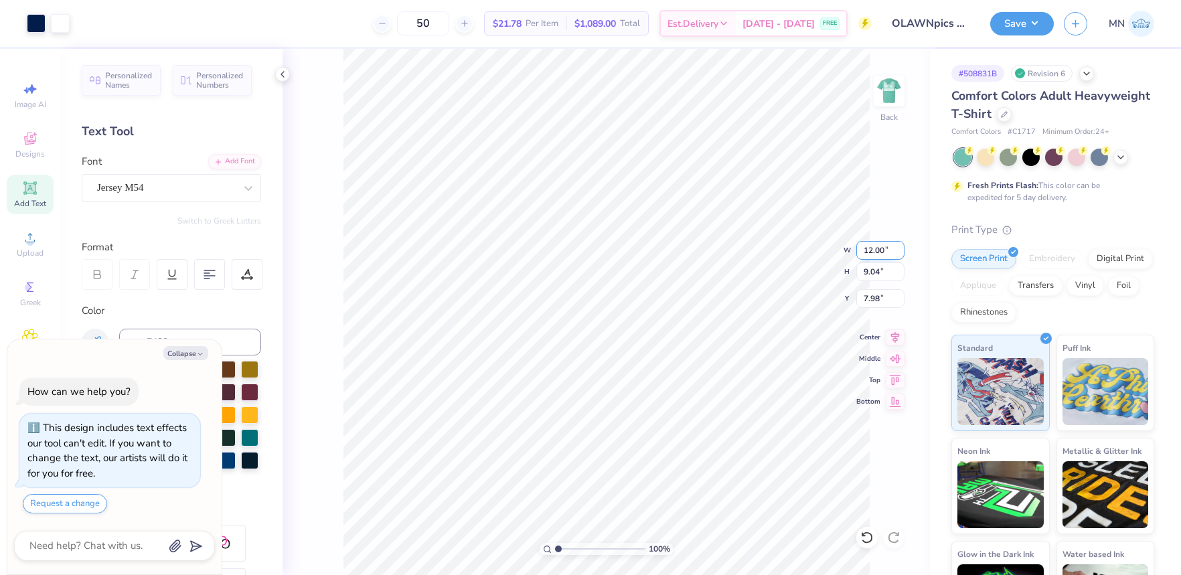
type textarea "x"
type input "3.00"
type textarea "x"
type input "4.42"
type input "1.77"
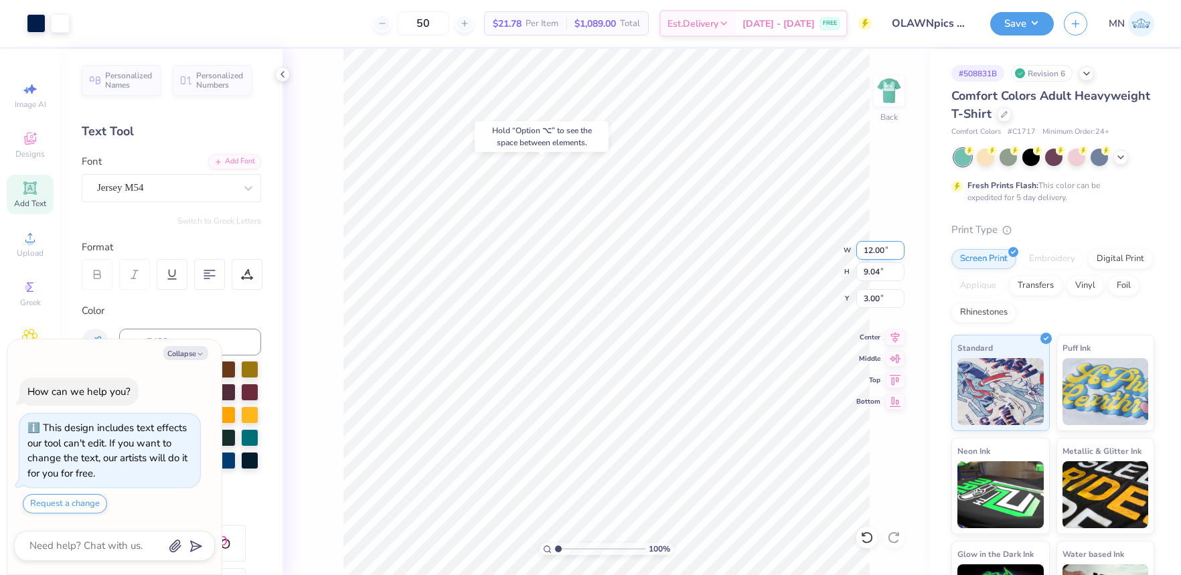
type input "11.61"
type textarea "x"
type input "12.50"
type textarea "x"
type textarea "E"
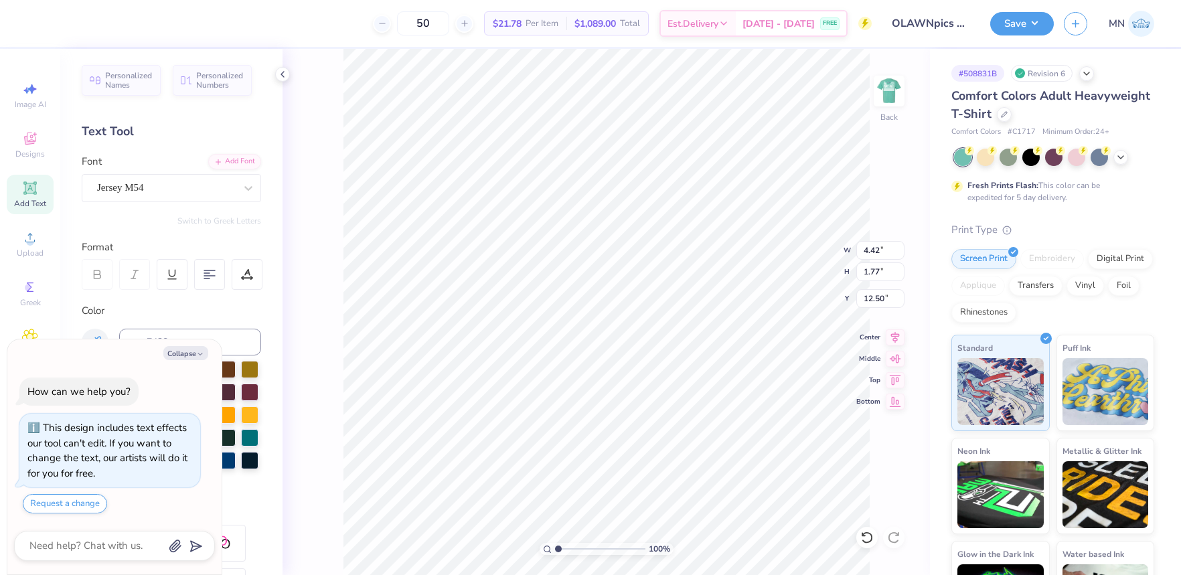
type textarea "x"
type textarea "EA"
type textarea "x"
type textarea "EAS"
type textarea "x"
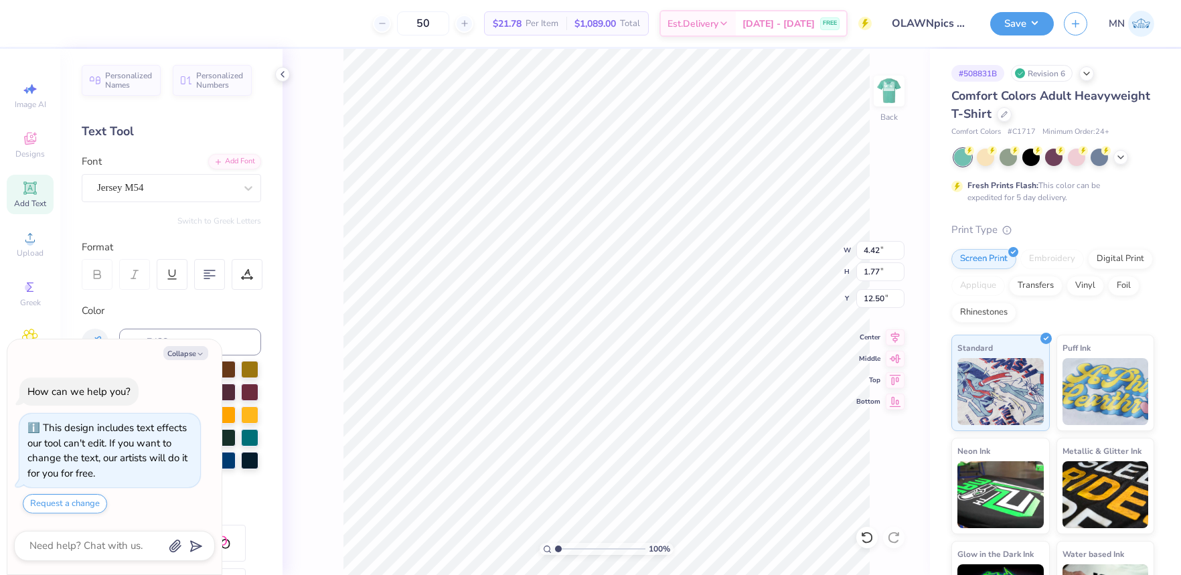
type textarea "EAST"
type textarea "x"
type textarea "EAST"
type textarea "x"
type textarea "EAST L"
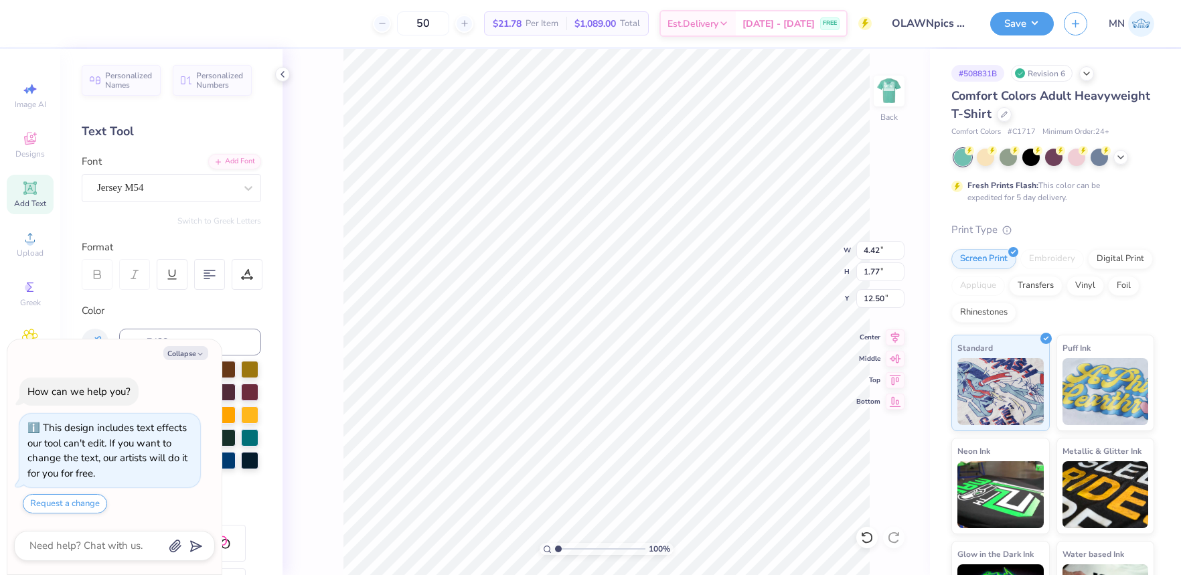
type textarea "x"
type textarea "EAST LA"
type textarea "x"
type textarea "EAST LAW"
type textarea "x"
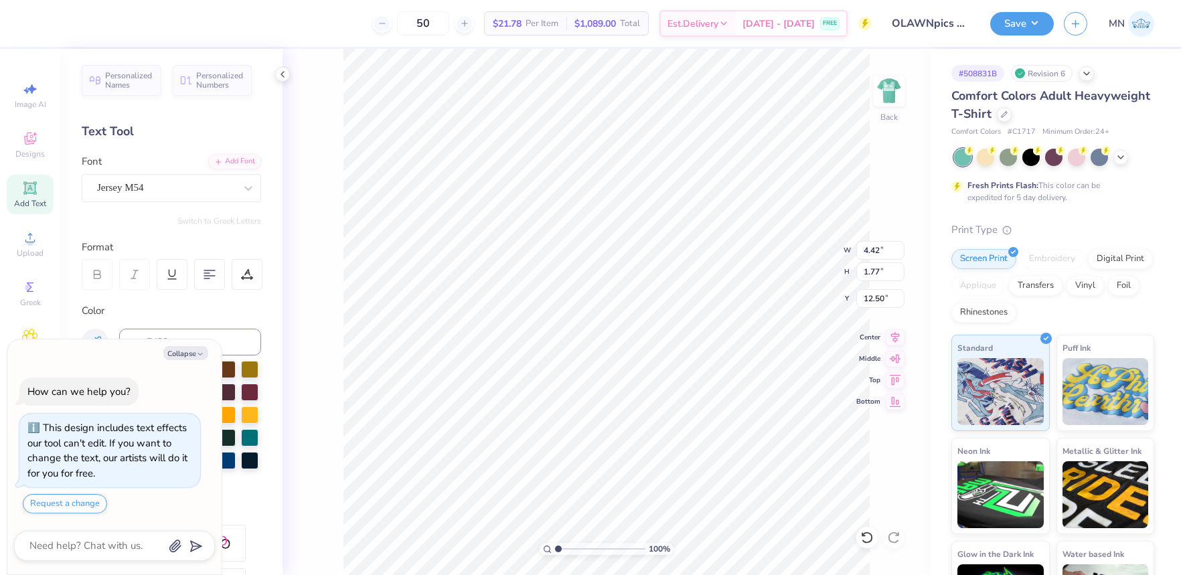
type textarea "[GEOGRAPHIC_DATA]"
drag, startPoint x: 195, startPoint y: 355, endPoint x: 263, endPoint y: 276, distance: 104.0
click at [196, 355] on icon "button" at bounding box center [200, 354] width 8 height 8
type textarea "x"
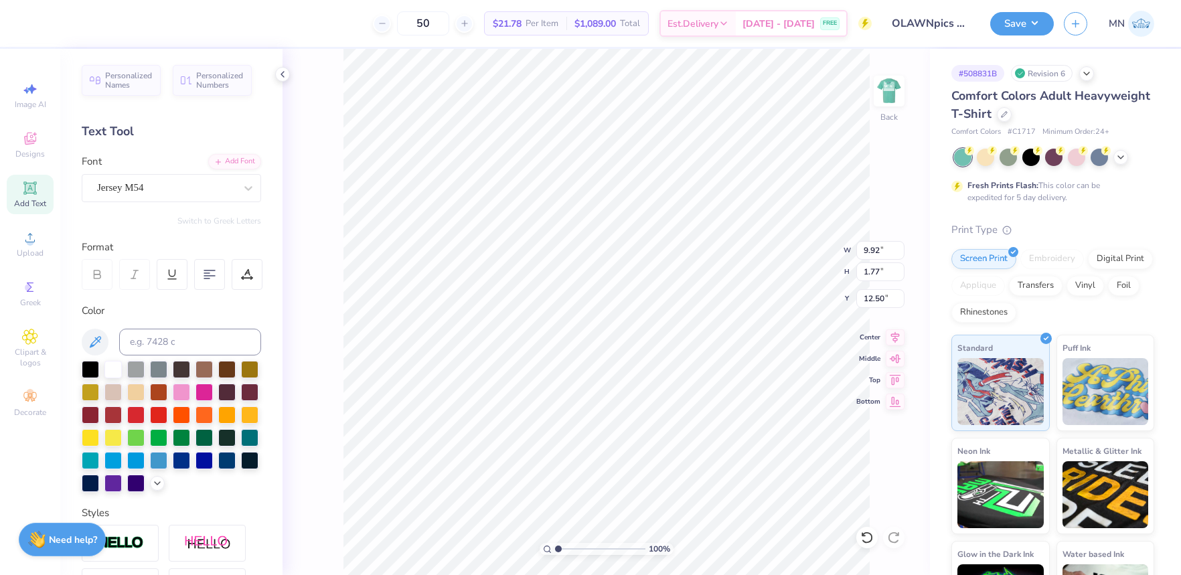
drag, startPoint x: 249, startPoint y: 270, endPoint x: 288, endPoint y: 326, distance: 68.2
click at [248, 273] on icon at bounding box center [247, 274] width 12 height 12
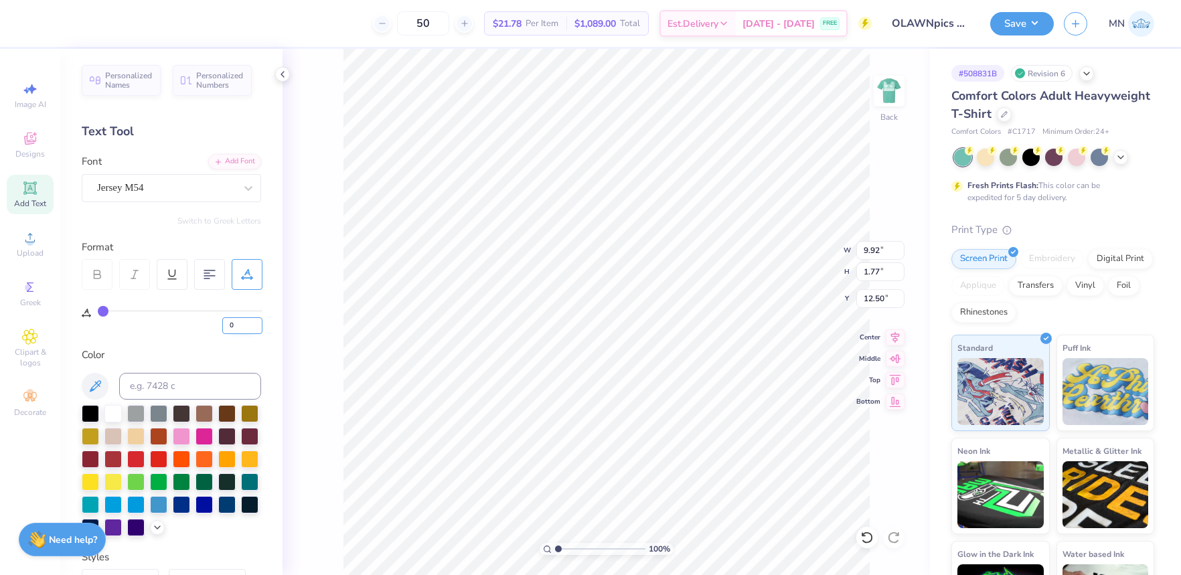
click at [242, 327] on input "0" at bounding box center [242, 325] width 40 height 17
type input "31"
type input "14.17"
type input "1.61"
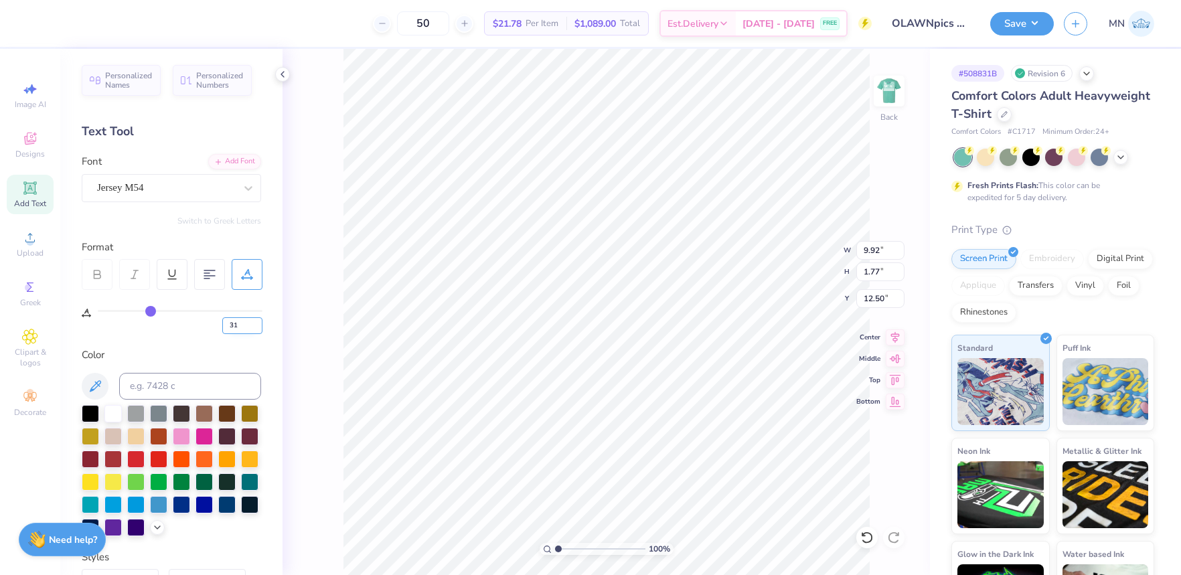
type input "12.58"
type input "10.99"
type input "1.25"
type input "12.50"
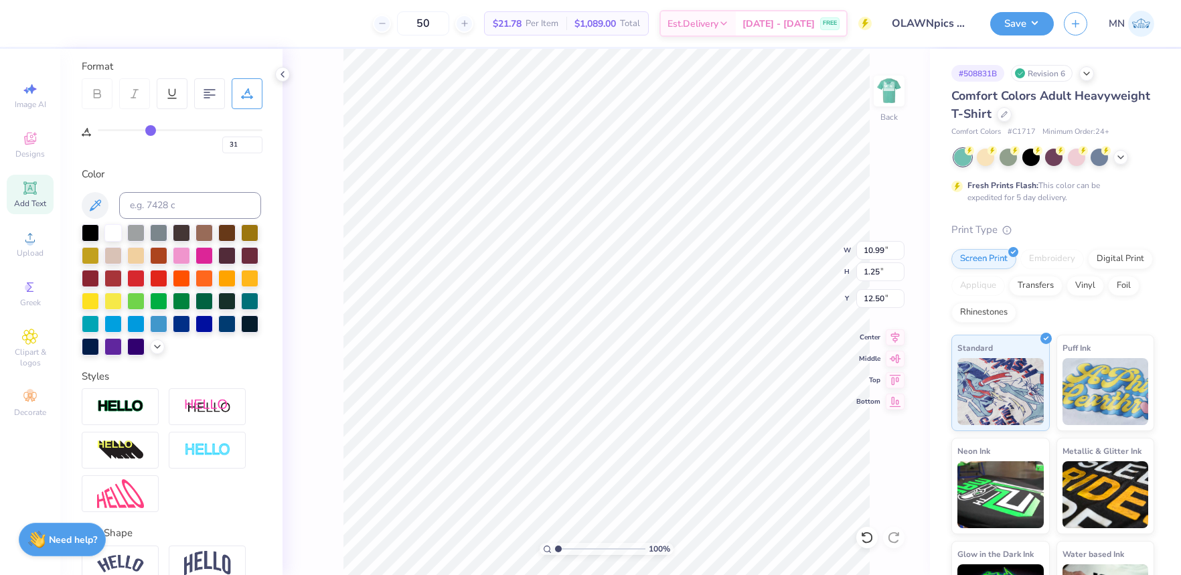
scroll to position [207, 0]
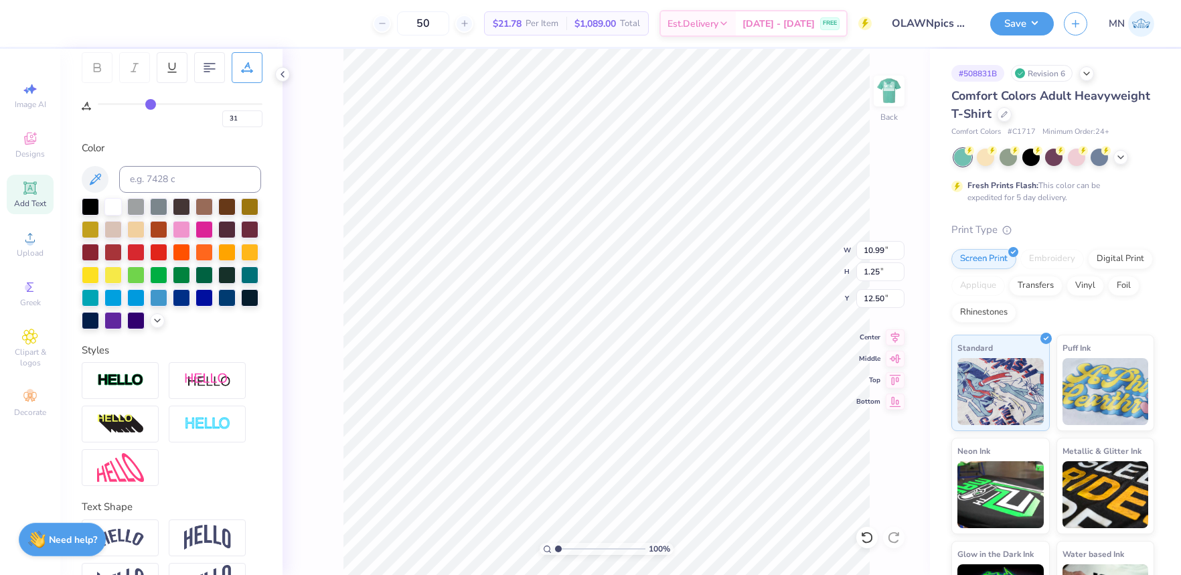
drag, startPoint x: 137, startPoint y: 378, endPoint x: 146, endPoint y: 398, distance: 21.6
click at [137, 378] on img at bounding box center [120, 380] width 47 height 15
type input "11.02"
type input "1.27"
type input "12.49"
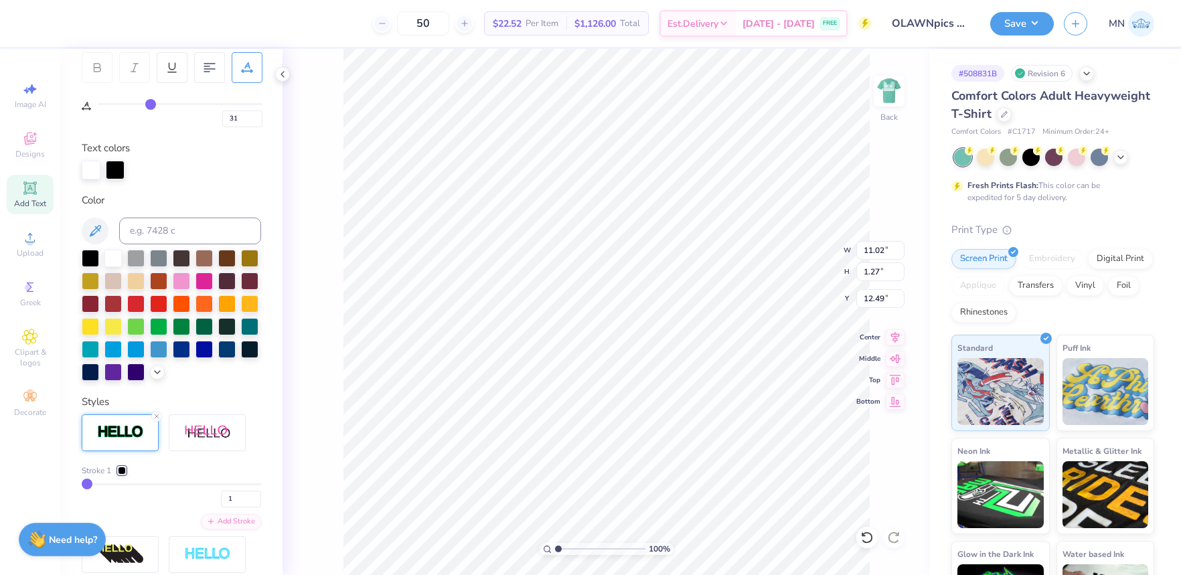
click at [123, 469] on div at bounding box center [122, 470] width 8 height 8
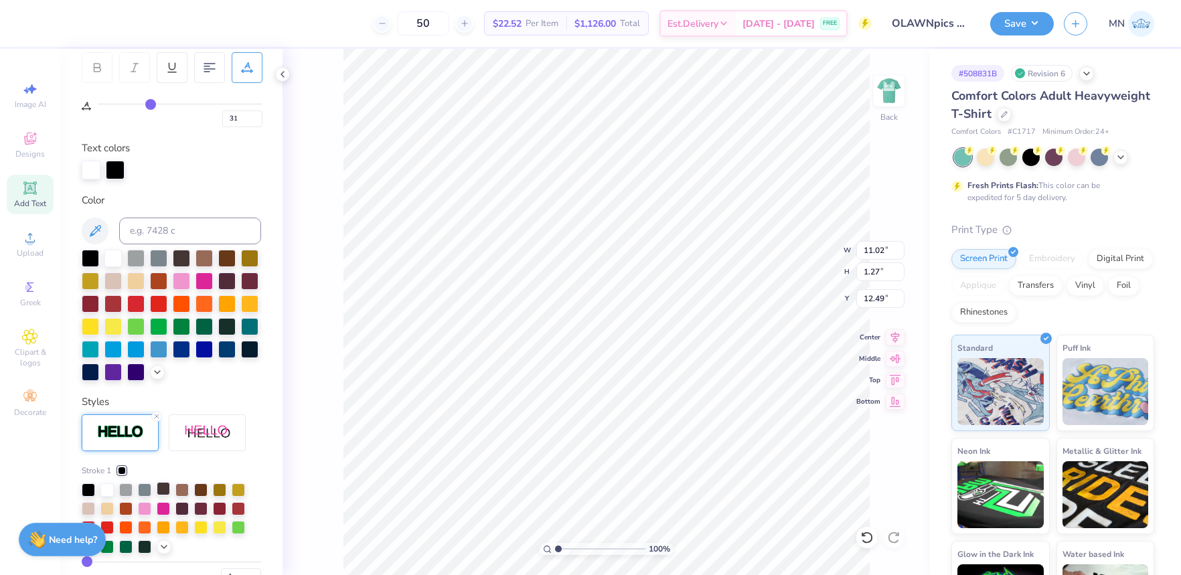
scroll to position [217, 0]
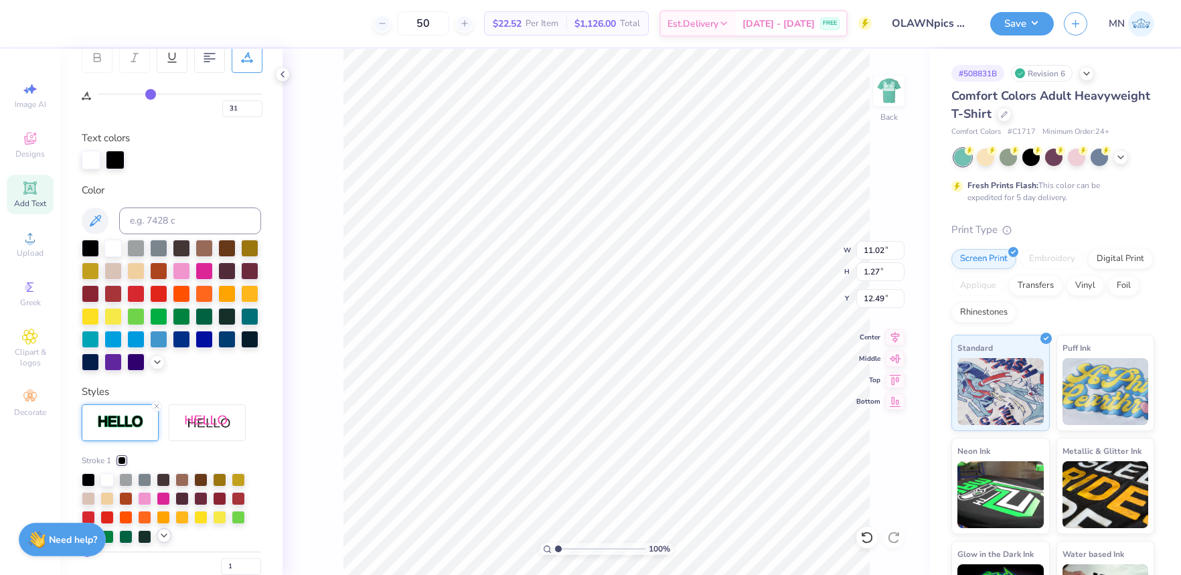
click at [163, 532] on icon at bounding box center [164, 535] width 11 height 11
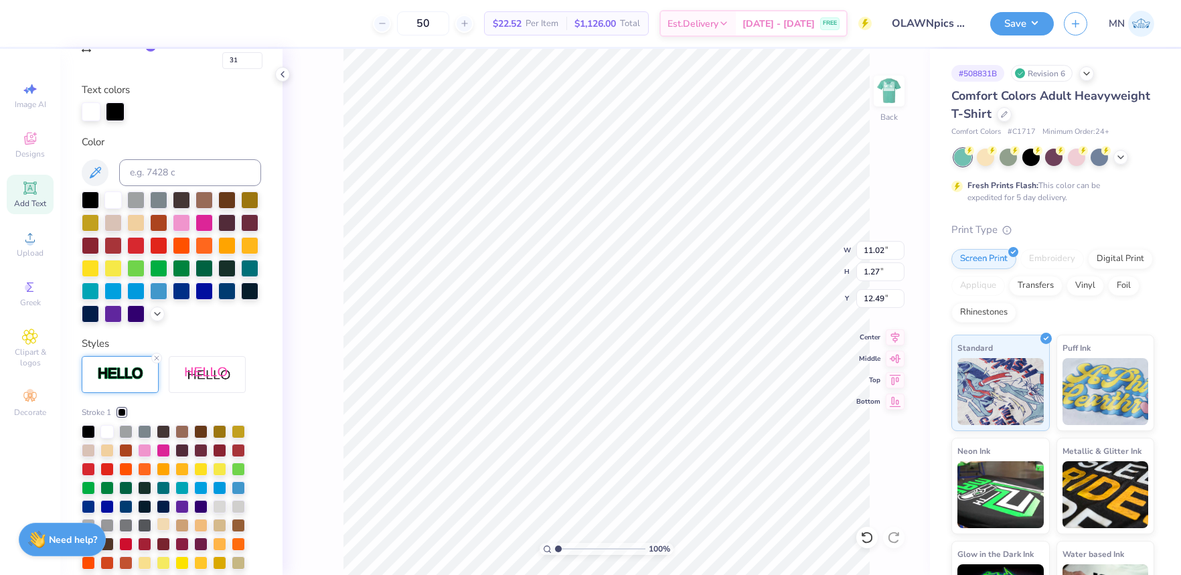
scroll to position [286, 0]
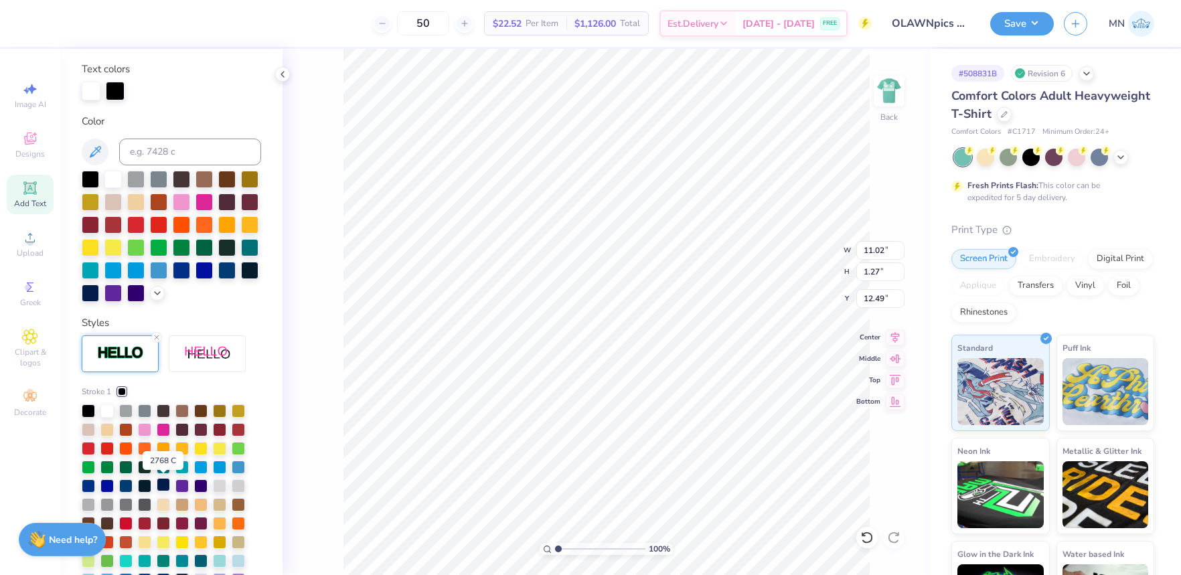
click at [165, 489] on div at bounding box center [163, 484] width 13 height 13
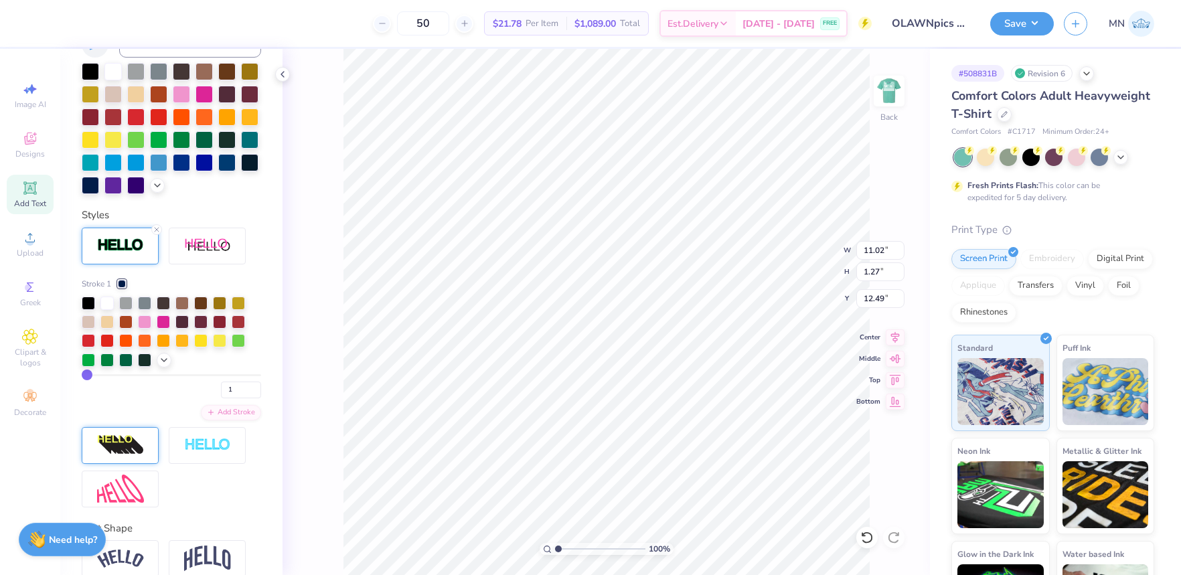
click at [96, 444] on div at bounding box center [120, 445] width 77 height 37
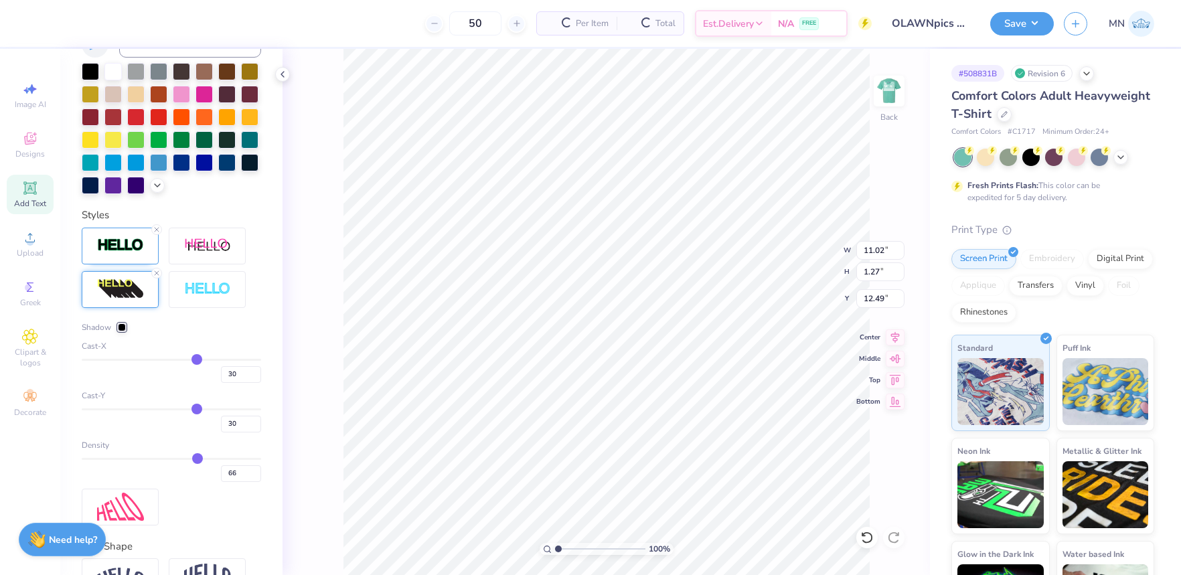
type input "14.17"
type input "1.62"
type input "12.50"
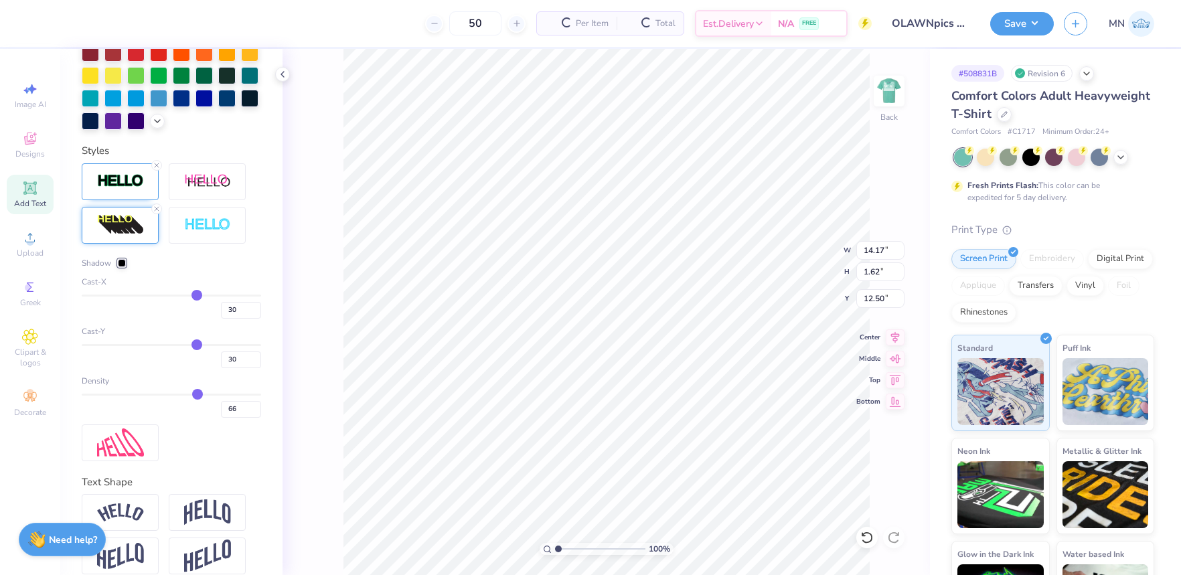
scroll to position [462, 0]
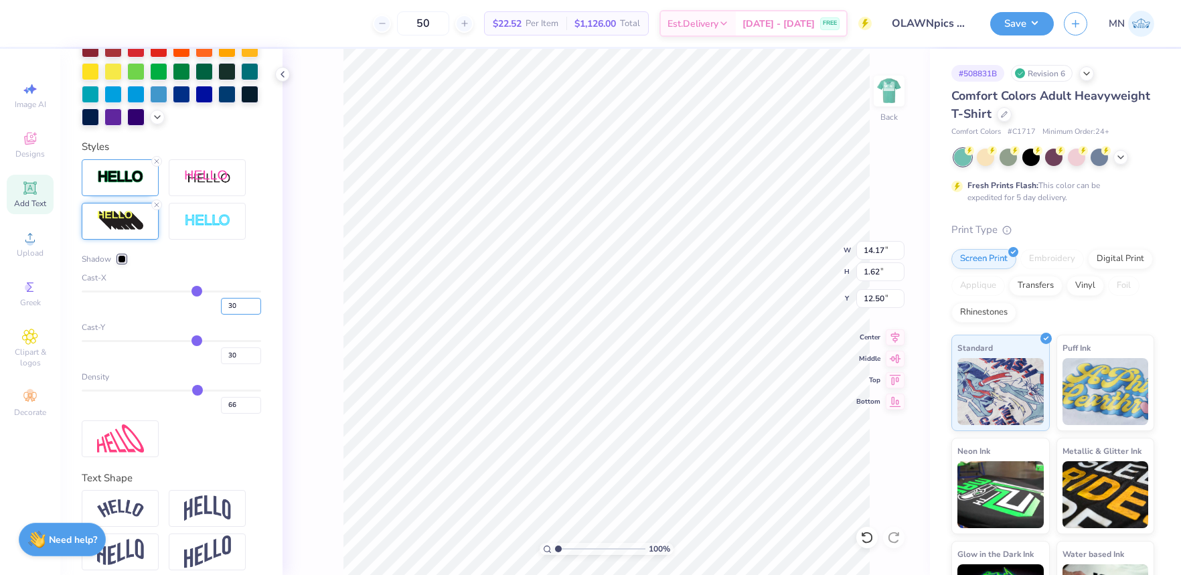
drag, startPoint x: 242, startPoint y: 309, endPoint x: 250, endPoint y: 342, distance: 33.8
click at [206, 305] on div "30" at bounding box center [171, 302] width 179 height 24
type input "1"
drag, startPoint x: 240, startPoint y: 359, endPoint x: 222, endPoint y: 358, distance: 18.8
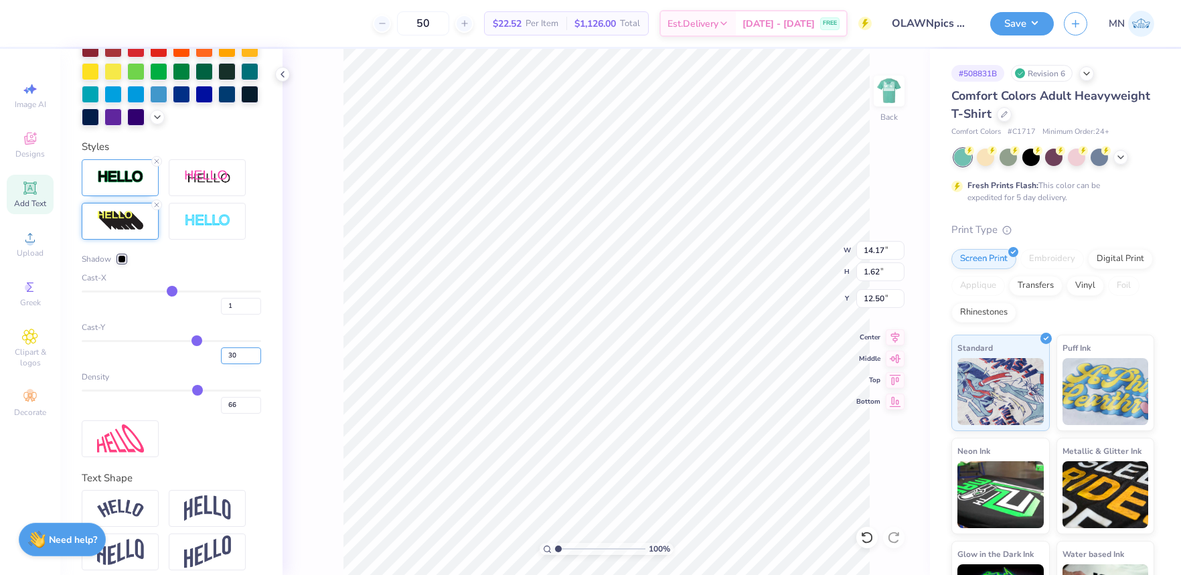
click at [222, 358] on input "30" at bounding box center [241, 355] width 40 height 17
type input "11"
type input "11.01"
type input "11"
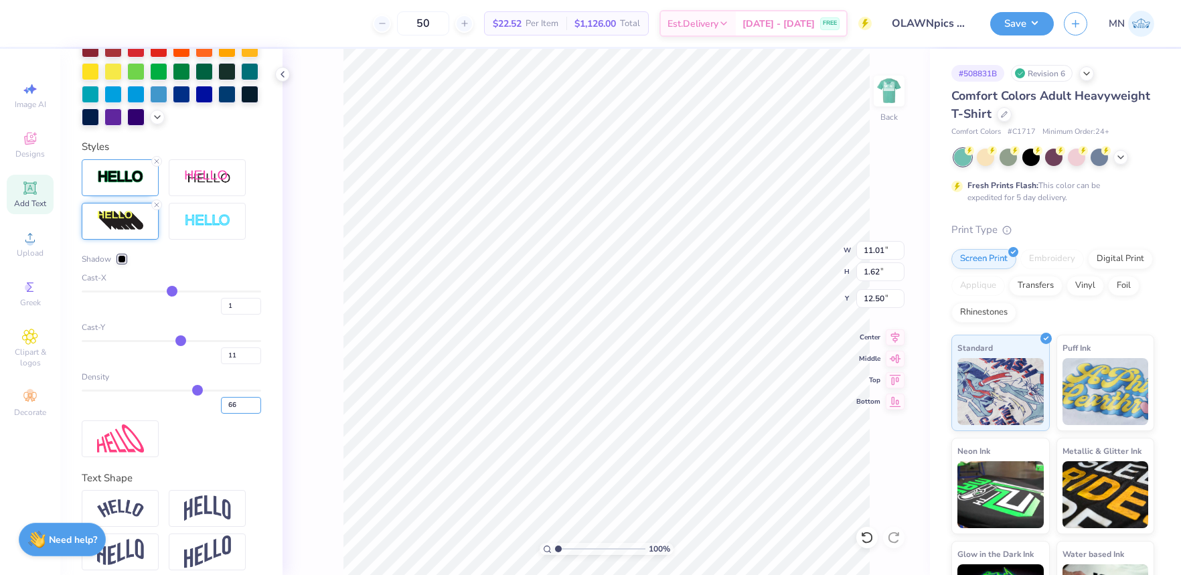
drag, startPoint x: 240, startPoint y: 405, endPoint x: 196, endPoint y: 401, distance: 43.7
click at [196, 401] on div "66" at bounding box center [171, 402] width 179 height 24
type input "1.38"
type input "6"
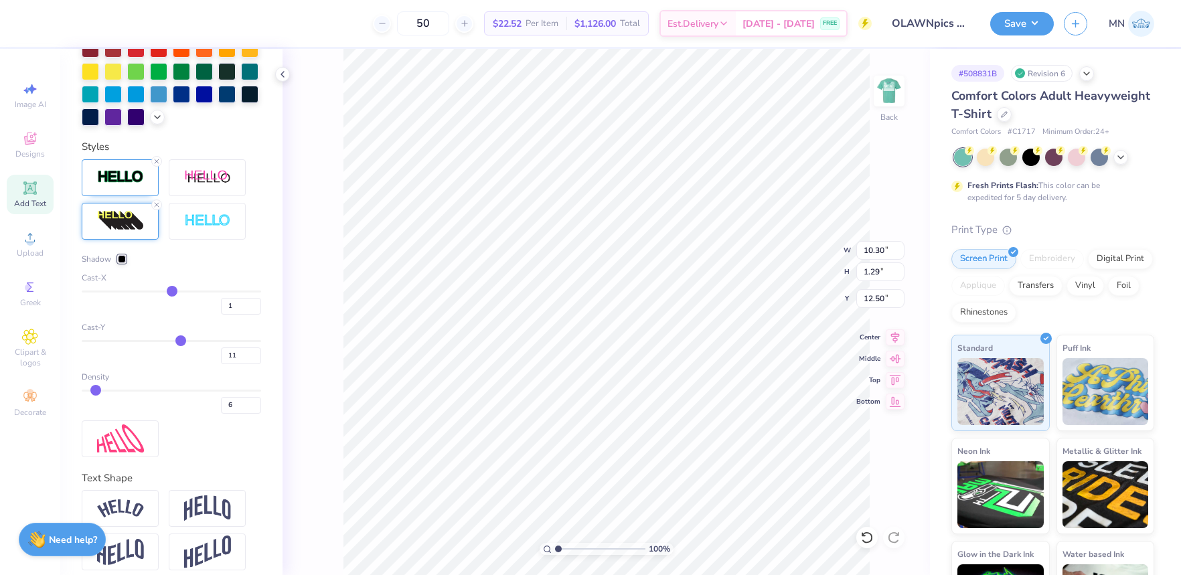
type input "10.30"
type input "1.29"
click at [624, 429] on li "Group" at bounding box center [630, 428] width 105 height 26
click at [77, 22] on div at bounding box center [84, 22] width 19 height 19
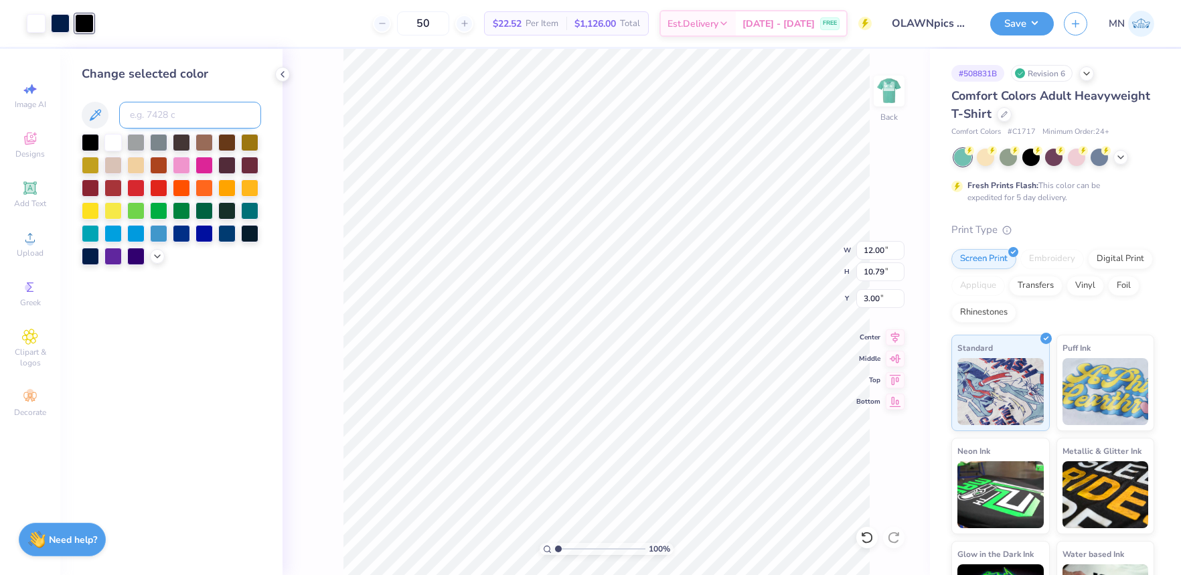
click at [162, 118] on input at bounding box center [190, 115] width 142 height 27
type input "2768"
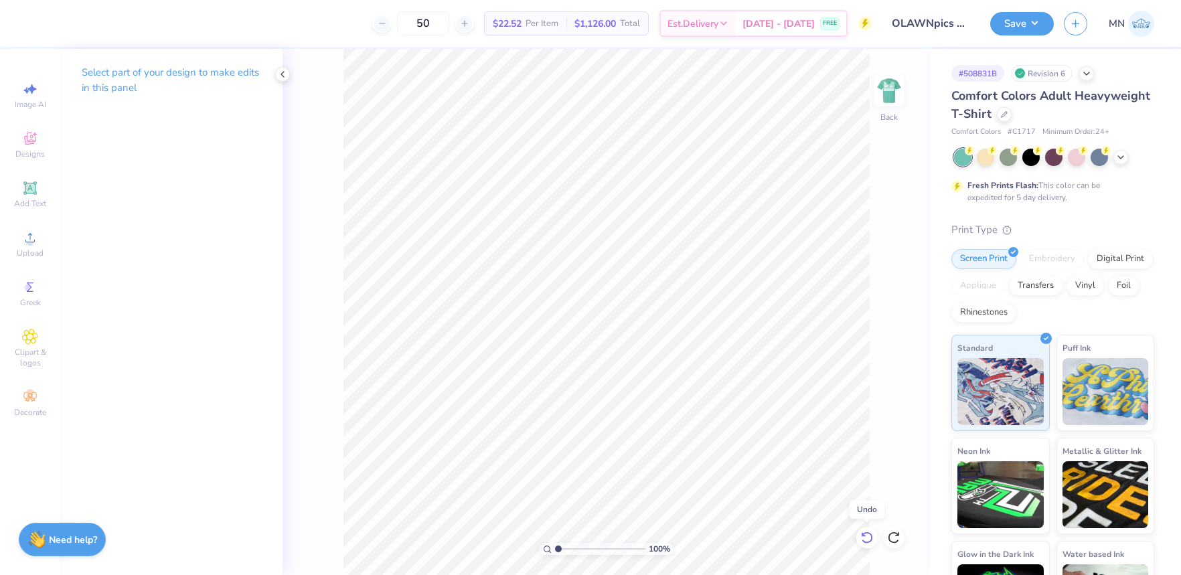
click at [870, 537] on icon at bounding box center [866, 537] width 13 height 13
click at [863, 538] on icon at bounding box center [866, 537] width 13 height 13
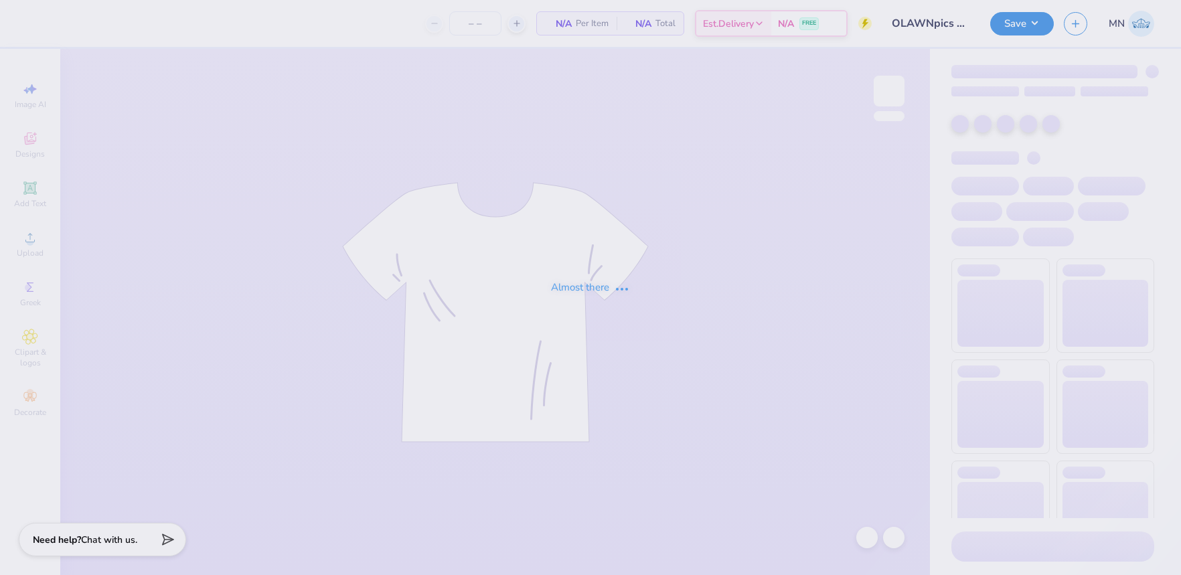
type input "OLAWNpics Fall 2025 Shirt"
type input "50"
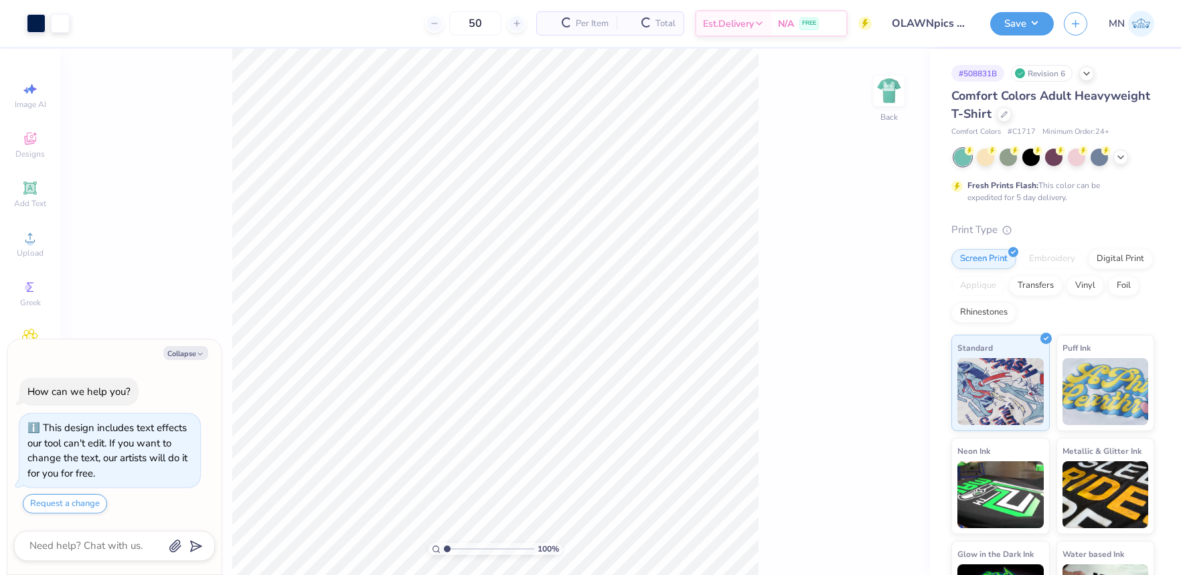
drag, startPoint x: 195, startPoint y: 354, endPoint x: 218, endPoint y: 347, distance: 23.1
click at [197, 353] on icon "button" at bounding box center [200, 354] width 8 height 8
type textarea "x"
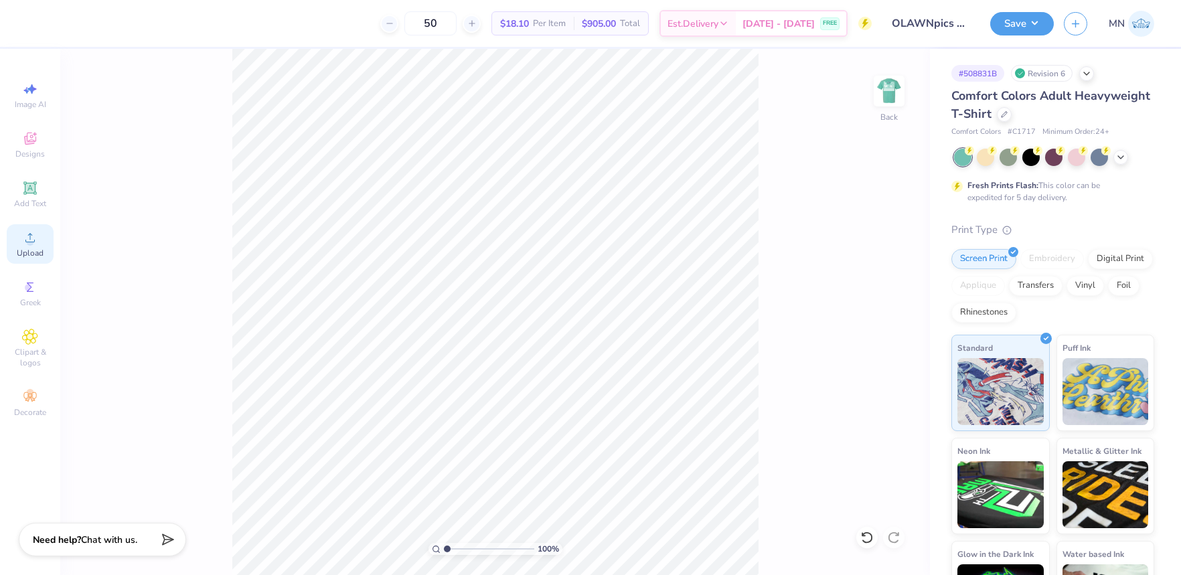
drag, startPoint x: 19, startPoint y: 246, endPoint x: 36, endPoint y: 246, distance: 17.4
click at [26, 246] on div "Upload" at bounding box center [30, 243] width 47 height 39
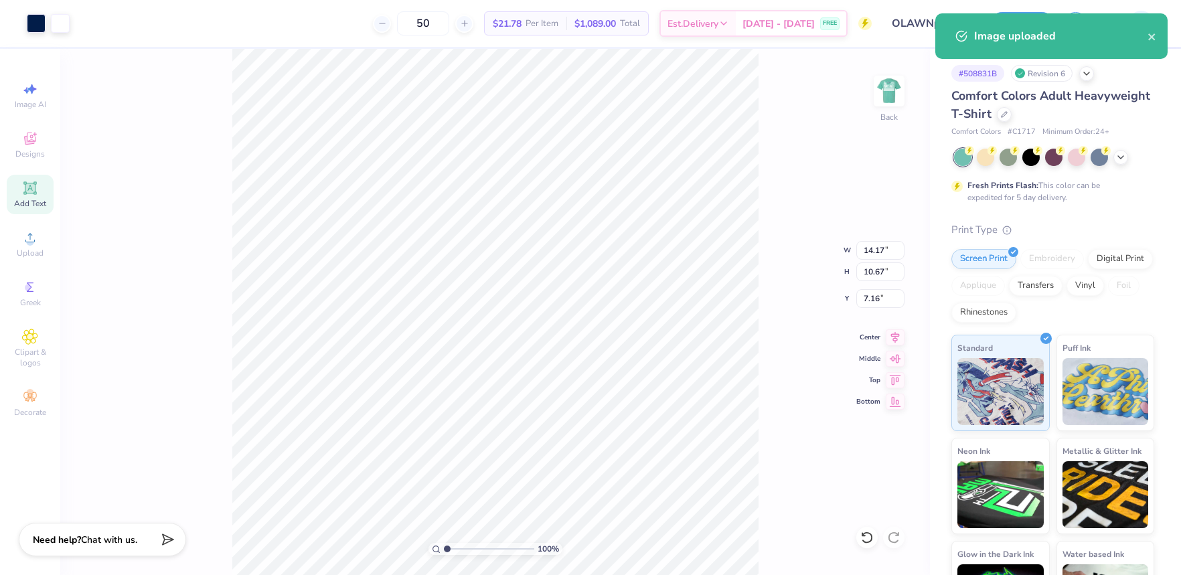
drag, startPoint x: 36, startPoint y: 187, endPoint x: 46, endPoint y: 188, distance: 9.4
click at [37, 187] on icon at bounding box center [30, 188] width 16 height 16
type input "5.59"
type input "1.62"
type input "11.69"
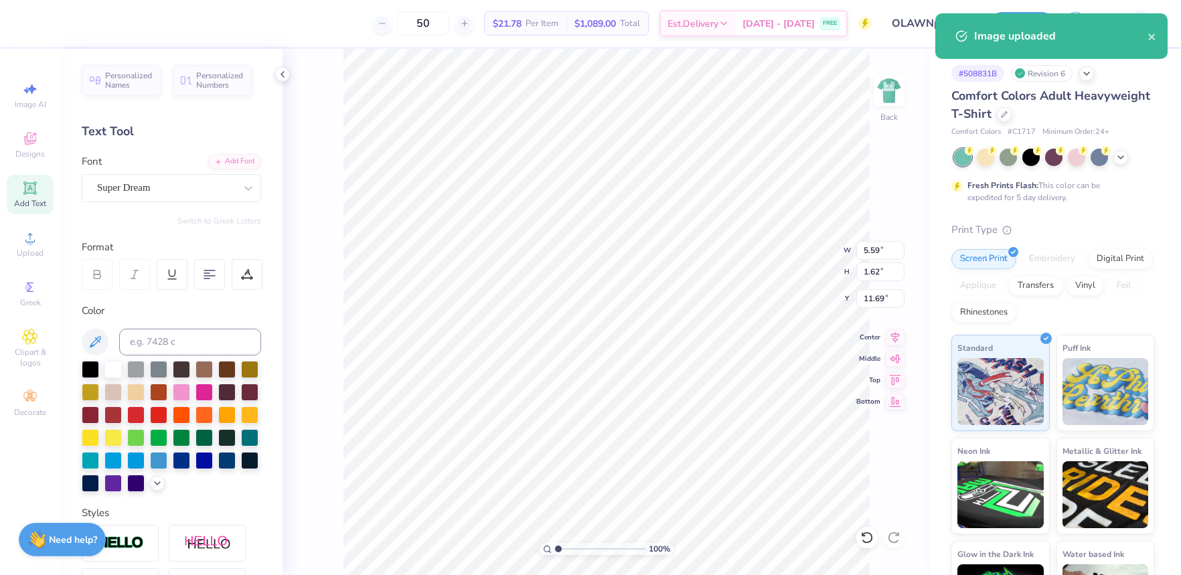
click at [242, 147] on div "Personalized Names Personalized Numbers Text Tool Add Font Font Super Dream Swi…" at bounding box center [171, 312] width 222 height 526
click at [242, 153] on div "Add Font" at bounding box center [234, 160] width 53 height 15
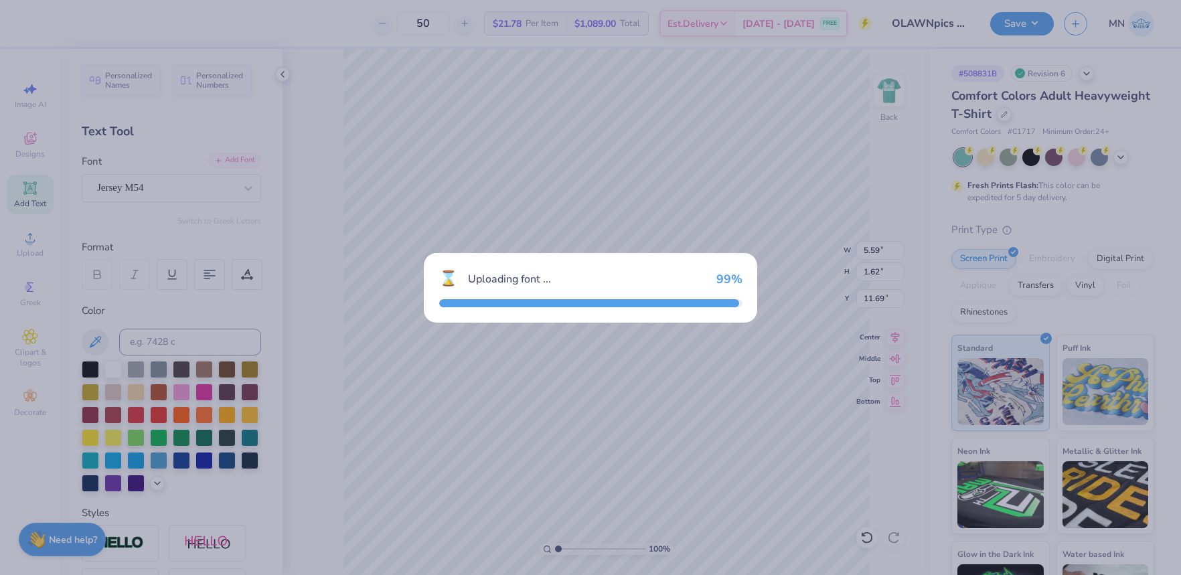
type input "4.42"
type input "1.77"
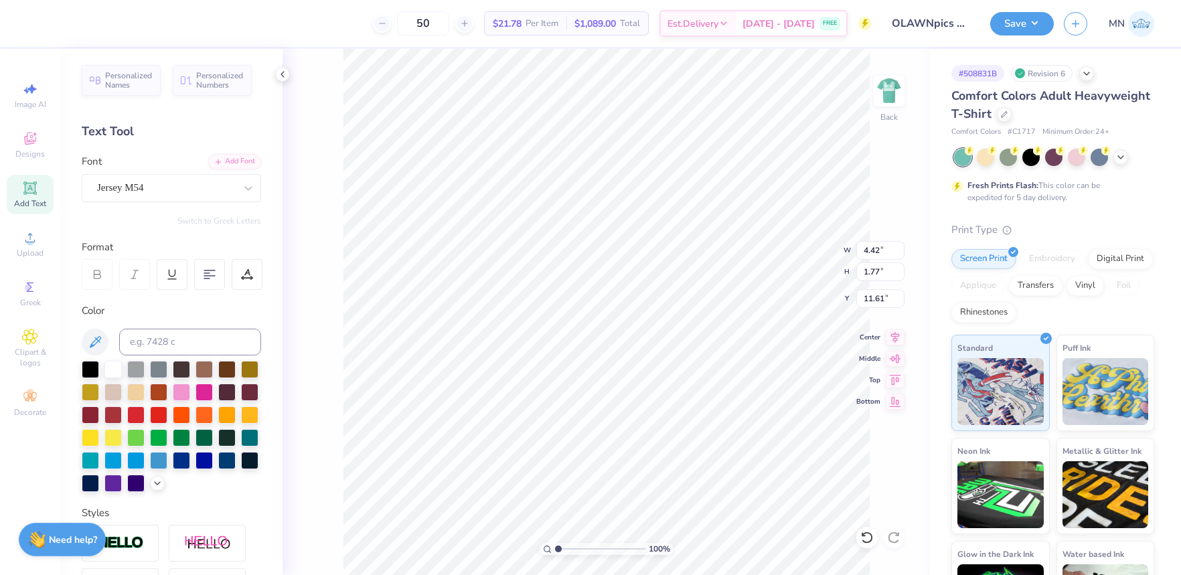
type input "17.52"
type input "14.17"
type input "10.67"
type input "7.16"
click at [873, 248] on input "14.17" at bounding box center [880, 250] width 48 height 19
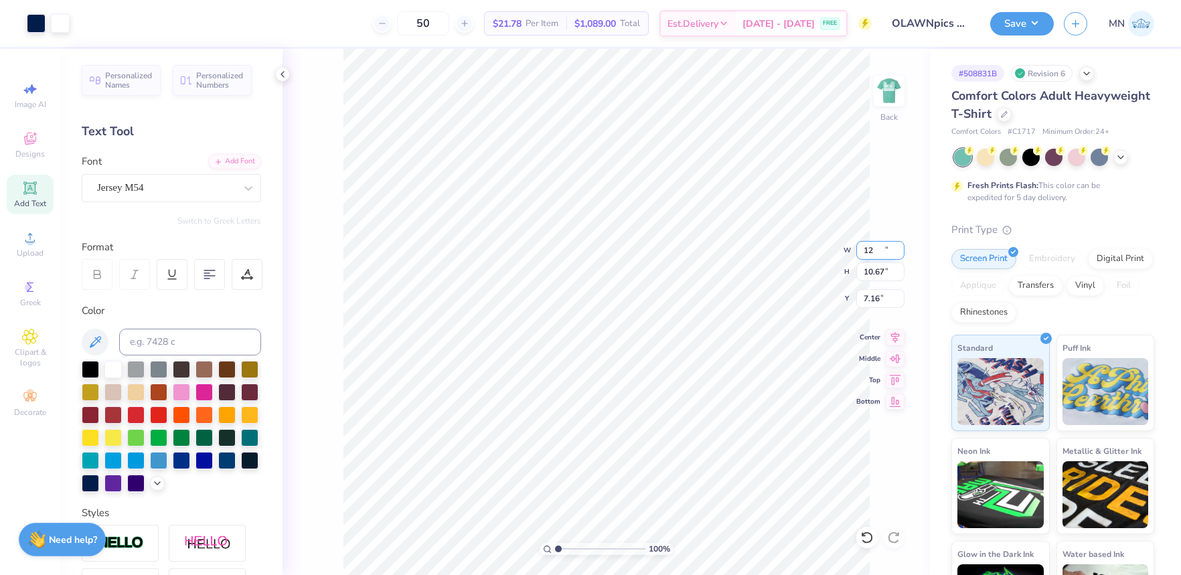
type input "12.00"
type input "9.04"
type input "7.98"
type input "4.42"
type input "1.77"
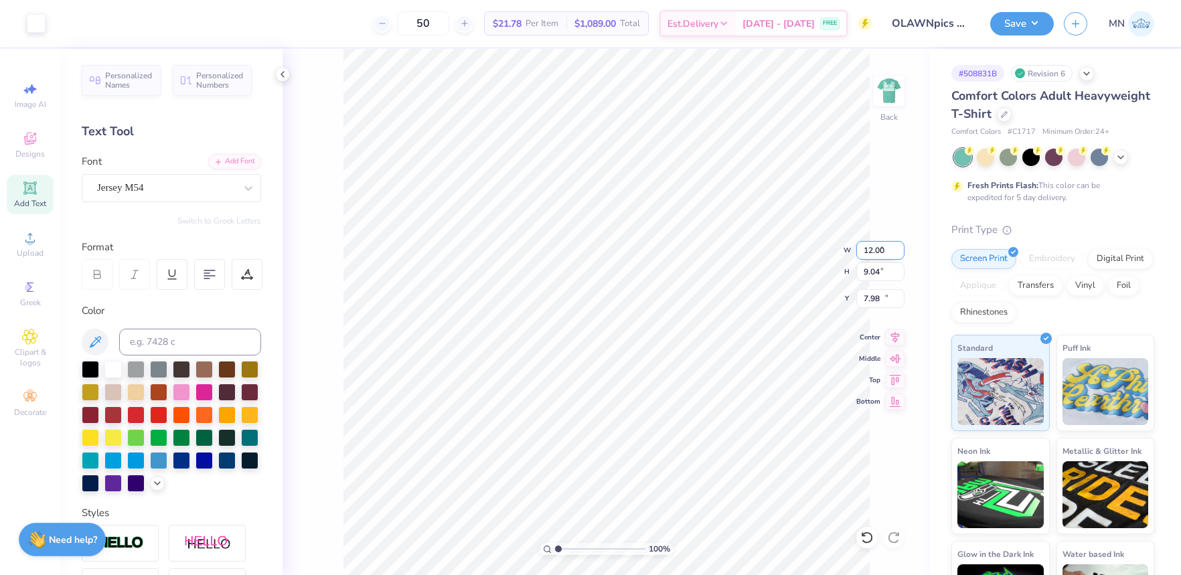
type input "17.52"
click at [244, 274] on icon at bounding box center [247, 272] width 6 height 7
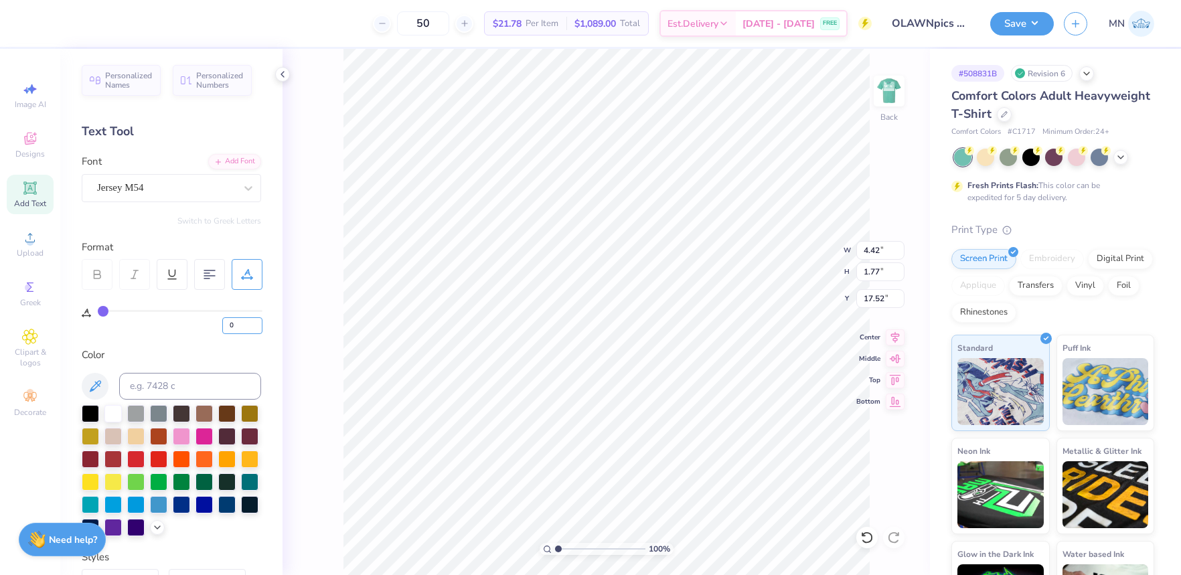
drag, startPoint x: 240, startPoint y: 321, endPoint x: 219, endPoint y: 321, distance: 20.7
click at [218, 321] on div "0" at bounding box center [180, 322] width 165 height 24
type input "31"
type input "6.57"
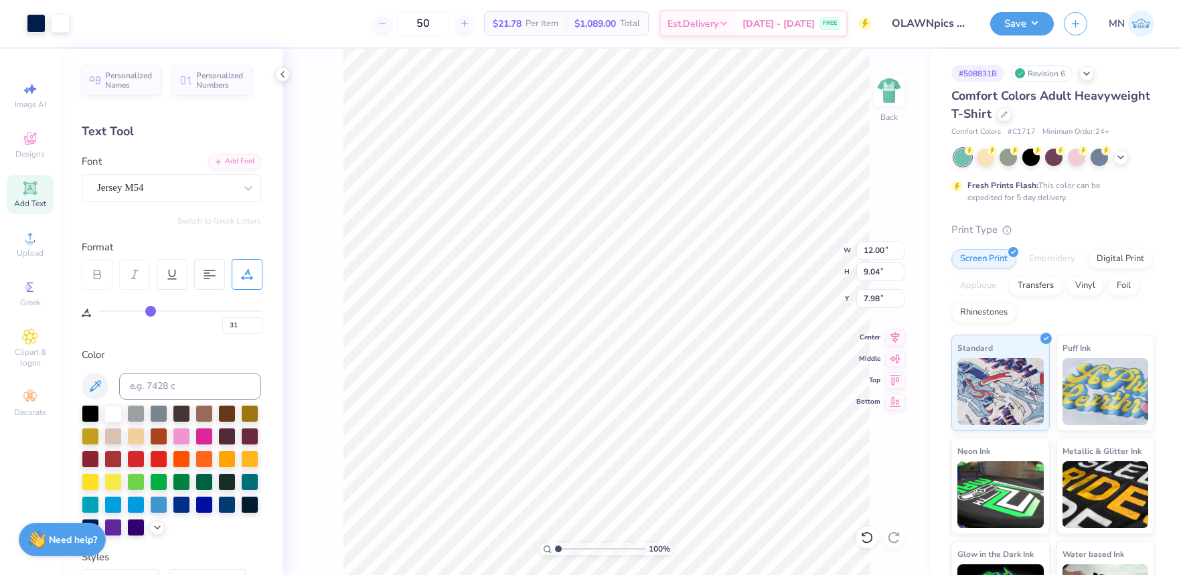
type input "1.77"
type input "17.52"
type textarea "EAST LAWN"
type input "17.62"
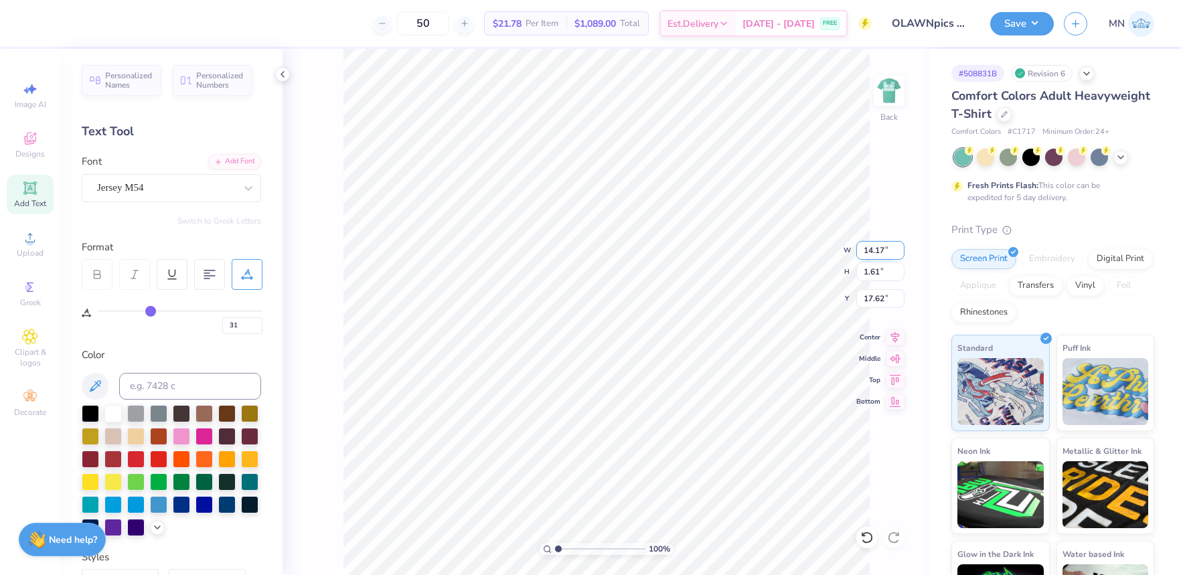
click at [871, 250] on input "14.17" at bounding box center [880, 250] width 48 height 19
type input "9.00"
type input "1.02"
type input "17.44"
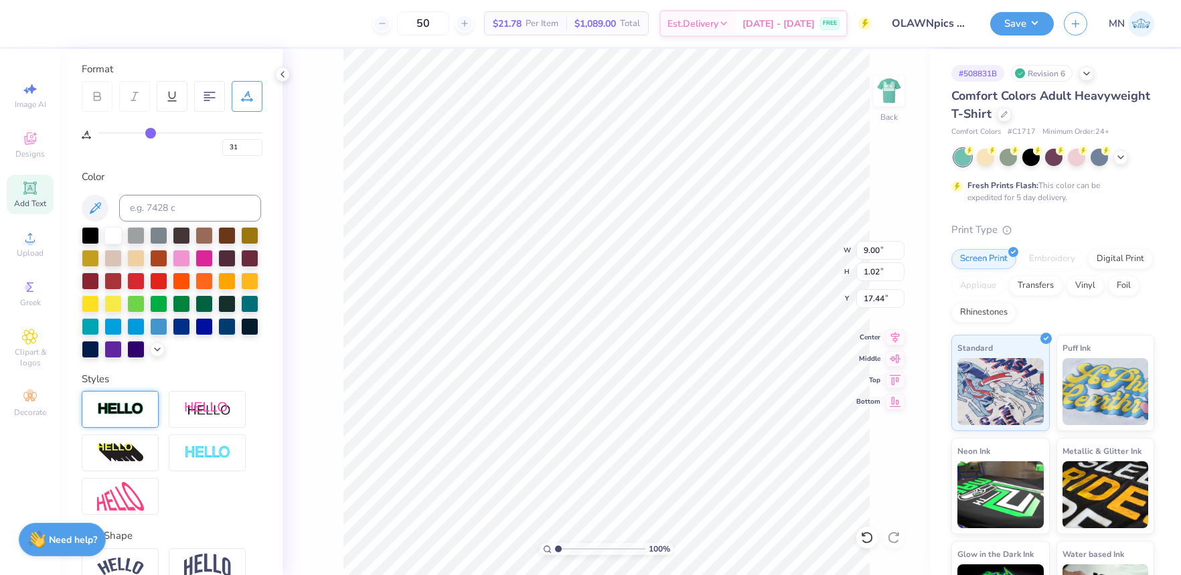
scroll to position [181, 0]
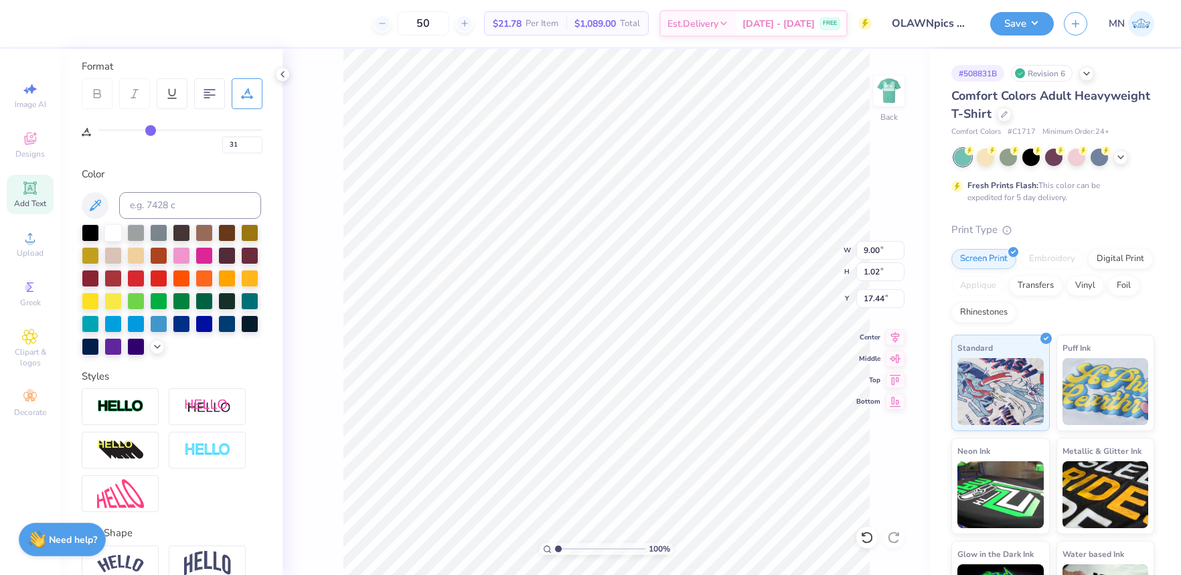
click at [136, 414] on div at bounding box center [120, 406] width 77 height 37
type input "9.02"
type input "1.04"
type input "17.43"
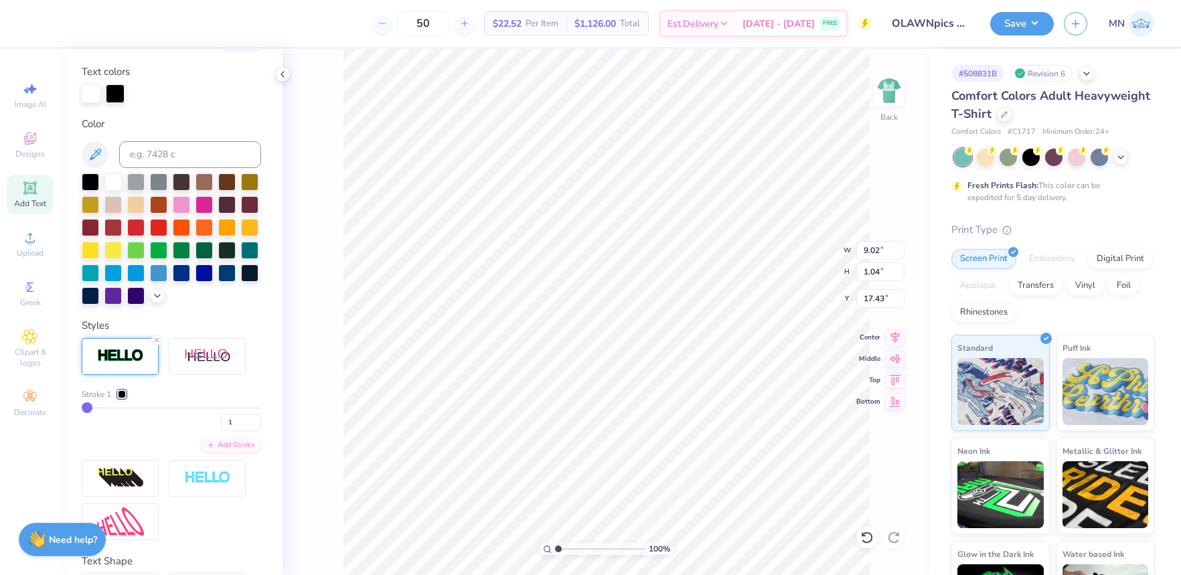
scroll to position [287, 0]
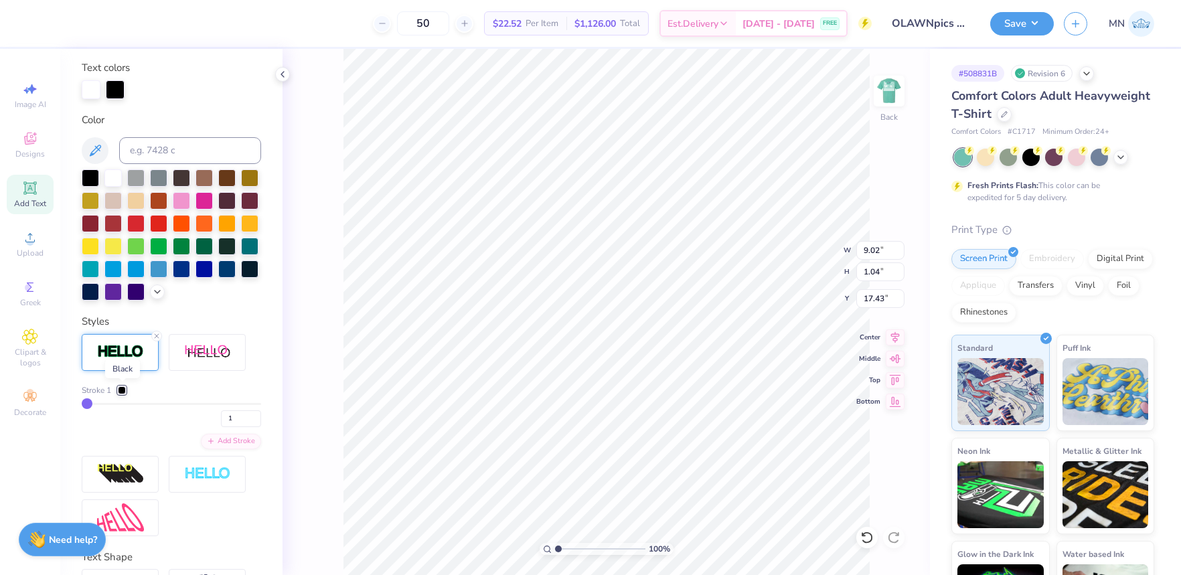
click at [123, 389] on div at bounding box center [122, 390] width 8 height 8
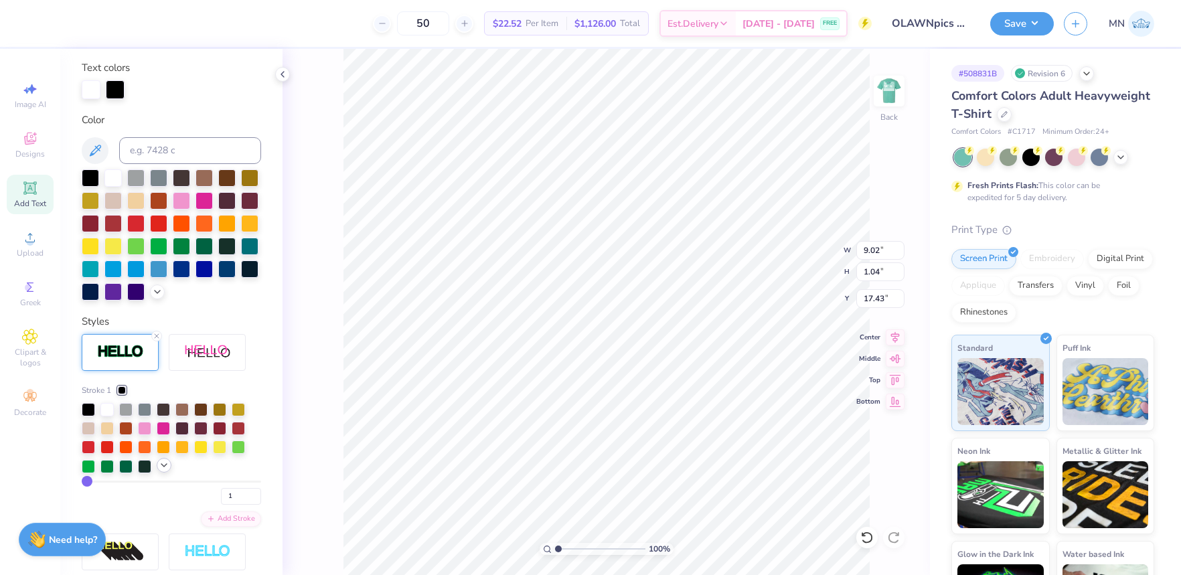
click at [165, 464] on icon at bounding box center [164, 465] width 11 height 11
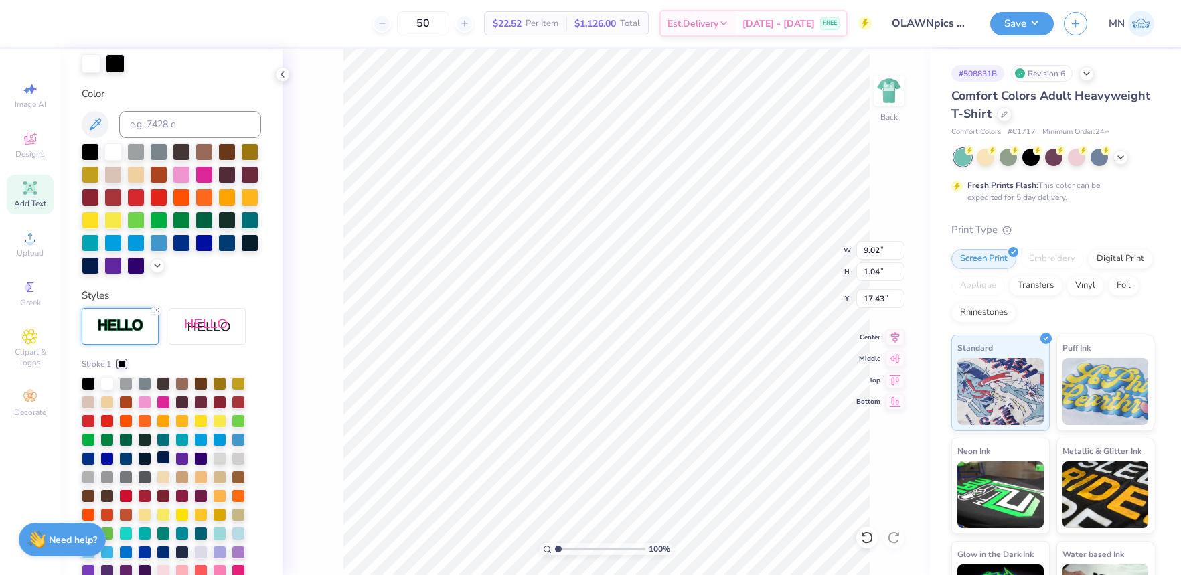
scroll to position [326, 0]
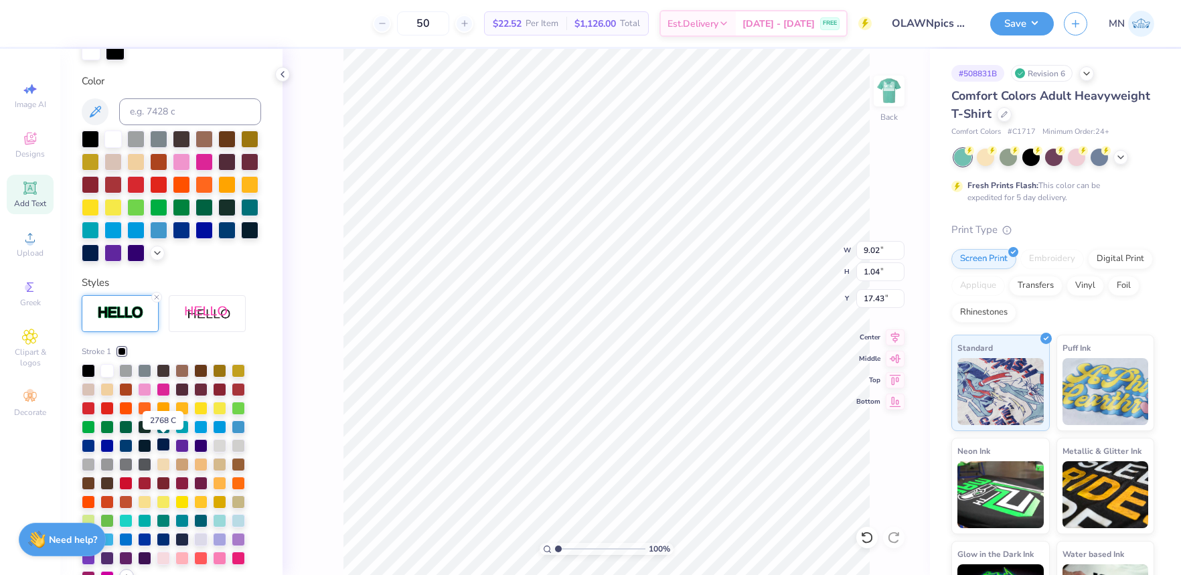
click at [166, 442] on div at bounding box center [163, 444] width 13 height 13
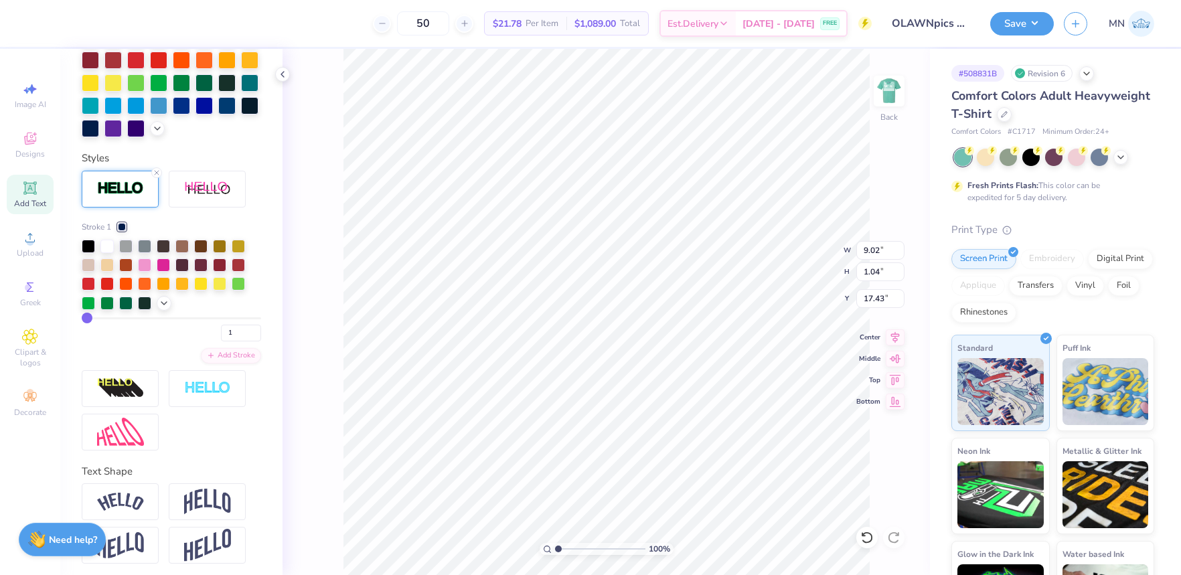
scroll to position [455, 0]
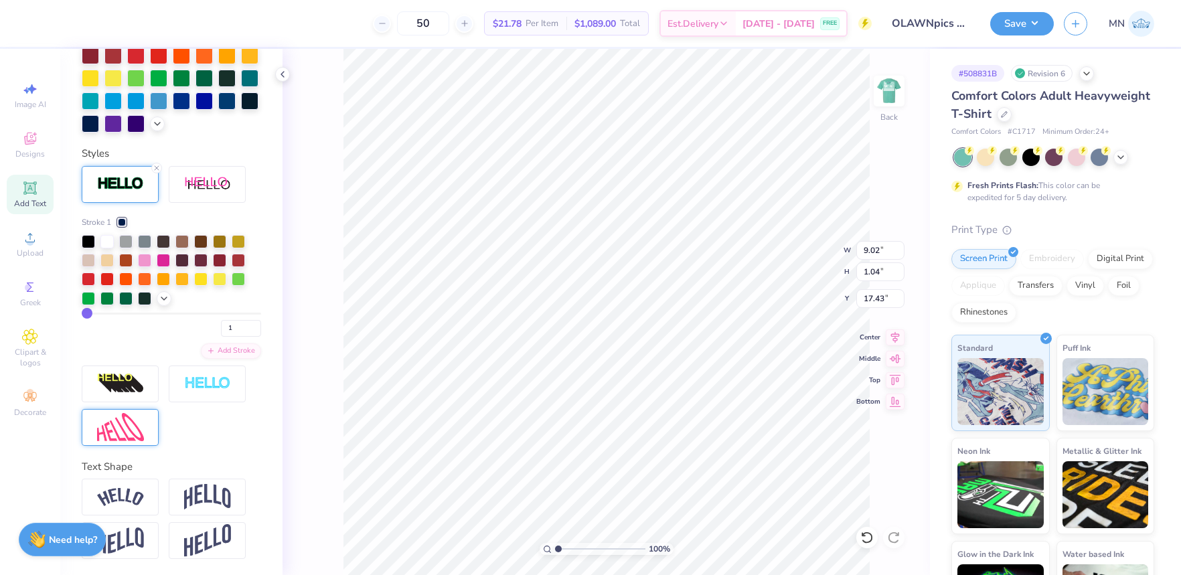
drag, startPoint x: 137, startPoint y: 379, endPoint x: 158, endPoint y: 432, distance: 56.2
click at [137, 379] on img at bounding box center [120, 383] width 47 height 21
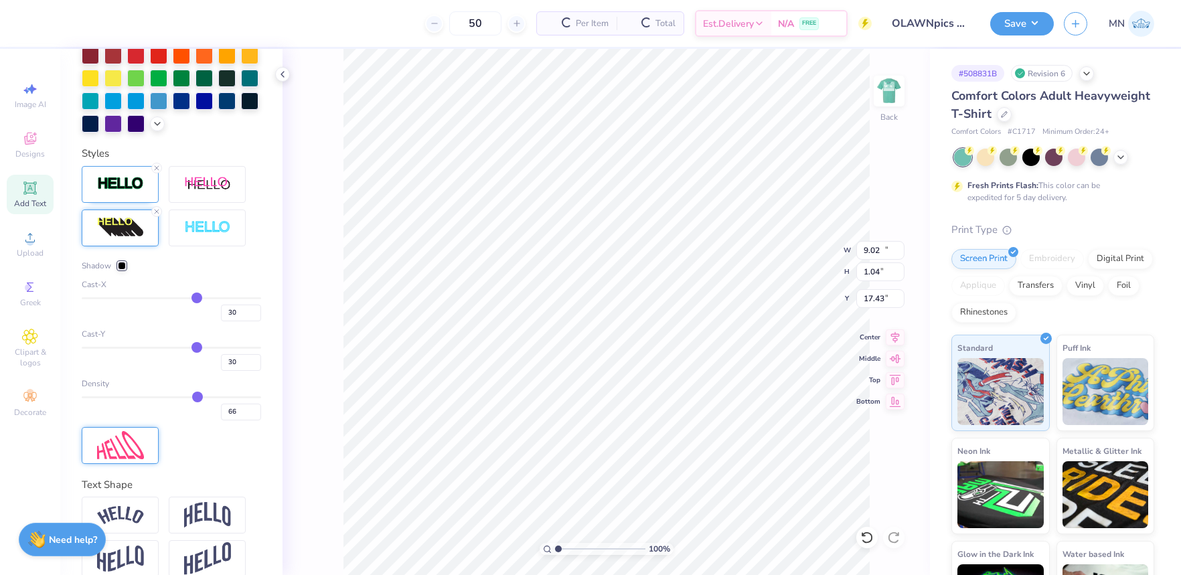
type input "11.71"
type input "1.33"
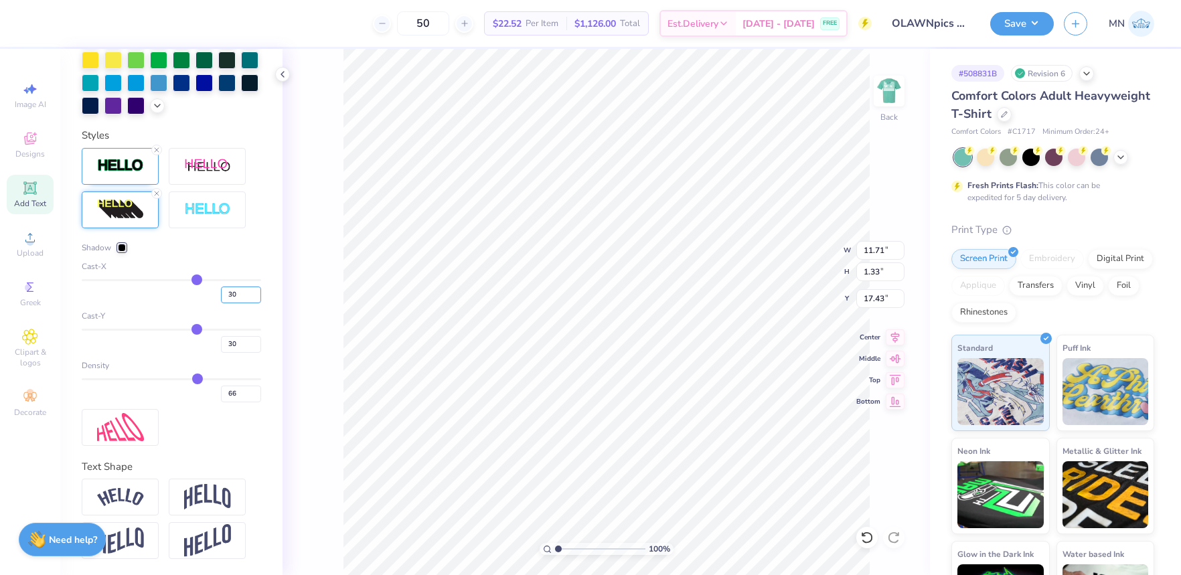
drag, startPoint x: 236, startPoint y: 294, endPoint x: 213, endPoint y: 310, distance: 28.0
click at [201, 294] on div "30" at bounding box center [171, 291] width 179 height 24
type input "1"
drag, startPoint x: 237, startPoint y: 343, endPoint x: 226, endPoint y: 357, distance: 18.2
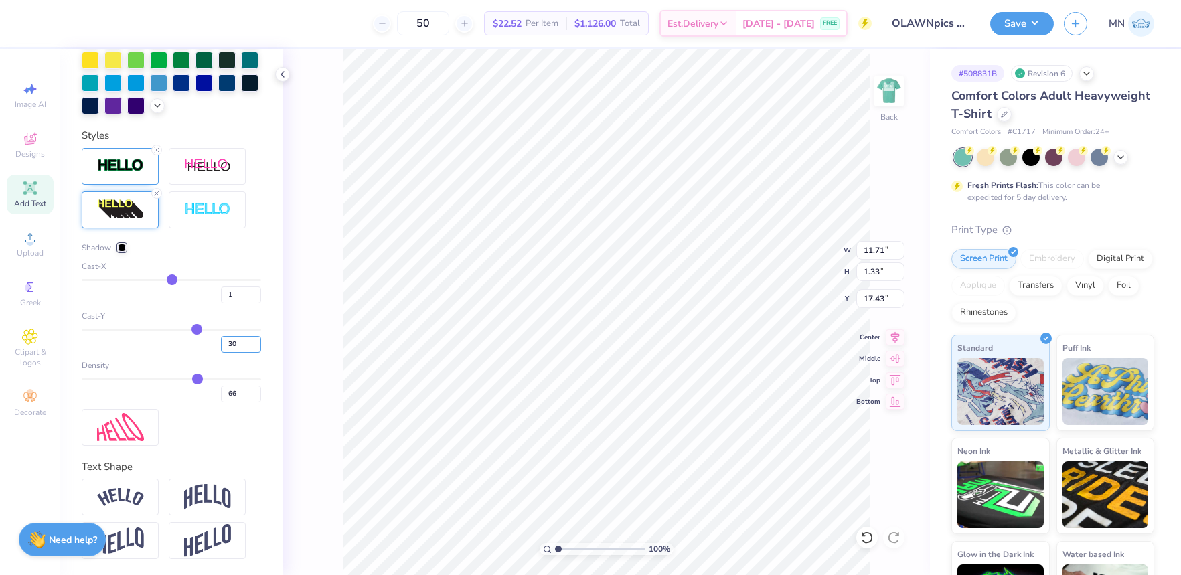
click at [210, 341] on div "30" at bounding box center [171, 341] width 179 height 24
type input "11"
type input "9.10"
type input "11"
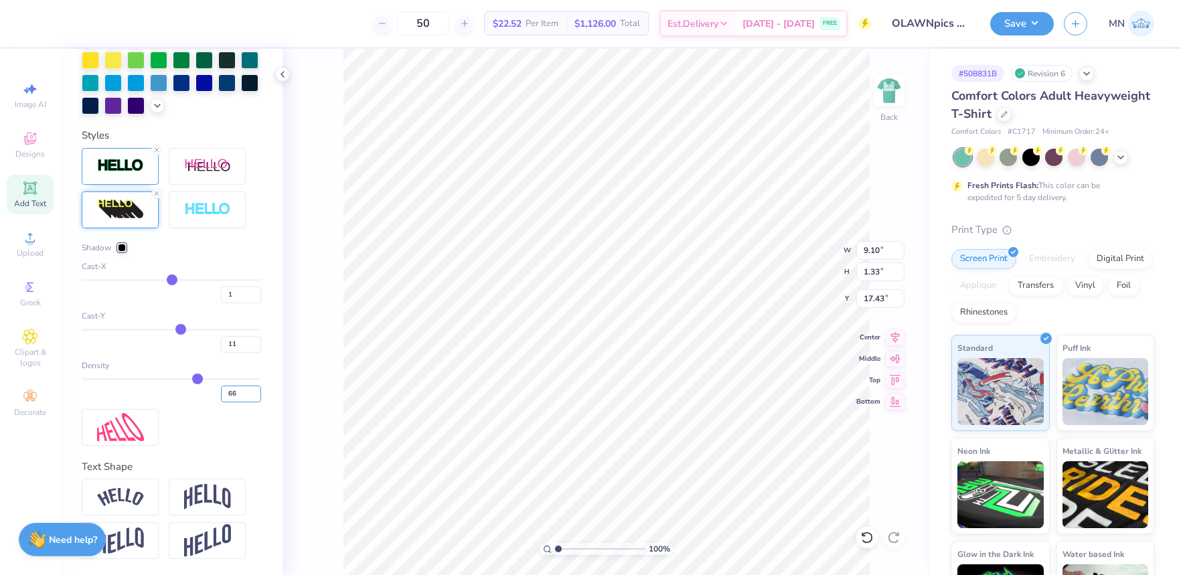
drag, startPoint x: 222, startPoint y: 391, endPoint x: 204, endPoint y: 390, distance: 17.5
click at [207, 390] on div "66" at bounding box center [171, 390] width 179 height 24
type input "1.14"
type input "6"
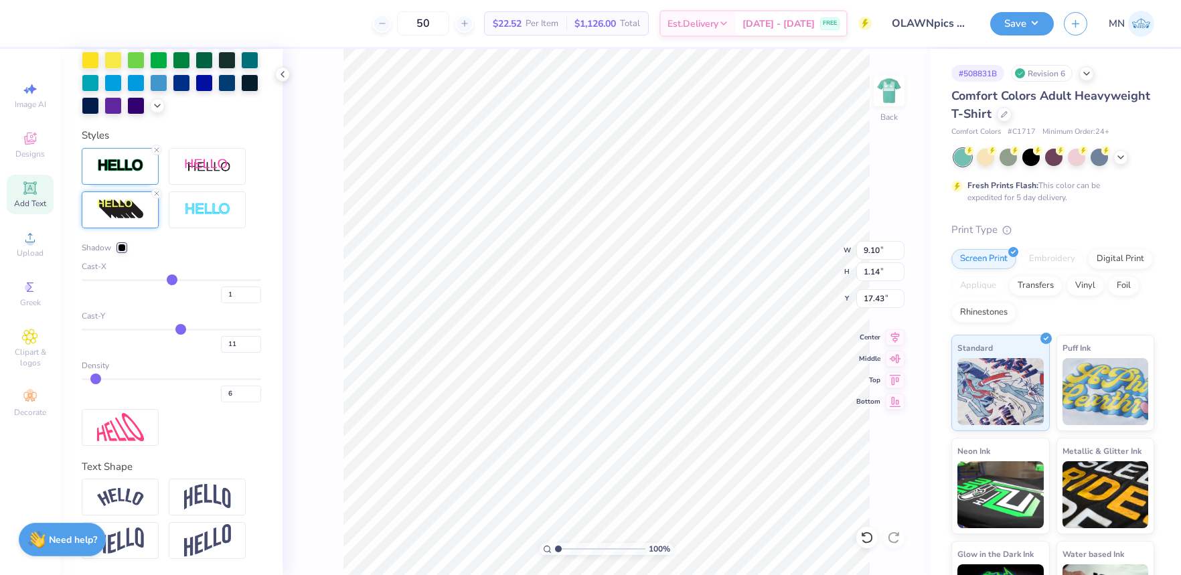
type input "17.27"
type input "9.91"
type input "1.24"
type input "17.49"
type input "10.25"
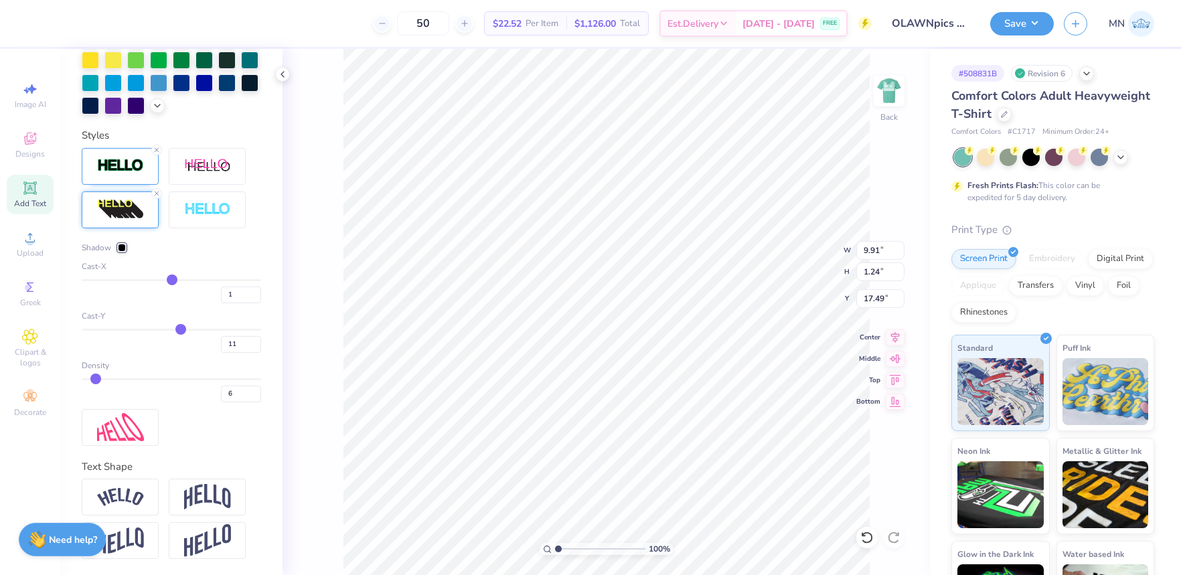
type input "1.28"
type input "17.25"
click at [628, 423] on li "Group" at bounding box center [637, 428] width 105 height 26
type input "10.25"
type input "1.28"
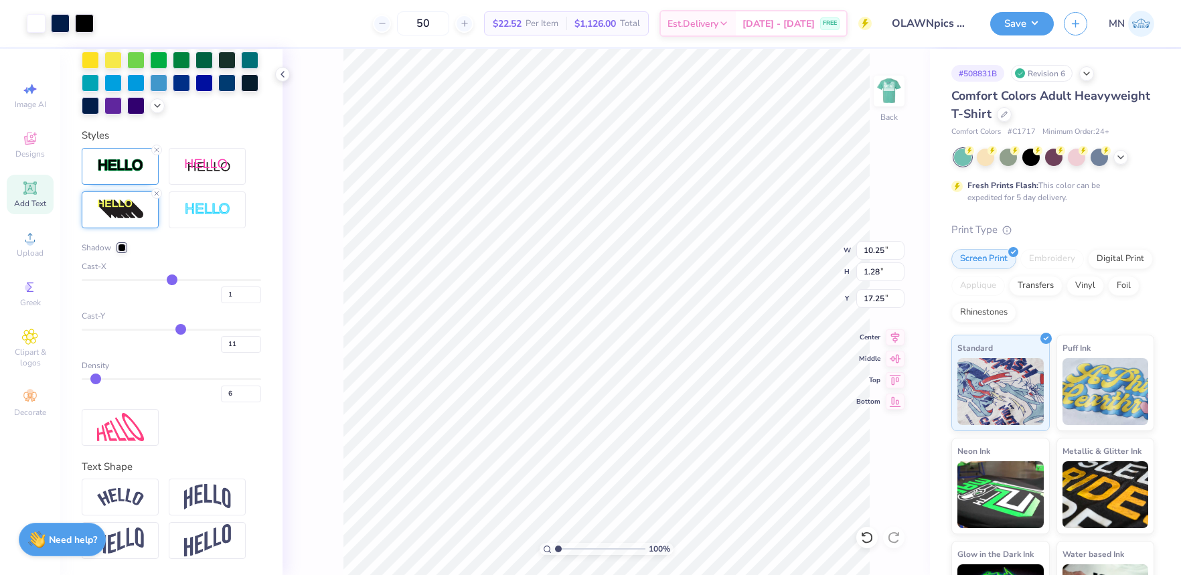
type input "17.25"
drag, startPoint x: 121, startPoint y: 247, endPoint x: 126, endPoint y: 254, distance: 9.1
click at [121, 247] on div at bounding box center [122, 248] width 8 height 8
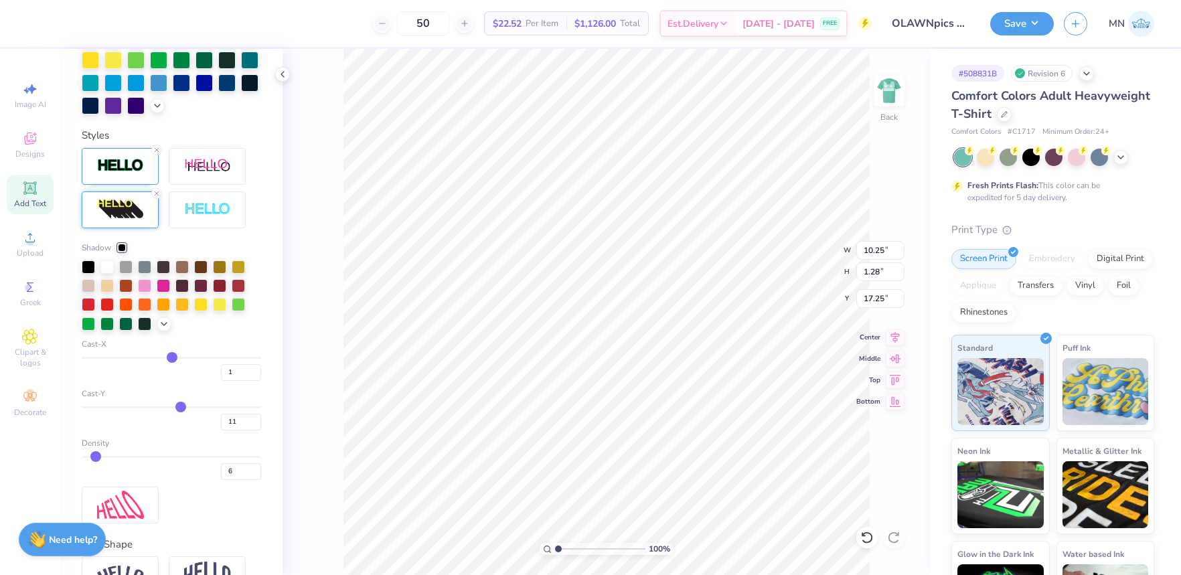
click at [169, 327] on div at bounding box center [171, 295] width 179 height 71
click at [167, 324] on icon at bounding box center [164, 322] width 11 height 11
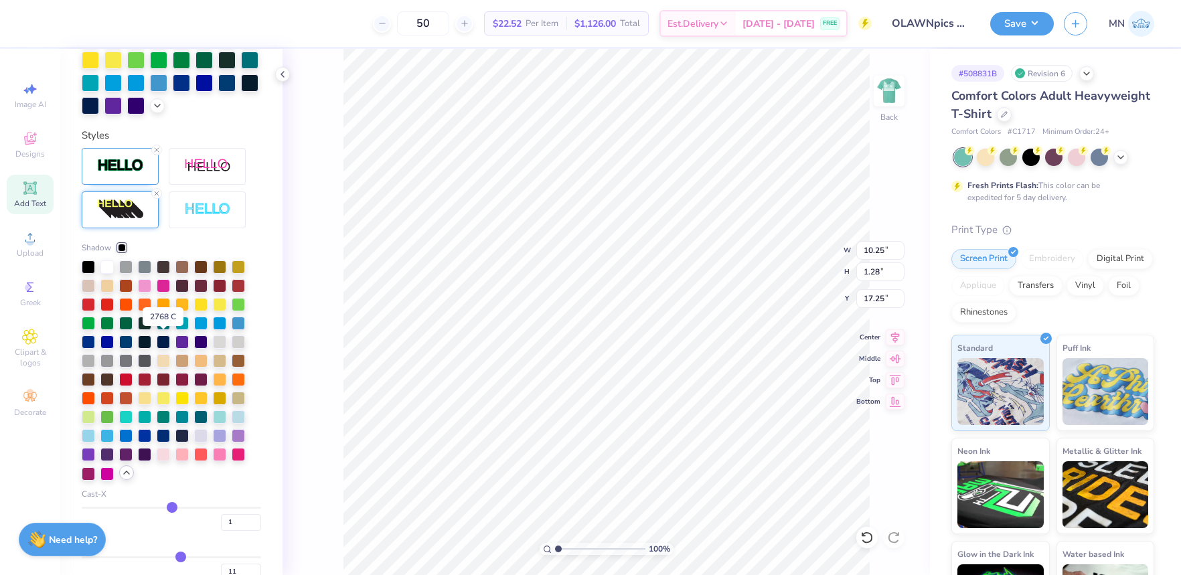
click at [162, 345] on div at bounding box center [163, 341] width 13 height 13
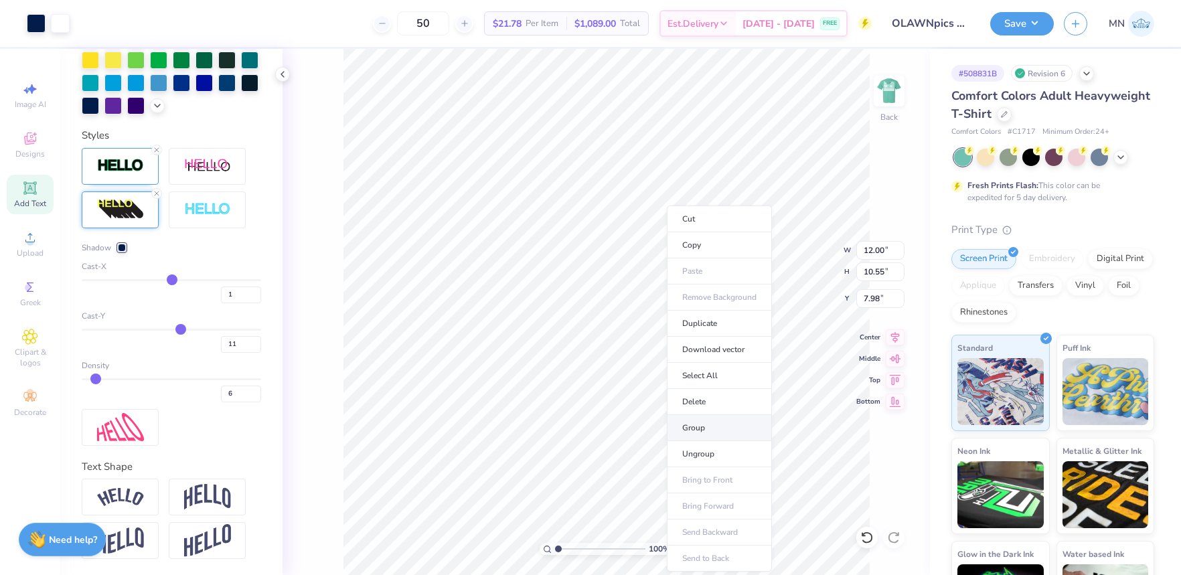
click at [707, 430] on li "Group" at bounding box center [719, 428] width 105 height 26
click at [881, 254] on input "12.00" at bounding box center [880, 250] width 48 height 19
type input "3.50"
type input "3.08"
click at [881, 300] on input "11.64" at bounding box center [880, 298] width 48 height 19
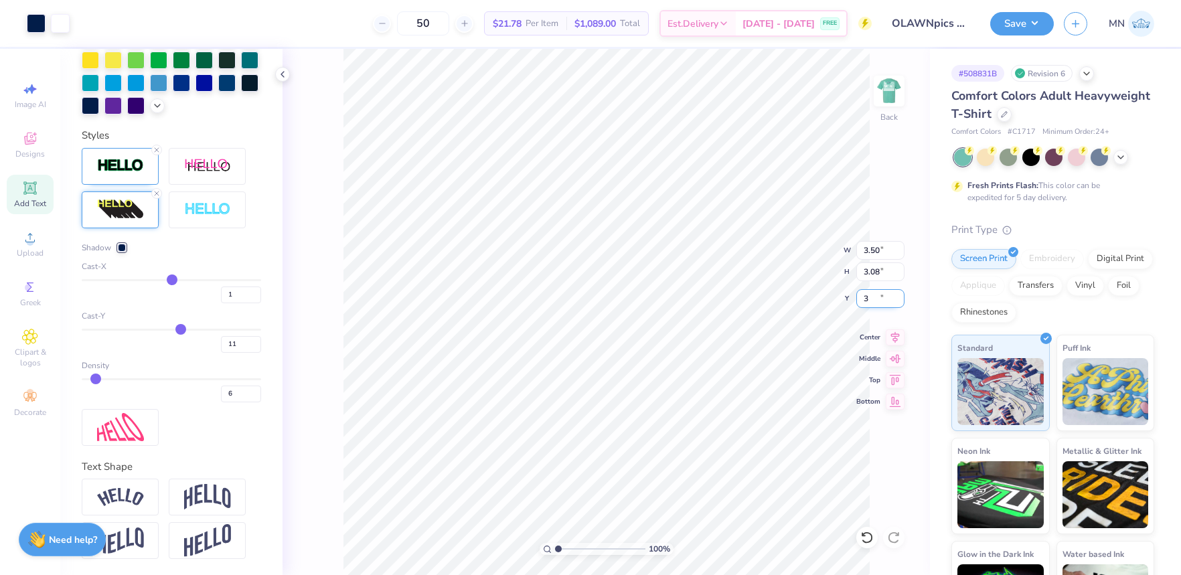
type input "3.00"
click at [897, 91] on img at bounding box center [889, 91] width 54 height 54
click at [885, 406] on div "100 % Front" at bounding box center [605, 312] width 647 height 526
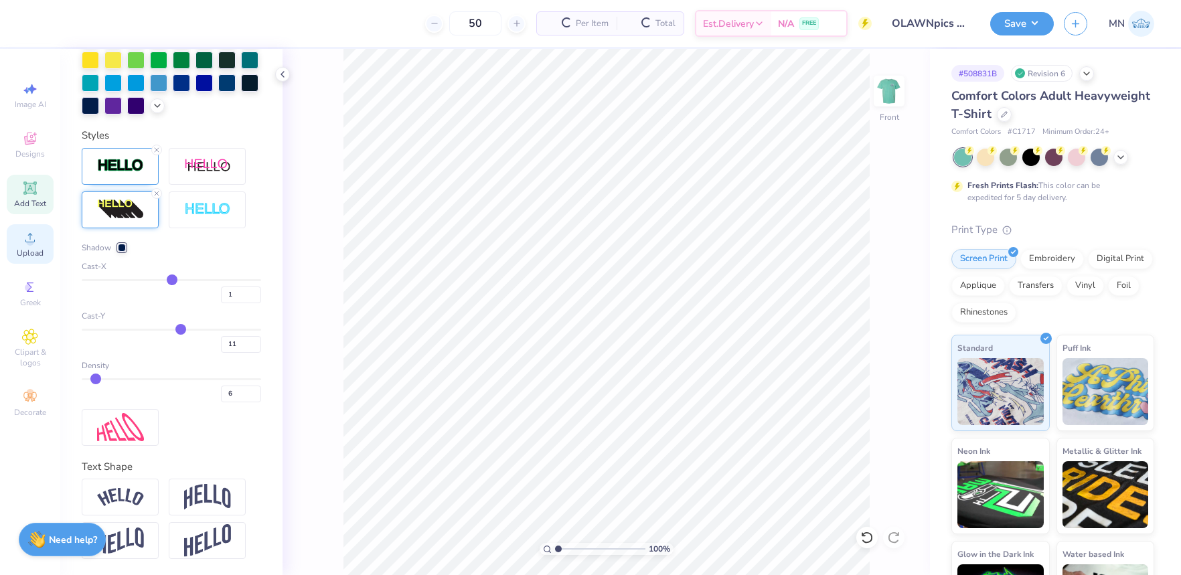
drag, startPoint x: 35, startPoint y: 244, endPoint x: 43, endPoint y: 246, distance: 7.6
click at [36, 244] on icon at bounding box center [30, 238] width 16 height 16
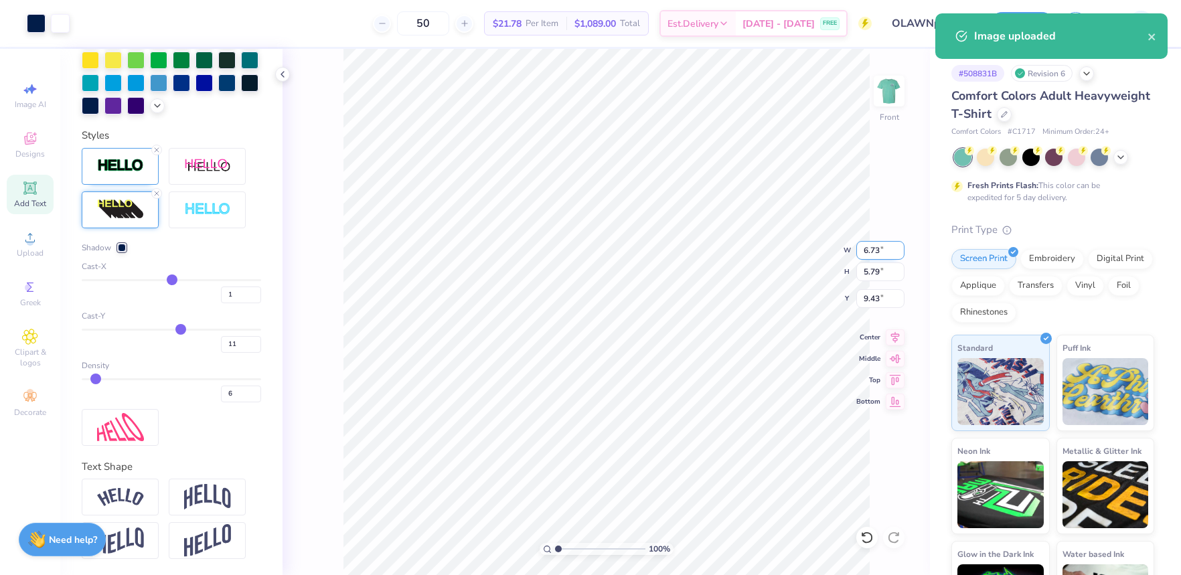
click at [873, 254] on input "6.73" at bounding box center [880, 250] width 48 height 19
type input "12.00"
type input "10.33"
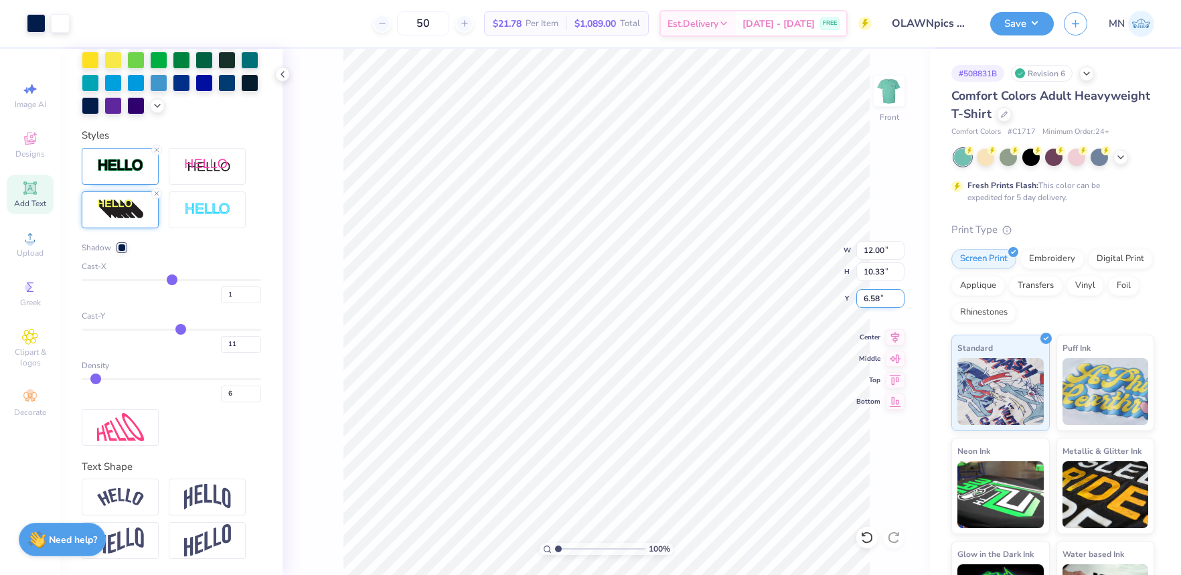
click at [877, 300] on input "6.58" at bounding box center [880, 298] width 48 height 19
type input "3.00"
drag, startPoint x: 27, startPoint y: 201, endPoint x: 170, endPoint y: 240, distance: 147.7
click at [27, 201] on span "Add Text" at bounding box center [30, 203] width 32 height 11
type input "0"
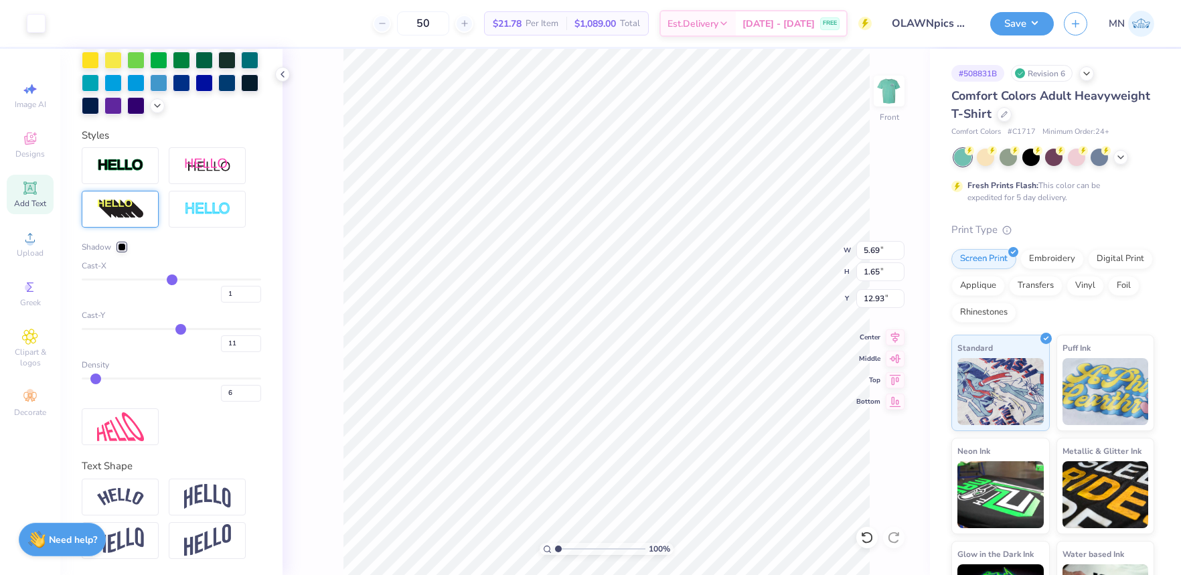
type input "0"
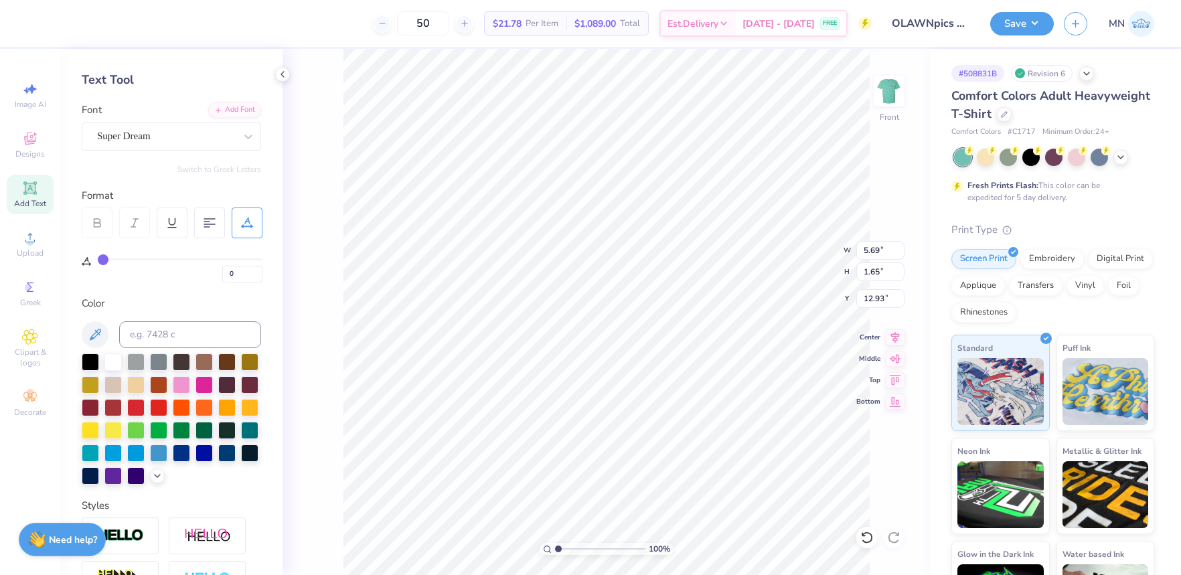
scroll to position [50, 0]
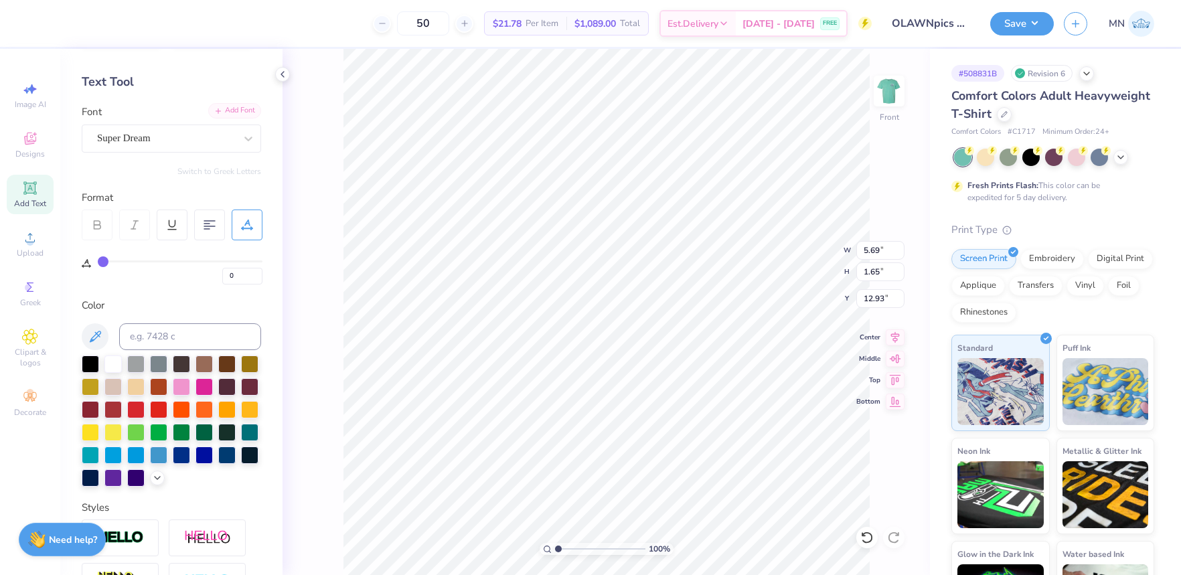
click at [234, 110] on div "Add Font" at bounding box center [234, 110] width 53 height 15
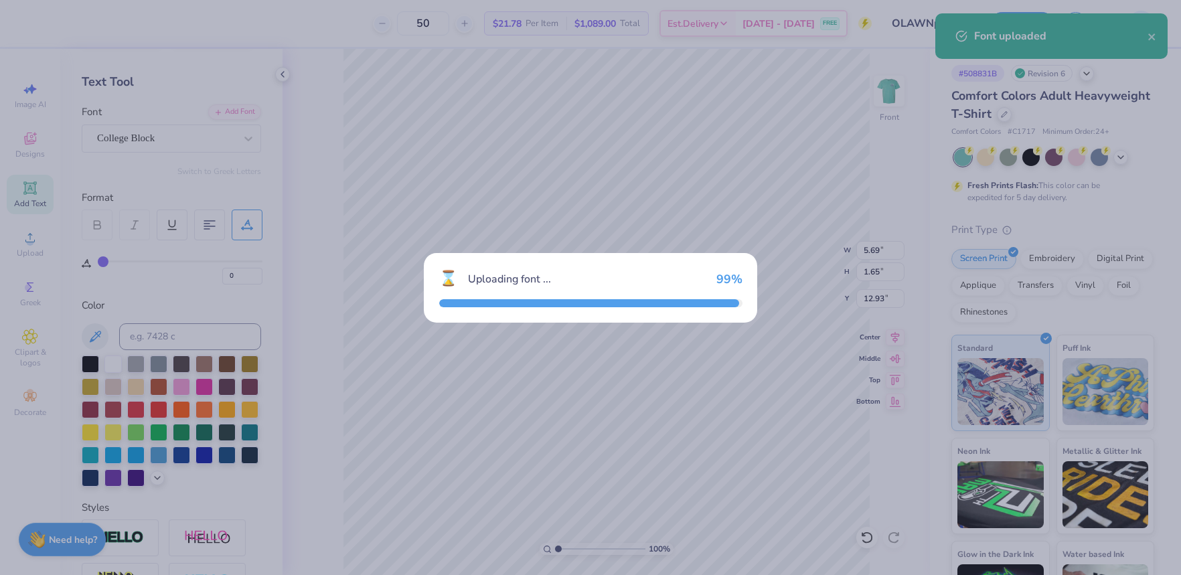
type input "4.94"
type input "1.83"
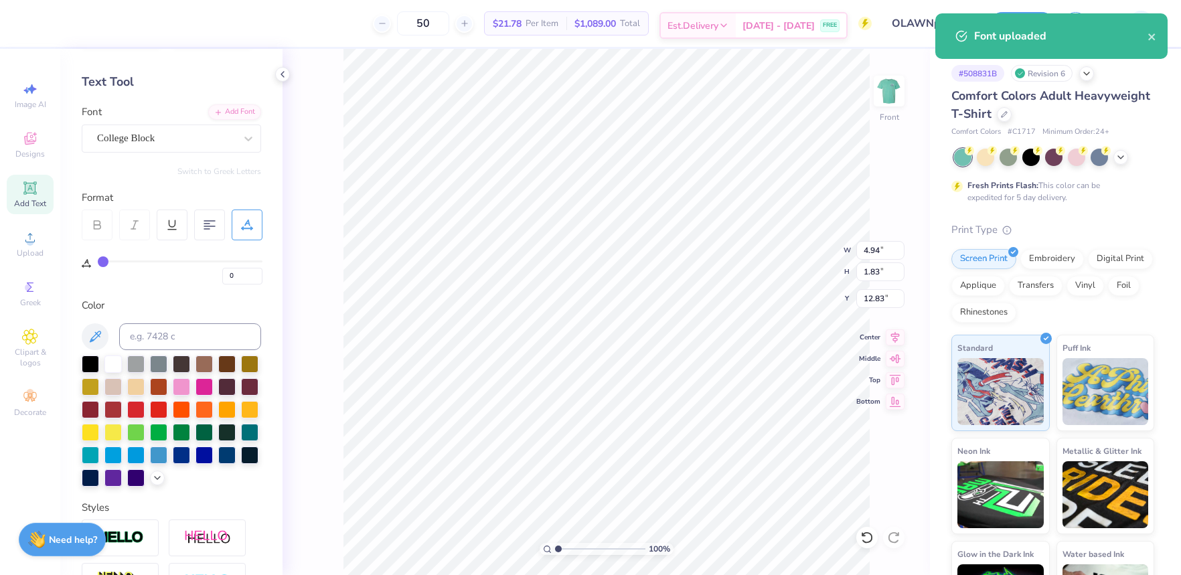
type input "14.11"
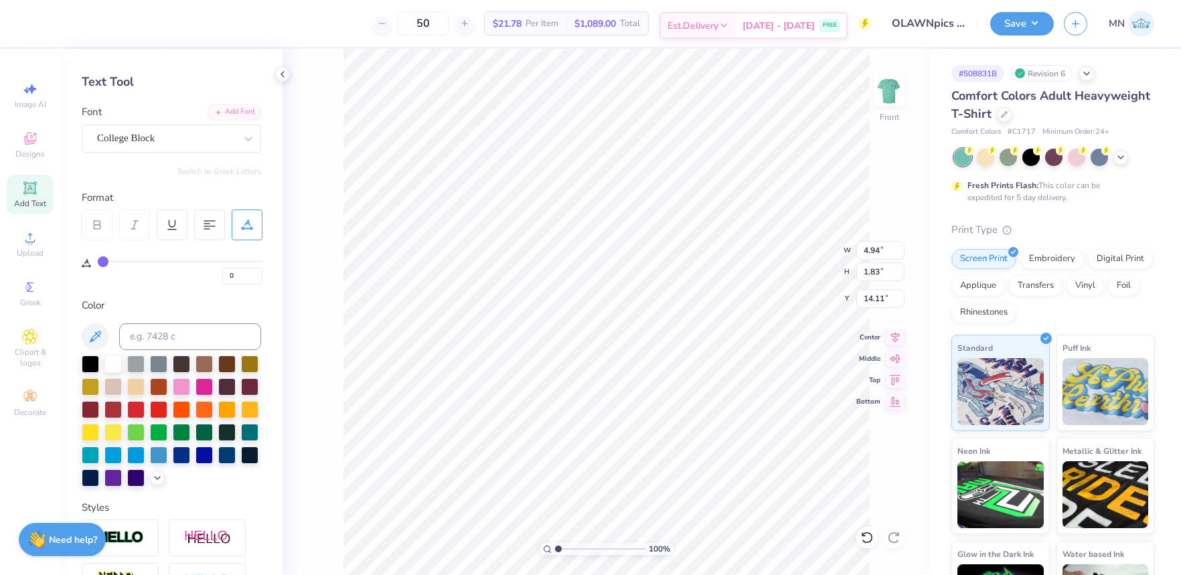
scroll to position [0, 2]
type textarea "2025-2026"
drag, startPoint x: 244, startPoint y: 223, endPoint x: 255, endPoint y: 240, distance: 19.9
click at [244, 224] on icon at bounding box center [247, 225] width 12 height 12
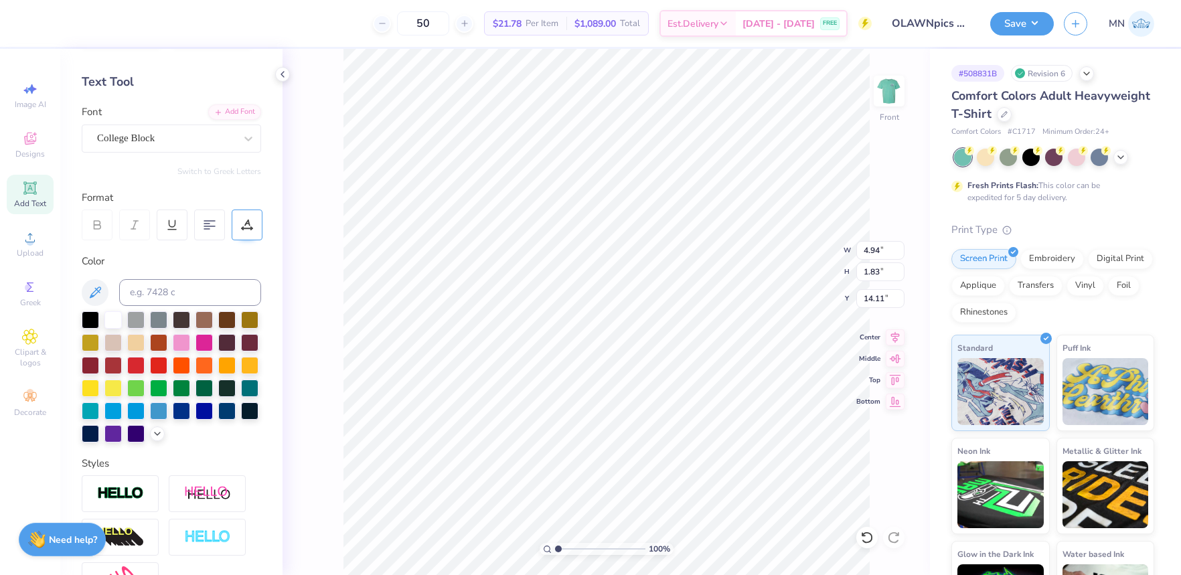
drag, startPoint x: 250, startPoint y: 221, endPoint x: 252, endPoint y: 234, distance: 13.5
click at [250, 221] on icon at bounding box center [247, 225] width 12 height 12
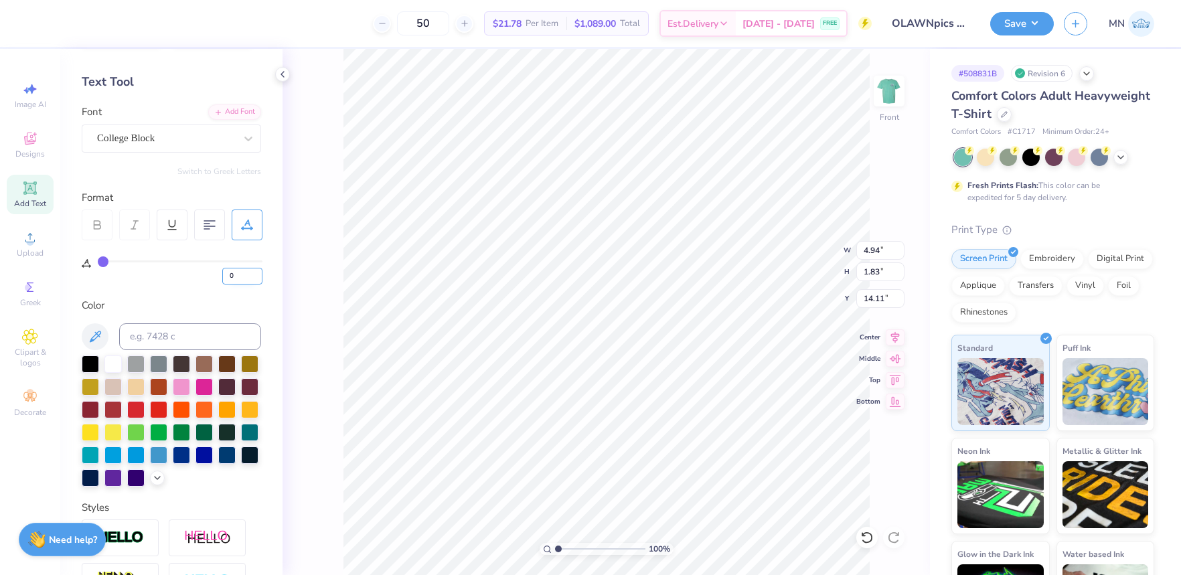
click at [241, 278] on input "0" at bounding box center [242, 276] width 40 height 17
type input "10"
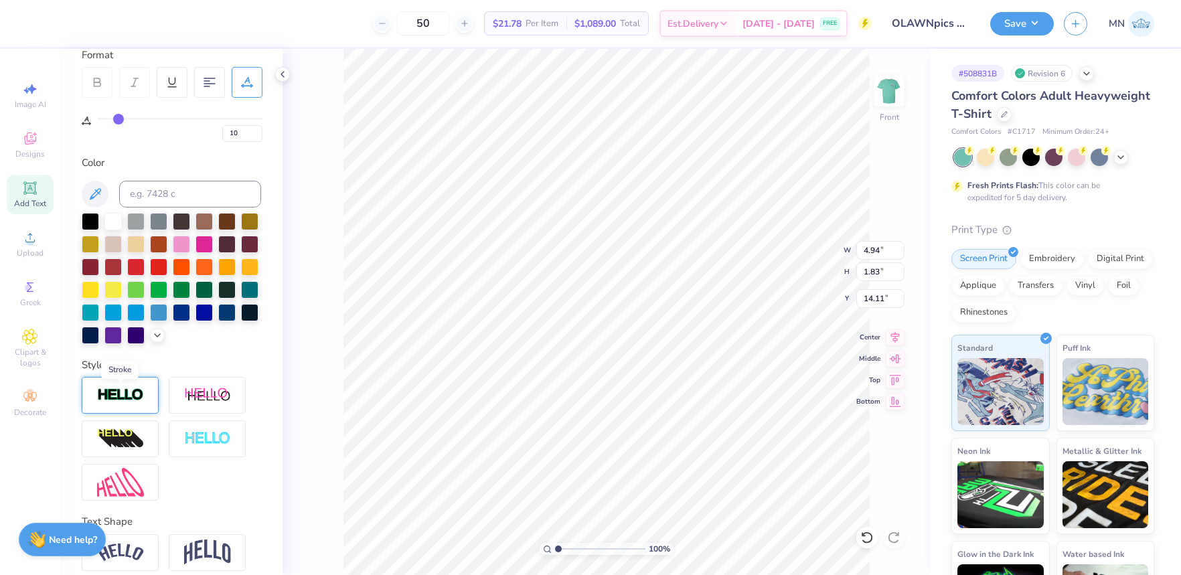
scroll to position [193, 0]
click at [133, 396] on img at bounding box center [120, 394] width 47 height 15
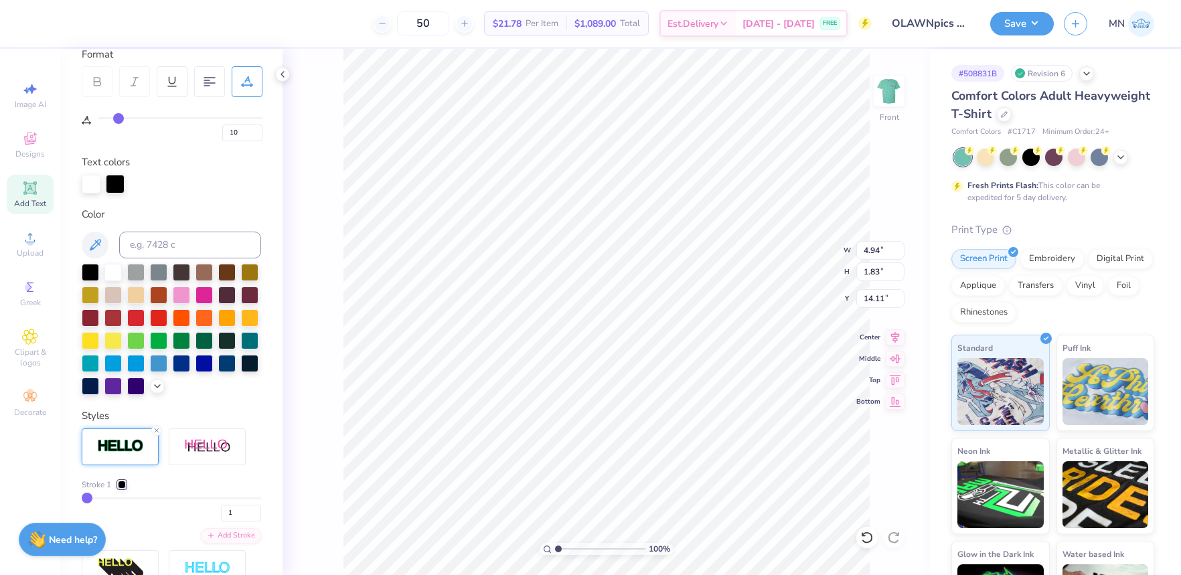
click at [122, 483] on div at bounding box center [122, 485] width 8 height 8
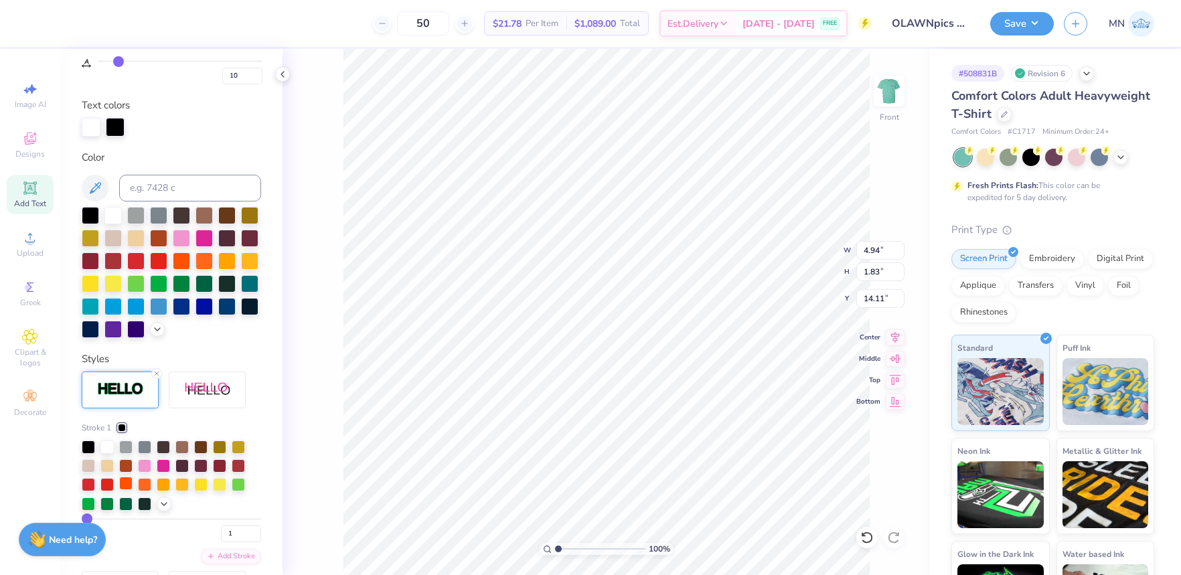
scroll to position [252, 0]
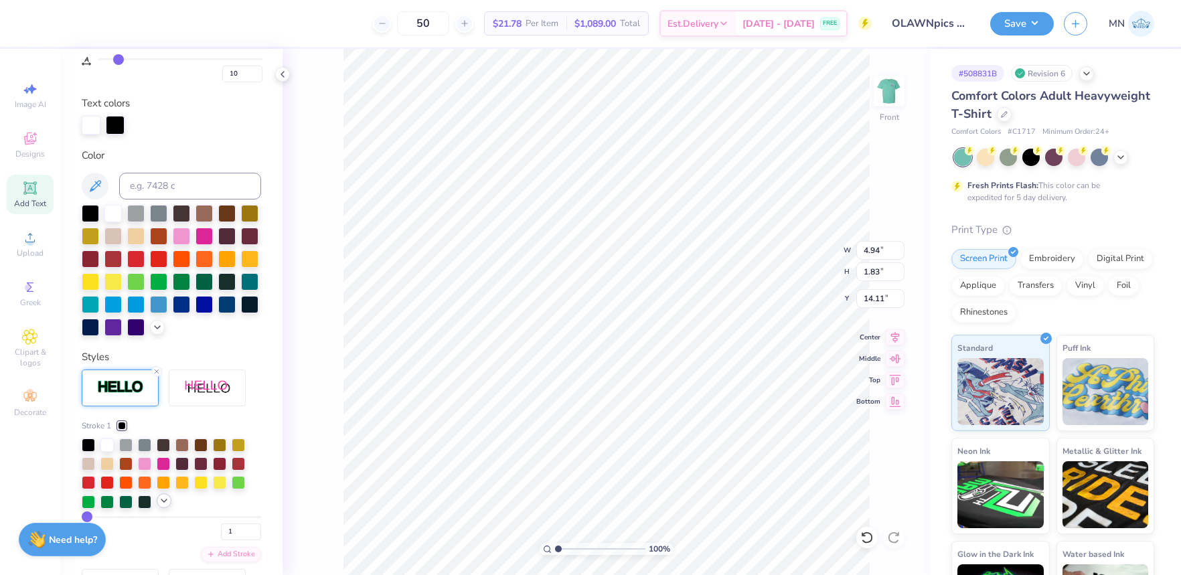
click at [167, 499] on icon at bounding box center [164, 500] width 11 height 11
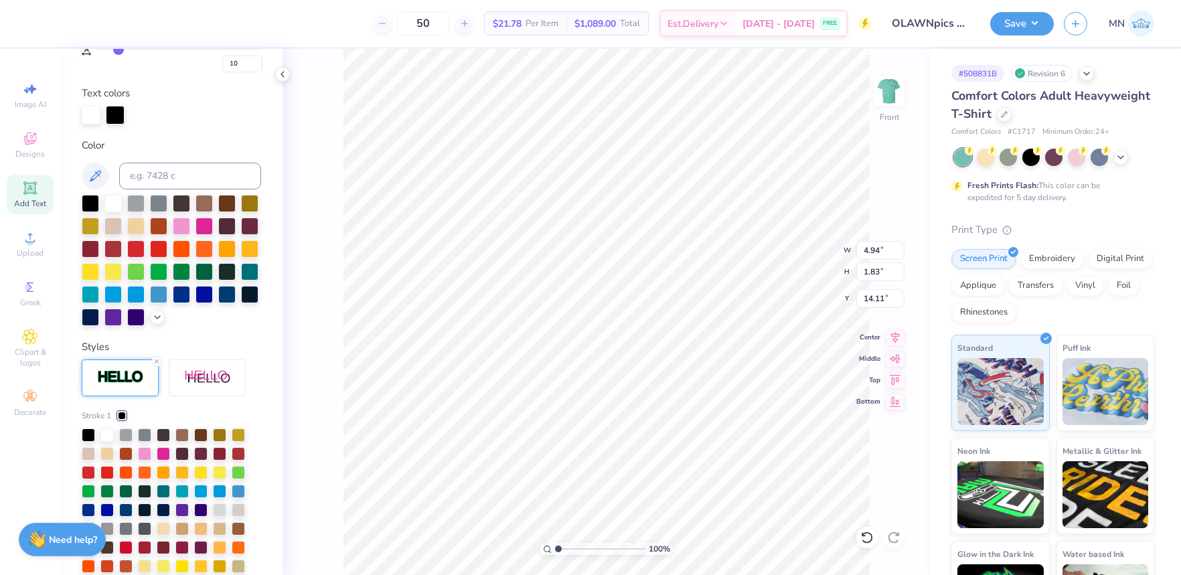
scroll to position [264, 0]
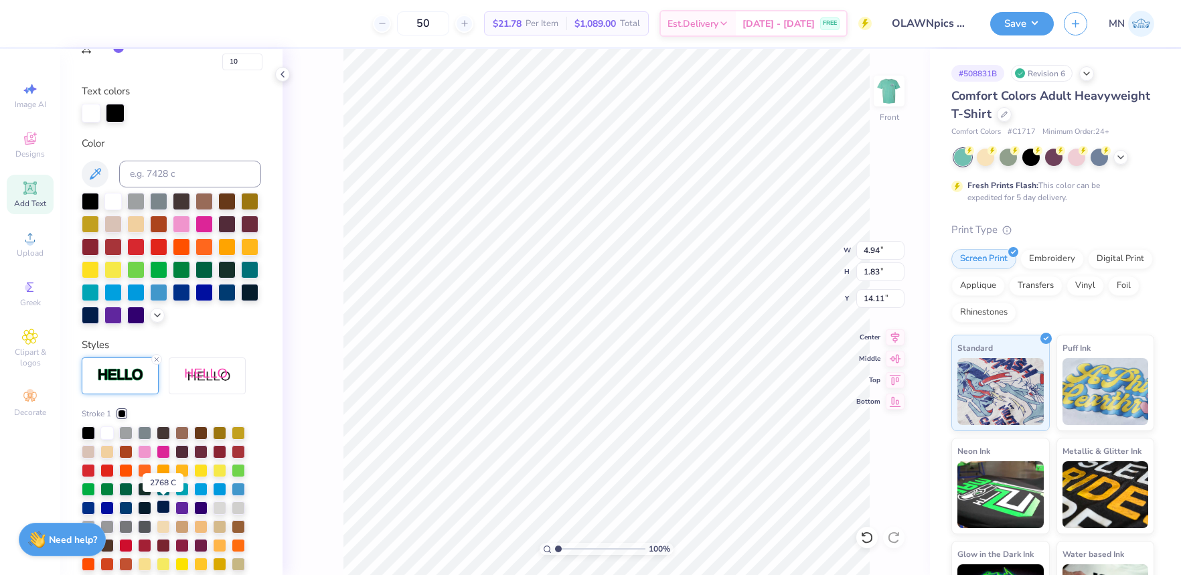
click at [160, 503] on div at bounding box center [163, 506] width 13 height 13
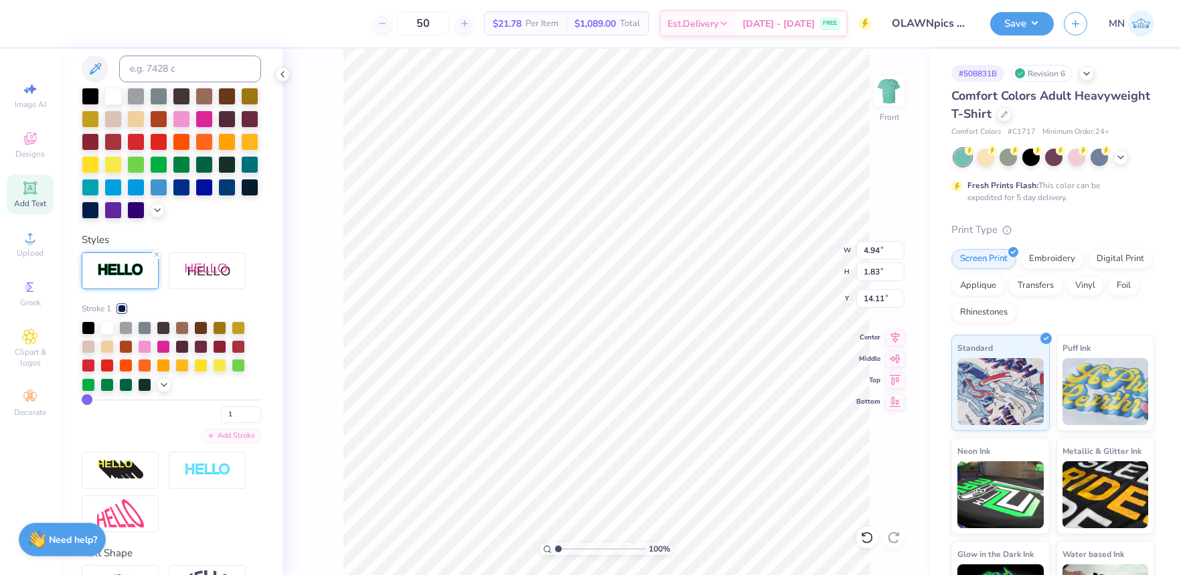
scroll to position [379, 0]
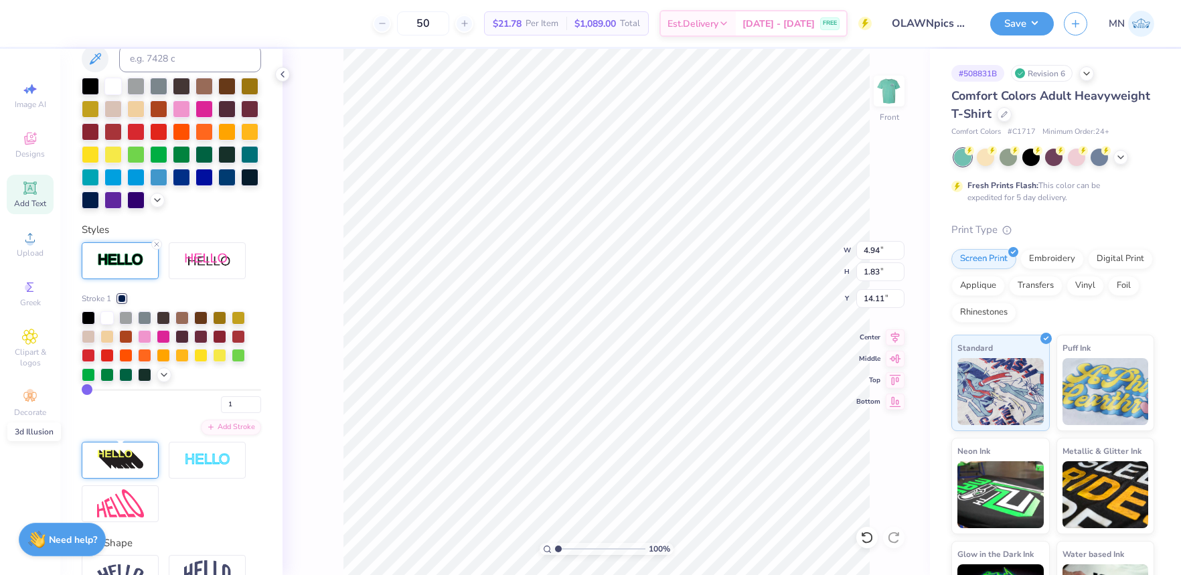
click at [130, 464] on img at bounding box center [120, 459] width 47 height 21
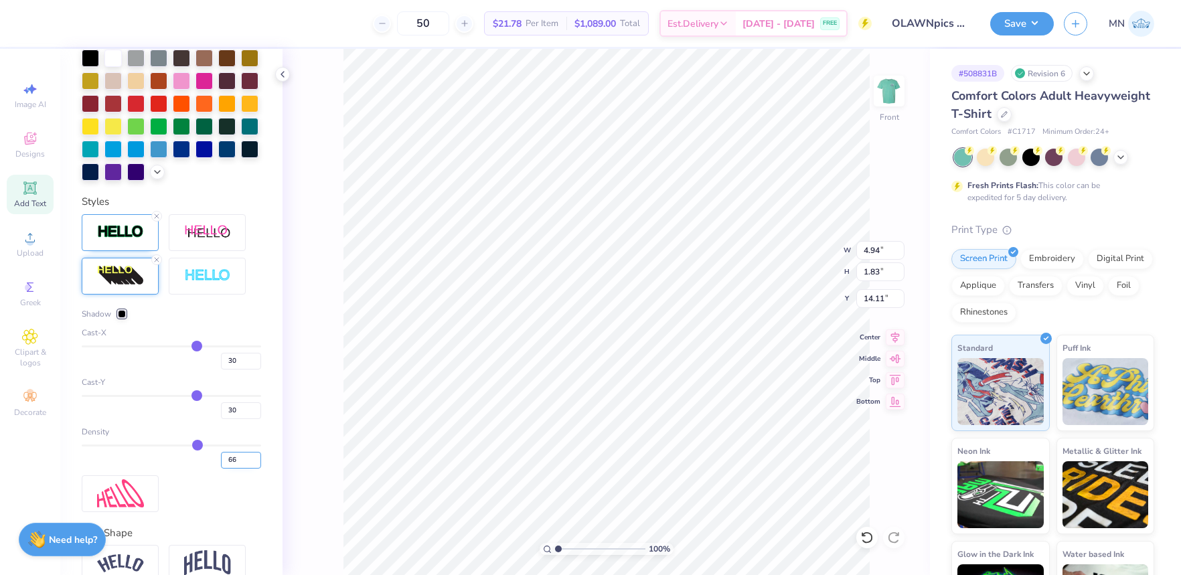
scroll to position [408, 0]
drag, startPoint x: 241, startPoint y: 357, endPoint x: 211, endPoint y: 370, distance: 32.7
click at [196, 357] on div "30" at bounding box center [171, 357] width 179 height 24
type input "1"
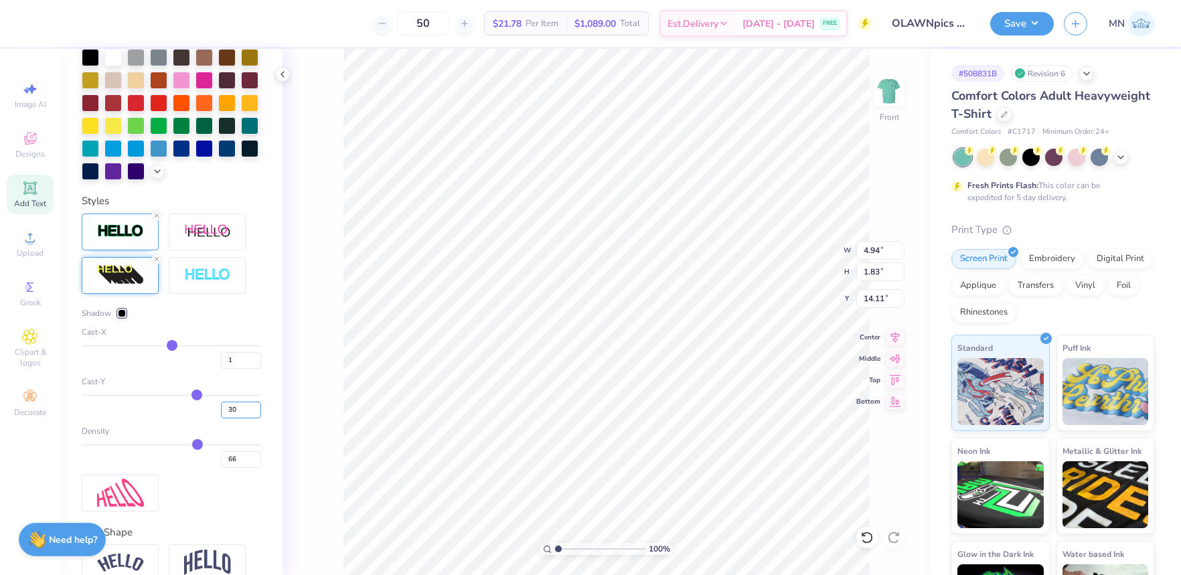
click at [206, 407] on div "30" at bounding box center [171, 406] width 179 height 24
type input "11"
drag, startPoint x: 239, startPoint y: 459, endPoint x: 209, endPoint y: 458, distance: 30.1
click at [210, 458] on div "66" at bounding box center [171, 456] width 179 height 24
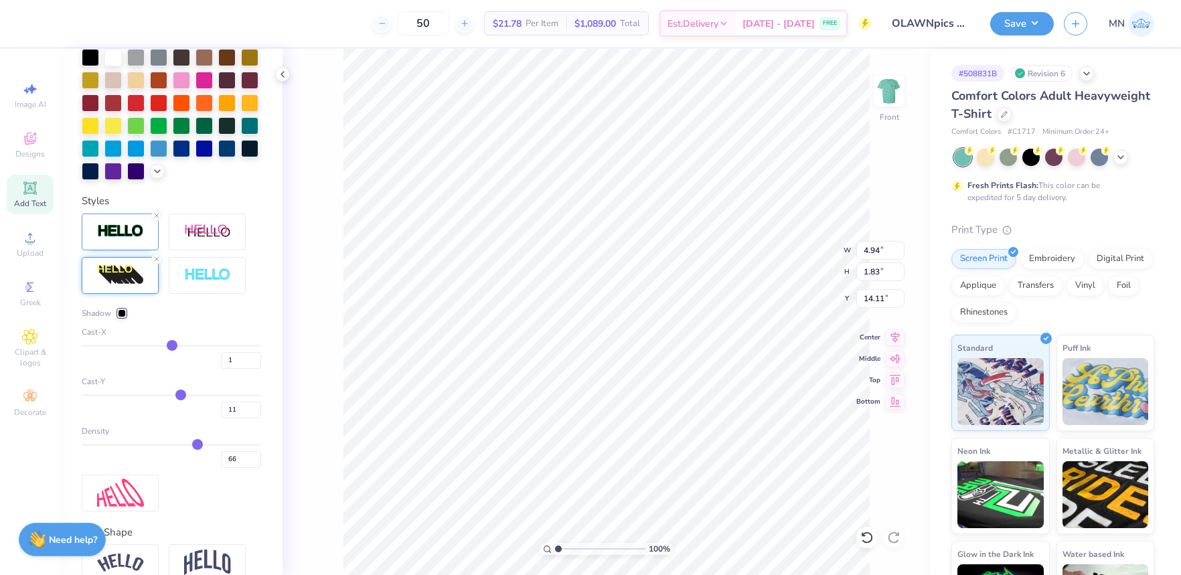
type textarea "2025-20266"
type textarea "2025-2026"
click at [124, 315] on div at bounding box center [122, 313] width 8 height 8
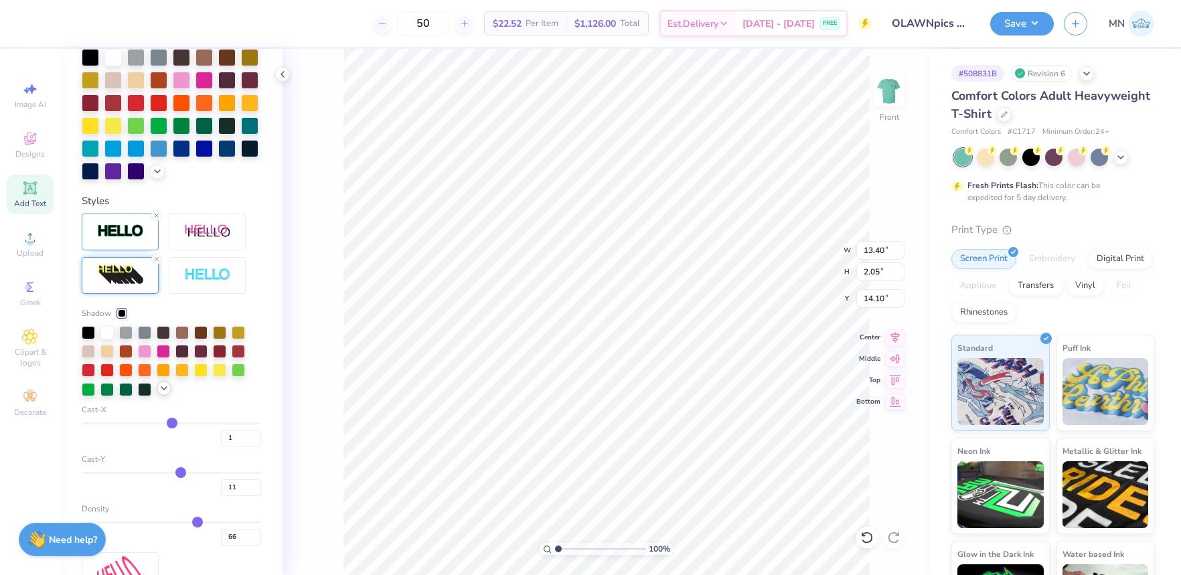
click at [167, 391] on icon at bounding box center [164, 388] width 11 height 11
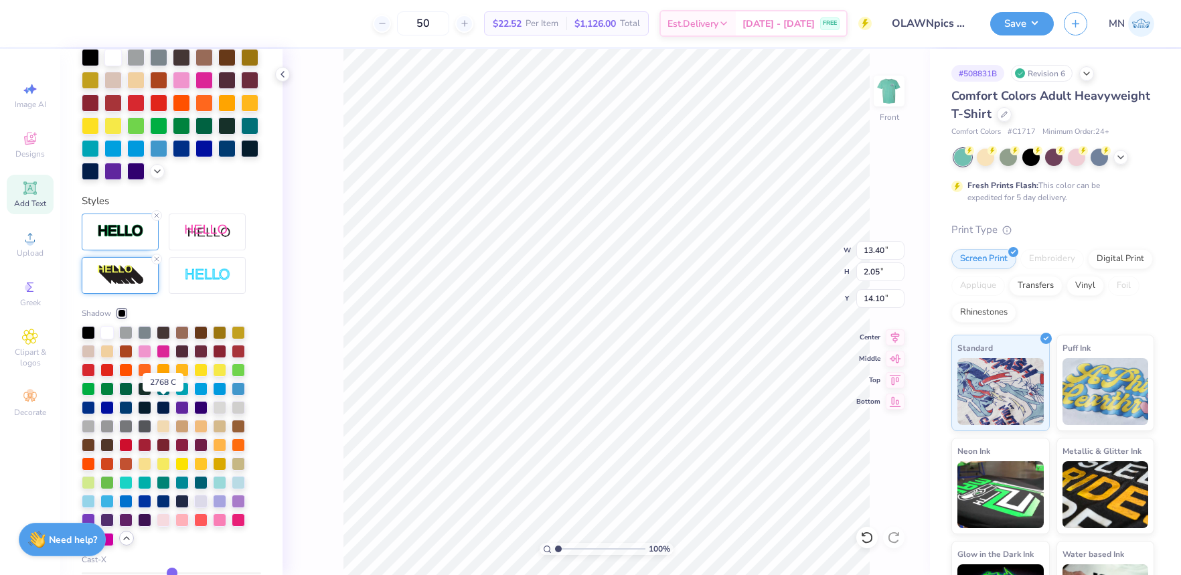
click at [168, 409] on div at bounding box center [163, 407] width 13 height 13
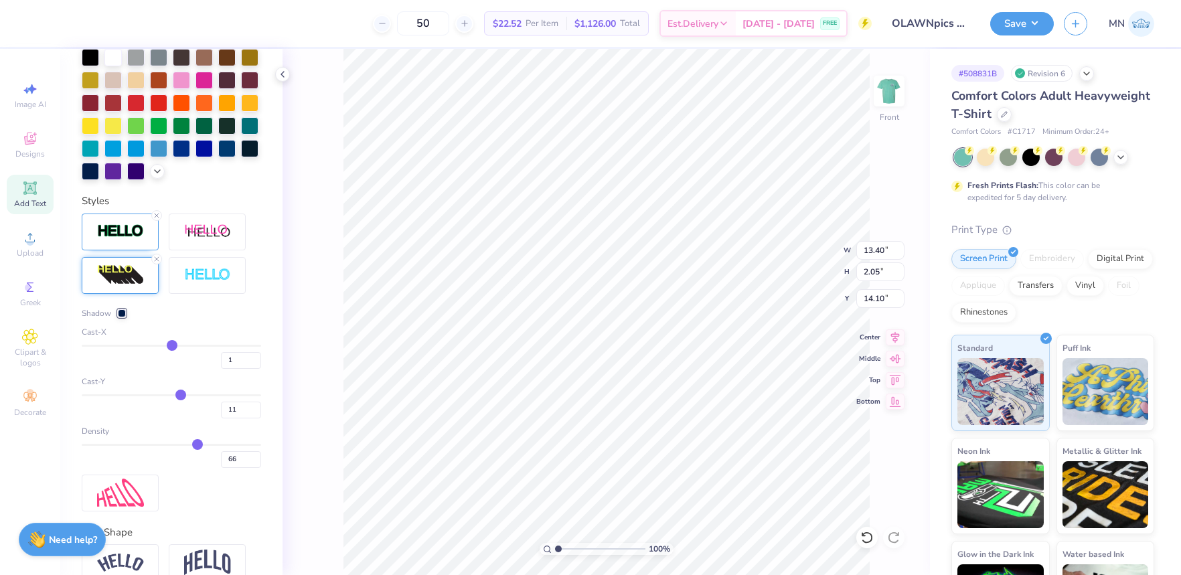
type input "11.99"
type input "3.89"
type input "0.67"
type input "4.12"
type input "2.87"
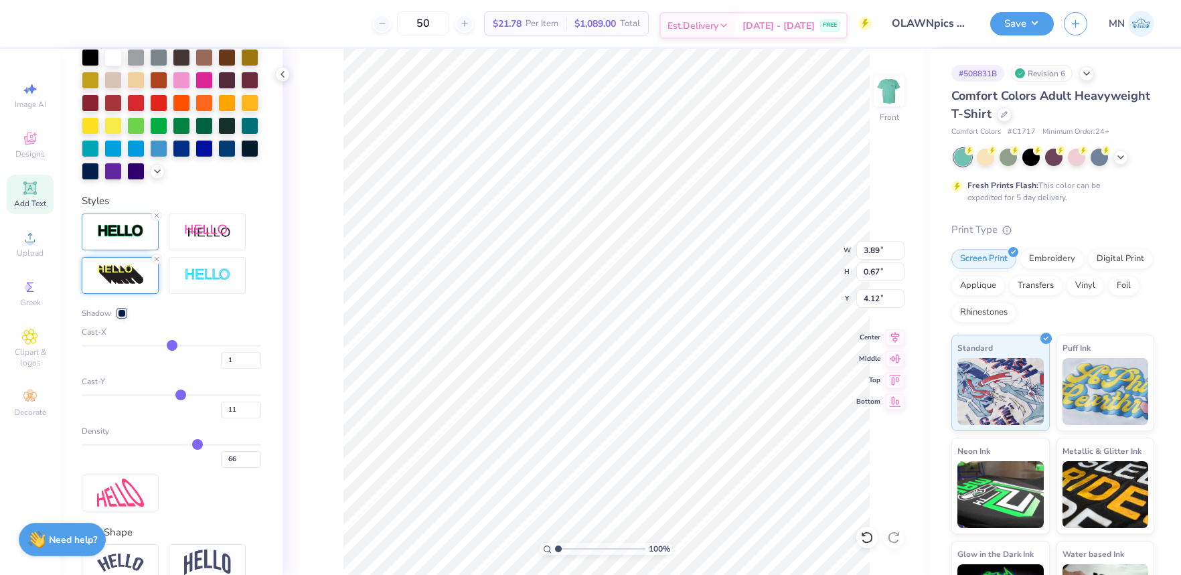
type input "0.49"
type input "2.09"
click at [568, 545] on input "range" at bounding box center [600, 549] width 90 height 12
type input "4.16"
type input "3.11"
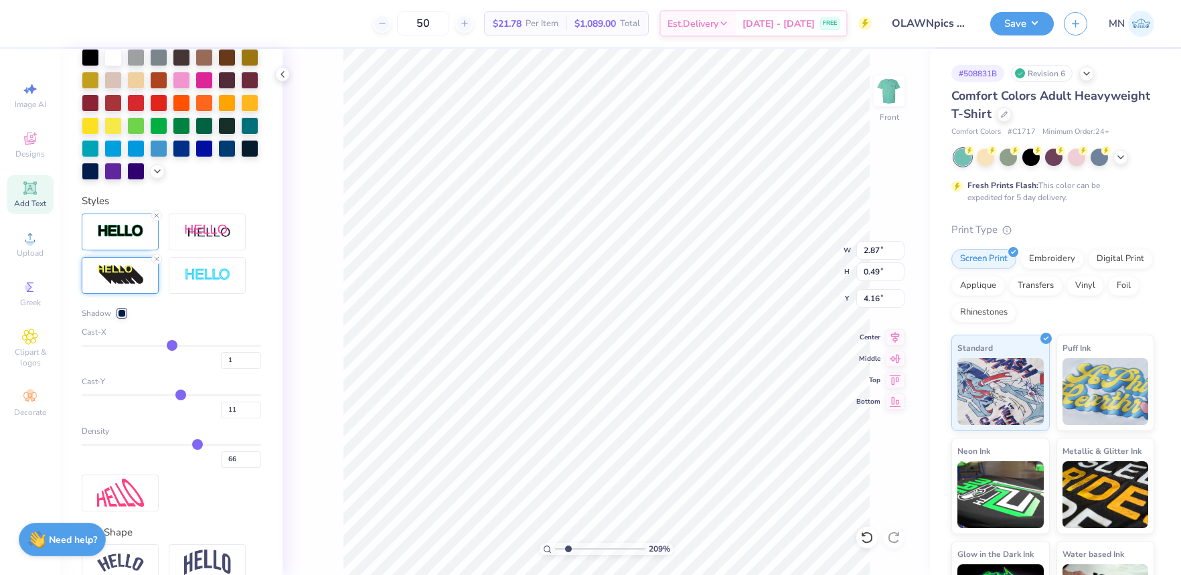
type input "0.53"
type input "4.12"
type input "3.04"
type input "0.52"
drag, startPoint x: 570, startPoint y: 549, endPoint x: 541, endPoint y: 548, distance: 28.8
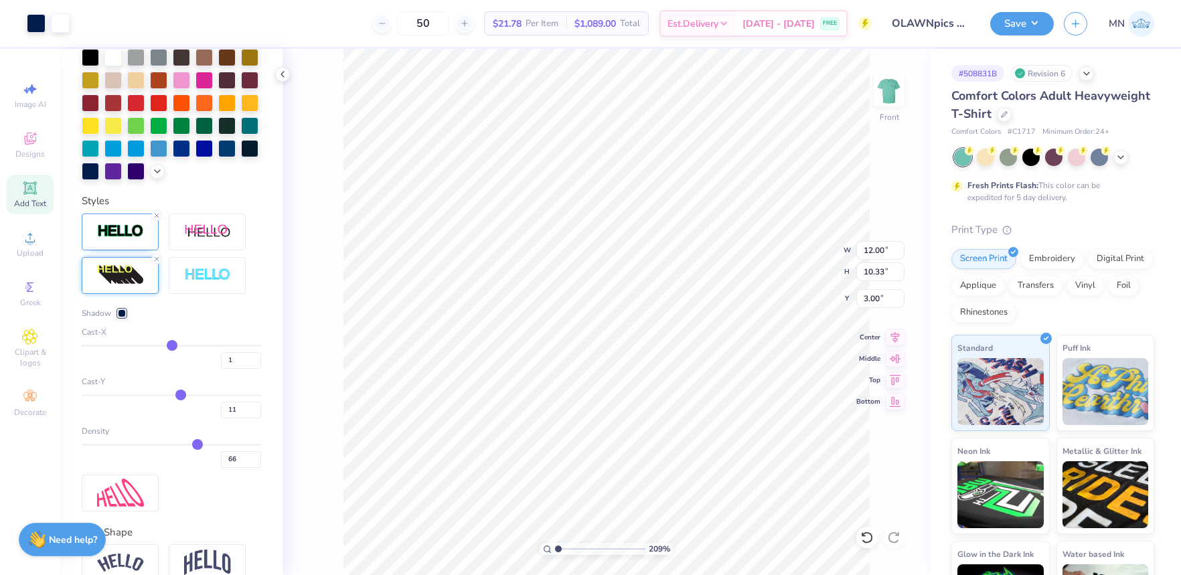
type input "1"
click at [555, 548] on input "range" at bounding box center [600, 549] width 90 height 12
click at [657, 424] on li "Group" at bounding box center [672, 428] width 105 height 26
drag, startPoint x: 1010, startPoint y: 11, endPoint x: 1029, endPoint y: 35, distance: 30.9
click at [1010, 12] on button "Save" at bounding box center [1022, 23] width 64 height 23
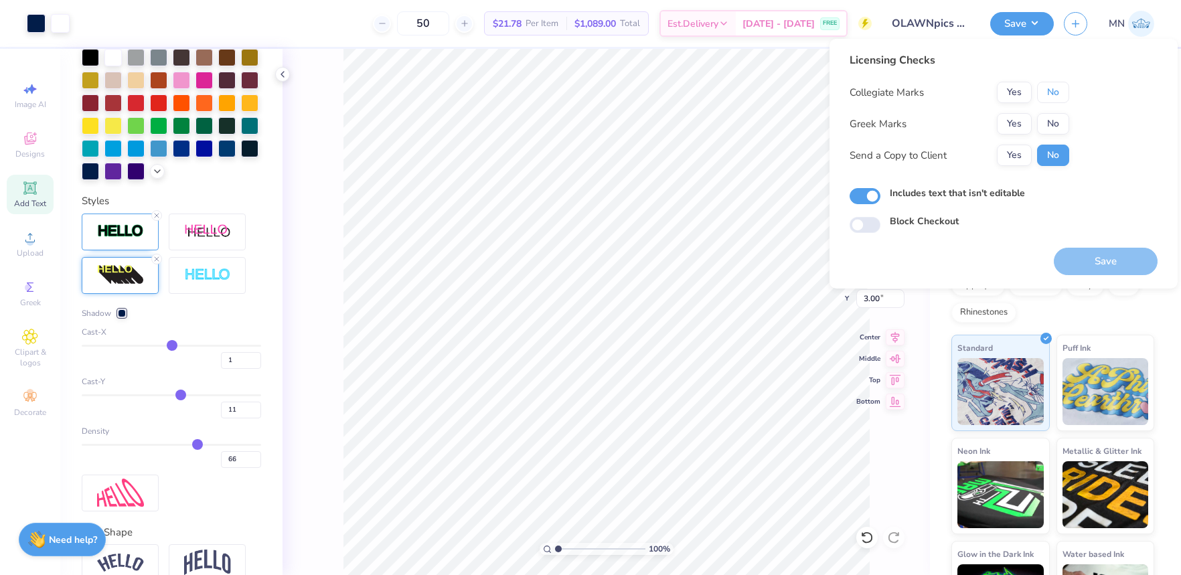
drag, startPoint x: 1051, startPoint y: 88, endPoint x: 1051, endPoint y: 110, distance: 22.1
click at [1051, 90] on button "No" at bounding box center [1053, 92] width 32 height 21
drag, startPoint x: 1051, startPoint y: 110, endPoint x: 1072, endPoint y: 226, distance: 117.7
click at [1051, 121] on button "No" at bounding box center [1053, 123] width 32 height 21
drag, startPoint x: 1095, startPoint y: 266, endPoint x: 1092, endPoint y: 223, distance: 43.0
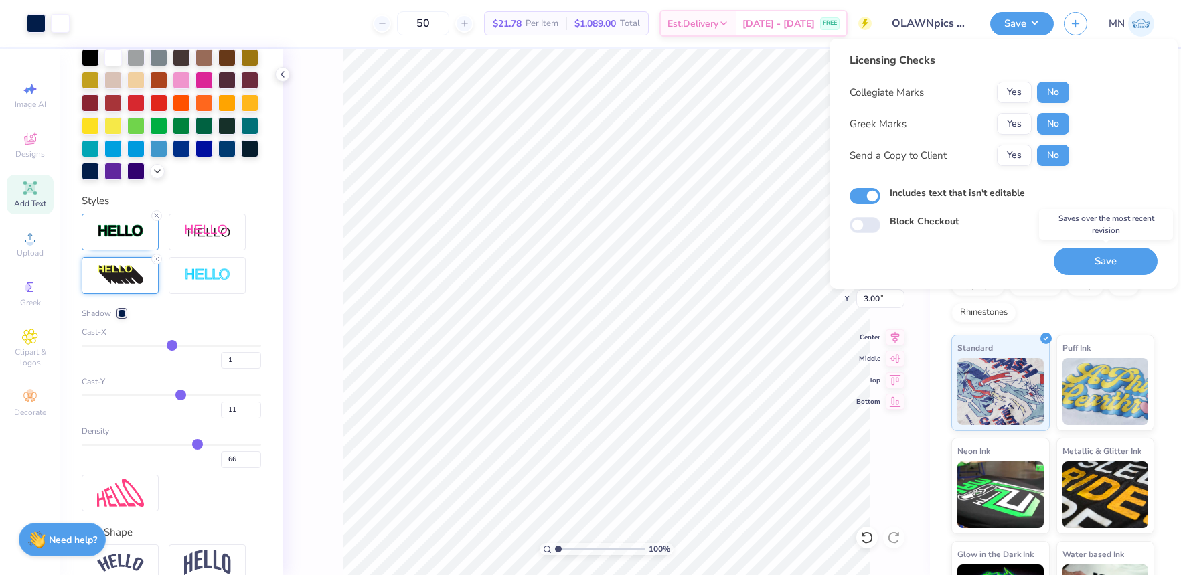
click at [1095, 266] on button "Save" at bounding box center [1105, 261] width 104 height 27
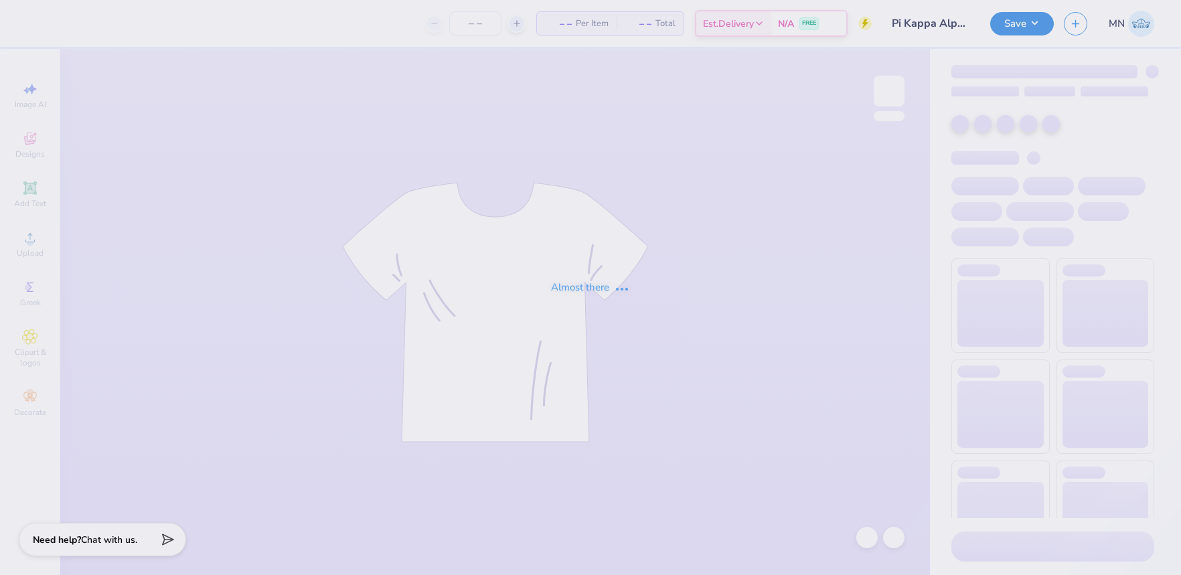
type input "Pi Kappa Alpha Merch 2025!"
type input "24"
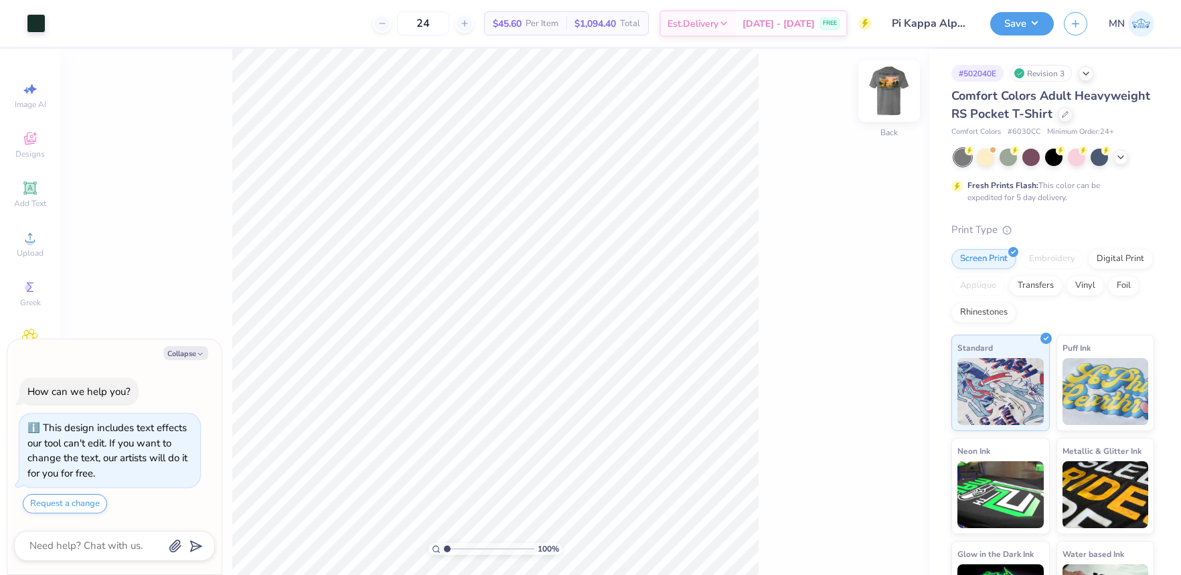
click at [897, 94] on img at bounding box center [889, 91] width 54 height 54
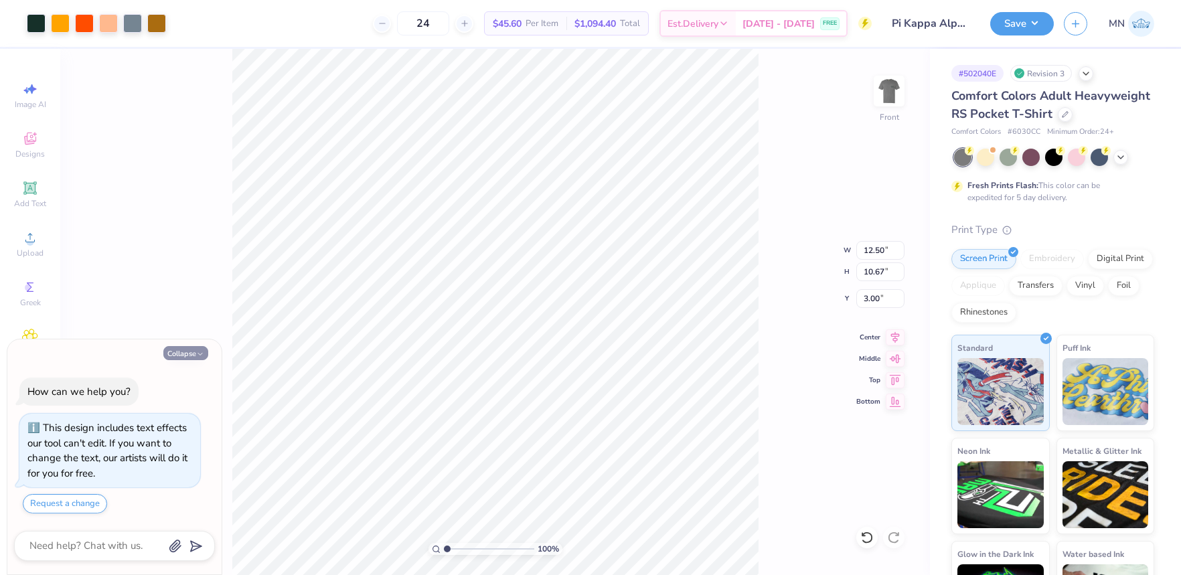
click at [183, 356] on button "Collapse" at bounding box center [185, 353] width 45 height 14
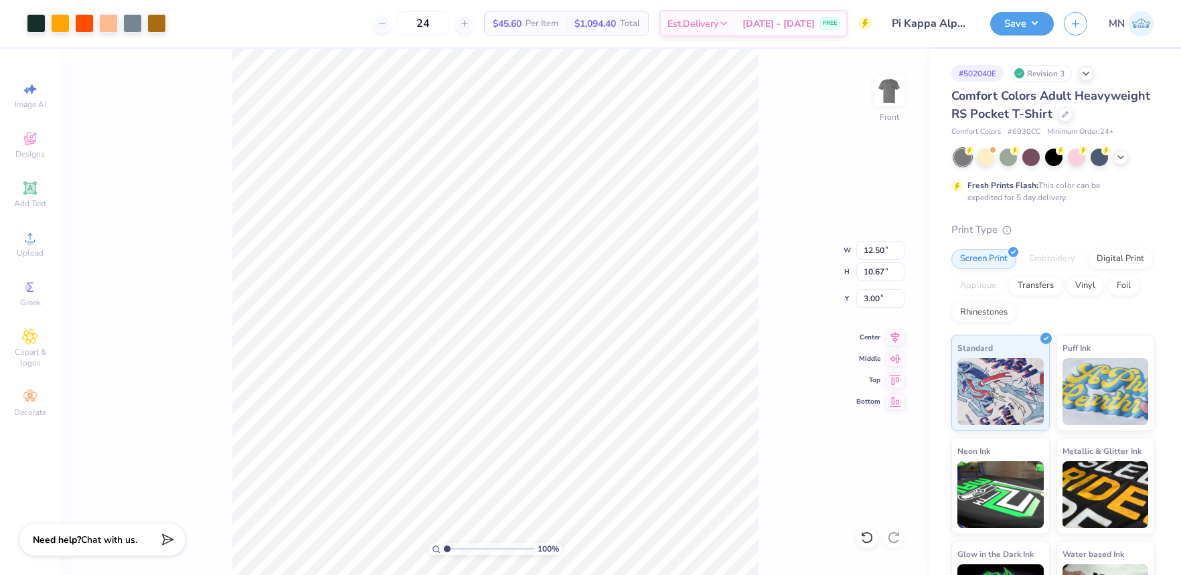
type textarea "x"
click at [885, 92] on img at bounding box center [888, 91] width 27 height 27
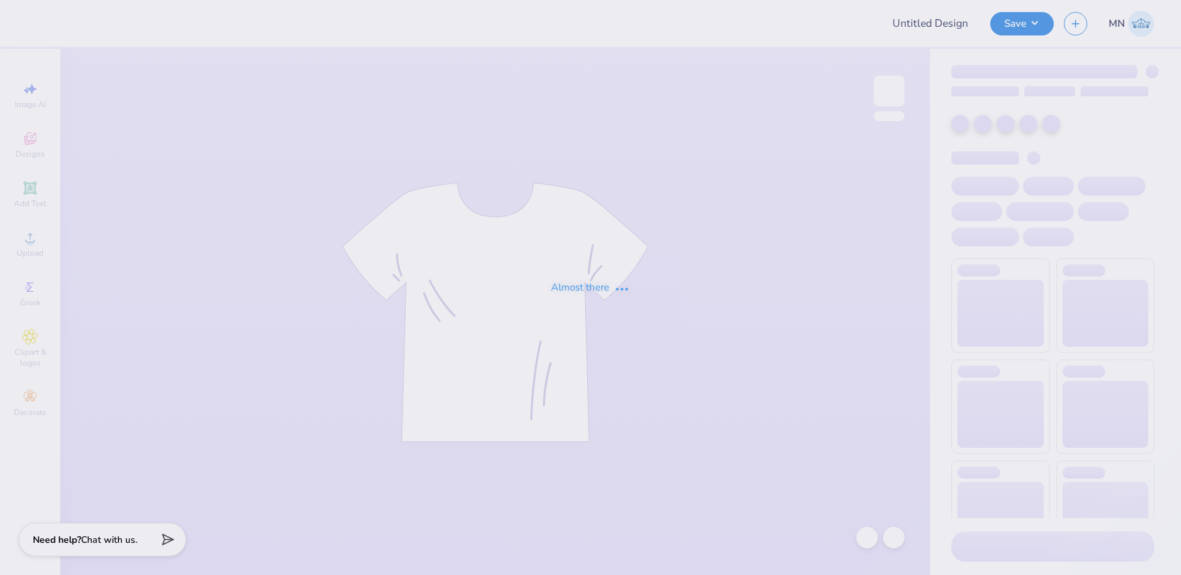
type input "Pi Kappa Alpha Merch 2025!"
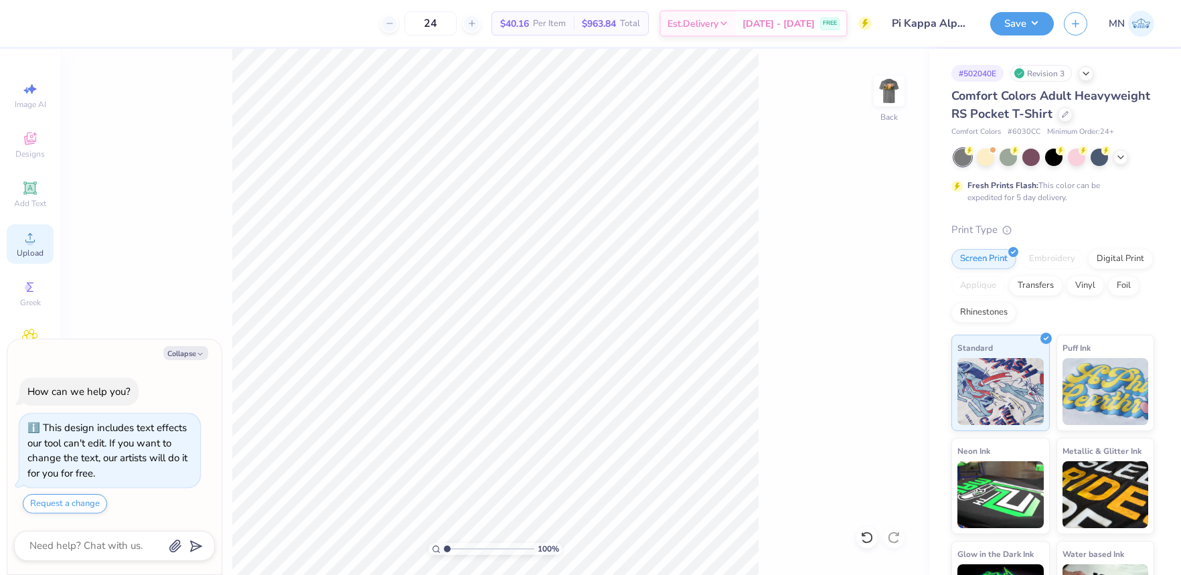
click at [37, 234] on icon at bounding box center [30, 238] width 16 height 16
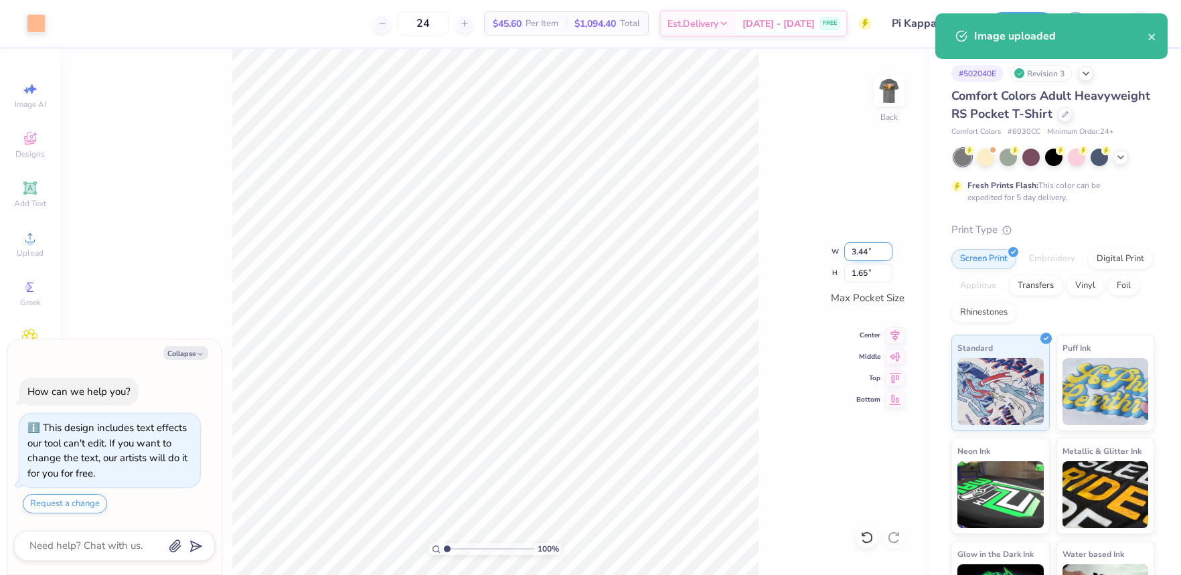
click at [865, 250] on input "3.44" at bounding box center [868, 251] width 48 height 19
drag, startPoint x: 888, startPoint y: 82, endPoint x: 931, endPoint y: 17, distance: 77.8
click at [888, 82] on img at bounding box center [888, 91] width 27 height 27
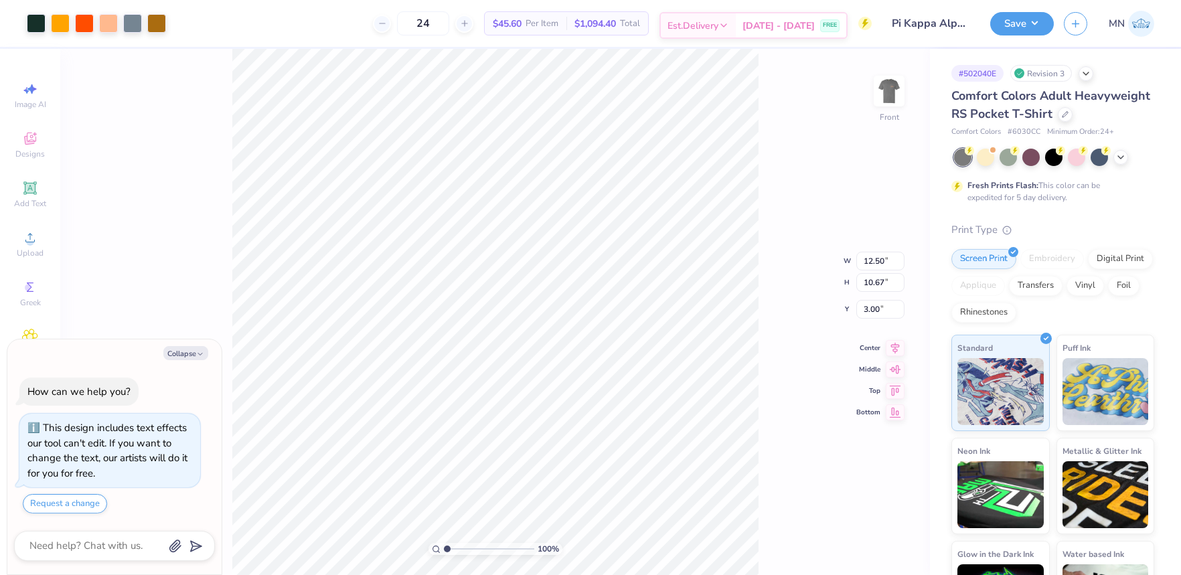
click at [194, 355] on button "Collapse" at bounding box center [185, 353] width 45 height 14
type textarea "x"
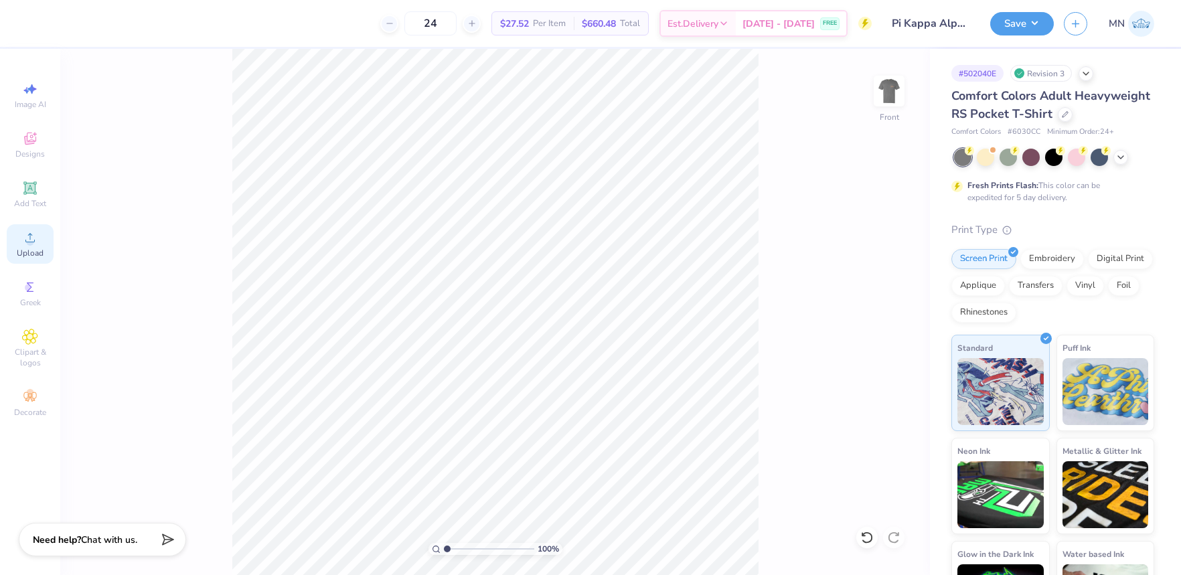
click at [39, 248] on span "Upload" at bounding box center [30, 253] width 27 height 11
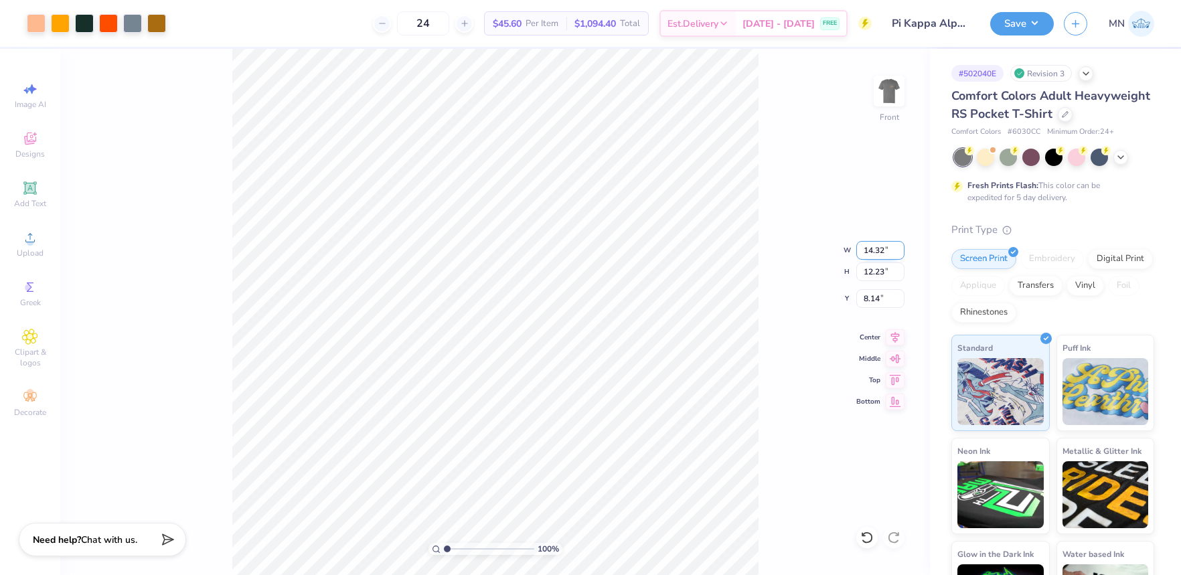
drag, startPoint x: 878, startPoint y: 248, endPoint x: 891, endPoint y: 248, distance: 13.4
click at [879, 248] on input "14.32" at bounding box center [880, 250] width 48 height 19
click at [879, 297] on input "8.14" at bounding box center [880, 298] width 48 height 19
type input "12.50"
type input "10.67"
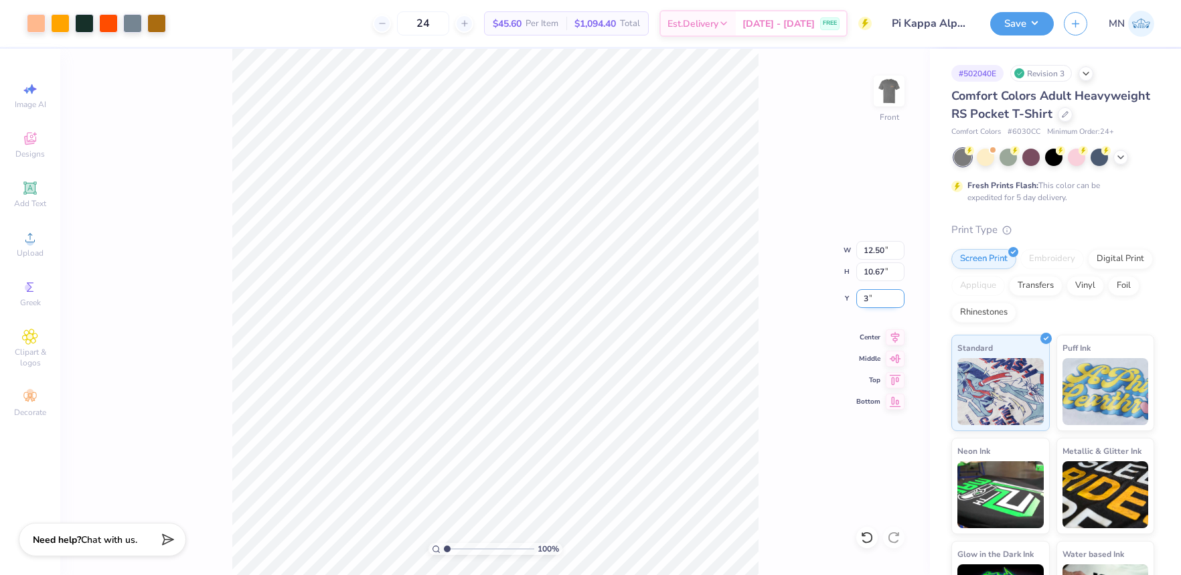
type input "3.00"
click at [1020, 26] on button "Save" at bounding box center [1022, 21] width 64 height 23
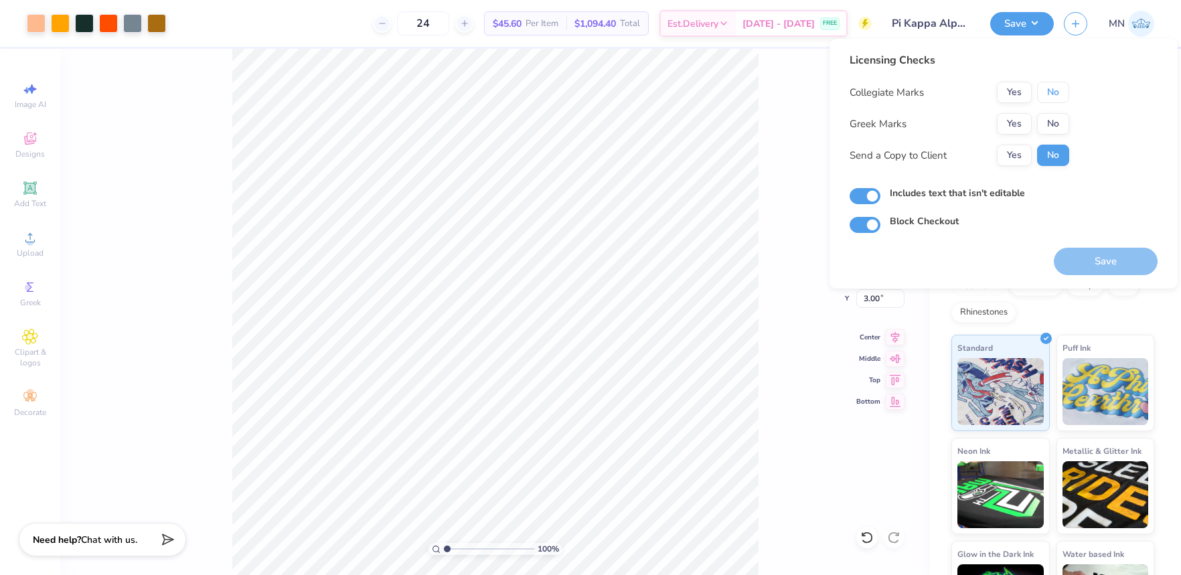
drag, startPoint x: 1041, startPoint y: 91, endPoint x: 1024, endPoint y: 110, distance: 26.1
click at [1041, 91] on button "No" at bounding box center [1053, 92] width 32 height 21
click at [1015, 120] on button "Yes" at bounding box center [1014, 123] width 35 height 21
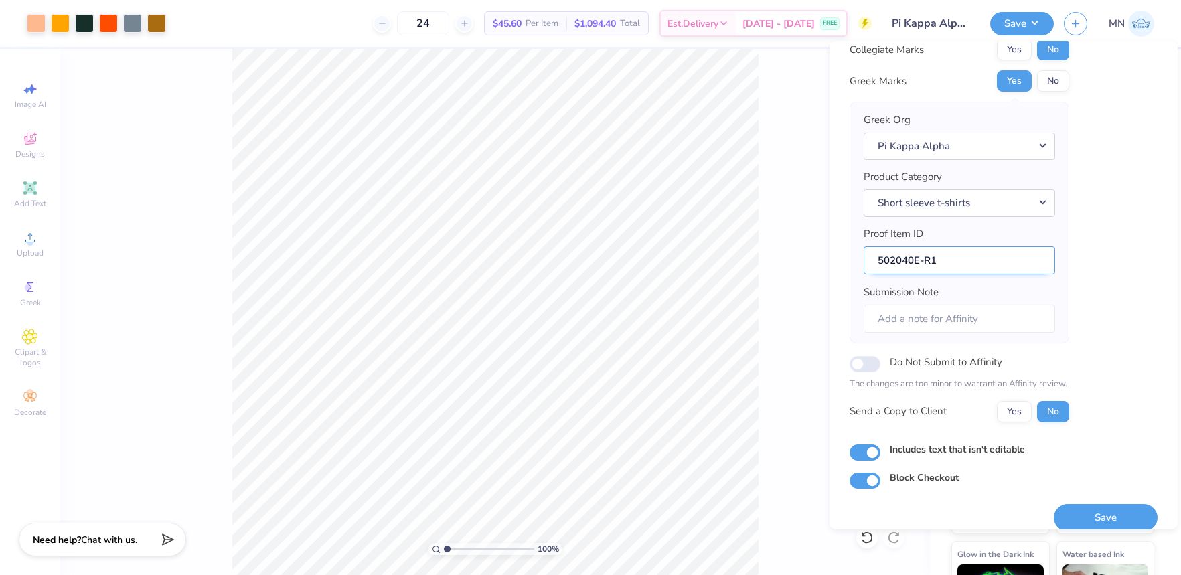
scroll to position [60, 0]
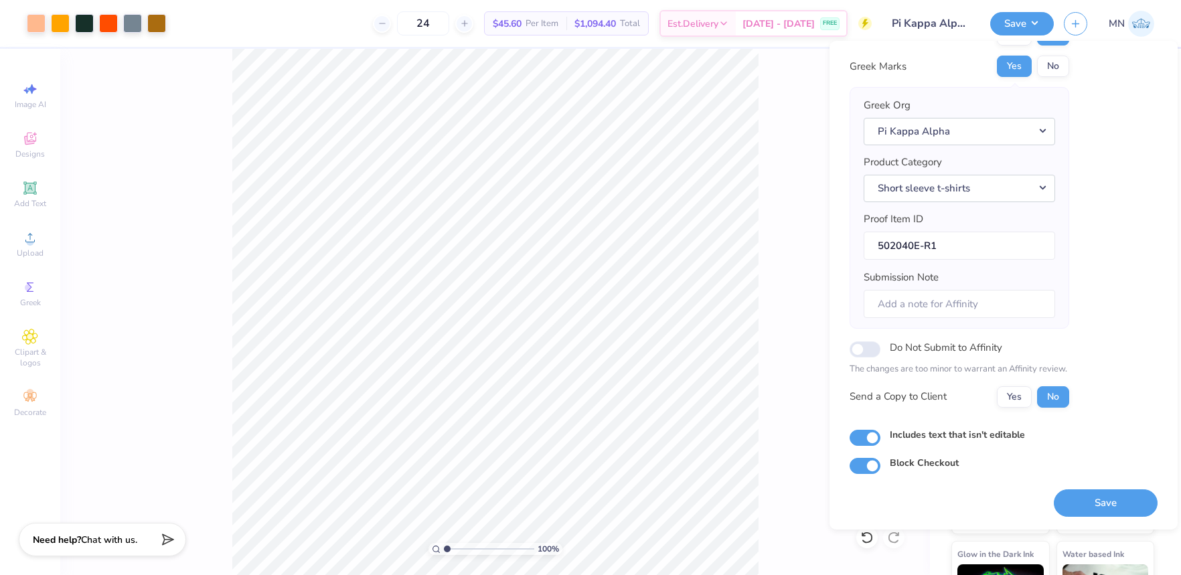
click at [1108, 493] on button "Save" at bounding box center [1105, 502] width 104 height 27
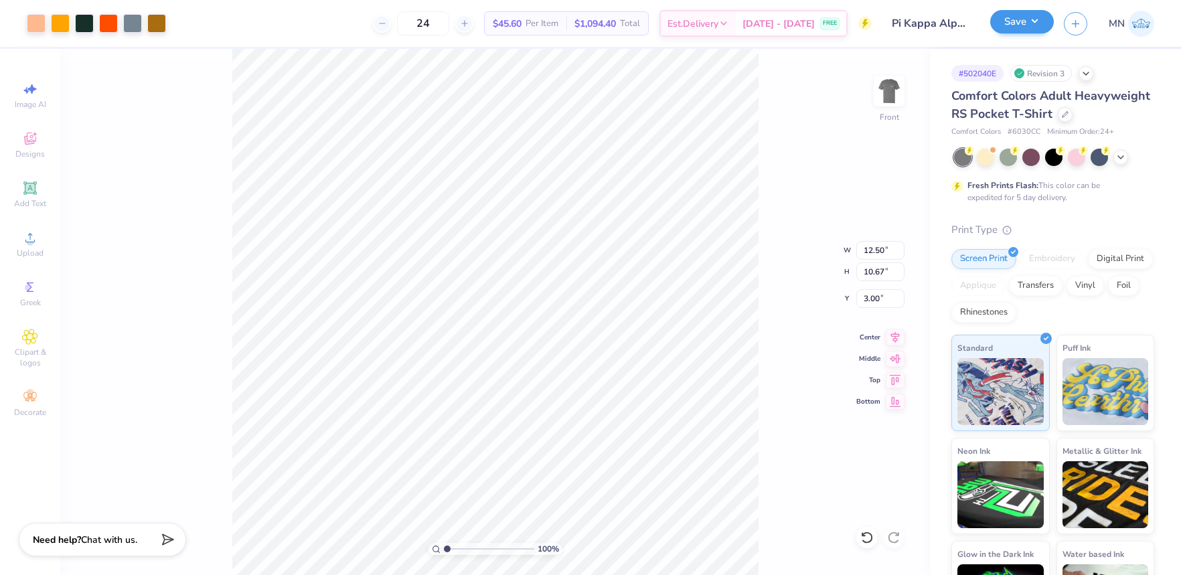
click at [1032, 15] on div "Save MN" at bounding box center [1085, 23] width 191 height 47
click at [1027, 21] on button "Save" at bounding box center [1022, 21] width 64 height 23
